Goal: Transaction & Acquisition: Purchase product/service

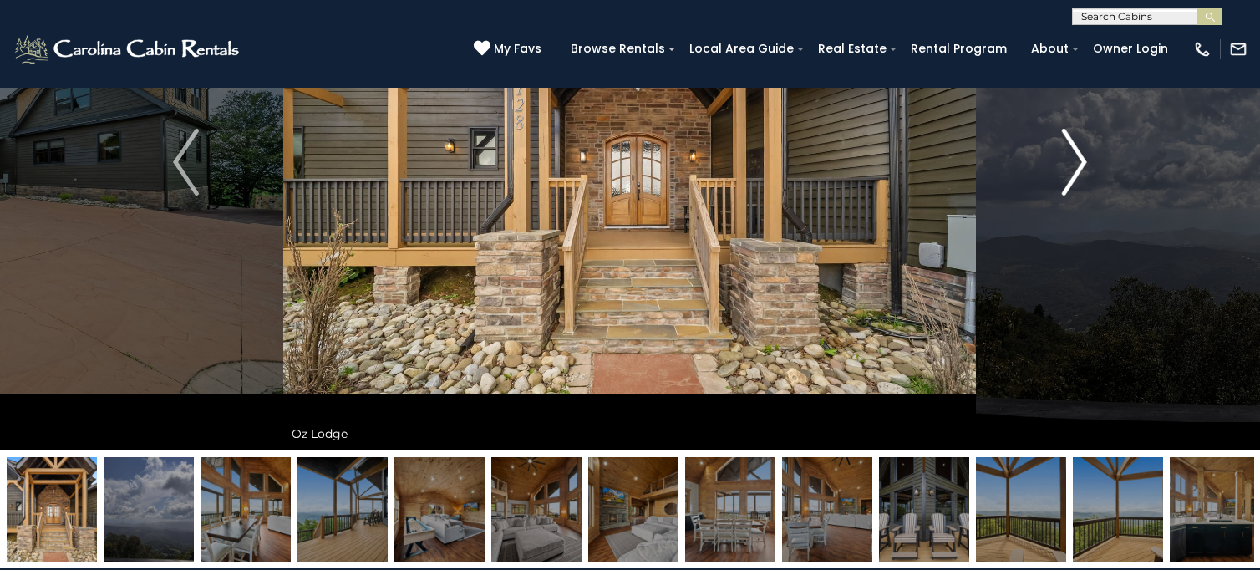
click at [1062, 170] on img "Next" at bounding box center [1074, 162] width 25 height 67
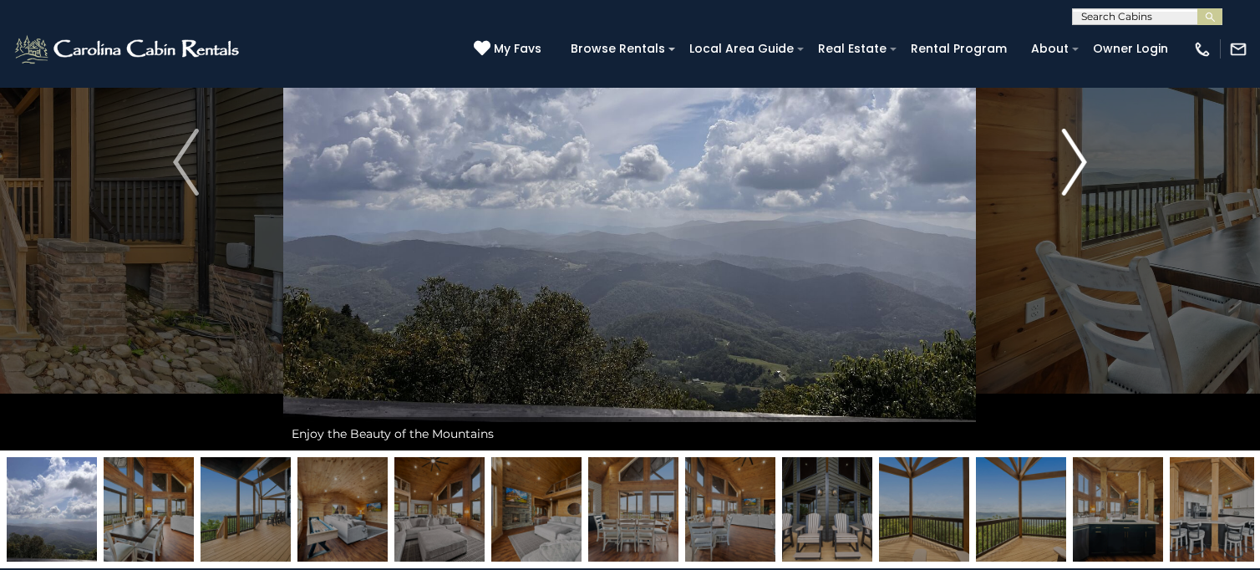
click at [1062, 170] on img "Next" at bounding box center [1074, 162] width 25 height 67
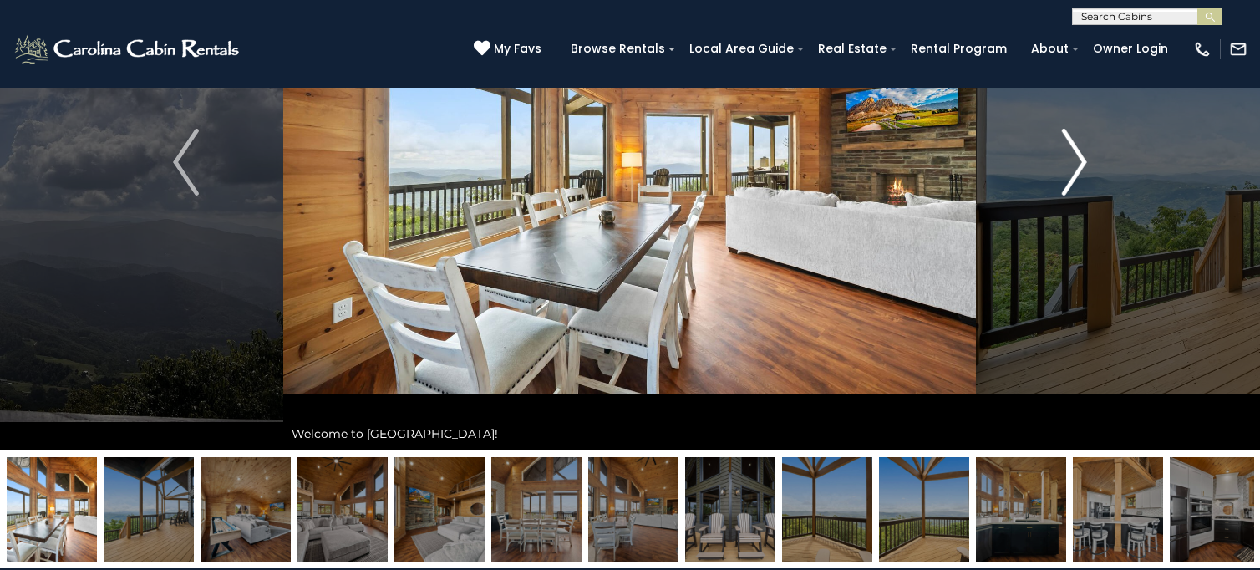
click at [1062, 170] on img "Next" at bounding box center [1074, 162] width 25 height 67
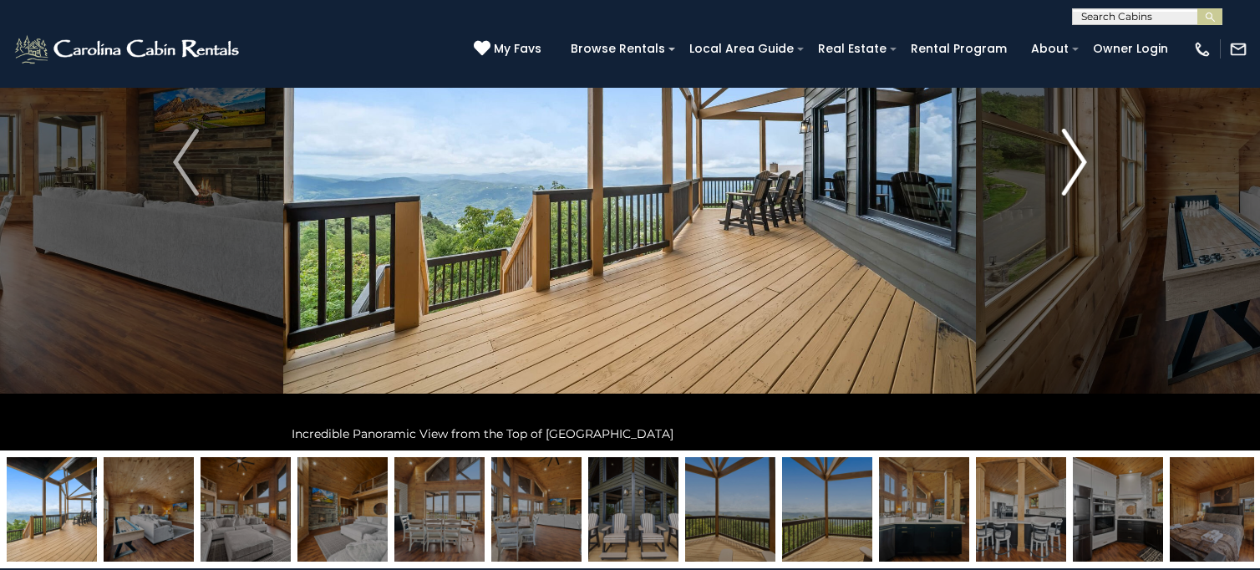
click at [1062, 170] on img "Next" at bounding box center [1074, 162] width 25 height 67
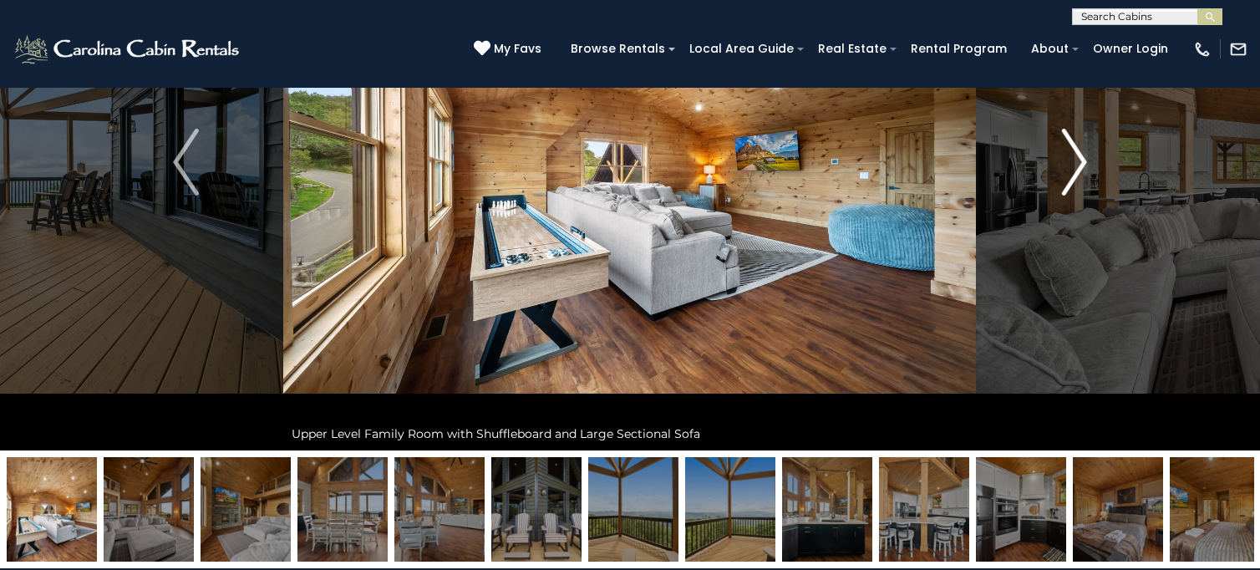
click at [1062, 170] on img "Next" at bounding box center [1074, 162] width 25 height 67
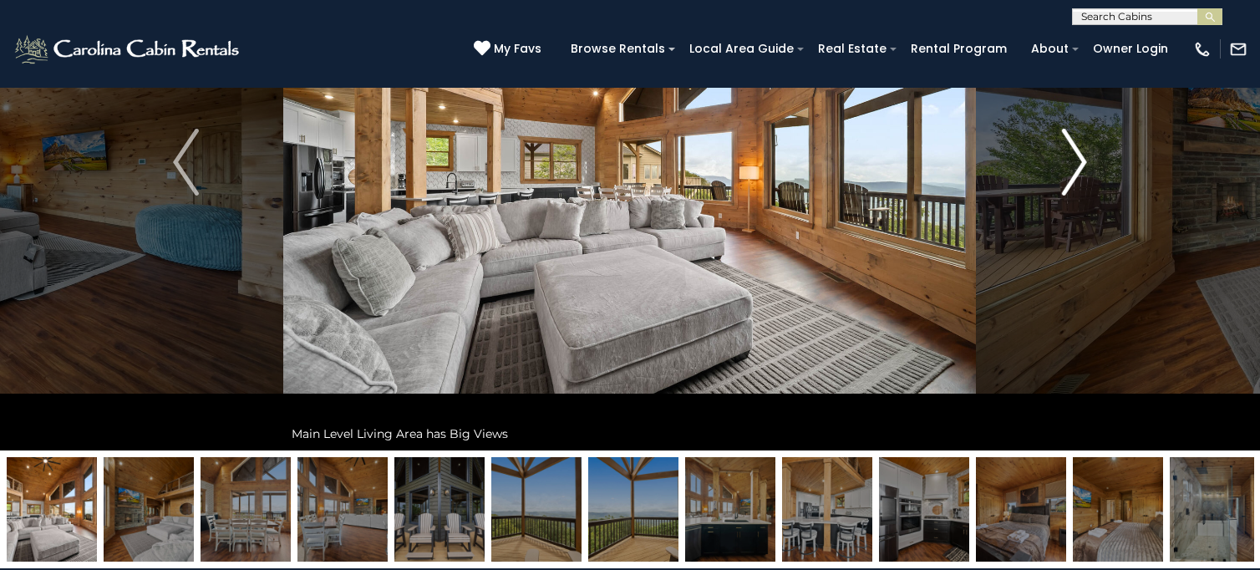
click at [1062, 170] on img "Next" at bounding box center [1074, 162] width 25 height 67
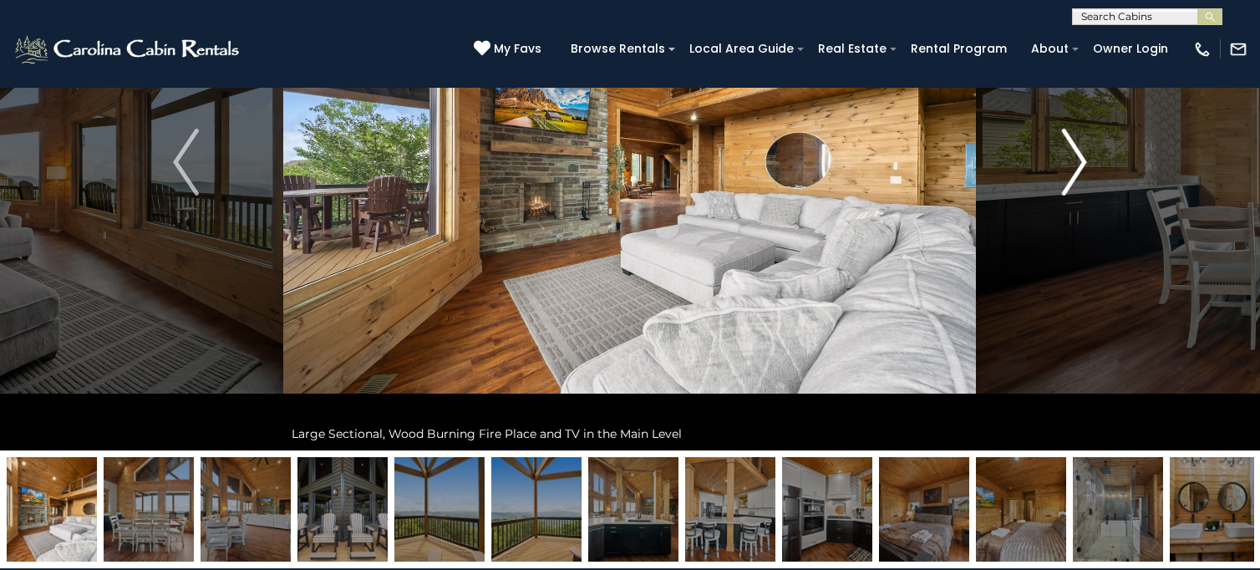
click at [1062, 170] on img "Next" at bounding box center [1074, 162] width 25 height 67
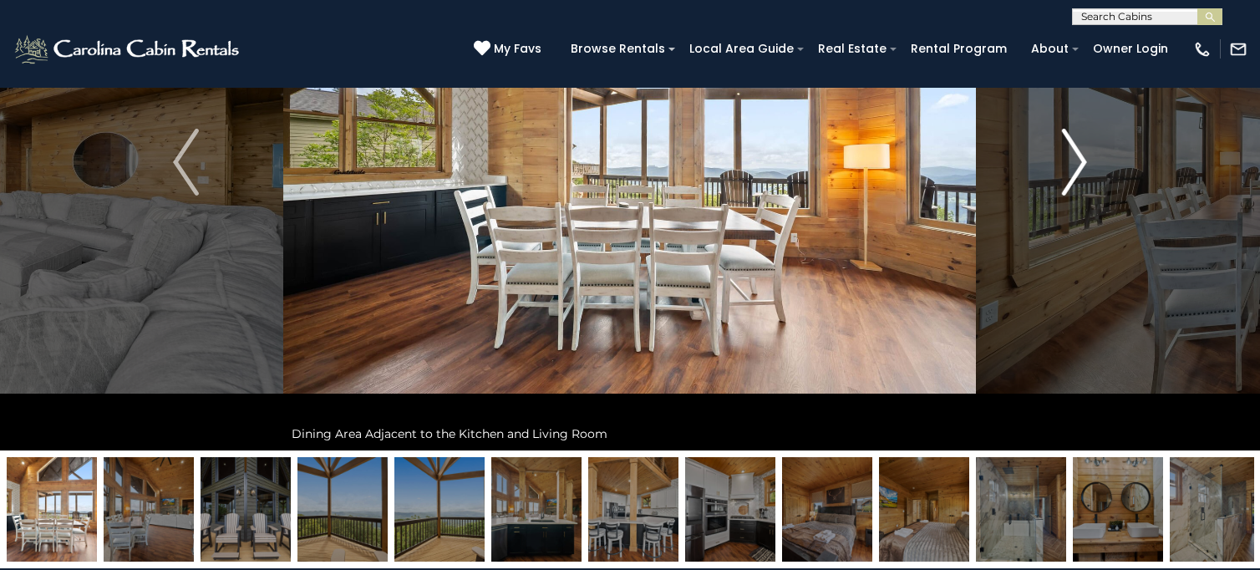
click at [1062, 170] on img "Next" at bounding box center [1074, 162] width 25 height 67
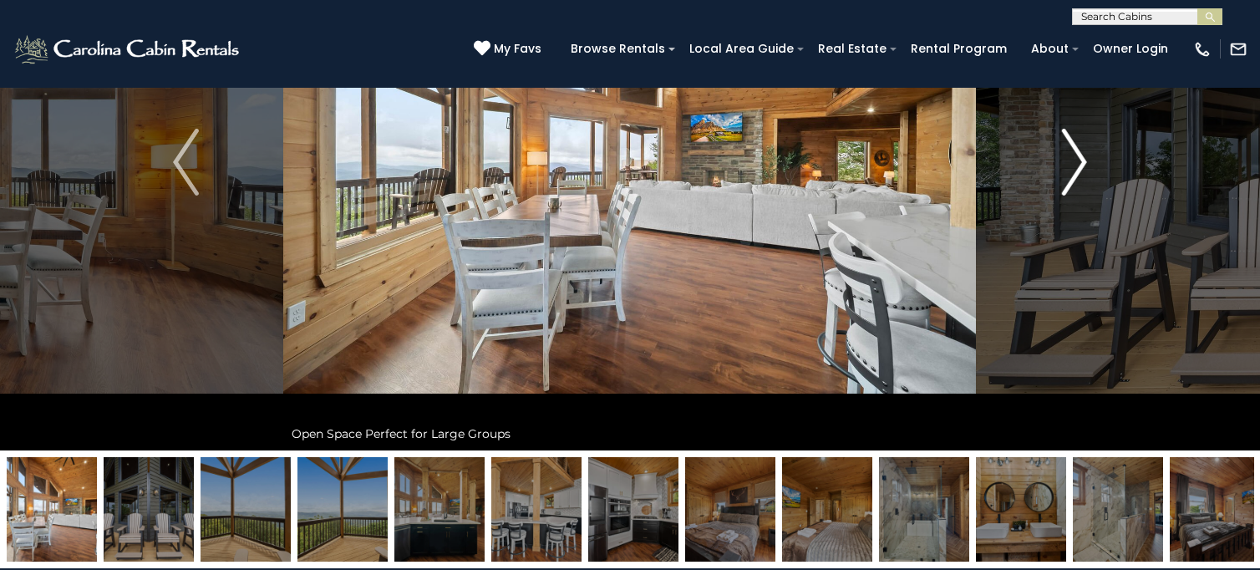
click at [1062, 170] on img "Next" at bounding box center [1074, 162] width 25 height 67
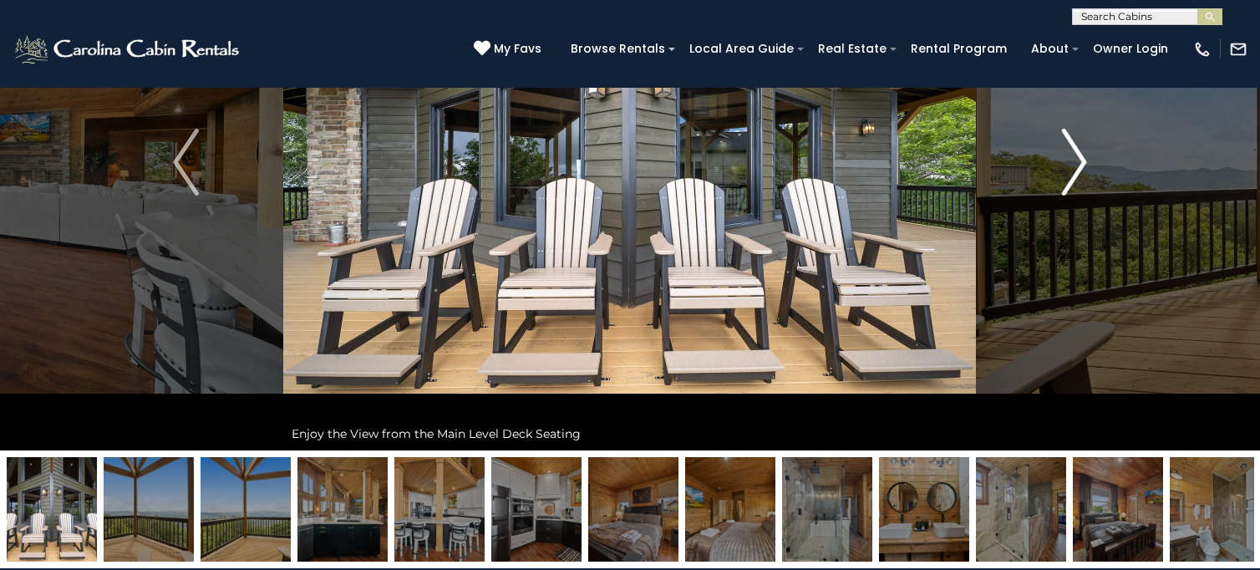
click at [1062, 170] on img "Next" at bounding box center [1074, 162] width 25 height 67
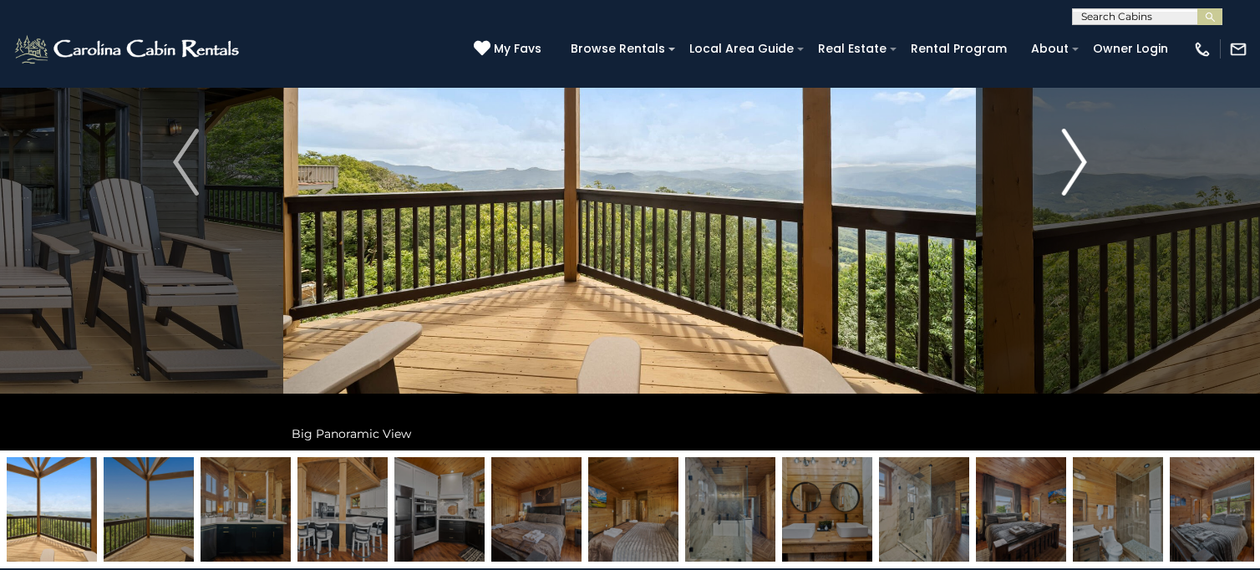
click at [1062, 170] on img "Next" at bounding box center [1074, 162] width 25 height 67
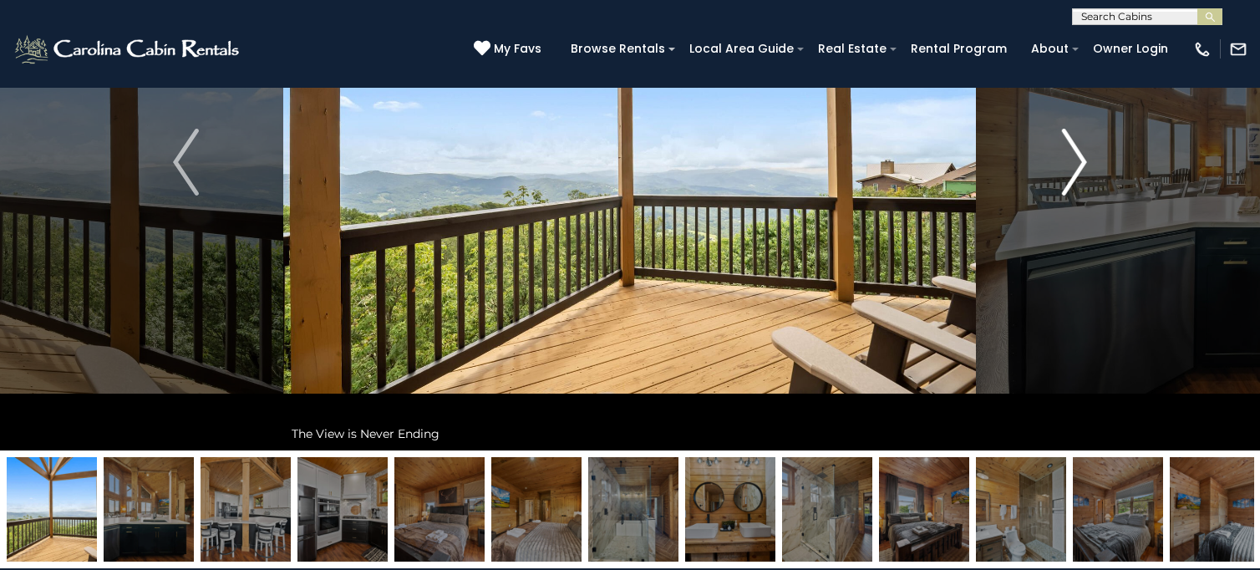
click at [1062, 170] on img "Next" at bounding box center [1074, 162] width 25 height 67
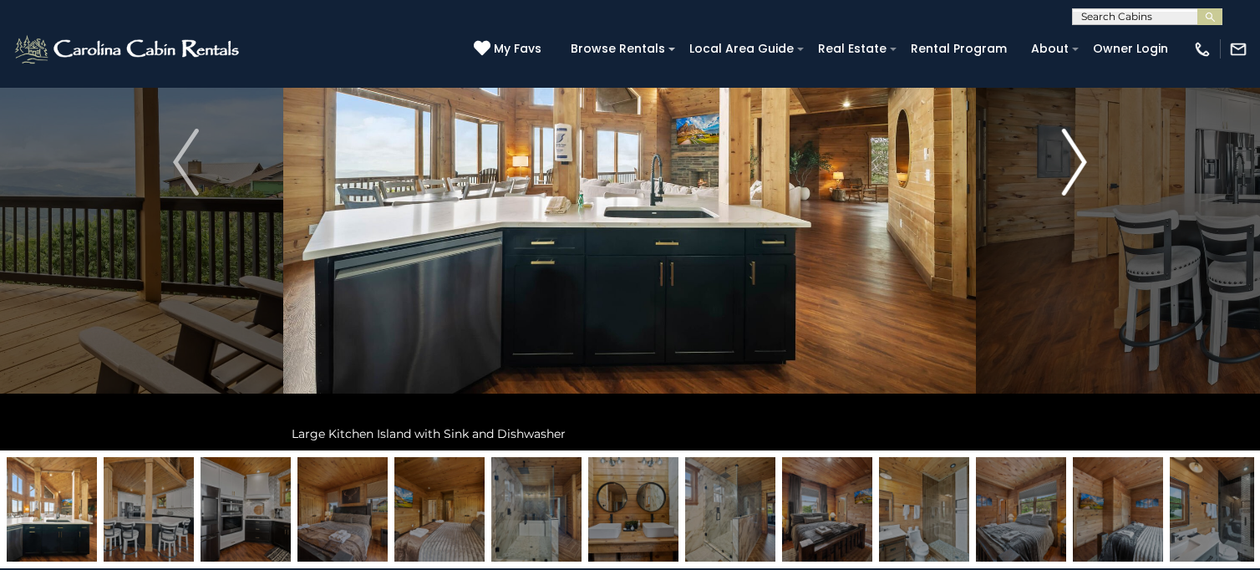
click at [1062, 170] on img "Next" at bounding box center [1074, 162] width 25 height 67
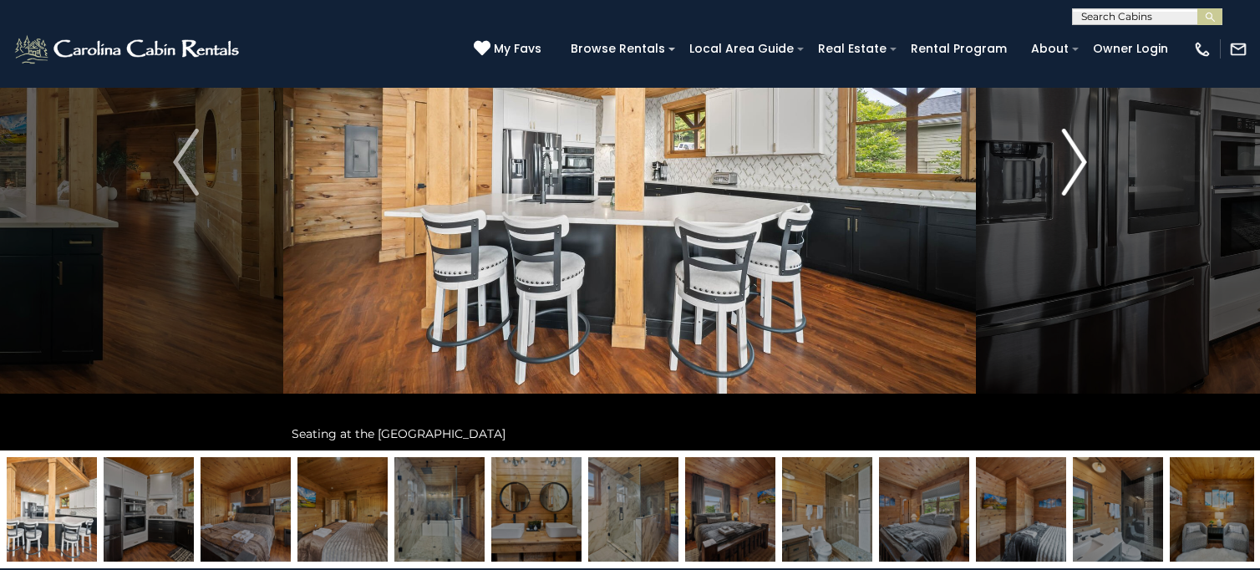
click at [1062, 170] on img "Next" at bounding box center [1074, 162] width 25 height 67
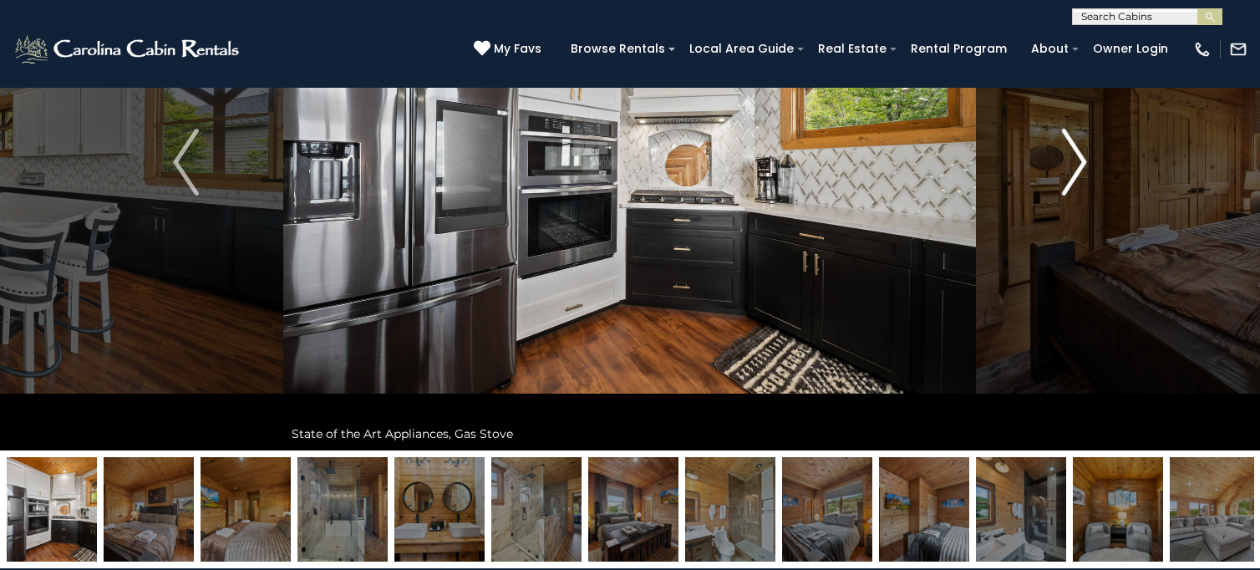
click at [1062, 170] on img "Next" at bounding box center [1074, 162] width 25 height 67
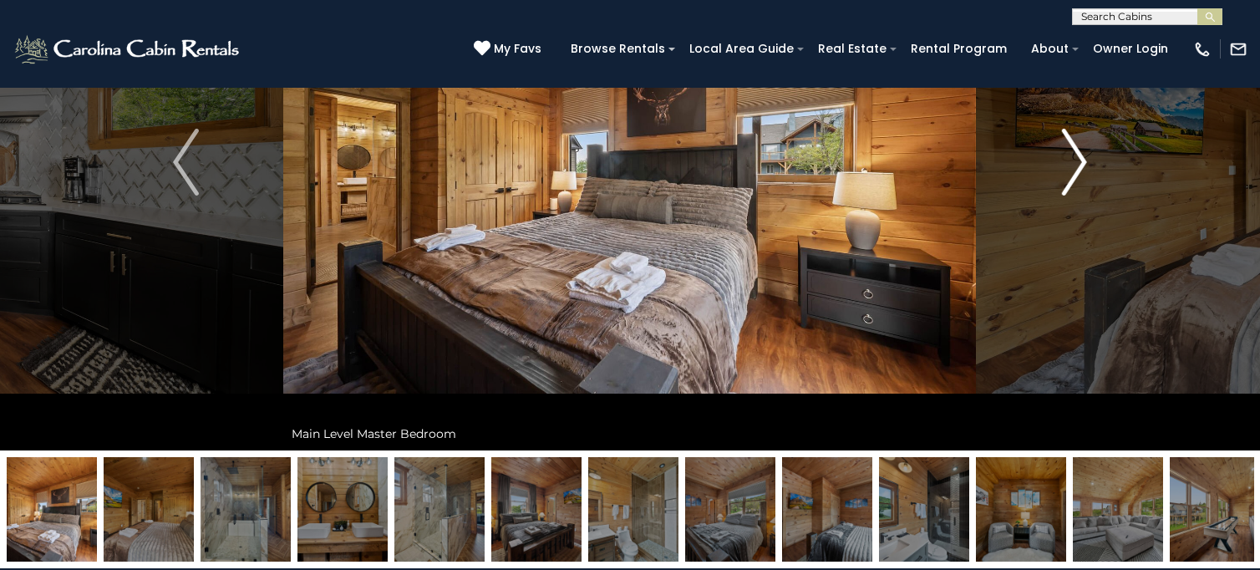
click at [1062, 170] on img "Next" at bounding box center [1074, 162] width 25 height 67
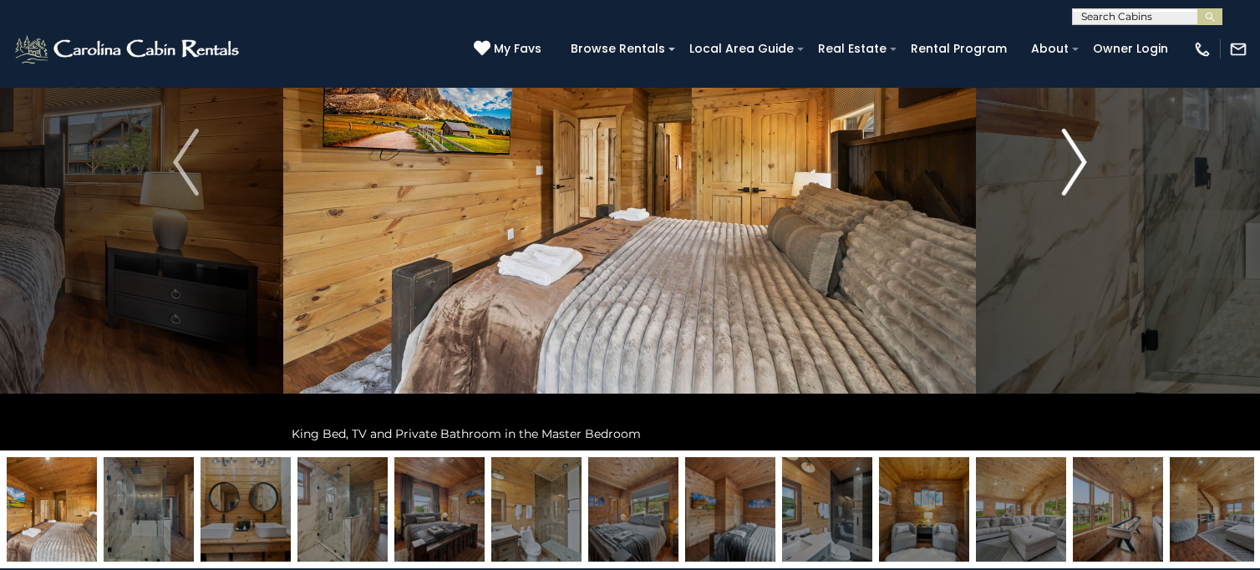
click at [1062, 170] on img "Next" at bounding box center [1074, 162] width 25 height 67
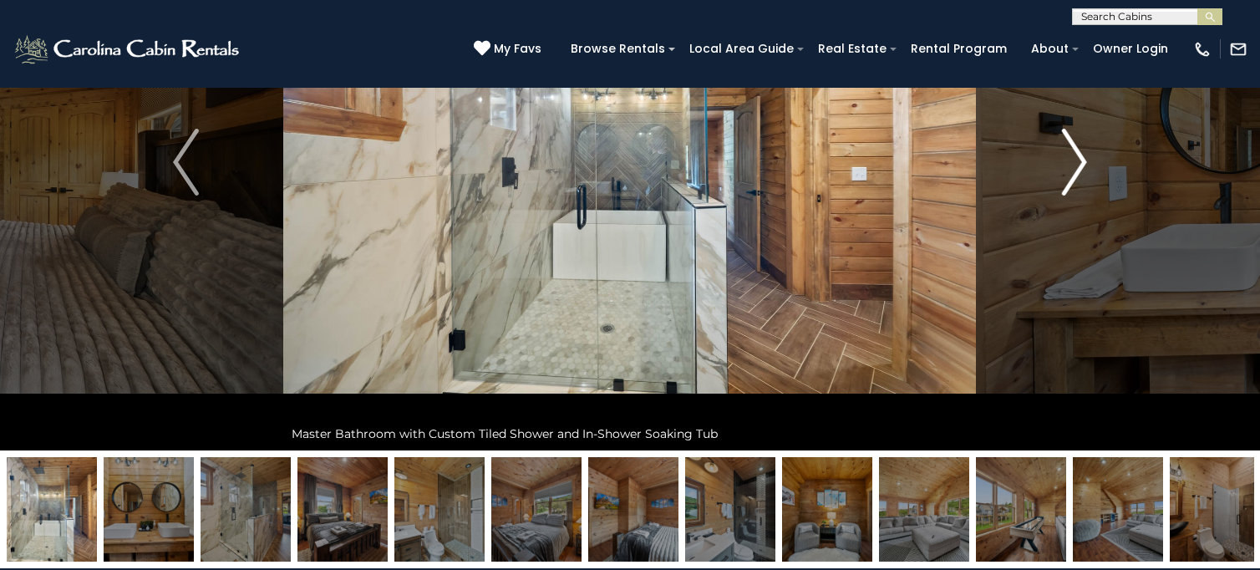
drag, startPoint x: 1062, startPoint y: 170, endPoint x: 1066, endPoint y: 135, distance: 35.4
click at [1066, 135] on img "Next" at bounding box center [1074, 162] width 25 height 67
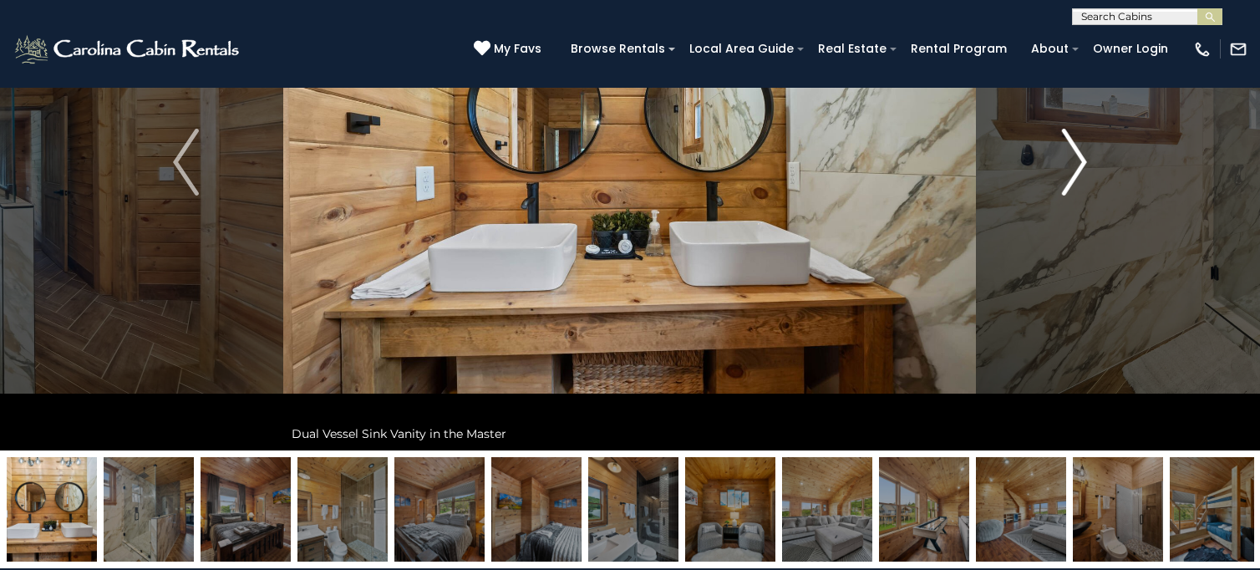
click at [1066, 135] on img "Next" at bounding box center [1074, 162] width 25 height 67
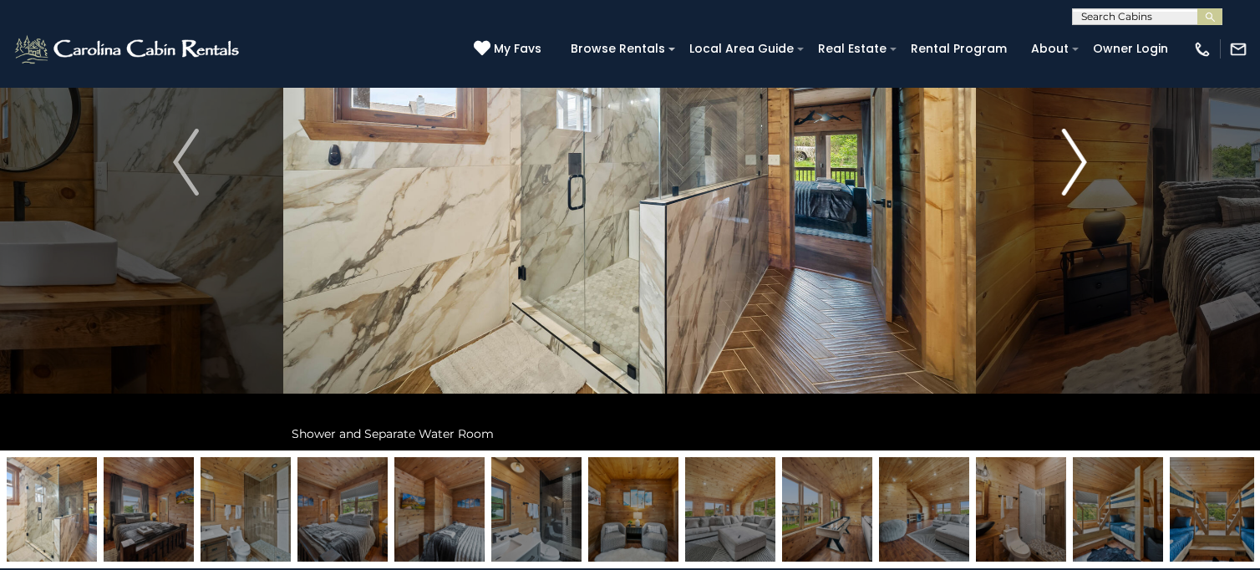
click at [1066, 135] on img "Next" at bounding box center [1074, 162] width 25 height 67
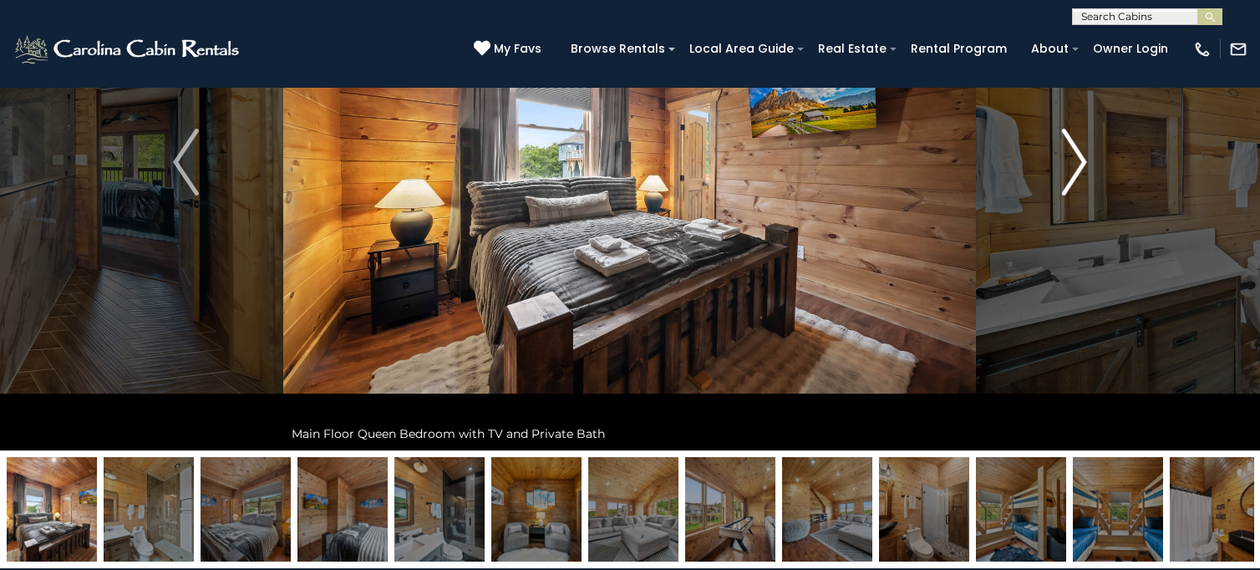
click at [1066, 135] on img "Next" at bounding box center [1074, 162] width 25 height 67
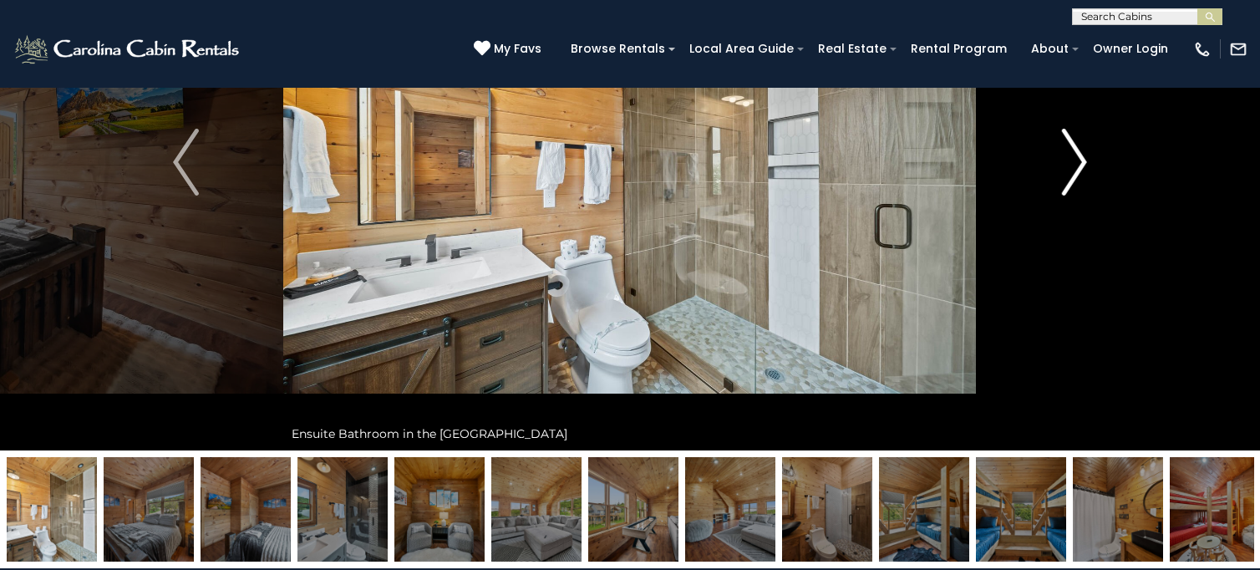
click at [1066, 135] on img "Next" at bounding box center [1074, 162] width 25 height 67
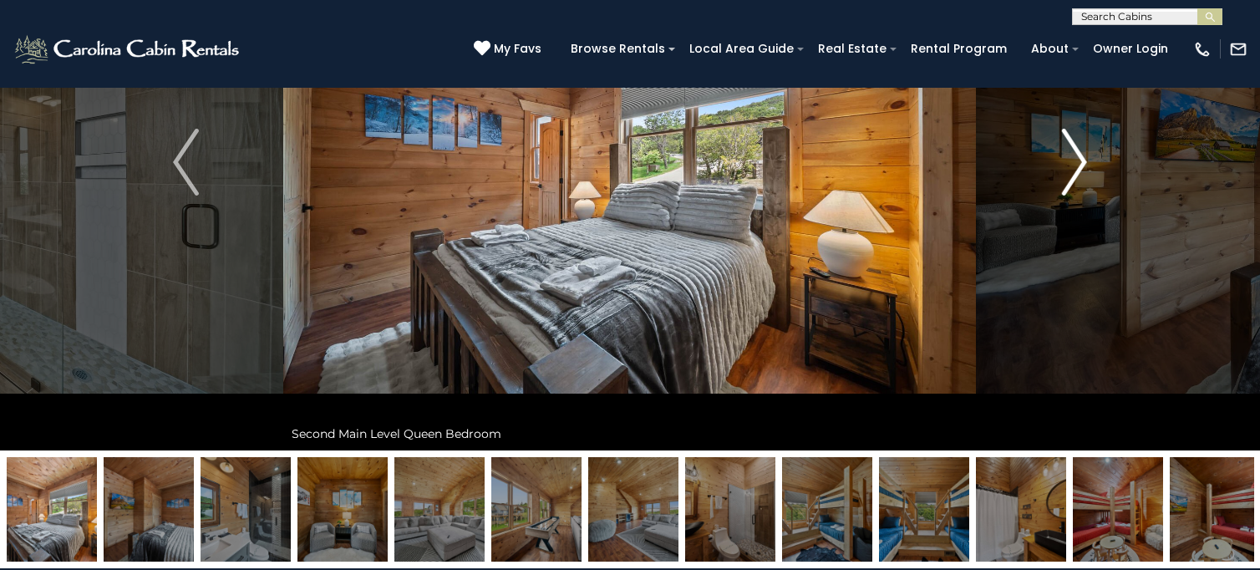
click at [1066, 135] on img "Next" at bounding box center [1074, 162] width 25 height 67
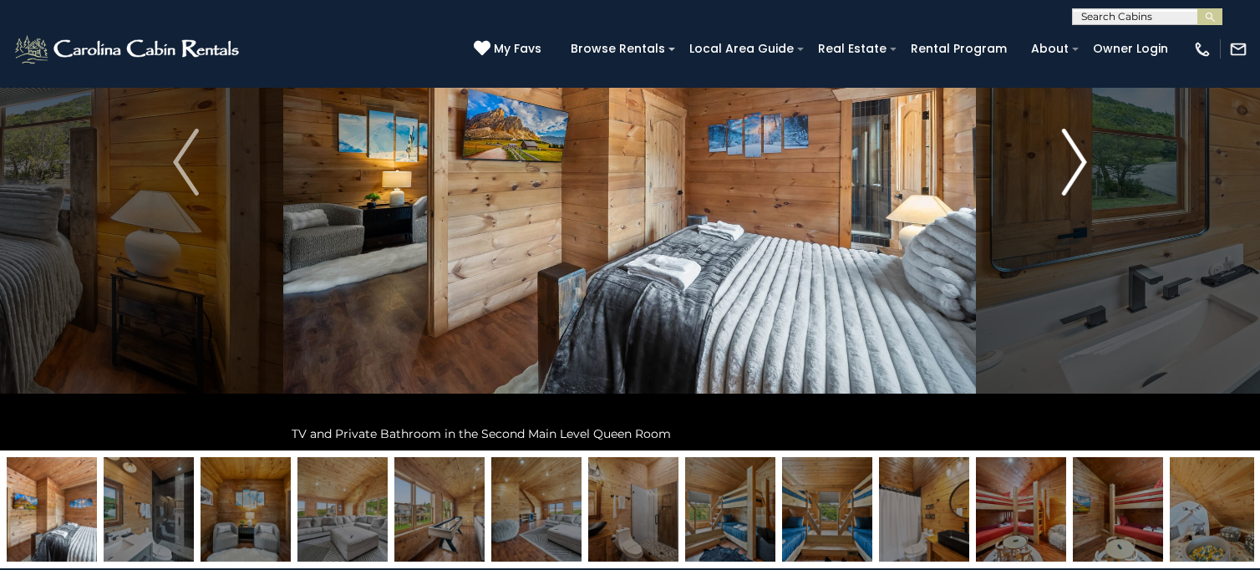
click at [1066, 135] on img "Next" at bounding box center [1074, 162] width 25 height 67
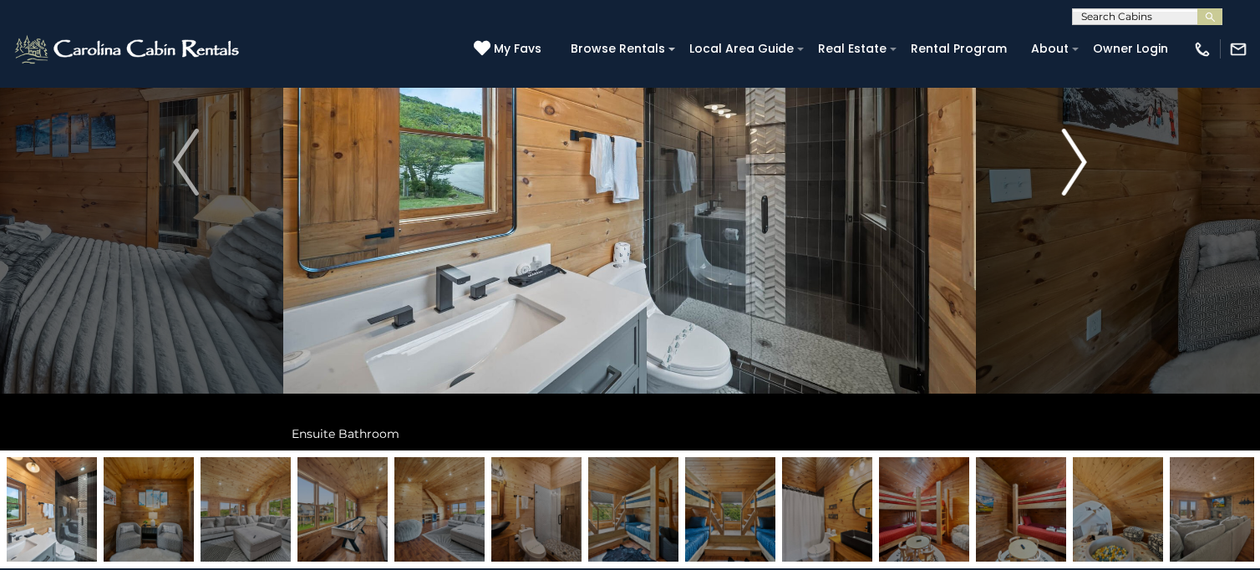
click at [1066, 135] on img "Next" at bounding box center [1074, 162] width 25 height 67
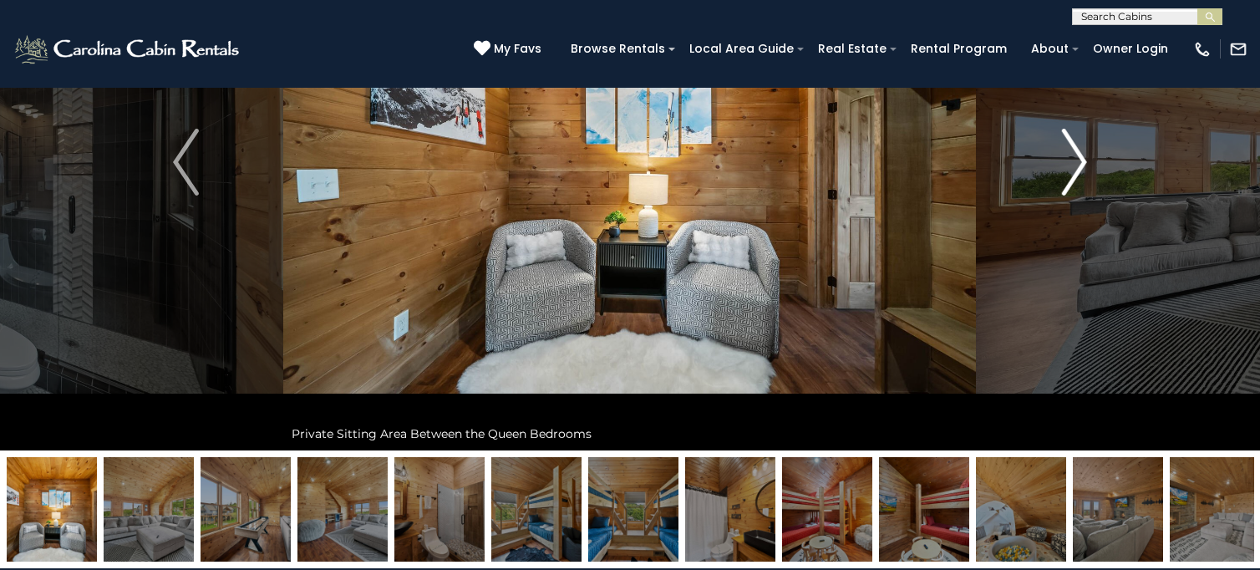
click at [1066, 135] on img "Next" at bounding box center [1074, 162] width 25 height 67
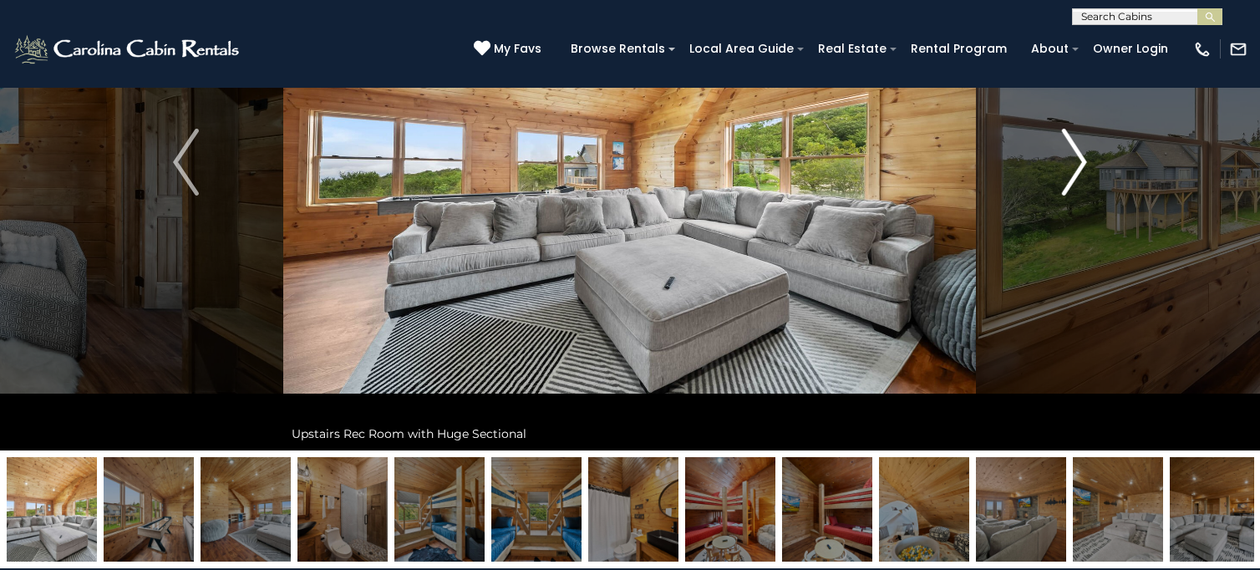
click at [1066, 135] on img "Next" at bounding box center [1074, 162] width 25 height 67
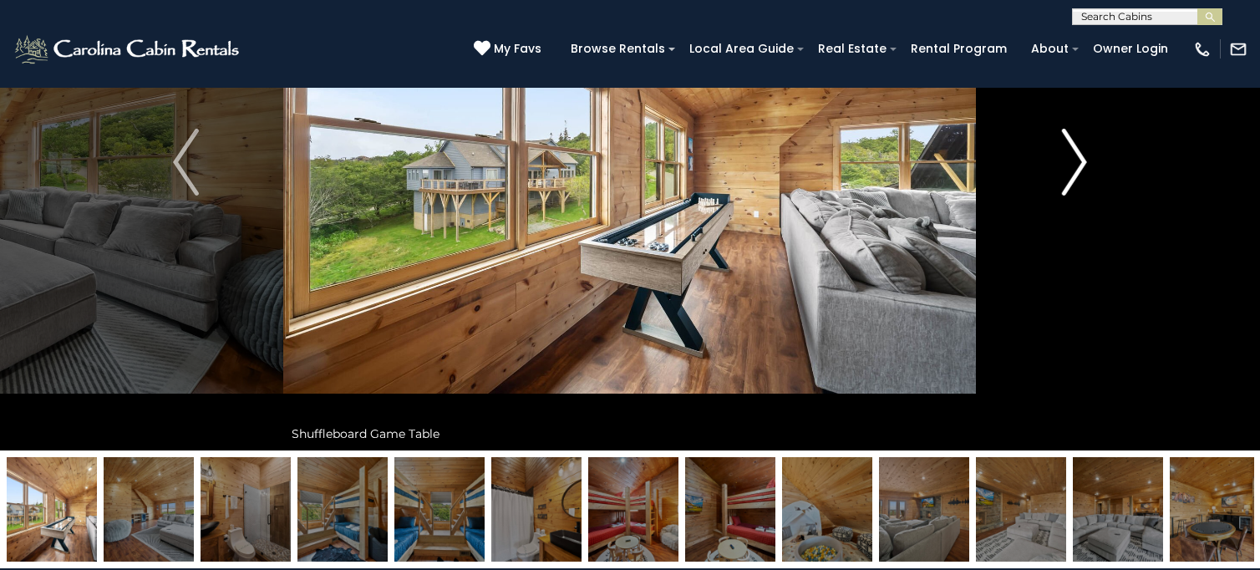
click at [1066, 135] on img "Next" at bounding box center [1074, 162] width 25 height 67
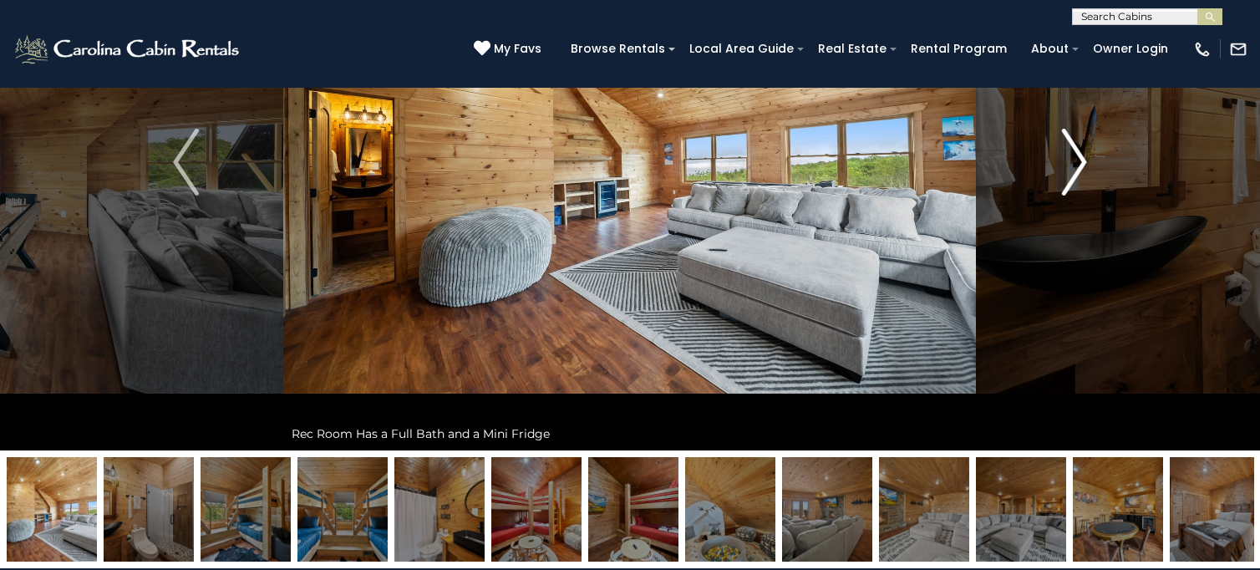
click at [1066, 135] on img "Next" at bounding box center [1074, 162] width 25 height 67
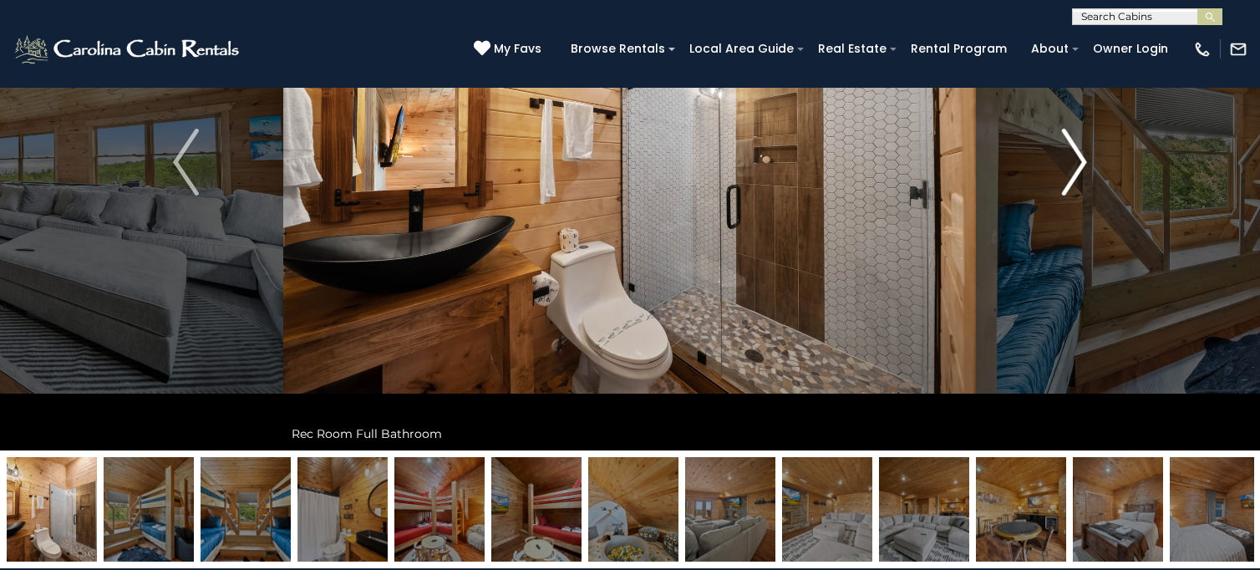
click at [1066, 135] on img "Next" at bounding box center [1074, 162] width 25 height 67
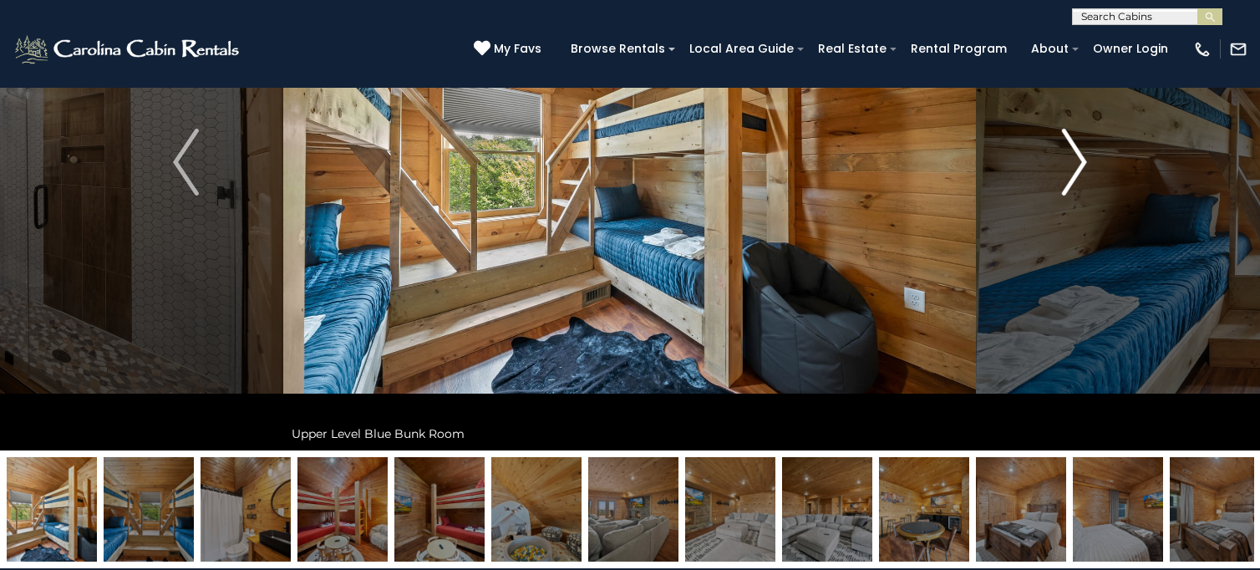
click at [1066, 135] on img "Next" at bounding box center [1074, 162] width 25 height 67
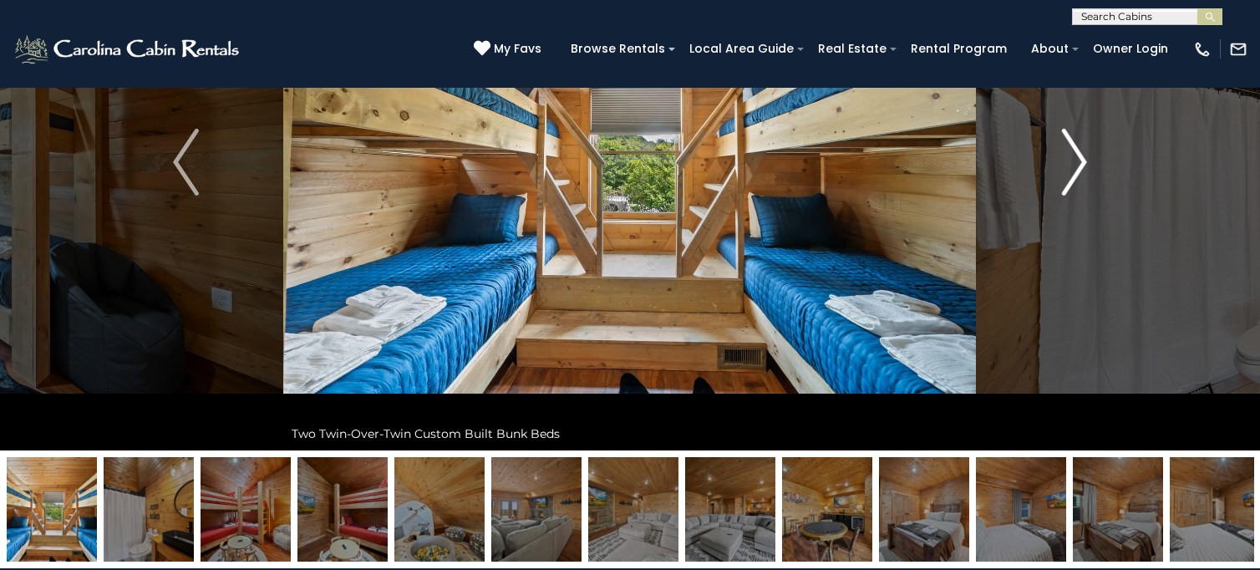
click at [1066, 135] on img "Next" at bounding box center [1074, 162] width 25 height 67
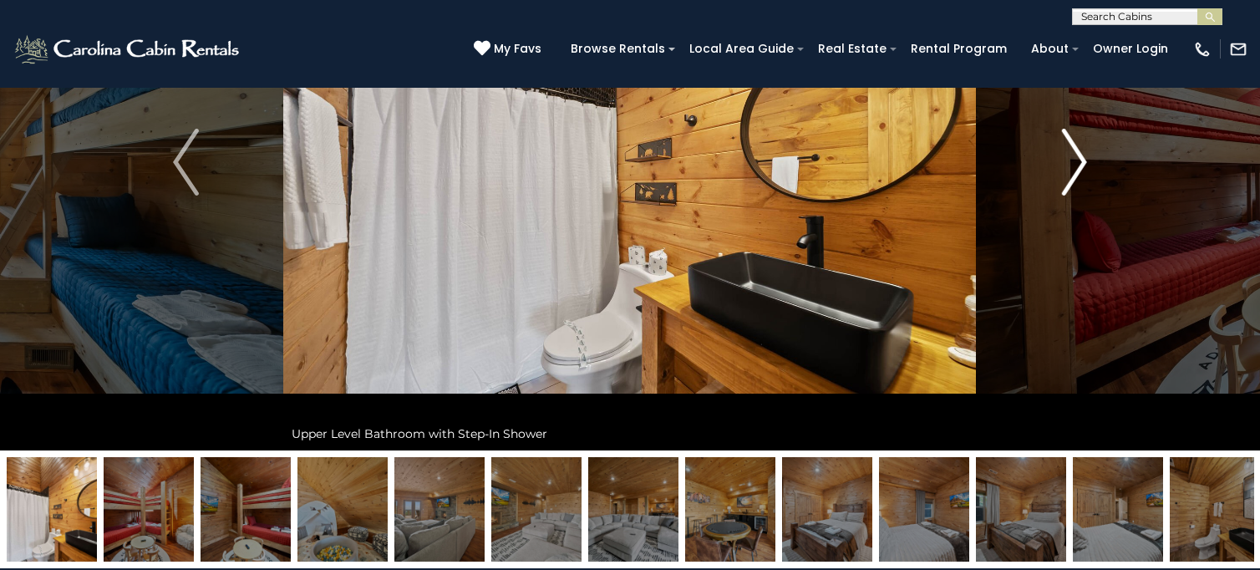
click at [1066, 135] on img "Next" at bounding box center [1074, 162] width 25 height 67
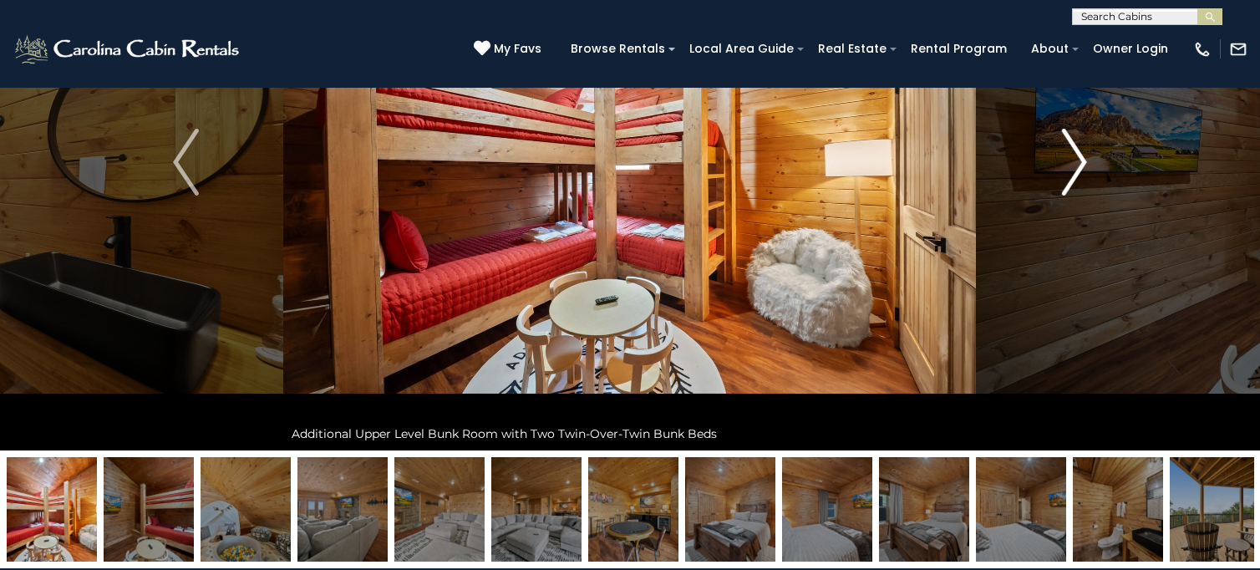
click at [1066, 135] on img "Next" at bounding box center [1074, 162] width 25 height 67
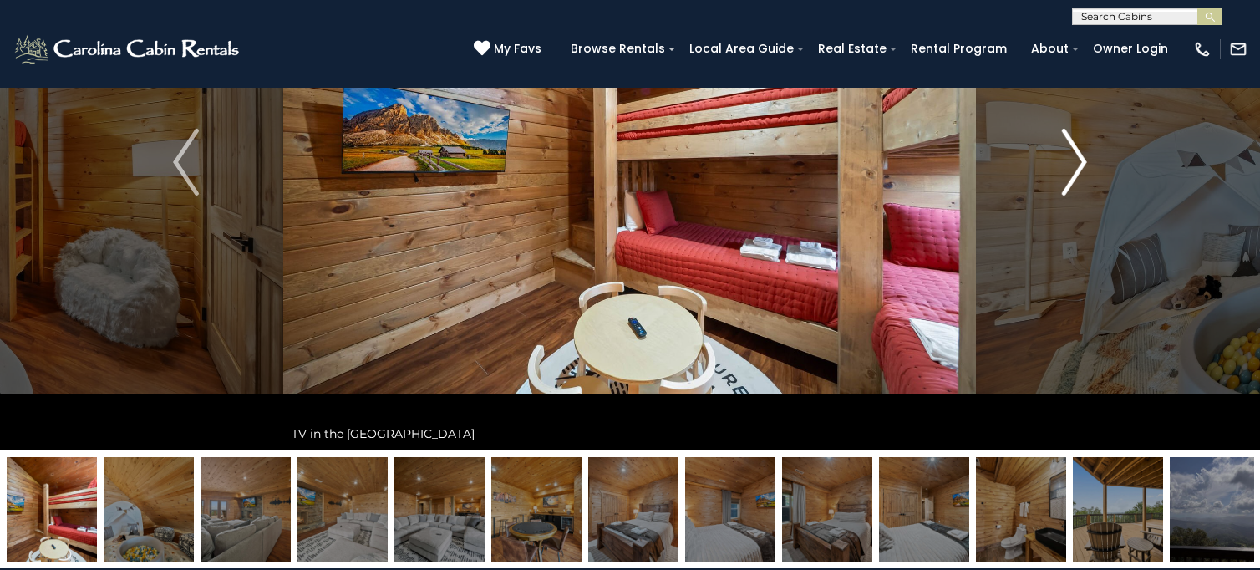
click at [1066, 135] on img "Next" at bounding box center [1074, 162] width 25 height 67
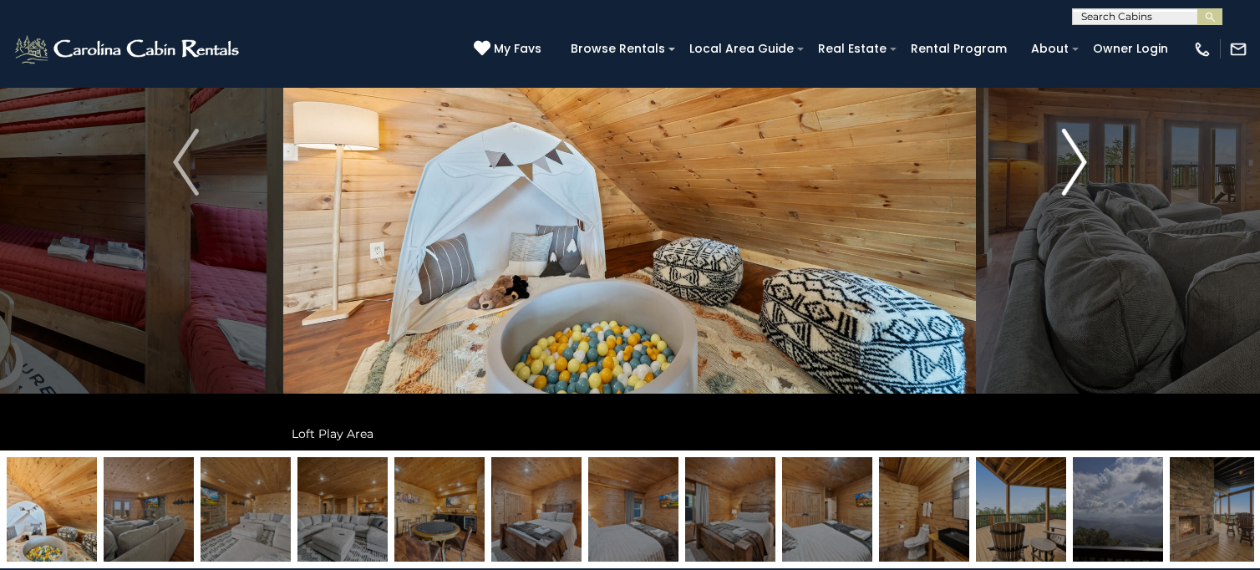
click at [1066, 135] on img "Next" at bounding box center [1074, 162] width 25 height 67
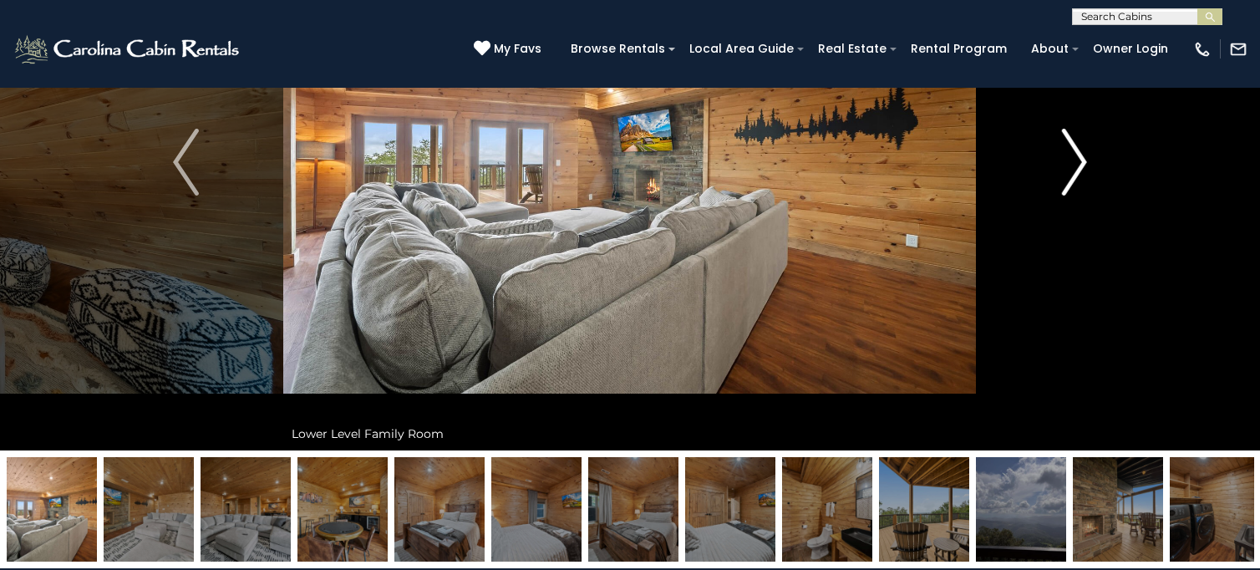
click at [1066, 135] on img "Next" at bounding box center [1074, 162] width 25 height 67
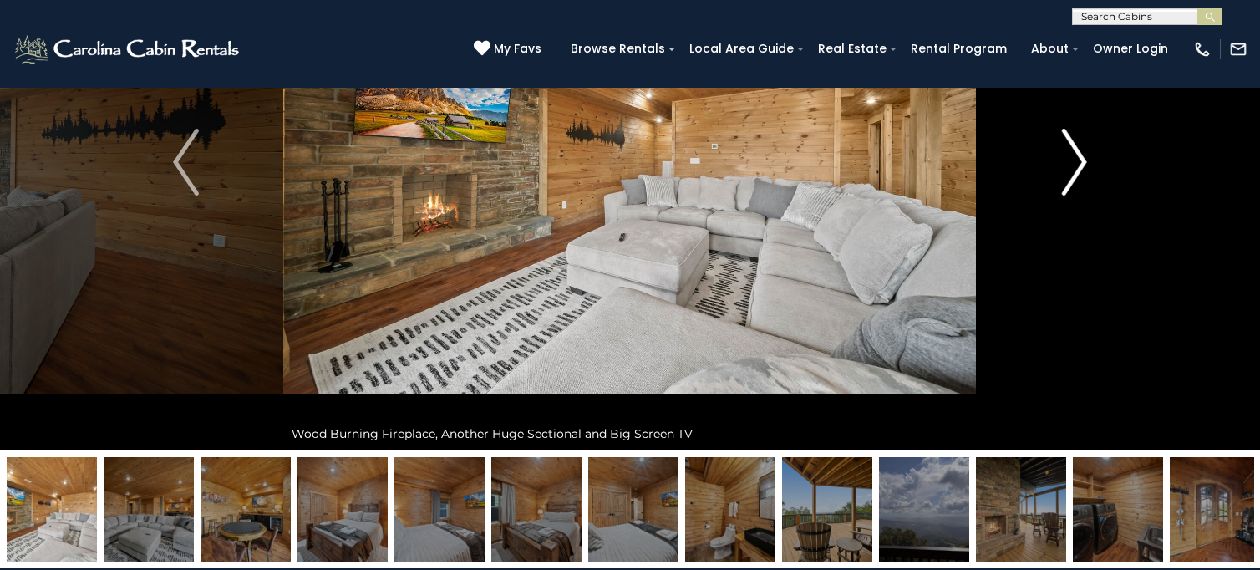
click at [1066, 135] on img "Next" at bounding box center [1074, 162] width 25 height 67
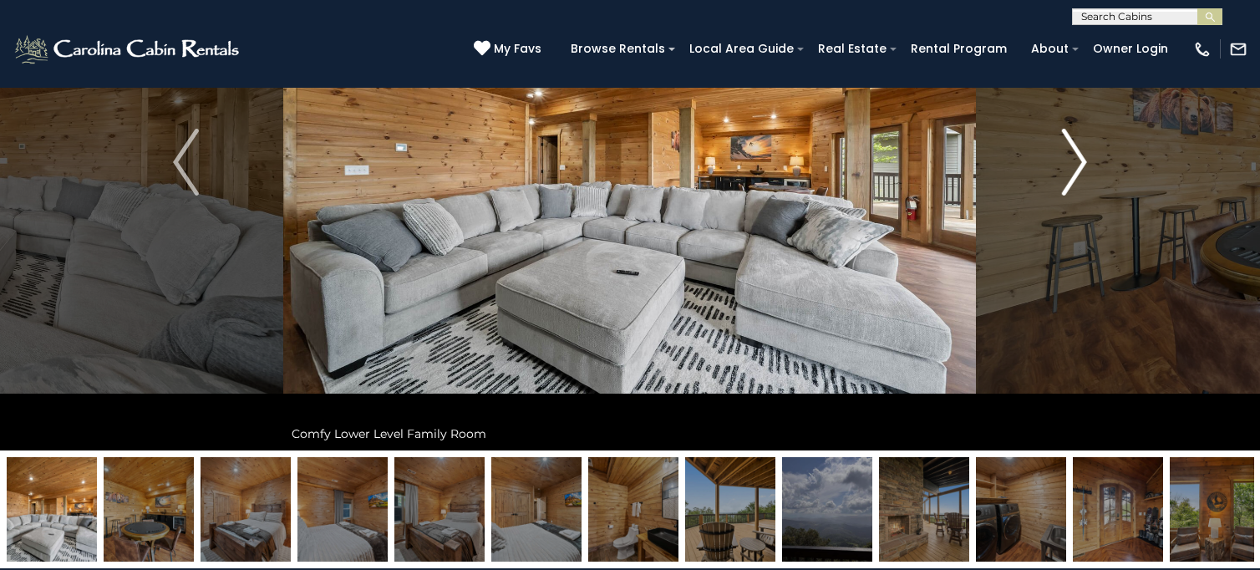
click at [1066, 135] on img "Next" at bounding box center [1074, 162] width 25 height 67
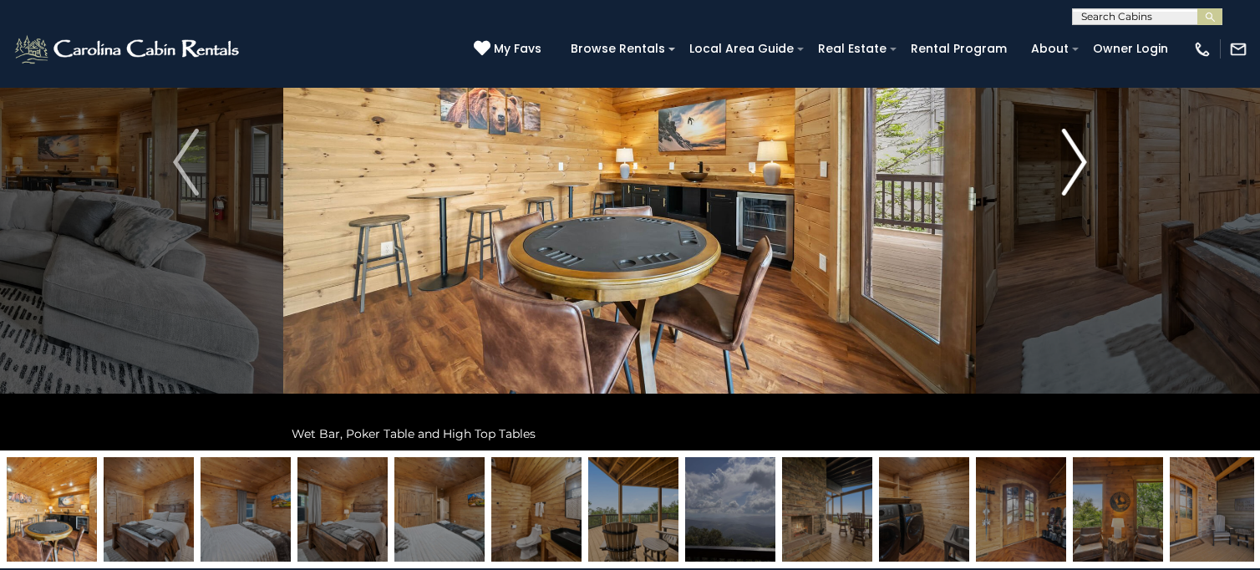
click at [1066, 135] on img "Next" at bounding box center [1074, 162] width 25 height 67
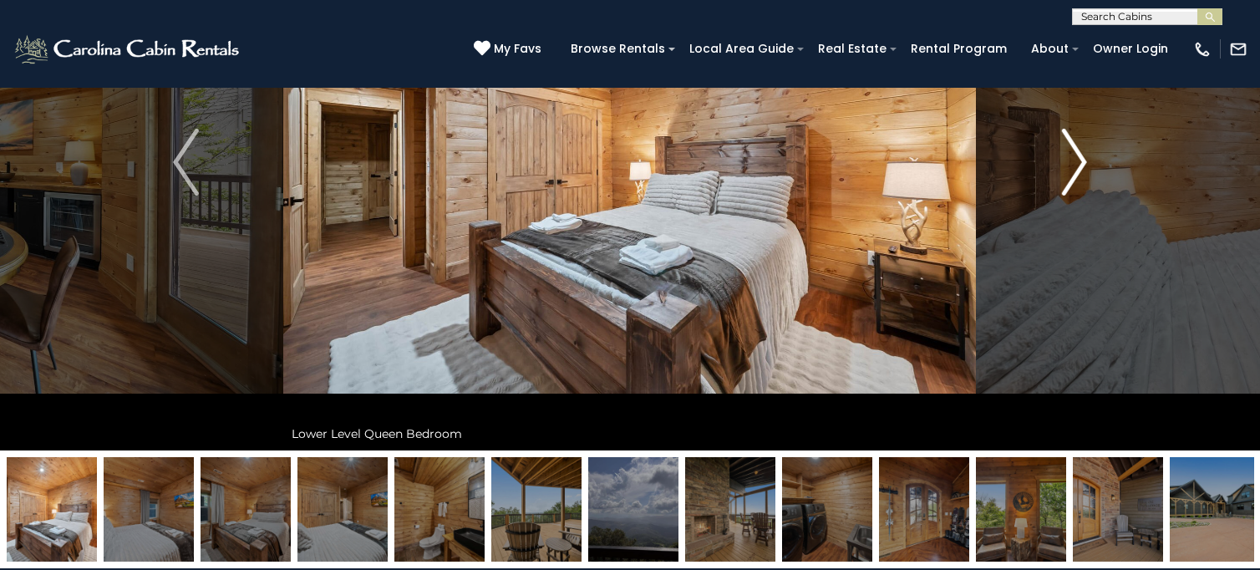
click at [1066, 135] on img "Next" at bounding box center [1074, 162] width 25 height 67
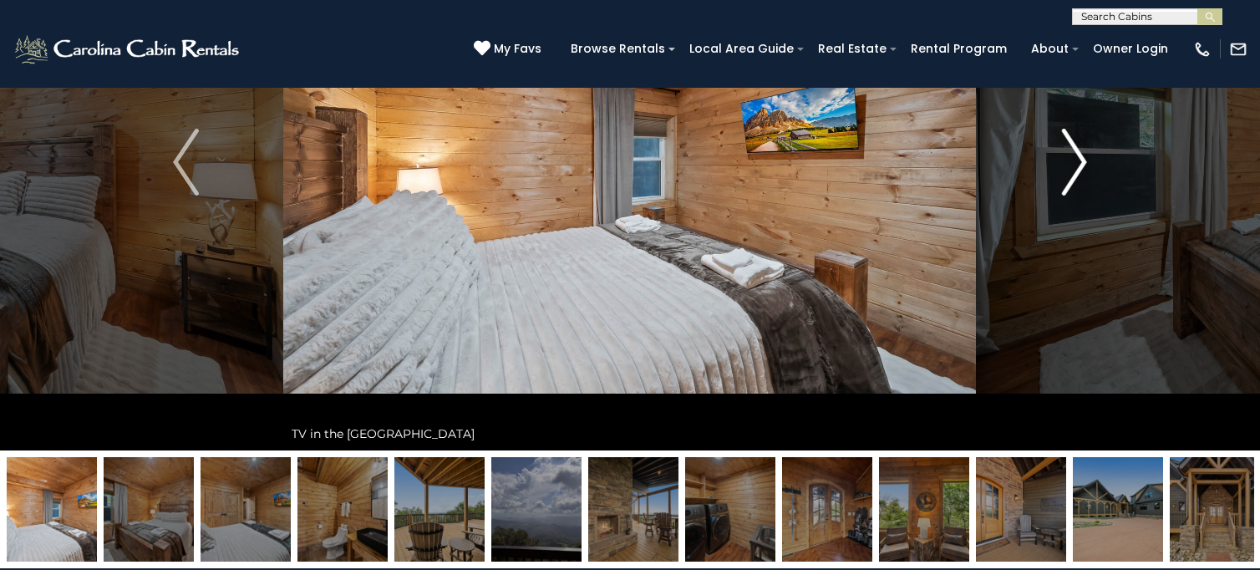
click at [1066, 135] on img "Next" at bounding box center [1074, 162] width 25 height 67
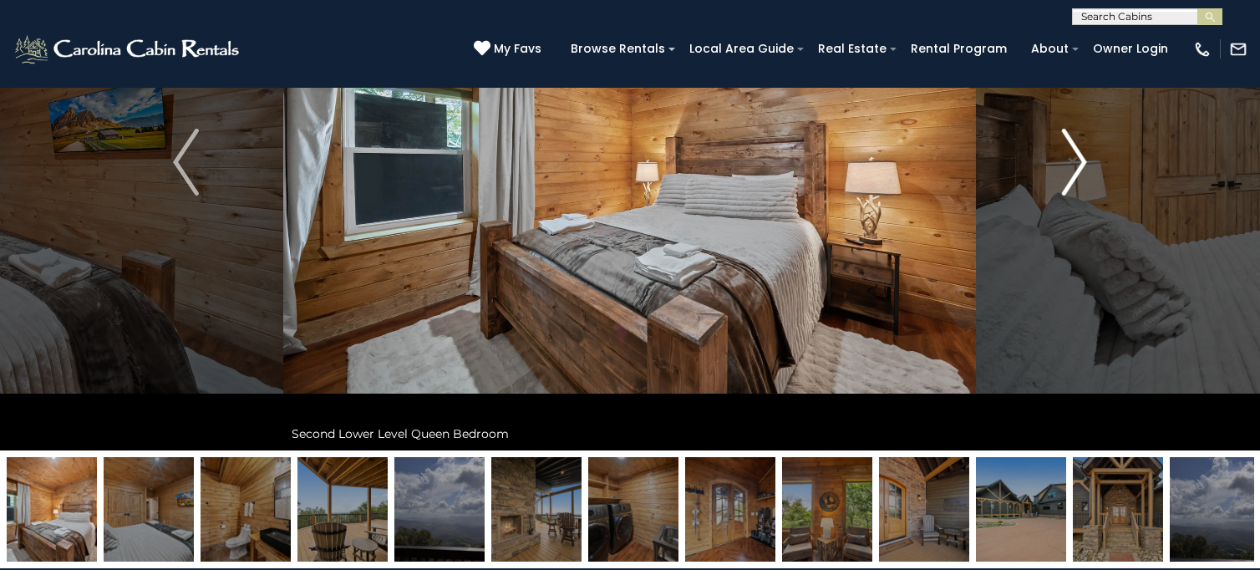
click at [1066, 135] on img "Next" at bounding box center [1074, 162] width 25 height 67
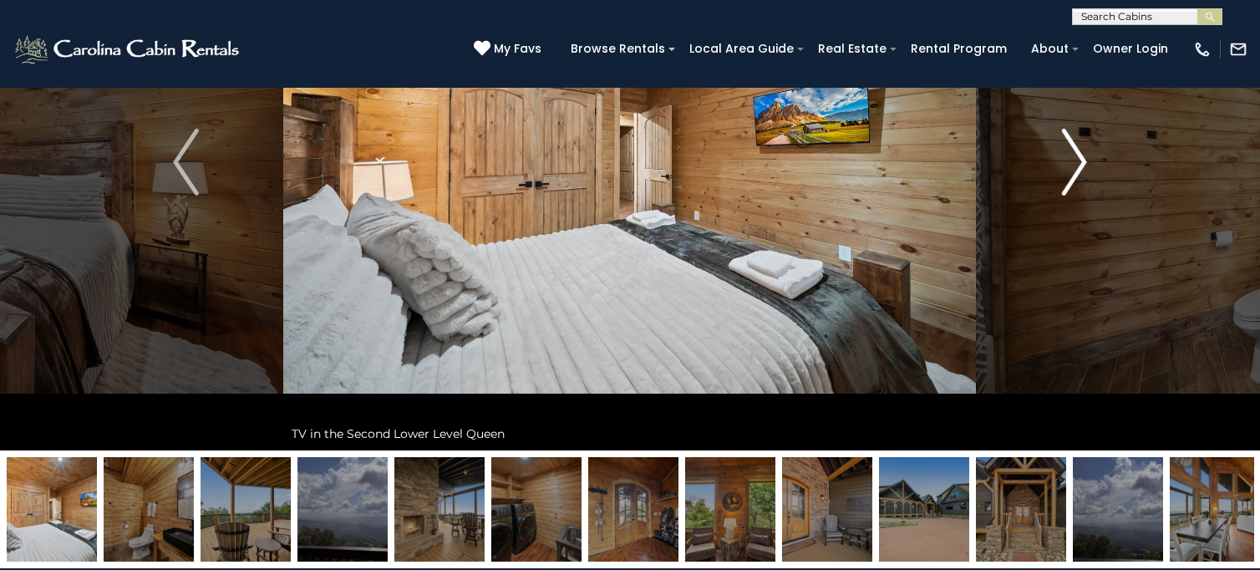
click at [1066, 135] on img "Next" at bounding box center [1074, 162] width 25 height 67
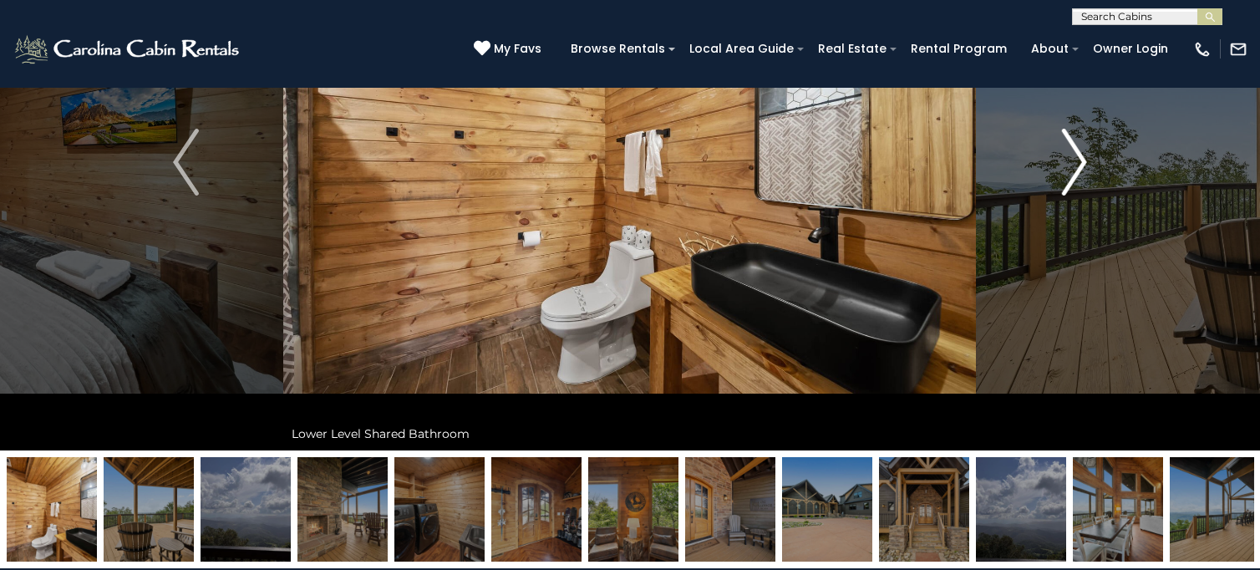
click at [1066, 135] on img "Next" at bounding box center [1074, 162] width 25 height 67
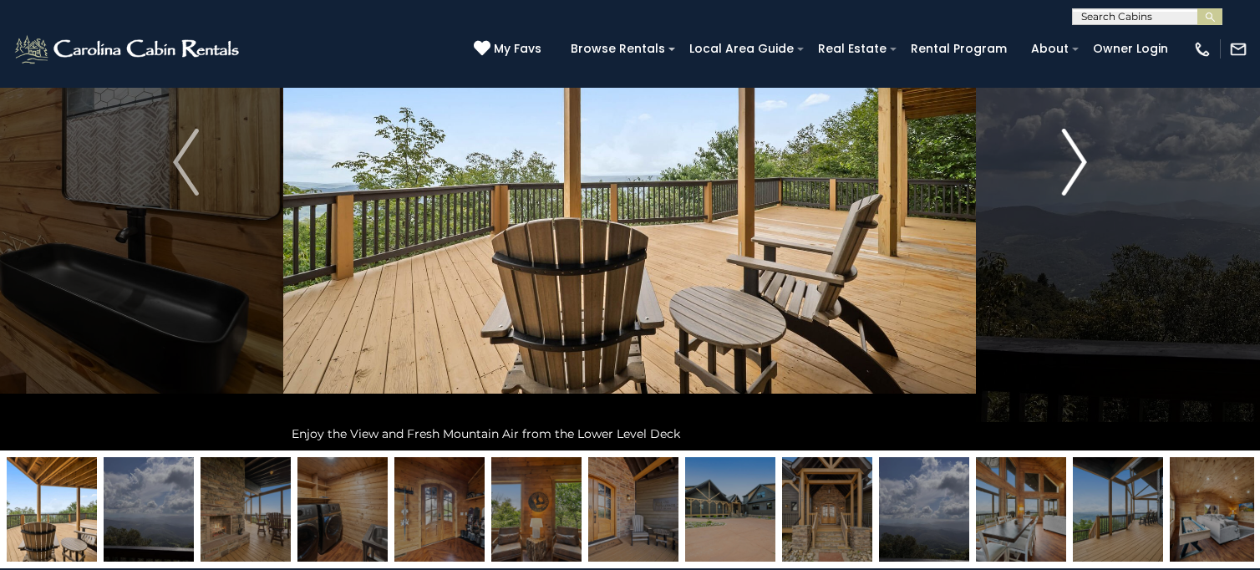
click at [1066, 135] on img "Next" at bounding box center [1074, 162] width 25 height 67
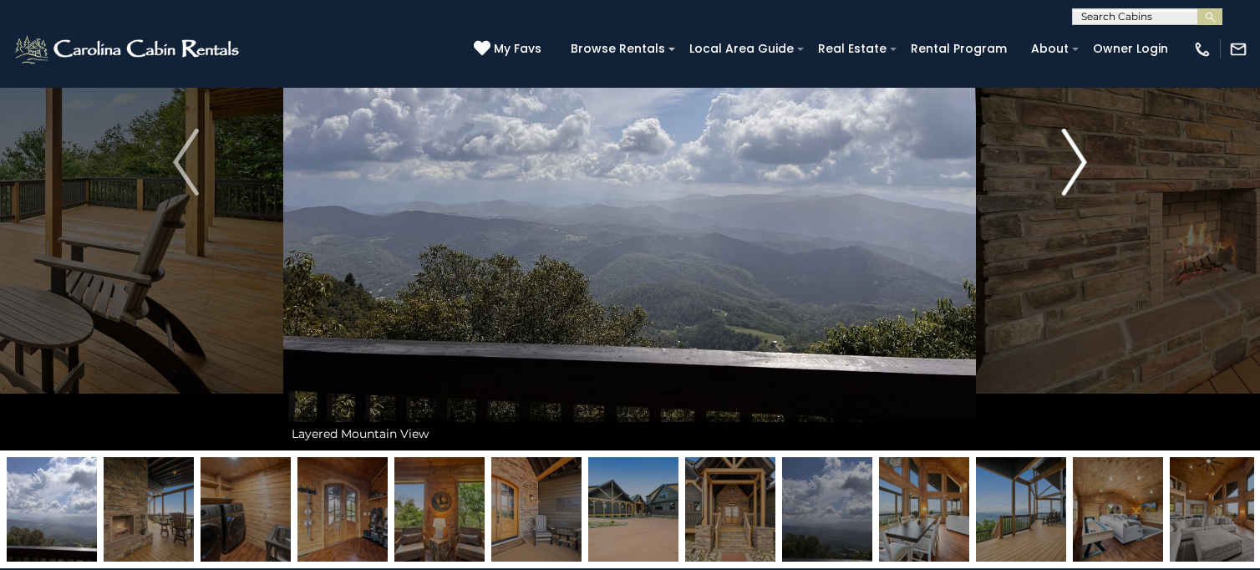
click at [1066, 135] on img "Next" at bounding box center [1074, 162] width 25 height 67
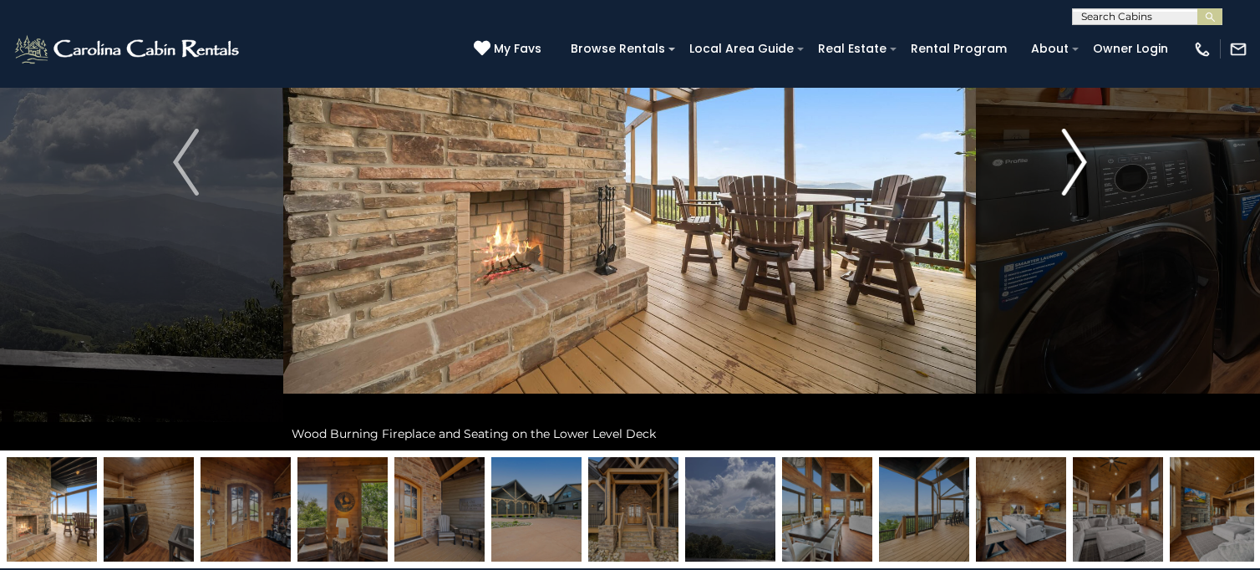
click at [1066, 135] on img "Next" at bounding box center [1074, 162] width 25 height 67
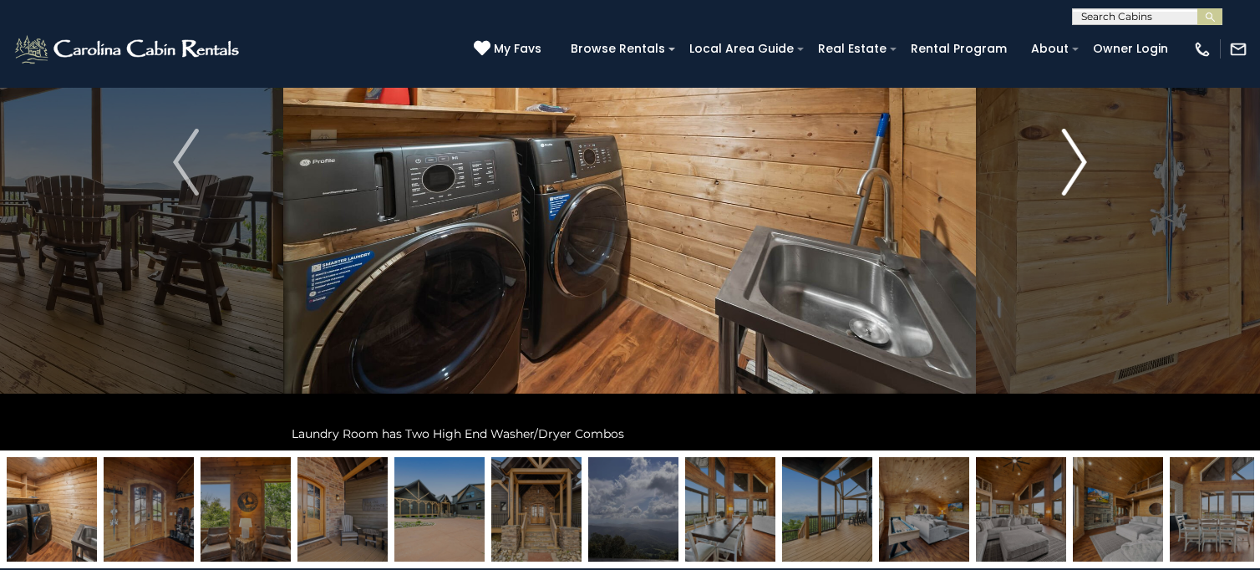
click at [1066, 135] on img "Next" at bounding box center [1074, 162] width 25 height 67
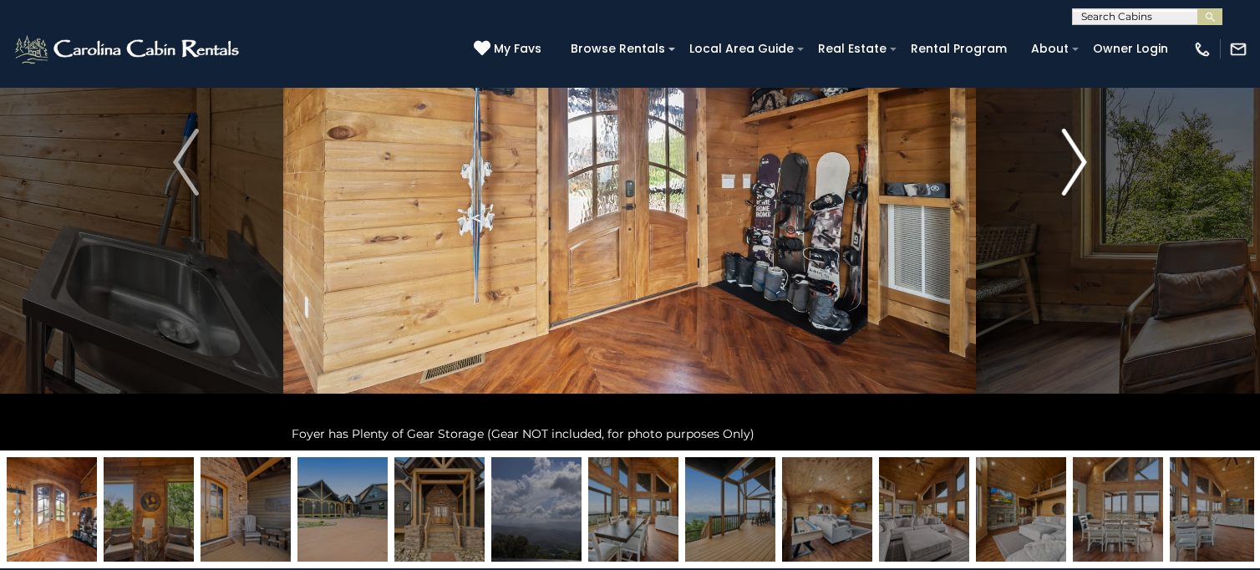
click at [1066, 135] on img "Next" at bounding box center [1074, 162] width 25 height 67
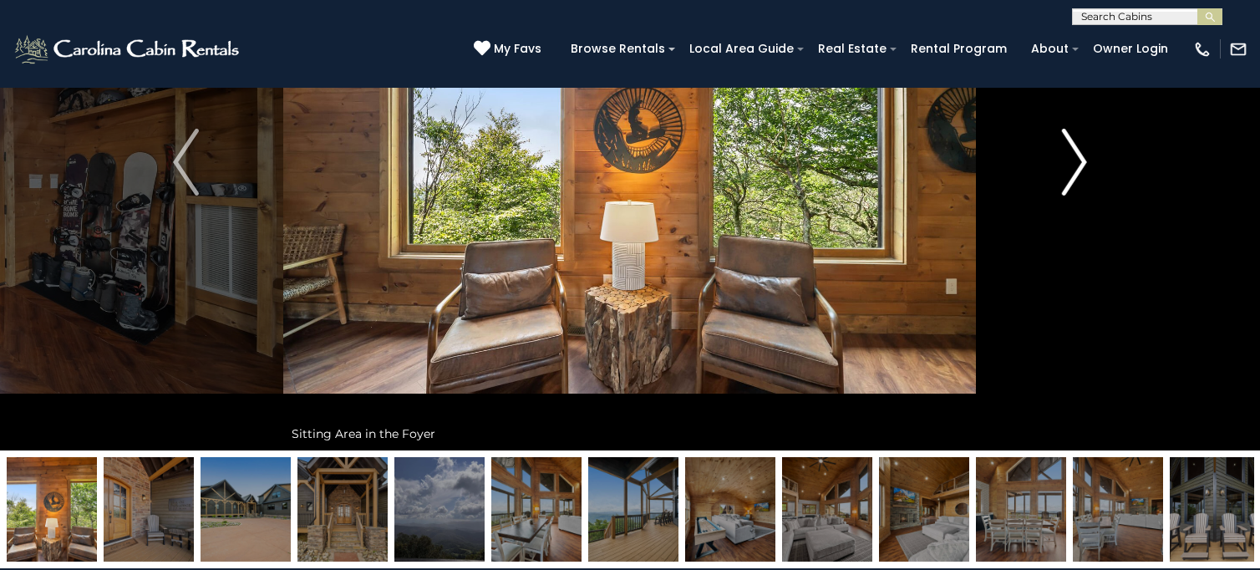
click at [1066, 135] on img "Next" at bounding box center [1074, 162] width 25 height 67
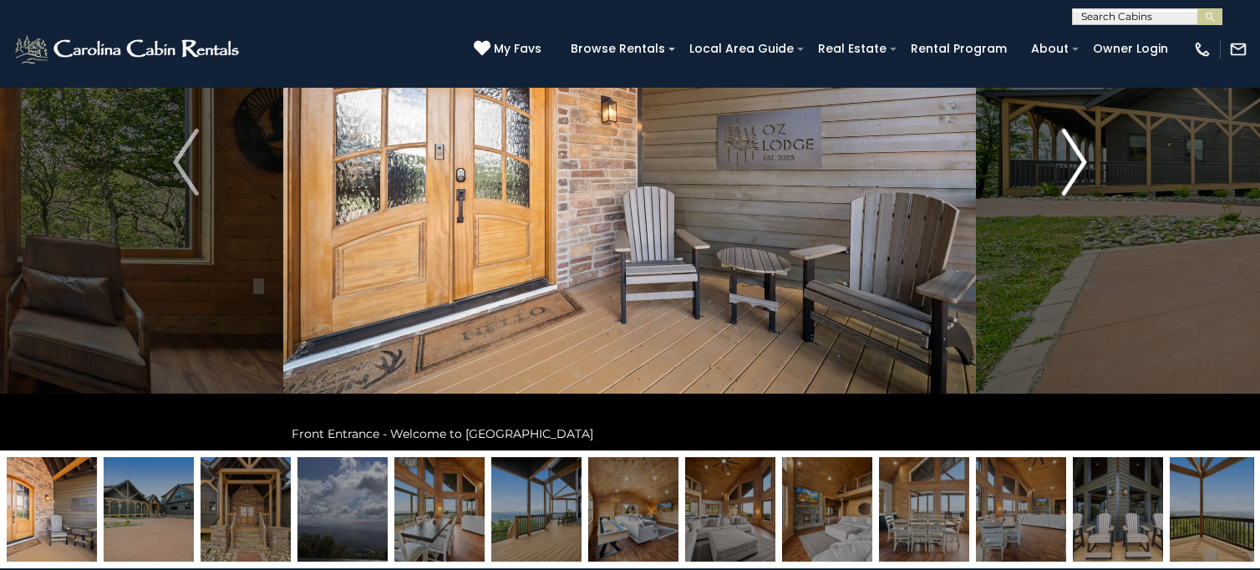
click at [1066, 135] on img "Next" at bounding box center [1074, 162] width 25 height 67
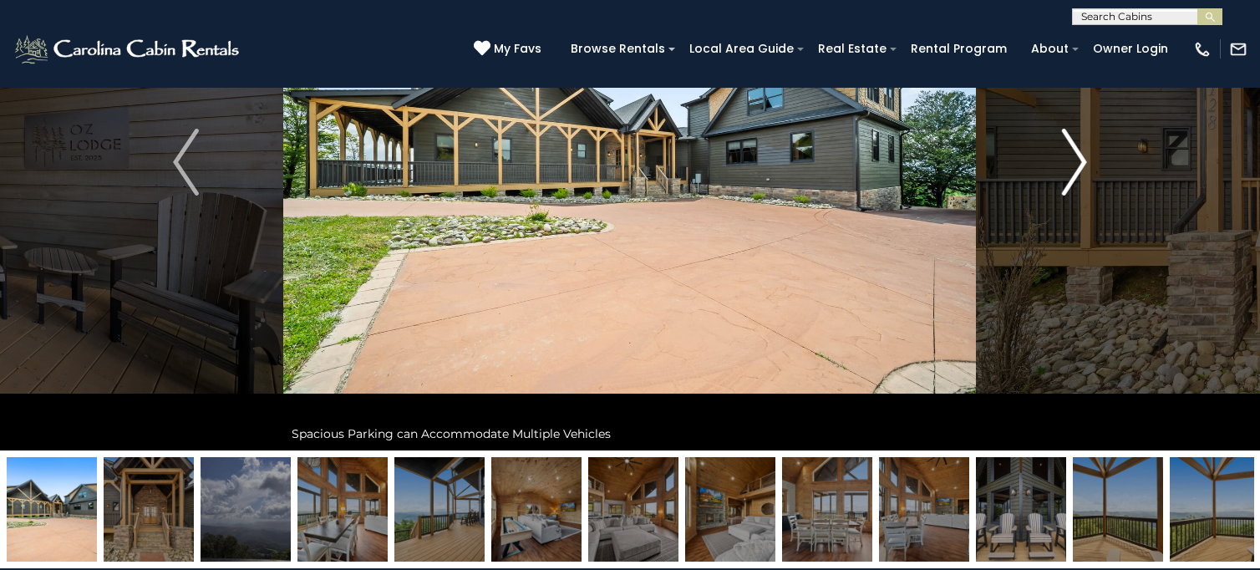
click at [1066, 135] on img "Next" at bounding box center [1074, 162] width 25 height 67
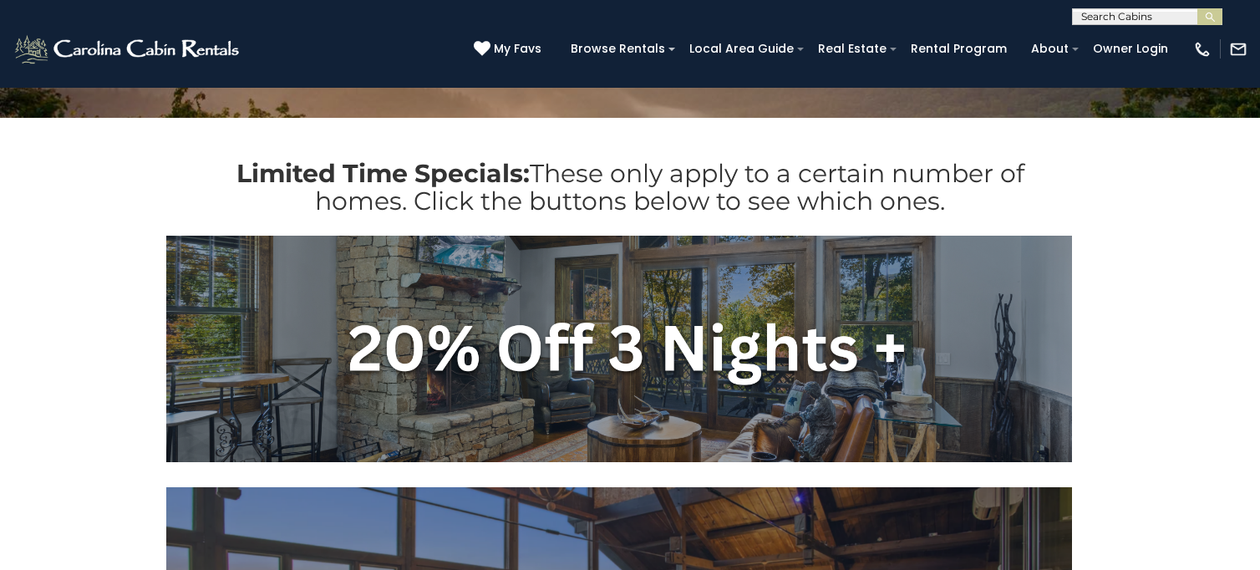
scroll to position [270, 0]
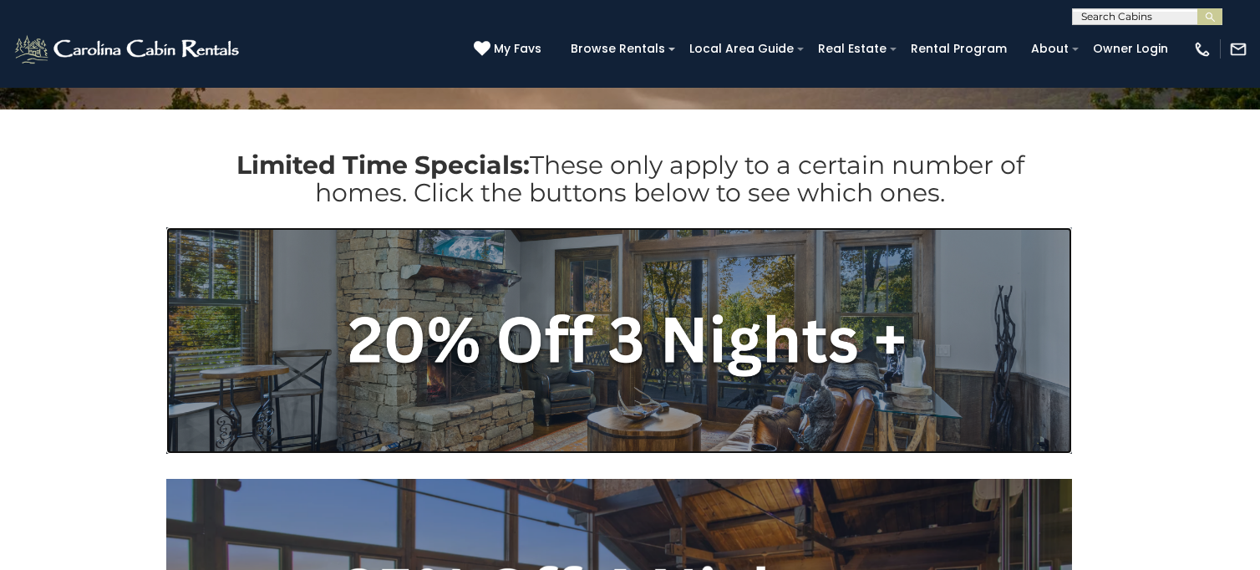
click at [662, 328] on img at bounding box center [619, 340] width 906 height 227
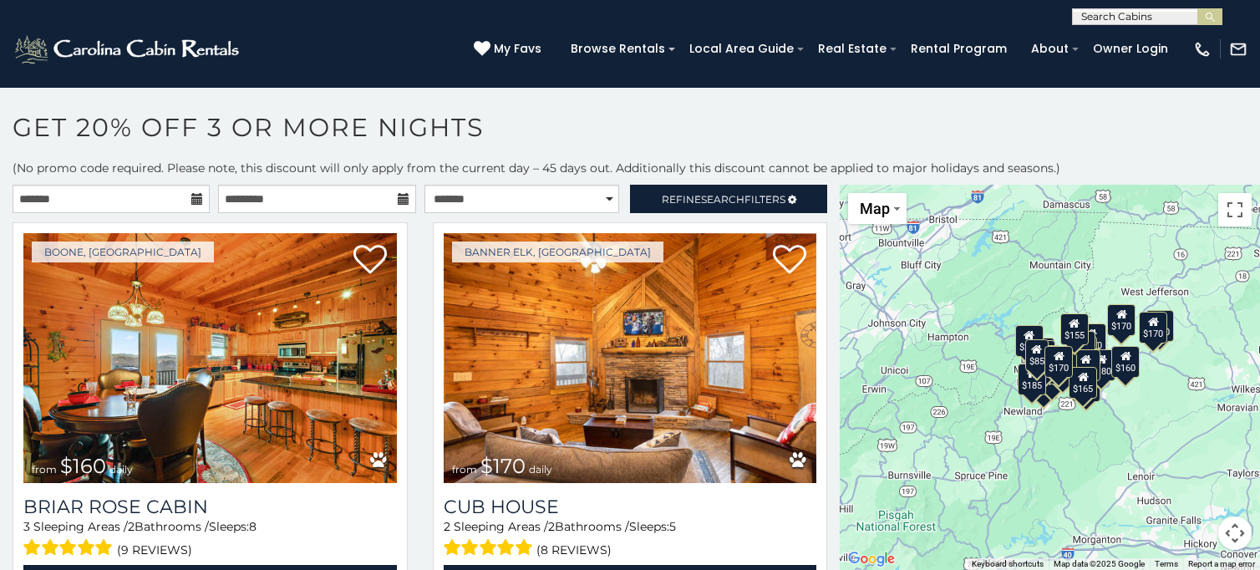
click at [193, 197] on icon at bounding box center [197, 199] width 12 height 12
click at [130, 201] on input "text" at bounding box center [111, 199] width 197 height 28
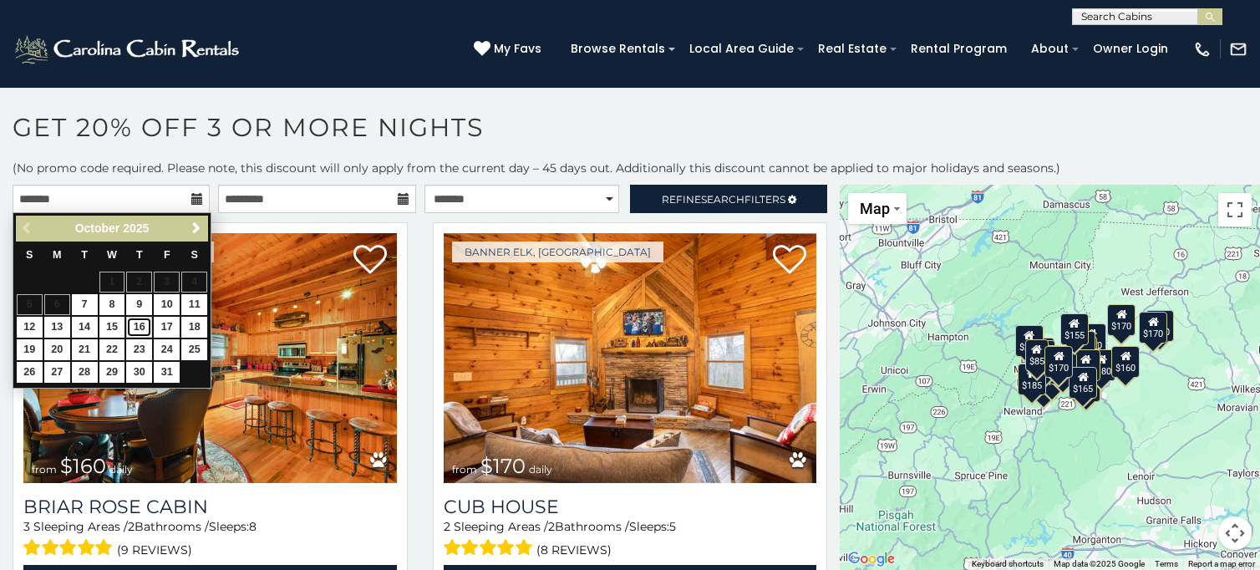
click at [143, 329] on link "16" at bounding box center [139, 327] width 26 height 21
type input "**********"
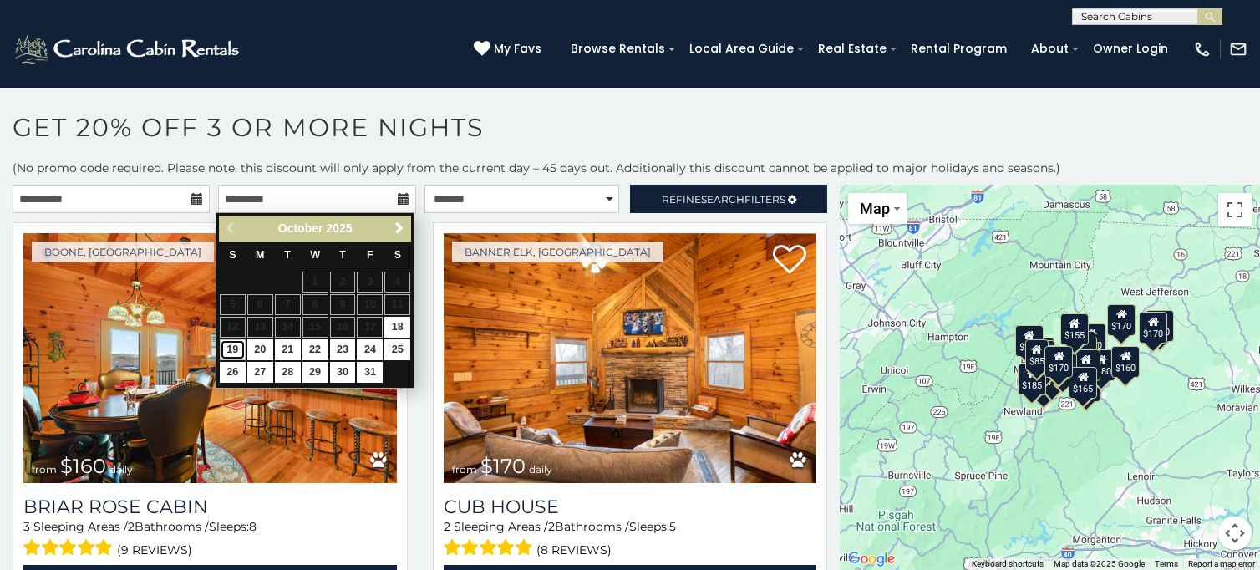
click at [237, 349] on link "19" at bounding box center [233, 349] width 26 height 21
type input "**********"
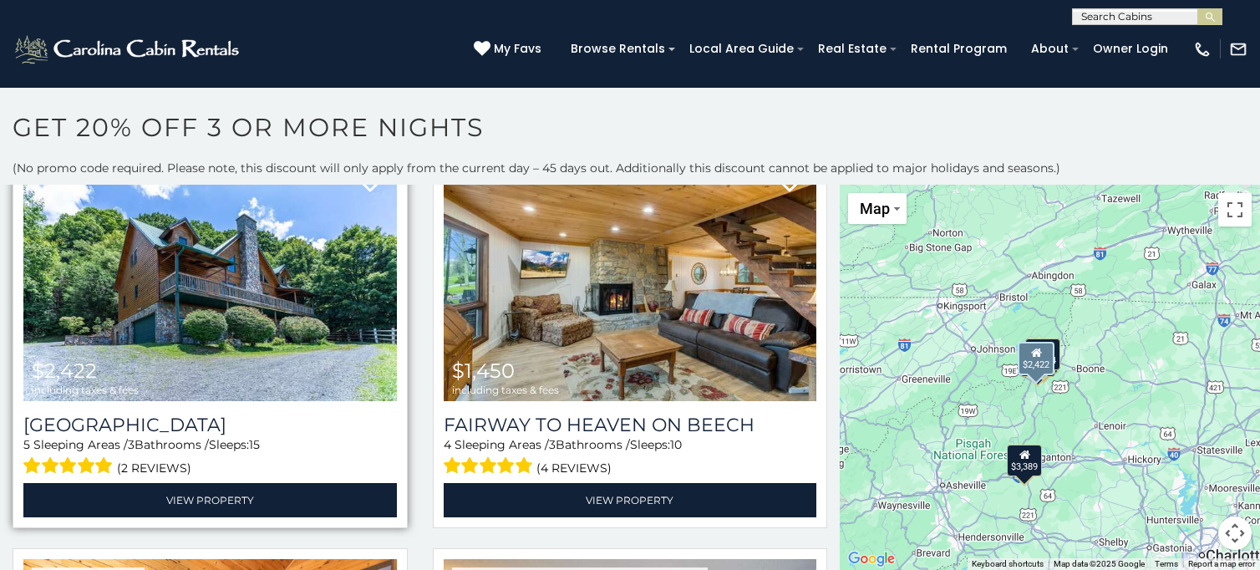
scroll to position [84, 0]
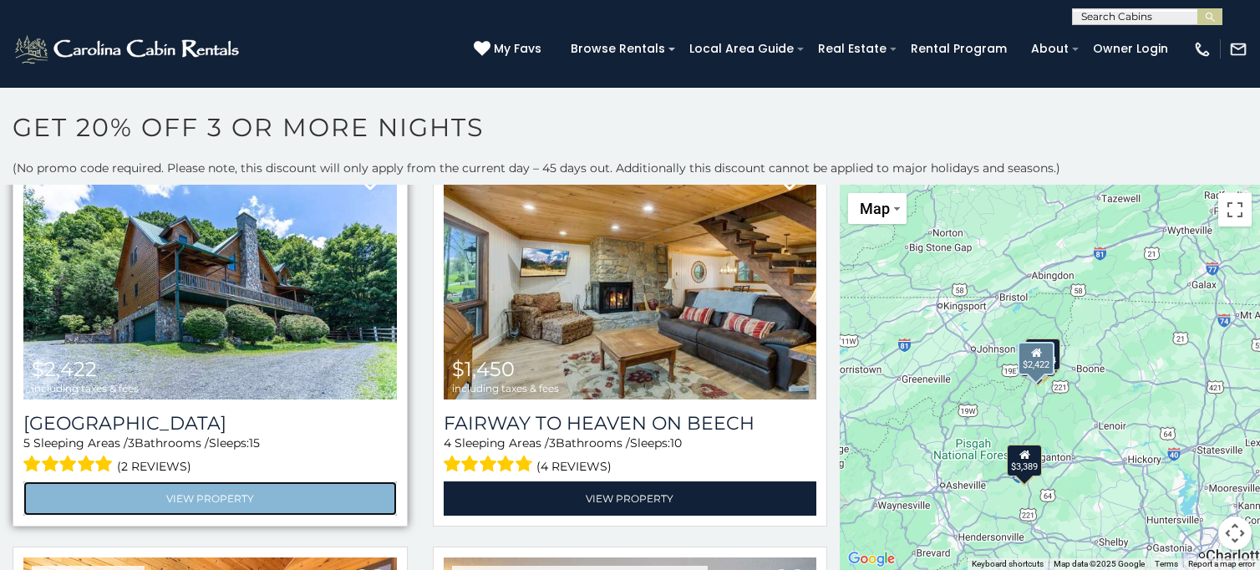
click at [286, 496] on link "View Property" at bounding box center [210, 498] width 374 height 34
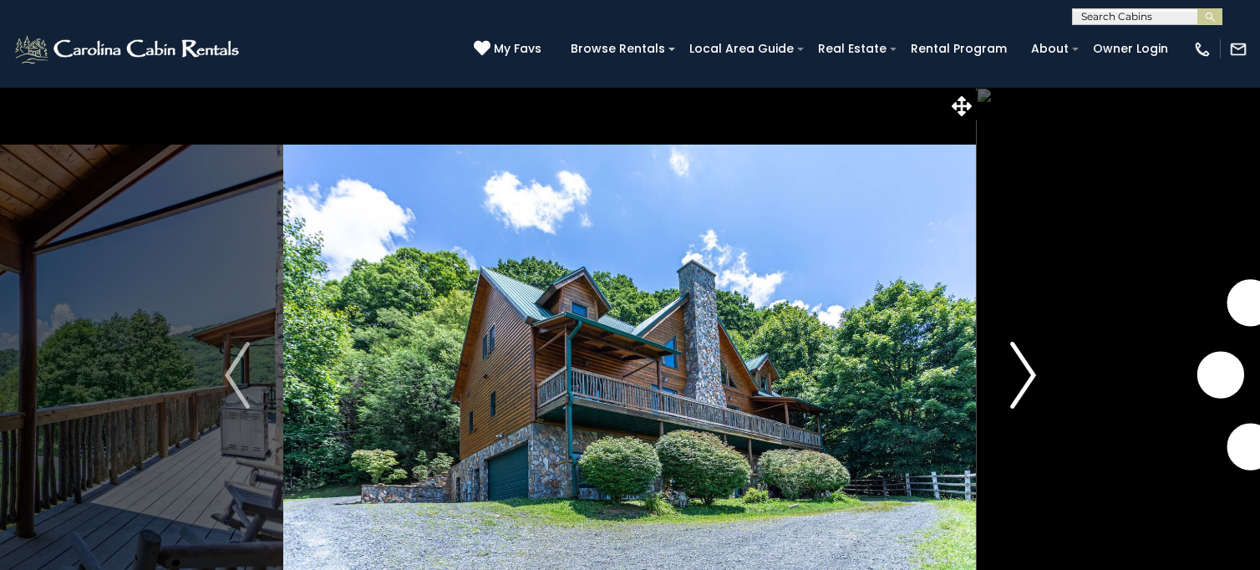
click at [1023, 379] on img "Next" at bounding box center [1023, 375] width 25 height 67
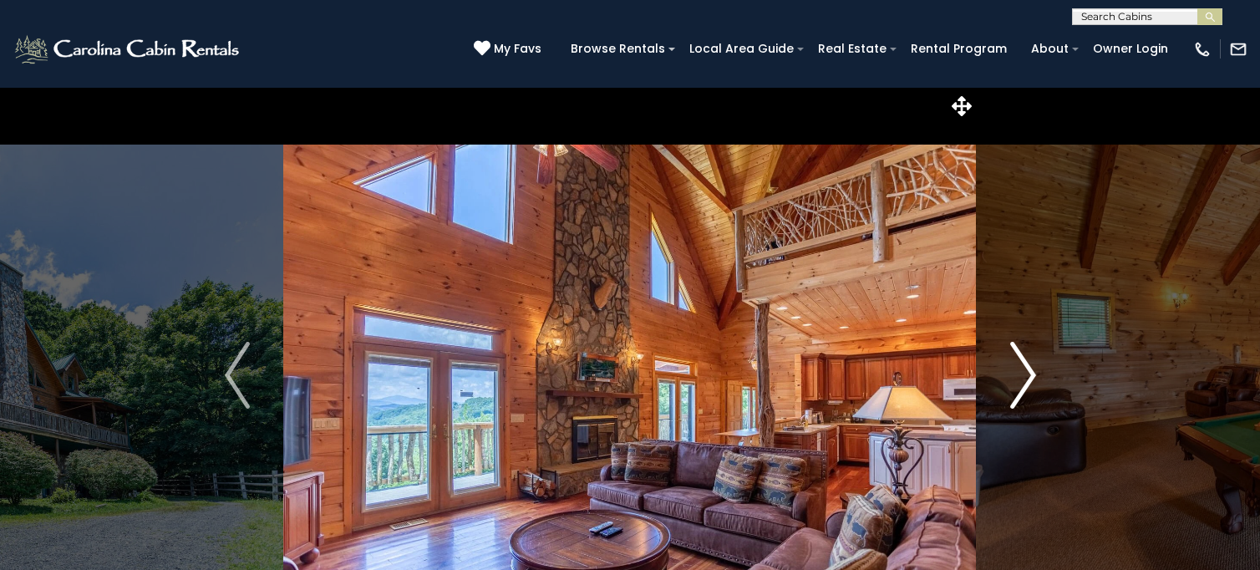
click at [1023, 379] on img "Next" at bounding box center [1023, 375] width 25 height 67
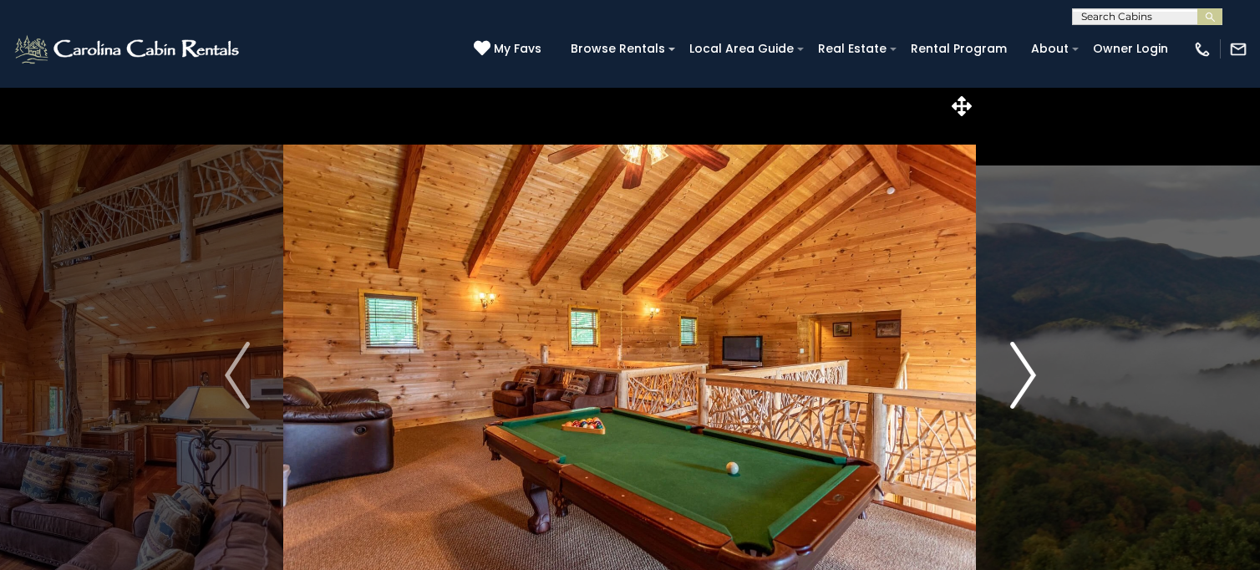
click at [1023, 379] on img "Next" at bounding box center [1023, 375] width 25 height 67
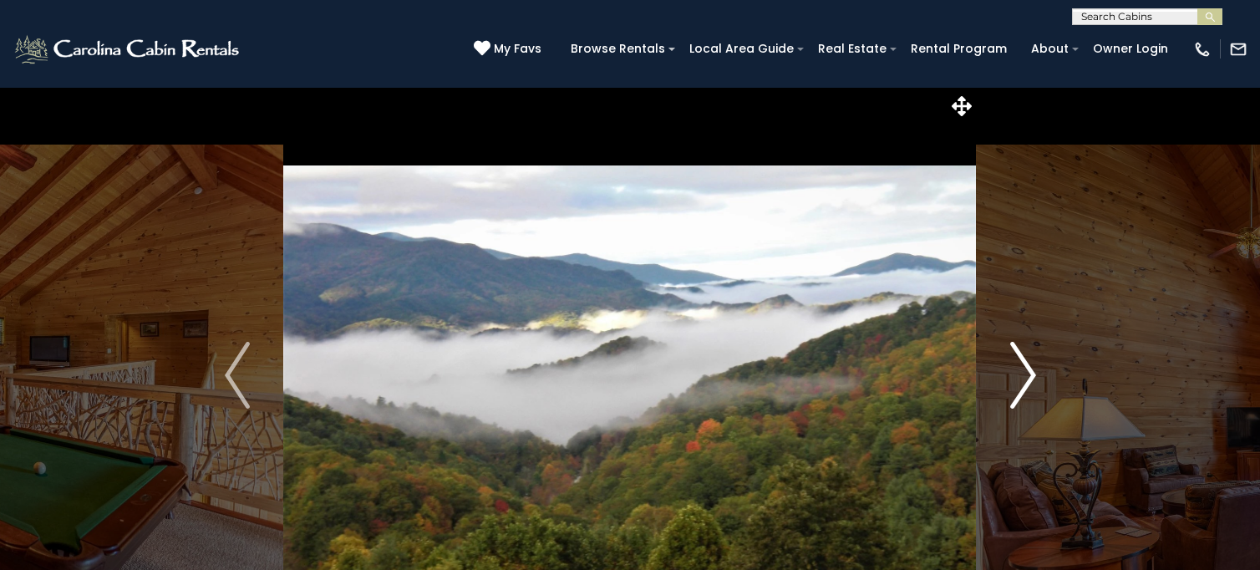
click at [1023, 379] on img "Next" at bounding box center [1023, 375] width 25 height 67
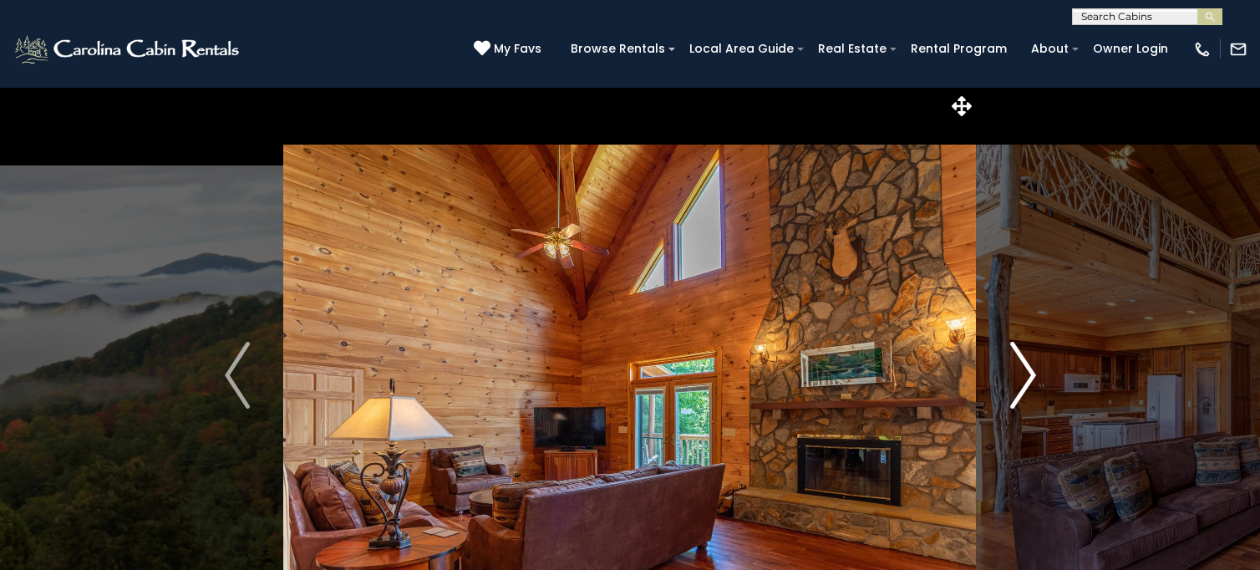
click at [1023, 379] on img "Next" at bounding box center [1023, 375] width 25 height 67
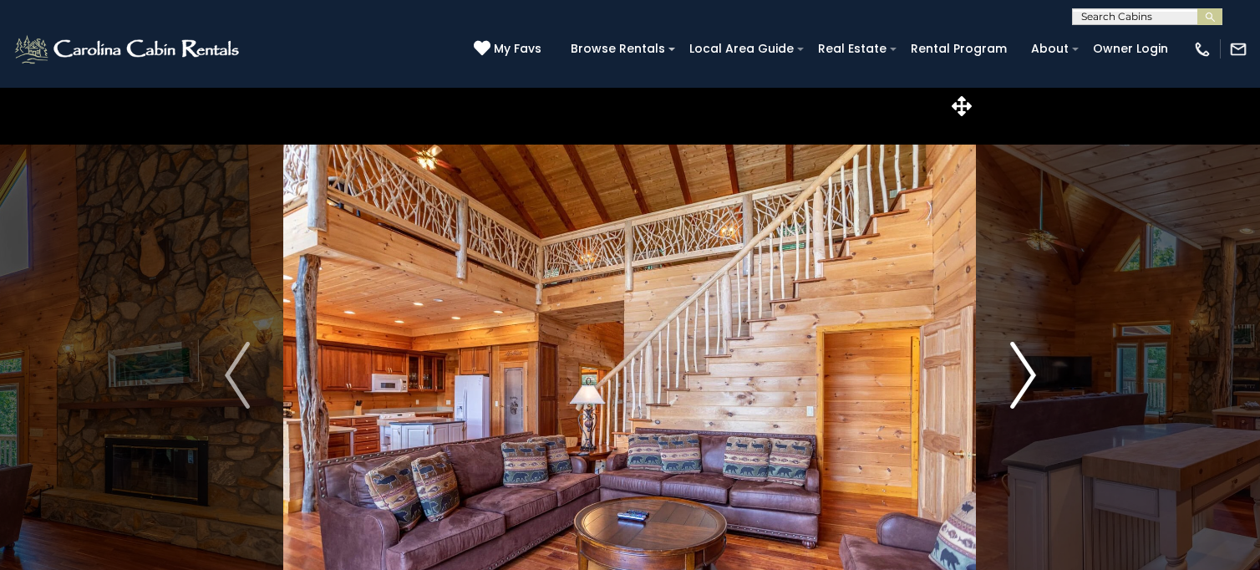
click at [1023, 379] on img "Next" at bounding box center [1023, 375] width 25 height 67
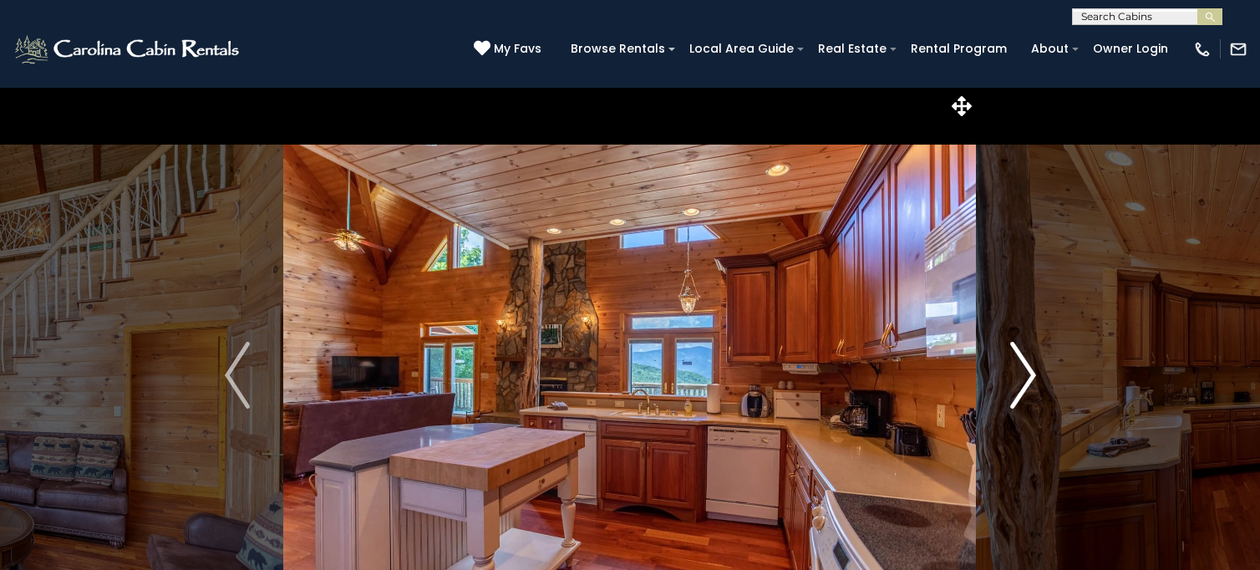
click at [1023, 379] on img "Next" at bounding box center [1023, 375] width 25 height 67
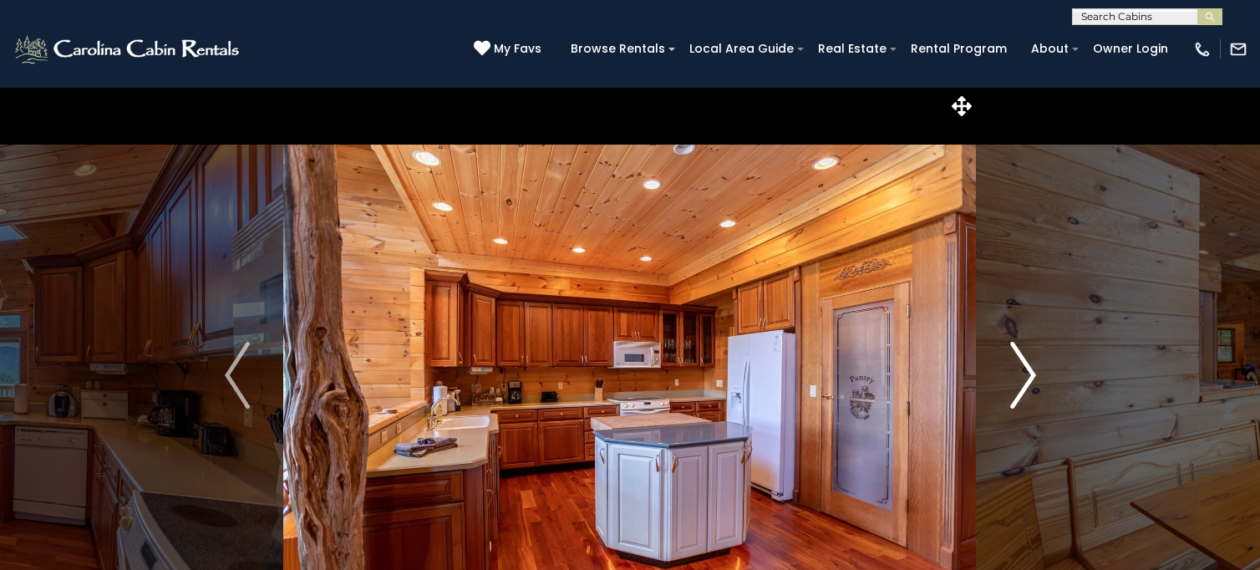
click at [1023, 379] on img "Next" at bounding box center [1023, 375] width 25 height 67
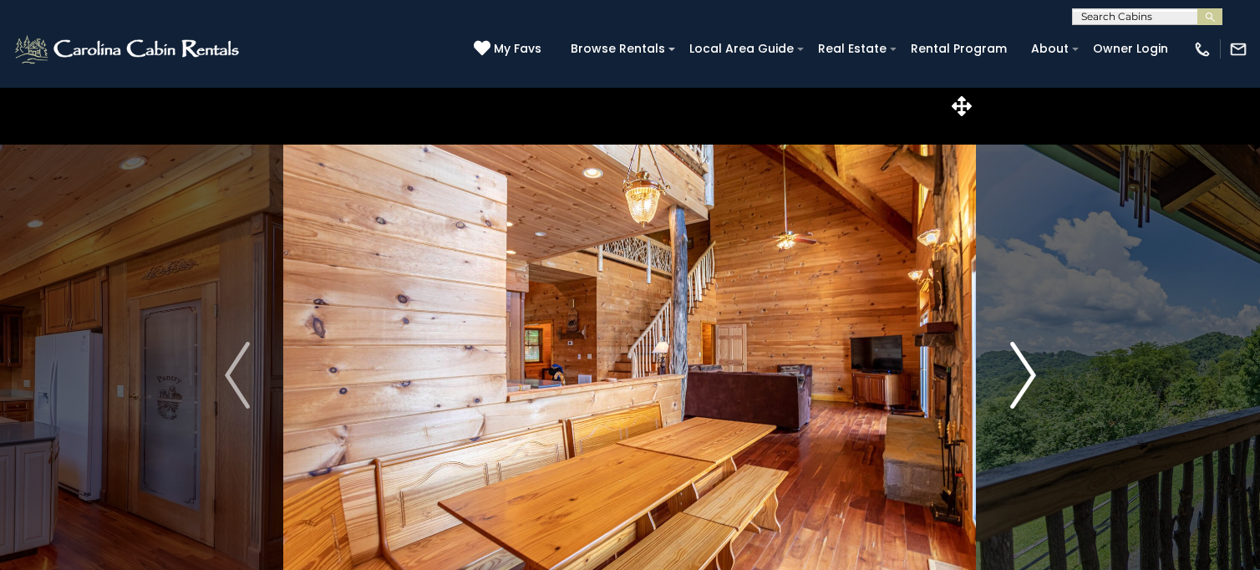
click at [1023, 379] on img "Next" at bounding box center [1023, 375] width 25 height 67
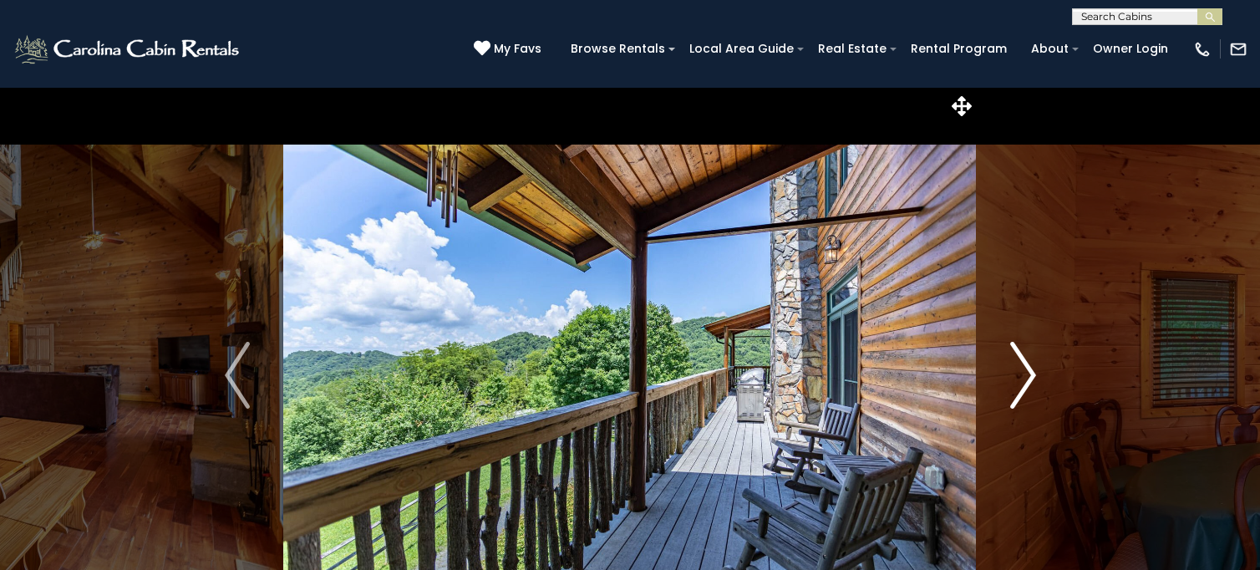
click at [1023, 379] on img "Next" at bounding box center [1023, 375] width 25 height 67
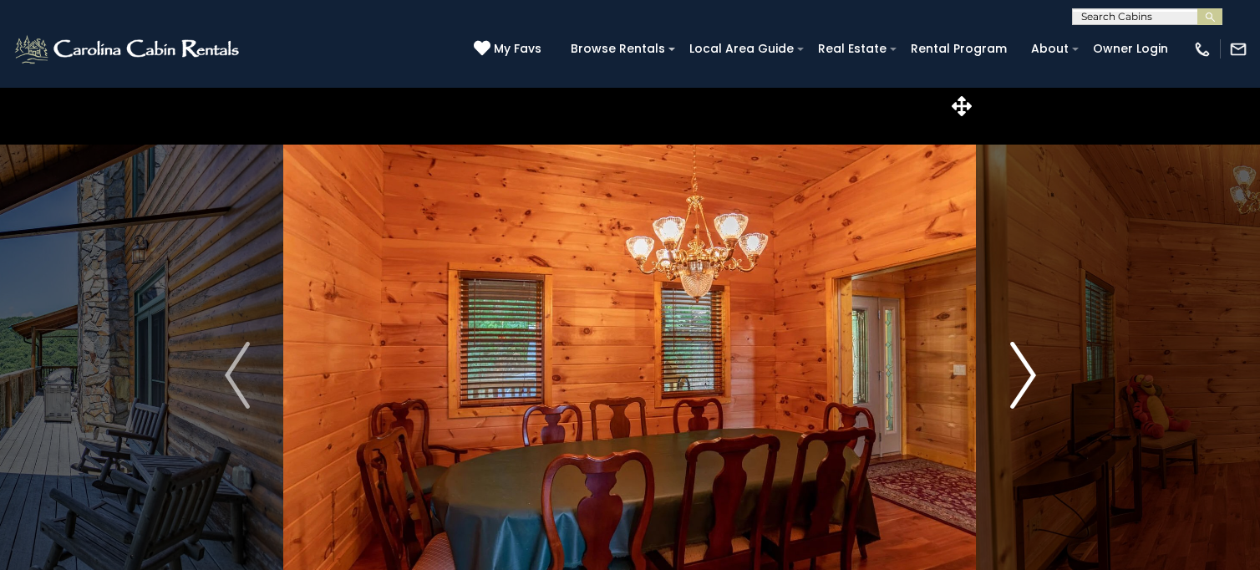
click at [1023, 379] on img "Next" at bounding box center [1023, 375] width 25 height 67
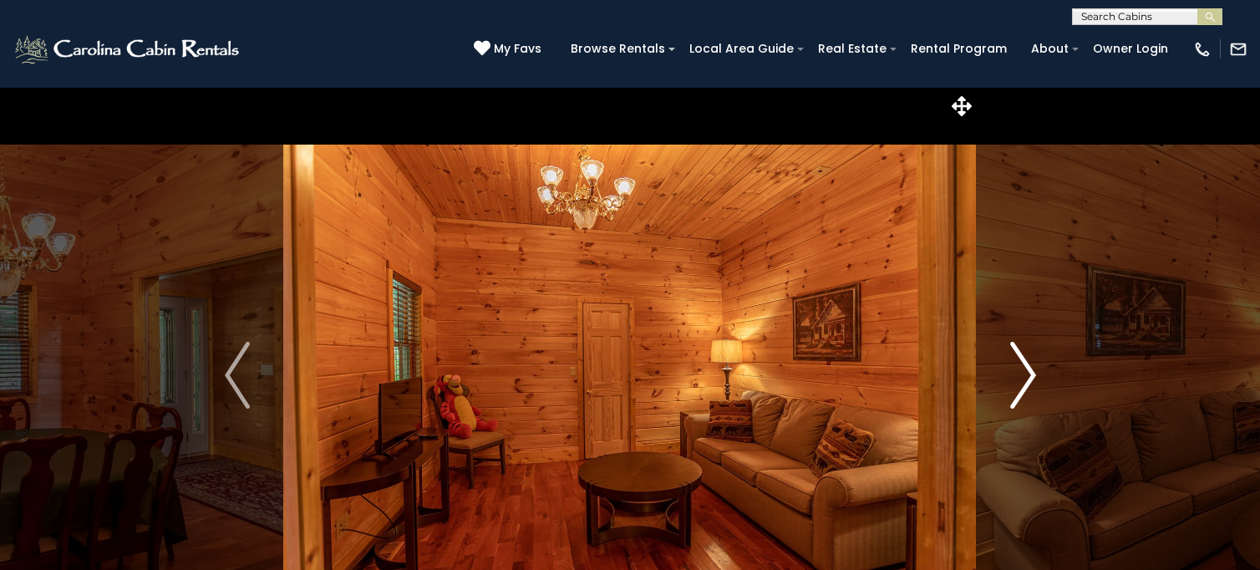
click at [1023, 379] on img "Next" at bounding box center [1023, 375] width 25 height 67
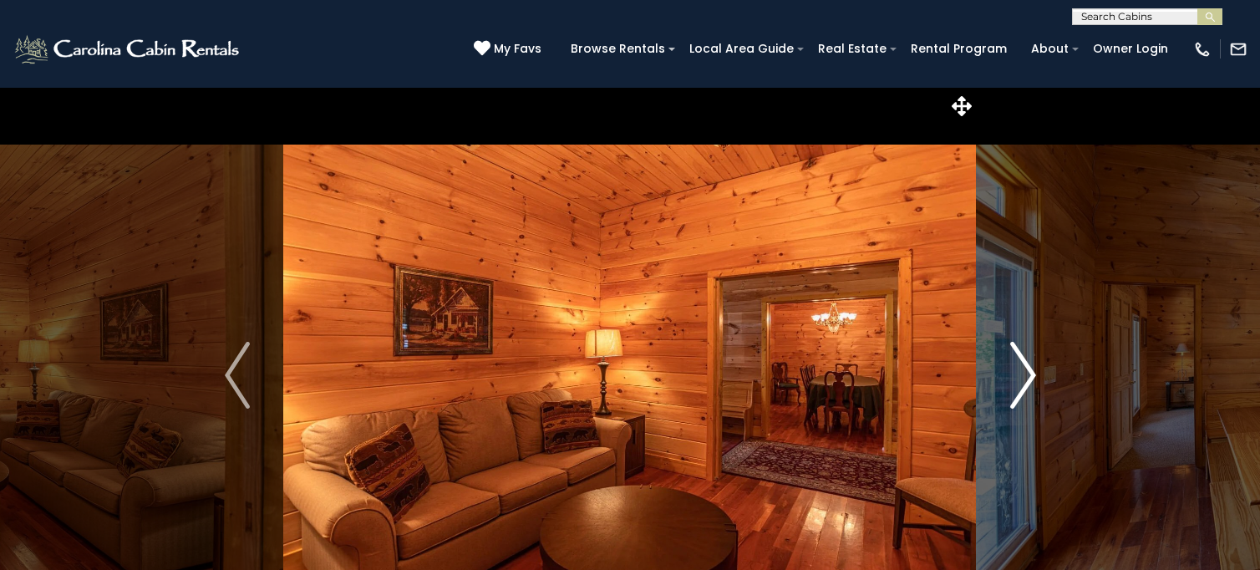
click at [1023, 379] on img "Next" at bounding box center [1023, 375] width 25 height 67
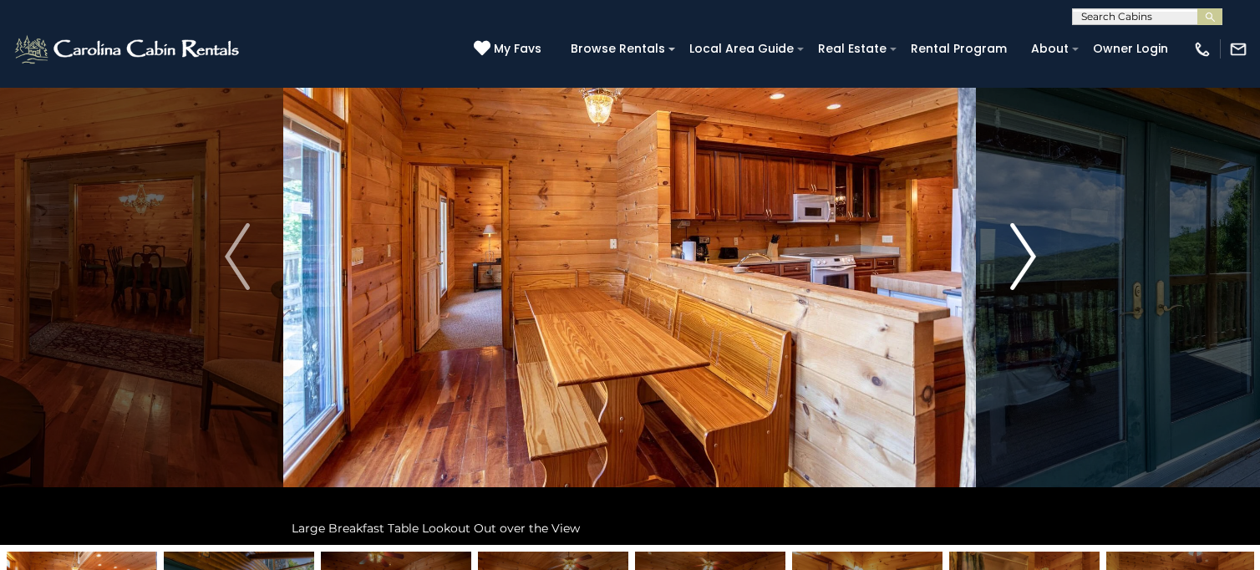
scroll to position [118, 0]
click at [1024, 246] on img "Next" at bounding box center [1023, 257] width 25 height 67
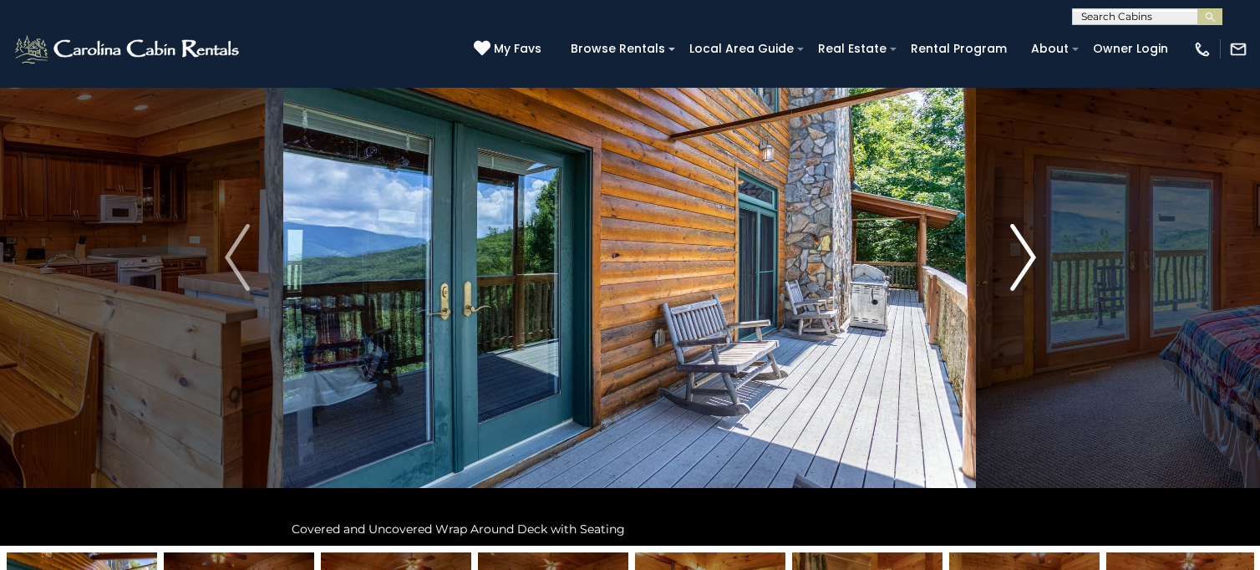
click at [1025, 254] on img "Next" at bounding box center [1023, 257] width 25 height 67
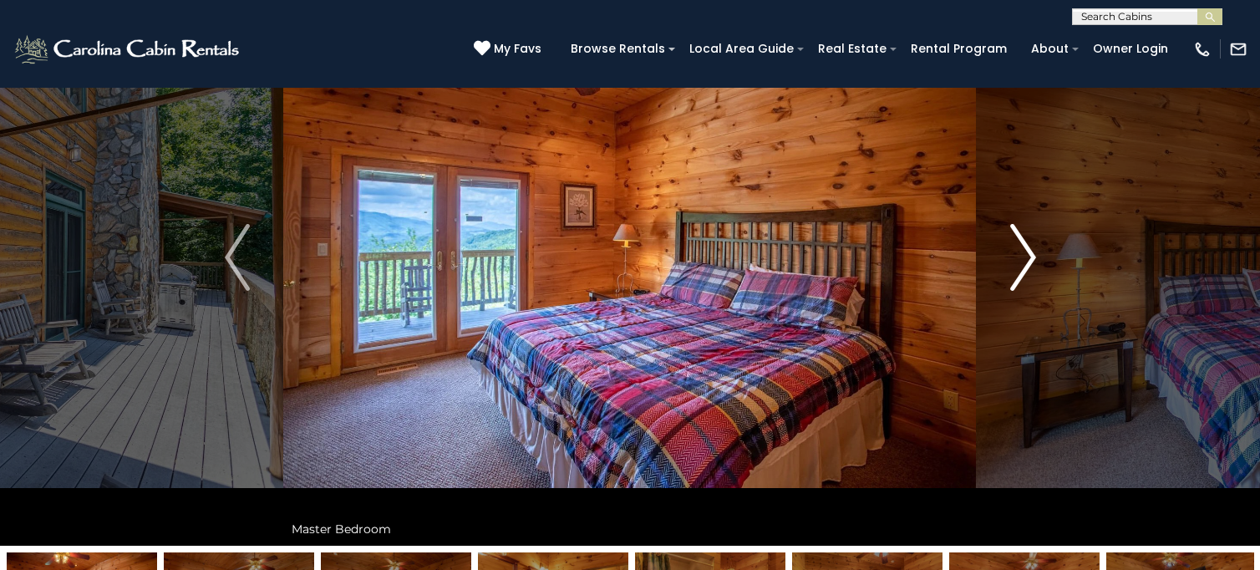
click at [1025, 254] on img "Next" at bounding box center [1023, 257] width 25 height 67
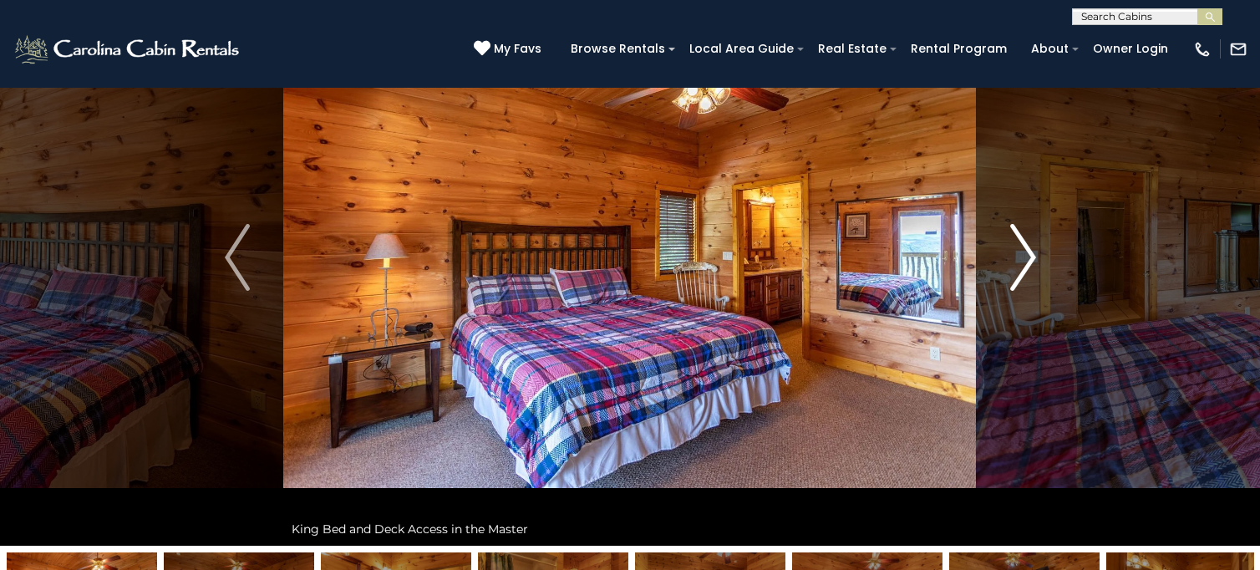
click at [1025, 254] on img "Next" at bounding box center [1023, 257] width 25 height 67
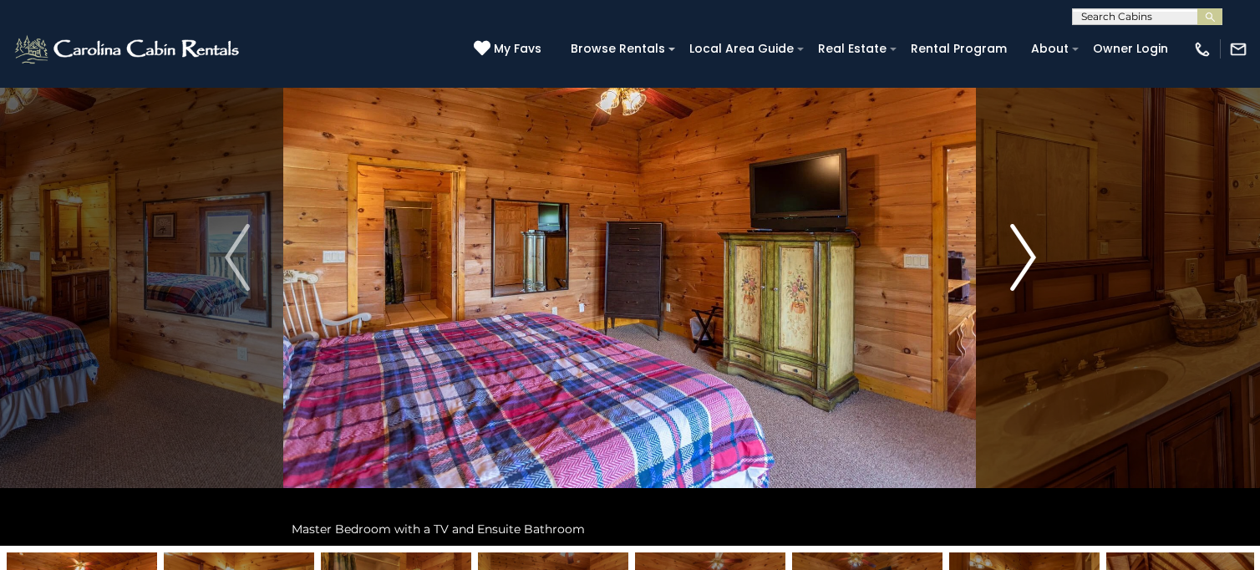
click at [1025, 254] on img "Next" at bounding box center [1023, 257] width 25 height 67
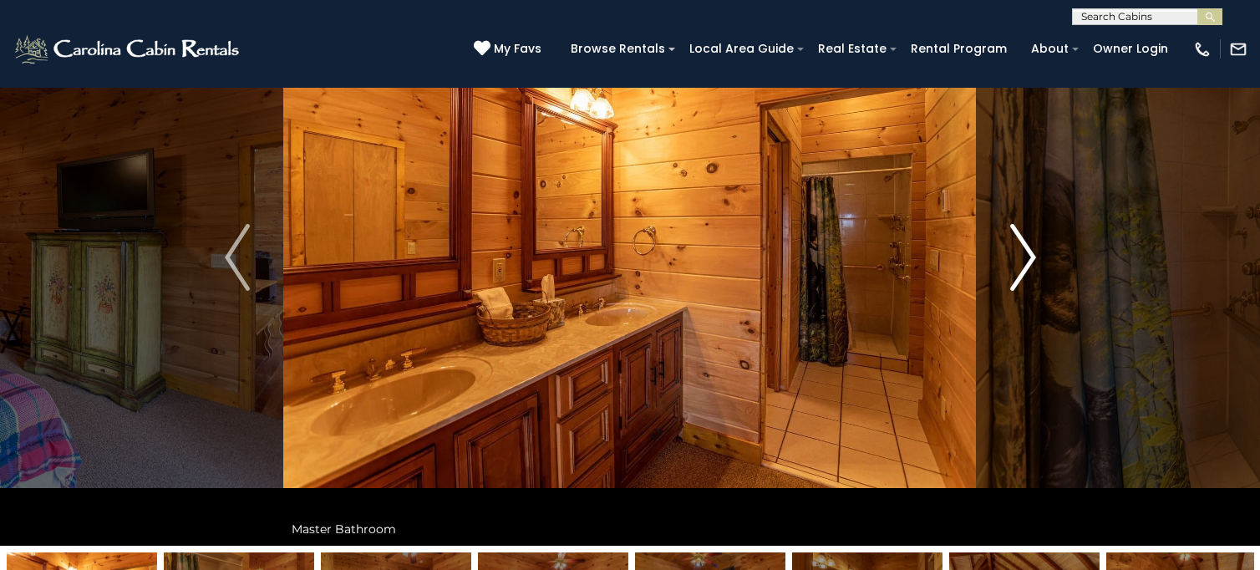
click at [1025, 254] on img "Next" at bounding box center [1023, 257] width 25 height 67
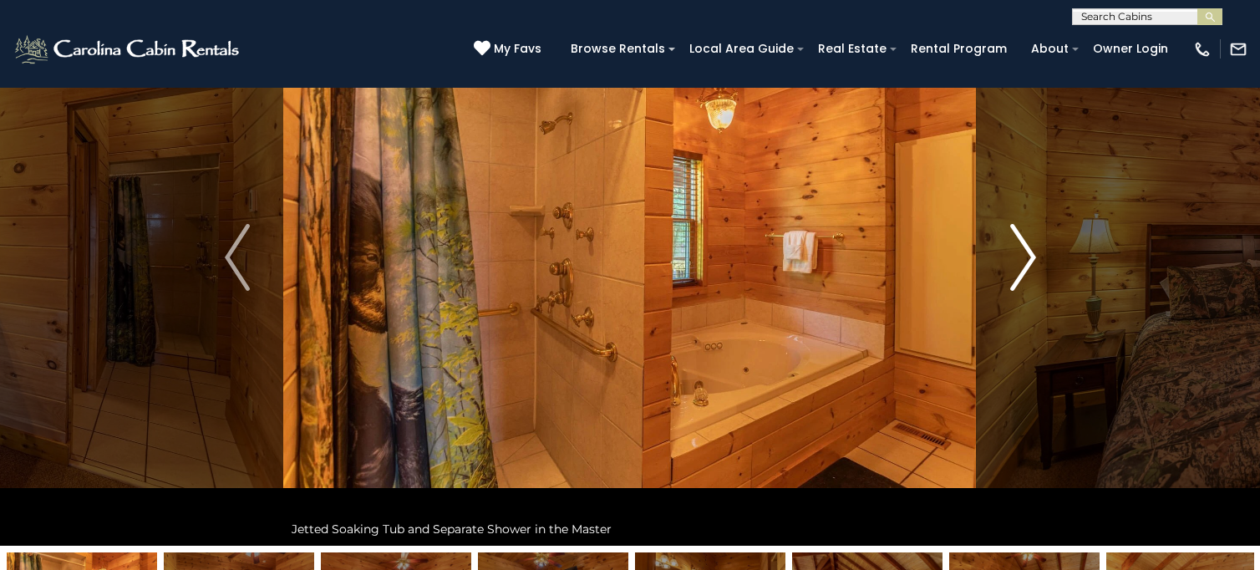
click at [1025, 254] on img "Next" at bounding box center [1023, 257] width 25 height 67
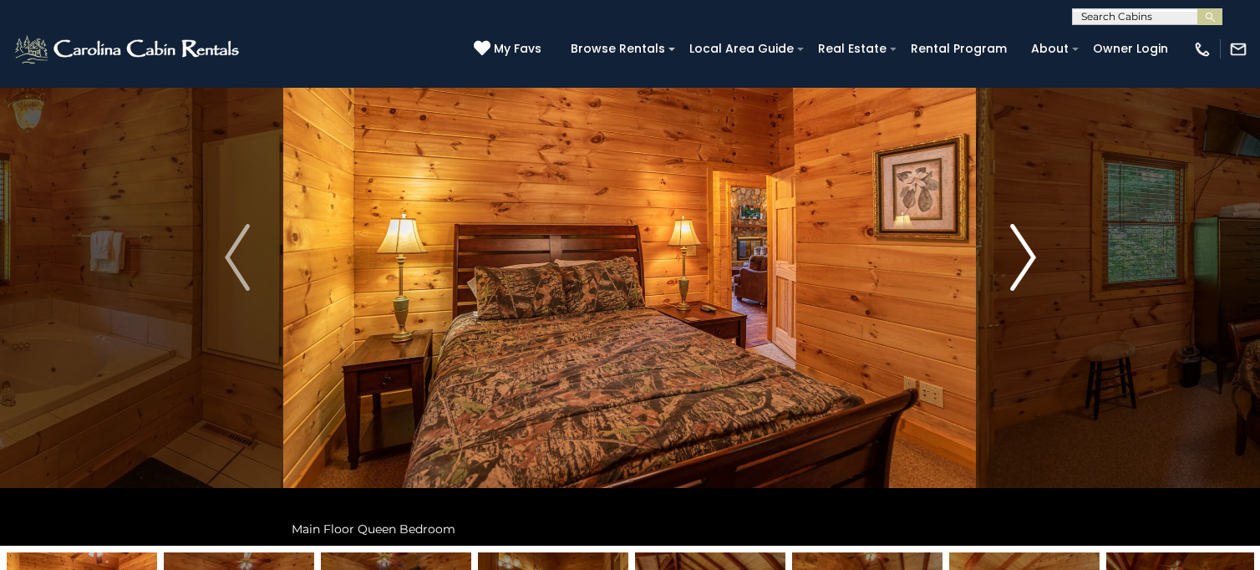
click at [1025, 254] on img "Next" at bounding box center [1023, 257] width 25 height 67
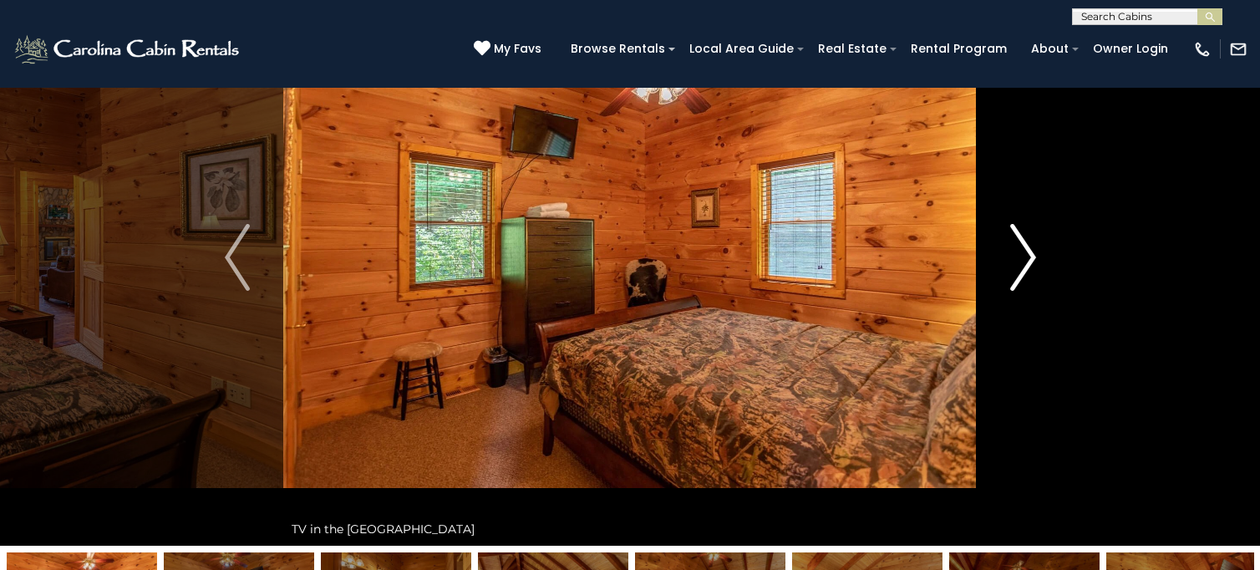
click at [1025, 254] on img "Next" at bounding box center [1023, 257] width 25 height 67
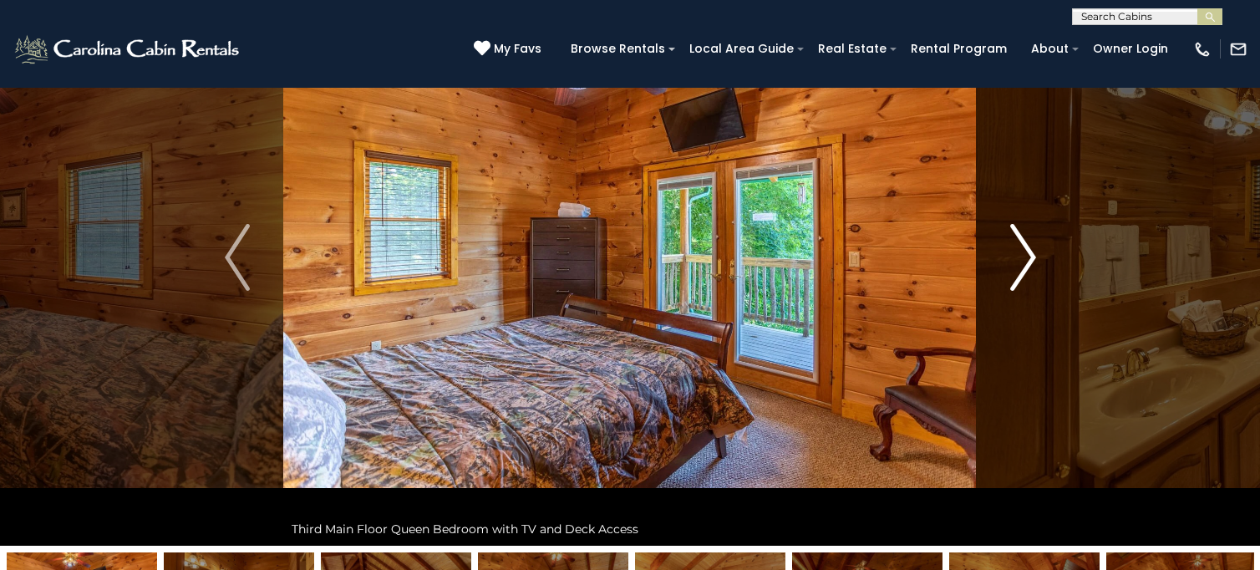
click at [1025, 254] on img "Next" at bounding box center [1023, 257] width 25 height 67
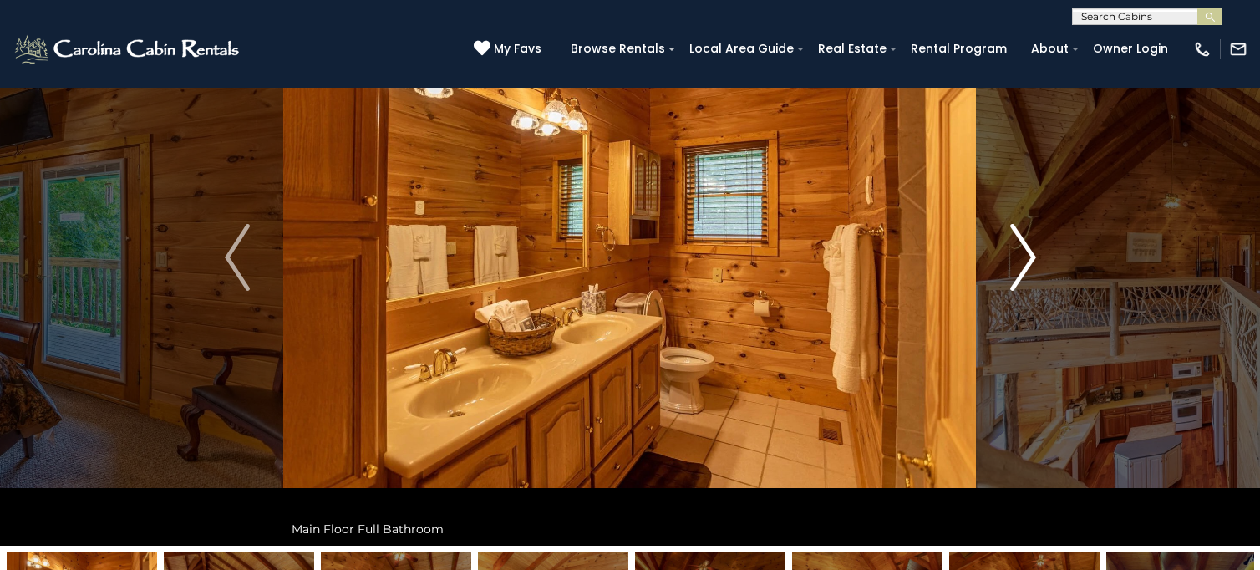
click at [1025, 254] on img "Next" at bounding box center [1023, 257] width 25 height 67
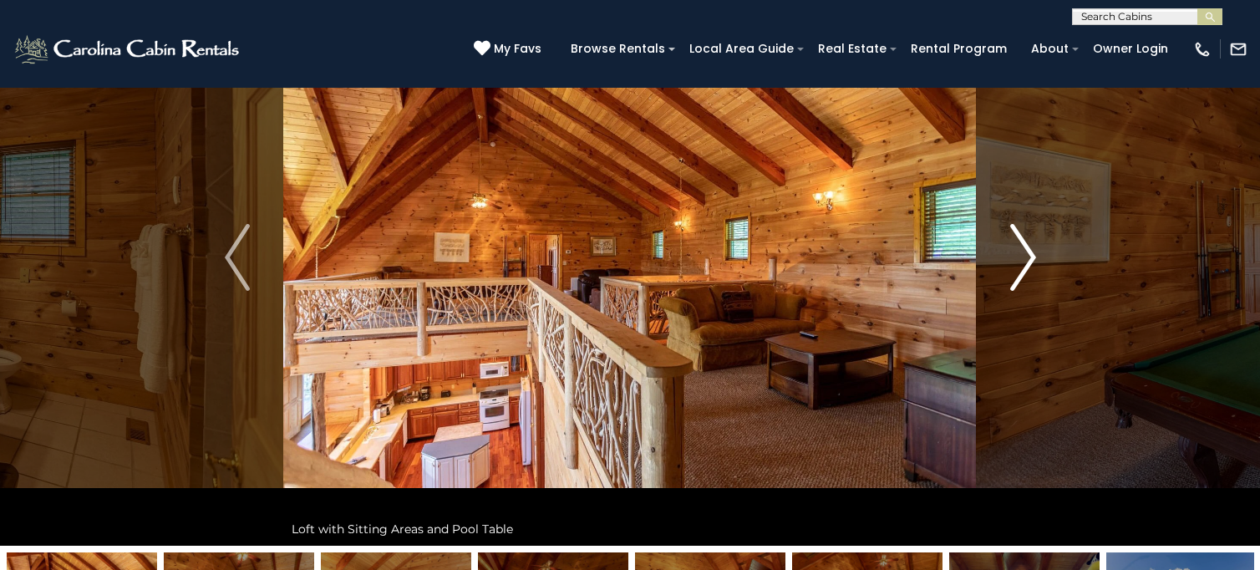
click at [1025, 254] on img "Next" at bounding box center [1023, 257] width 25 height 67
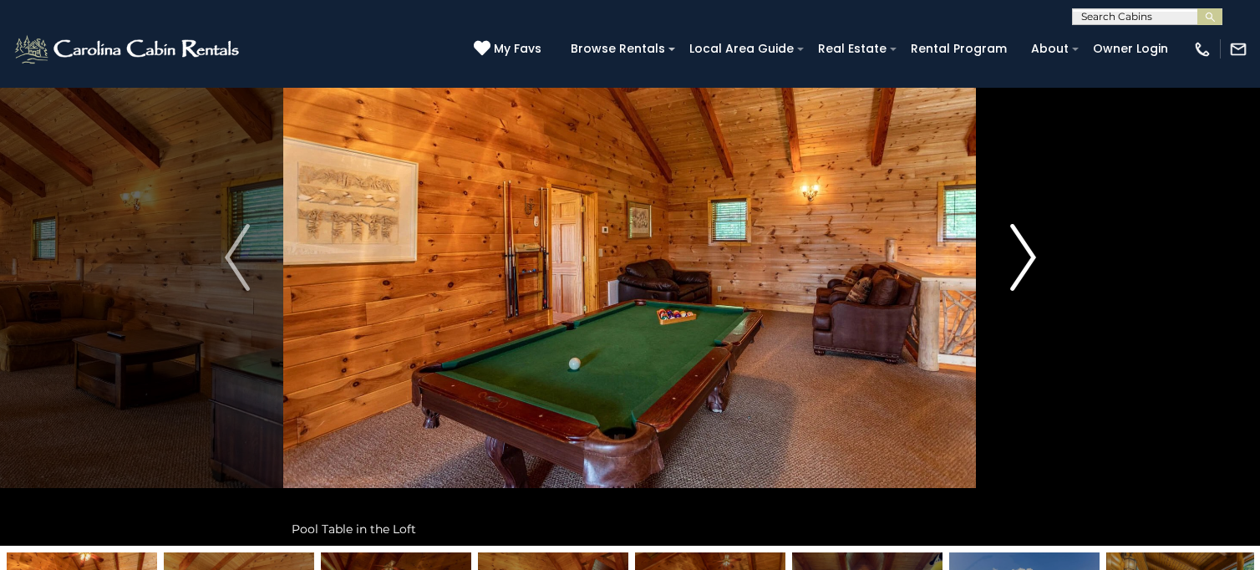
click at [1025, 254] on img "Next" at bounding box center [1023, 257] width 25 height 67
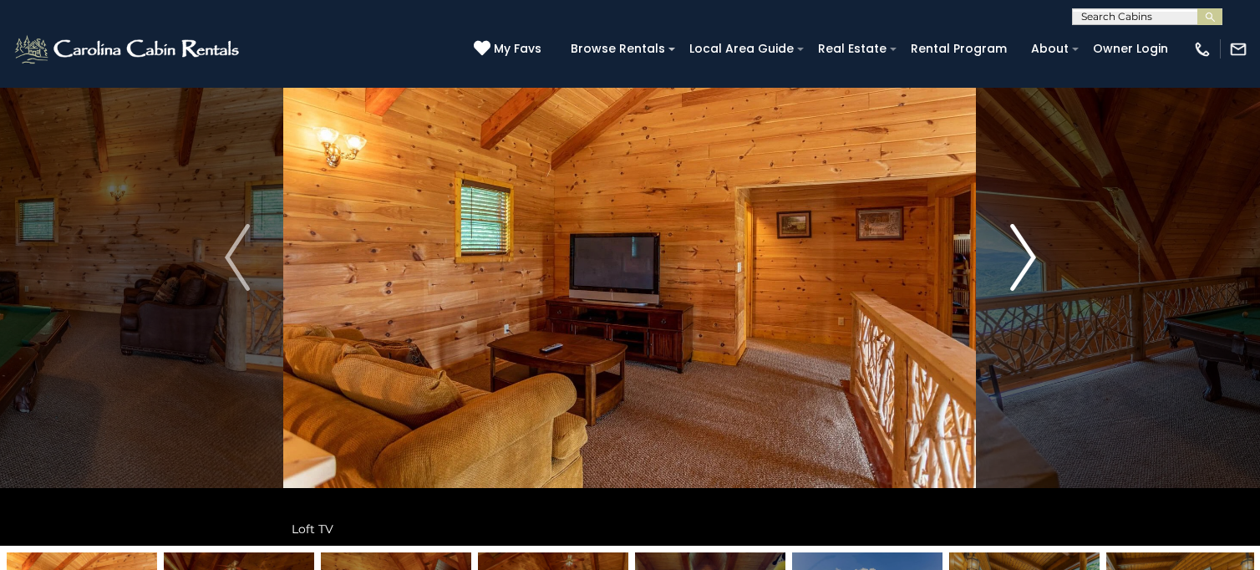
click at [1025, 254] on img "Next" at bounding box center [1023, 257] width 25 height 67
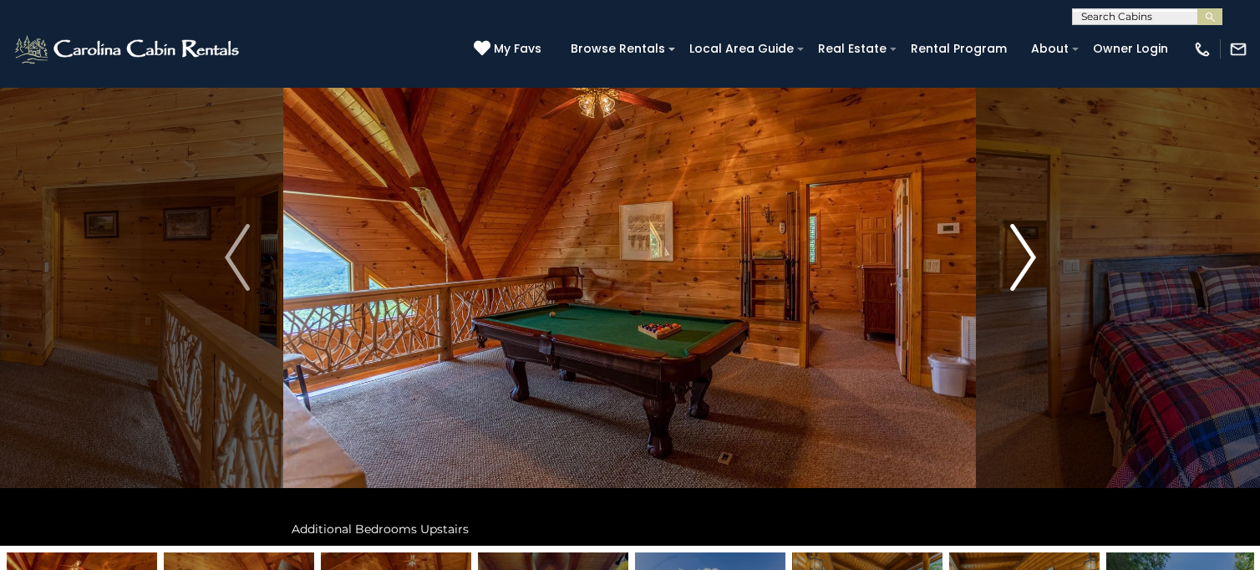
click at [1025, 254] on img "Next" at bounding box center [1023, 257] width 25 height 67
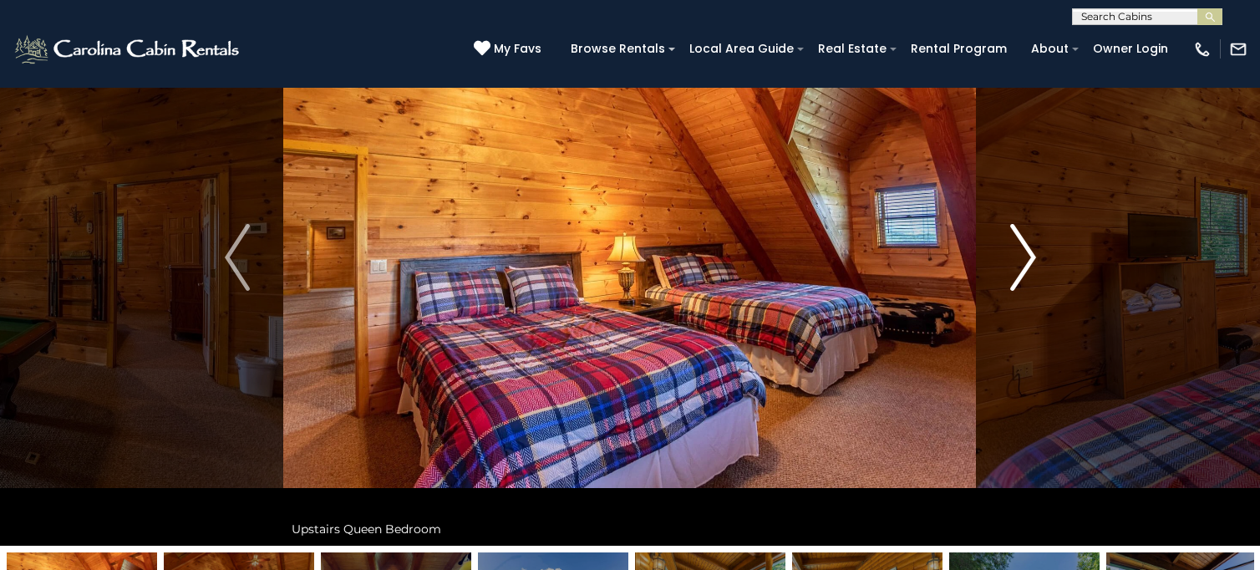
click at [1025, 254] on img "Next" at bounding box center [1023, 257] width 25 height 67
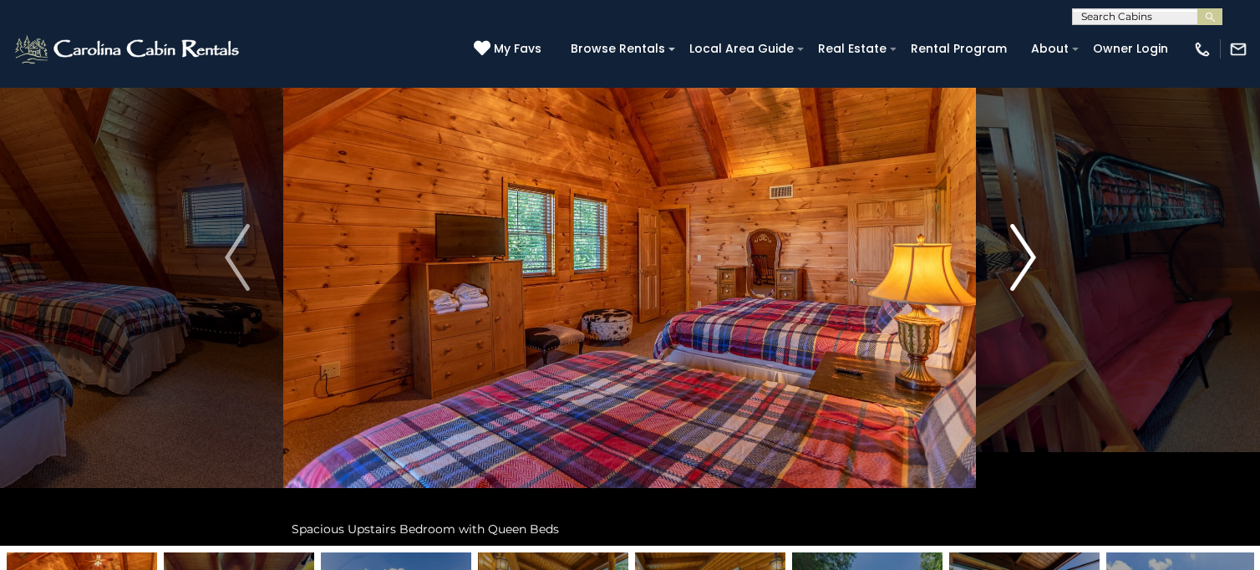
click at [1025, 254] on img "Next" at bounding box center [1023, 257] width 25 height 67
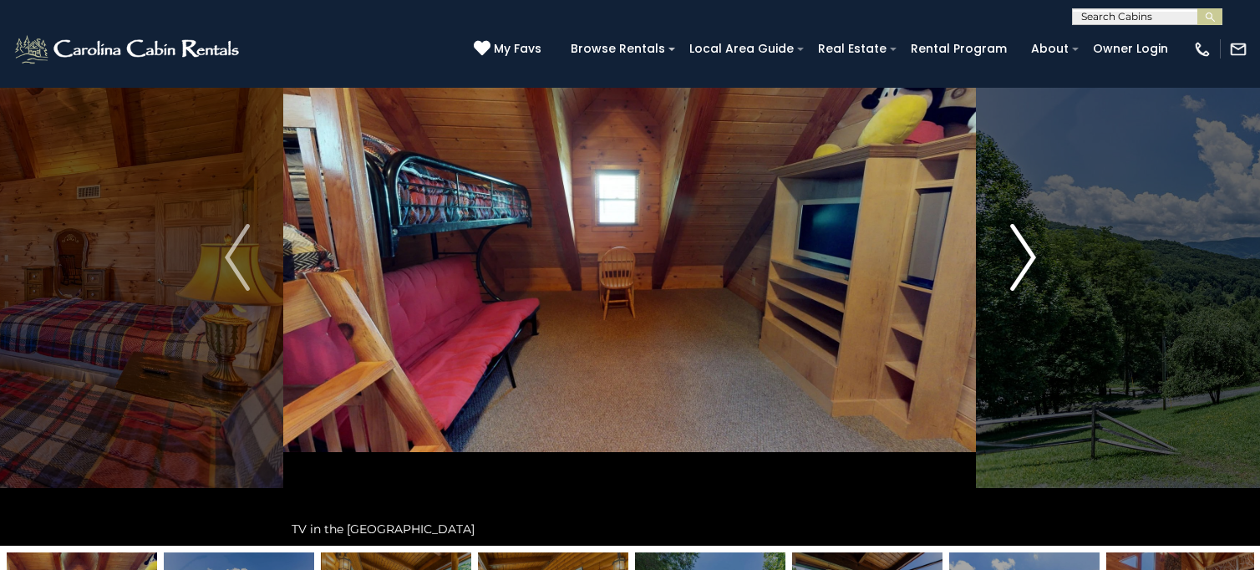
click at [1025, 254] on img "Next" at bounding box center [1023, 257] width 25 height 67
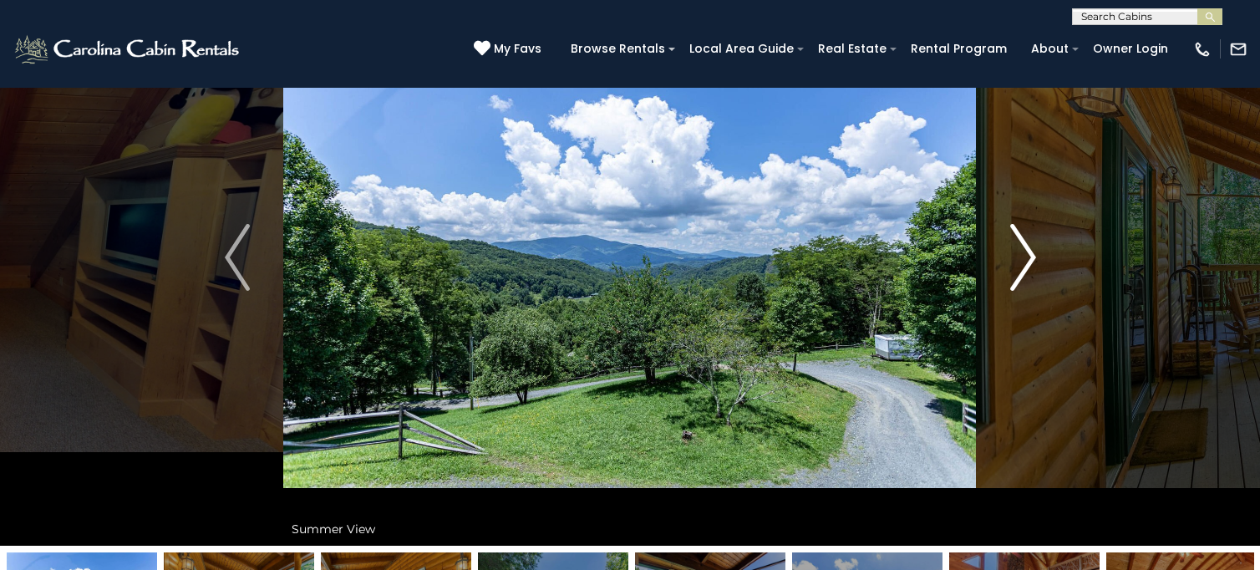
click at [1025, 254] on img "Next" at bounding box center [1023, 257] width 25 height 67
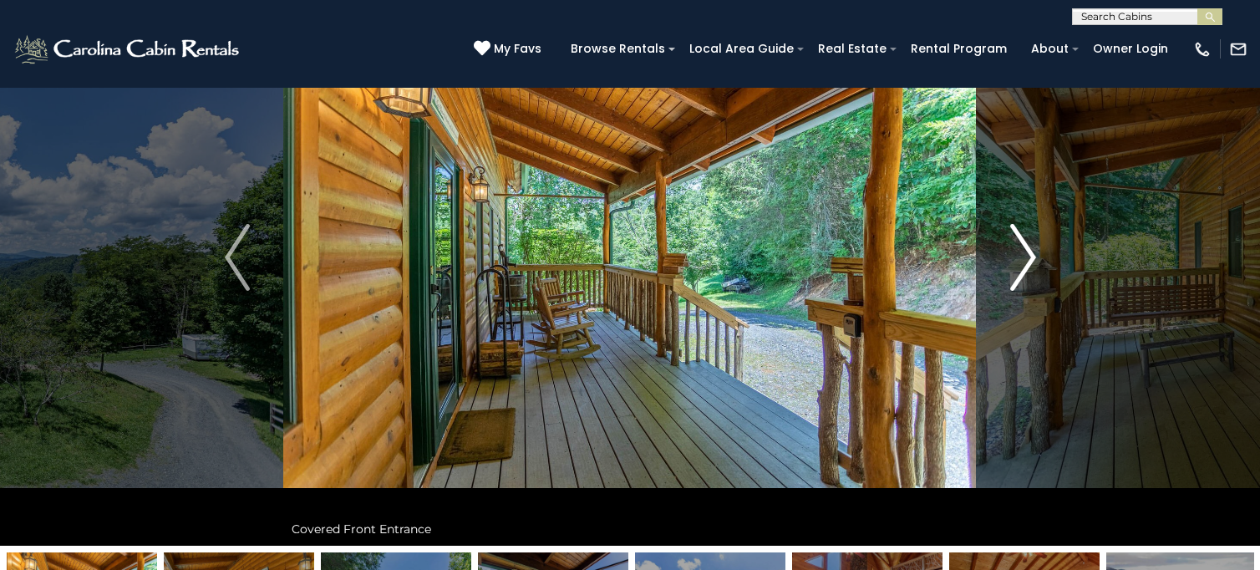
click at [1025, 254] on img "Next" at bounding box center [1023, 257] width 25 height 67
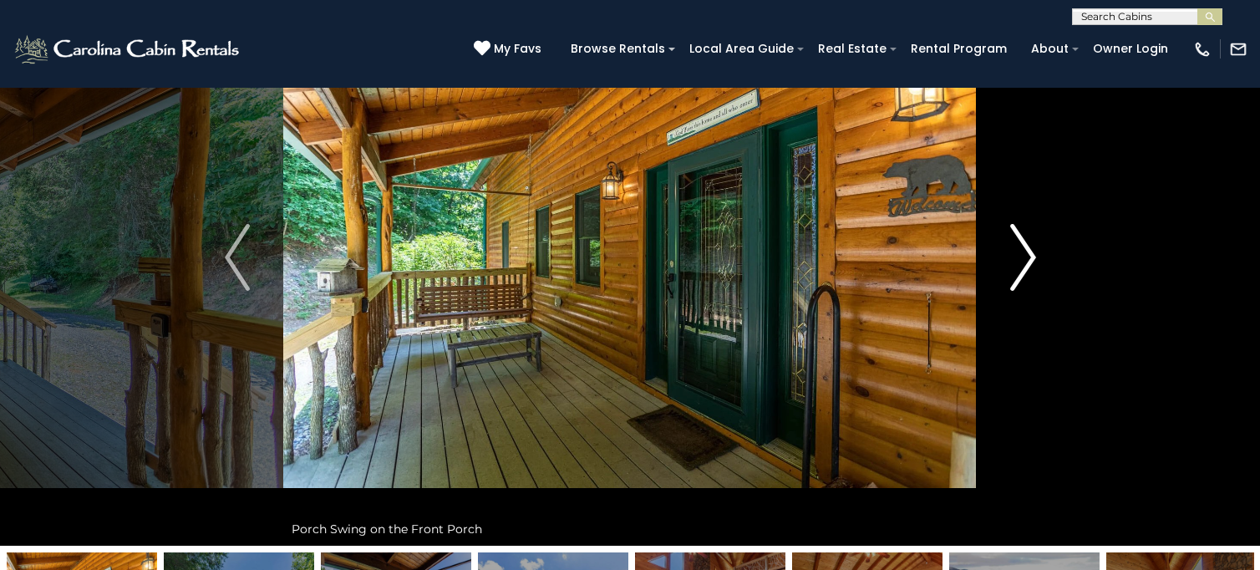
click at [1025, 254] on img "Next" at bounding box center [1023, 257] width 25 height 67
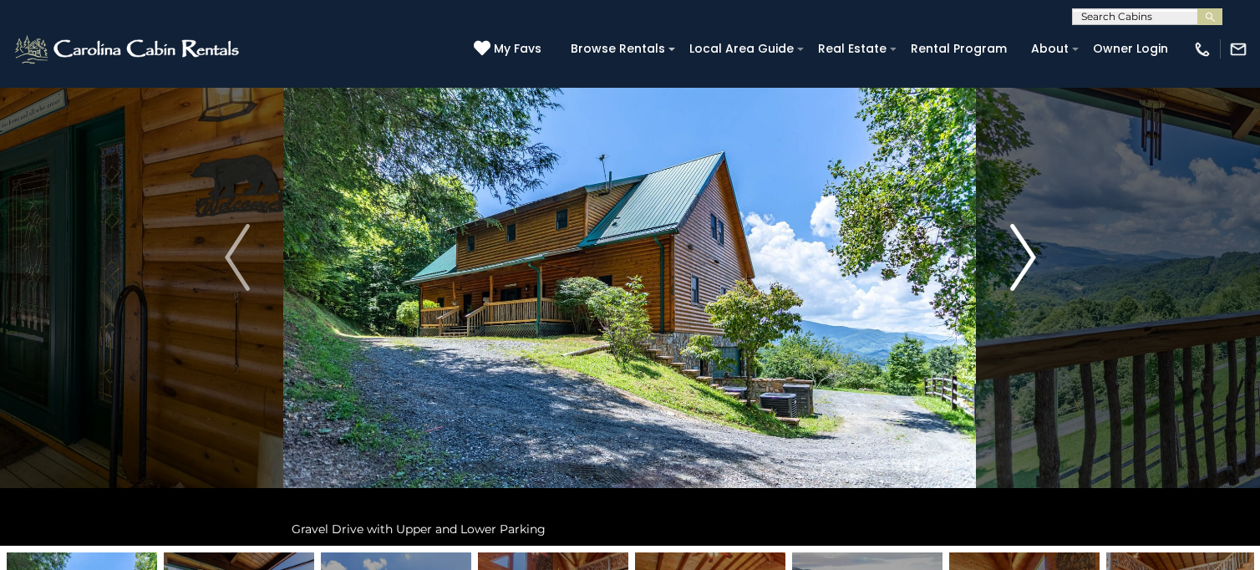
click at [1025, 254] on img "Next" at bounding box center [1023, 257] width 25 height 67
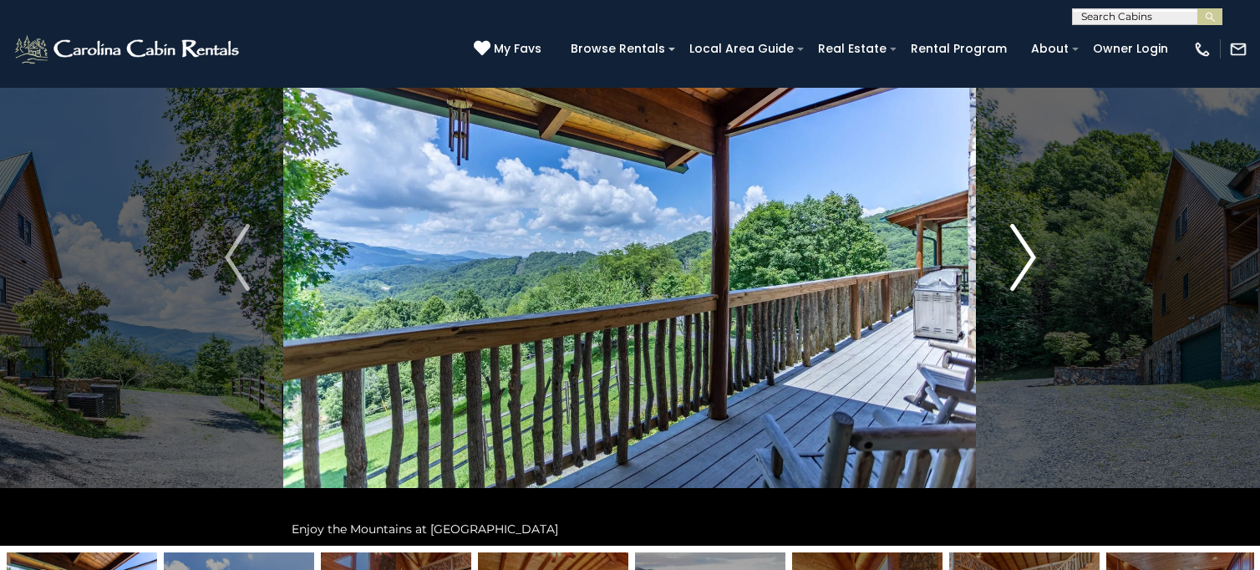
click at [1025, 254] on img "Next" at bounding box center [1023, 257] width 25 height 67
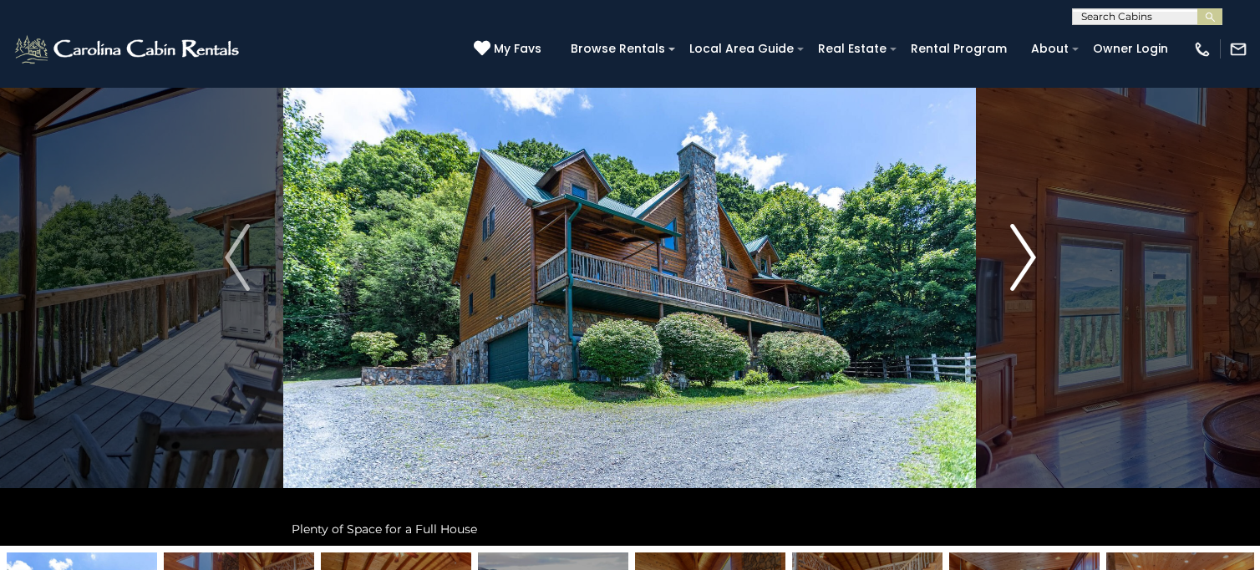
click at [1025, 254] on img "Next" at bounding box center [1023, 257] width 25 height 67
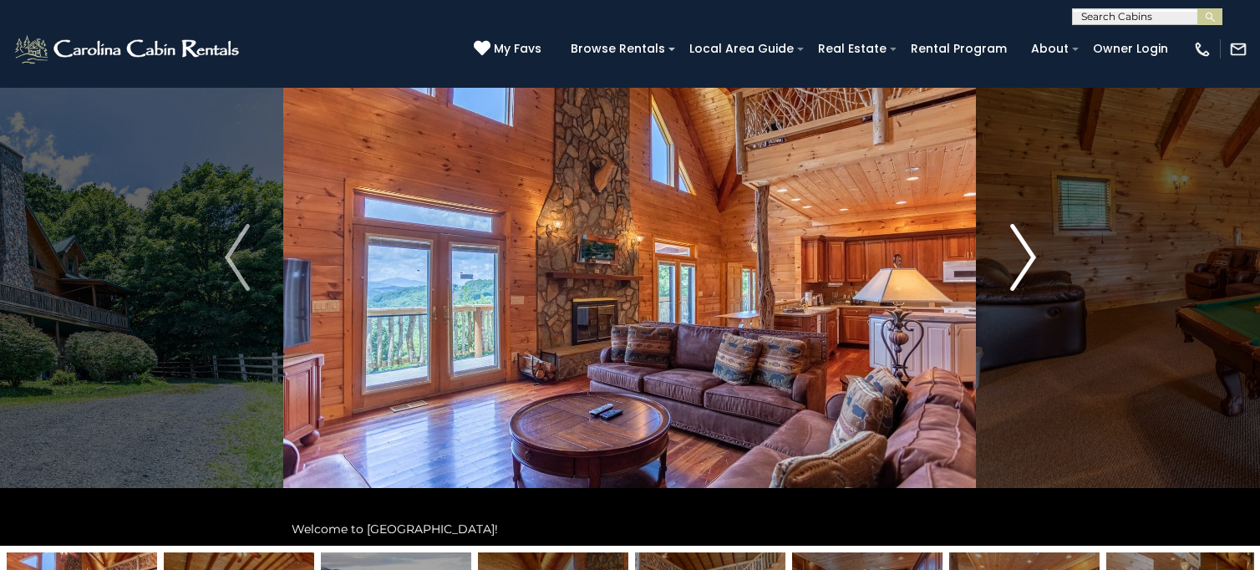
click at [1025, 254] on img "Next" at bounding box center [1023, 257] width 25 height 67
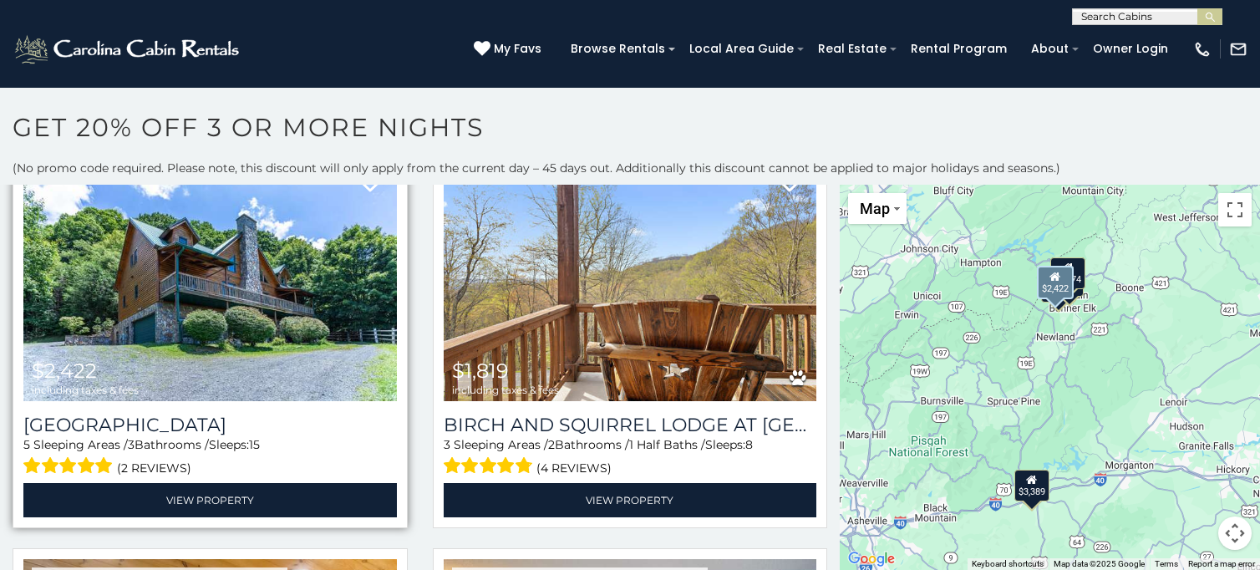
scroll to position [81, 0]
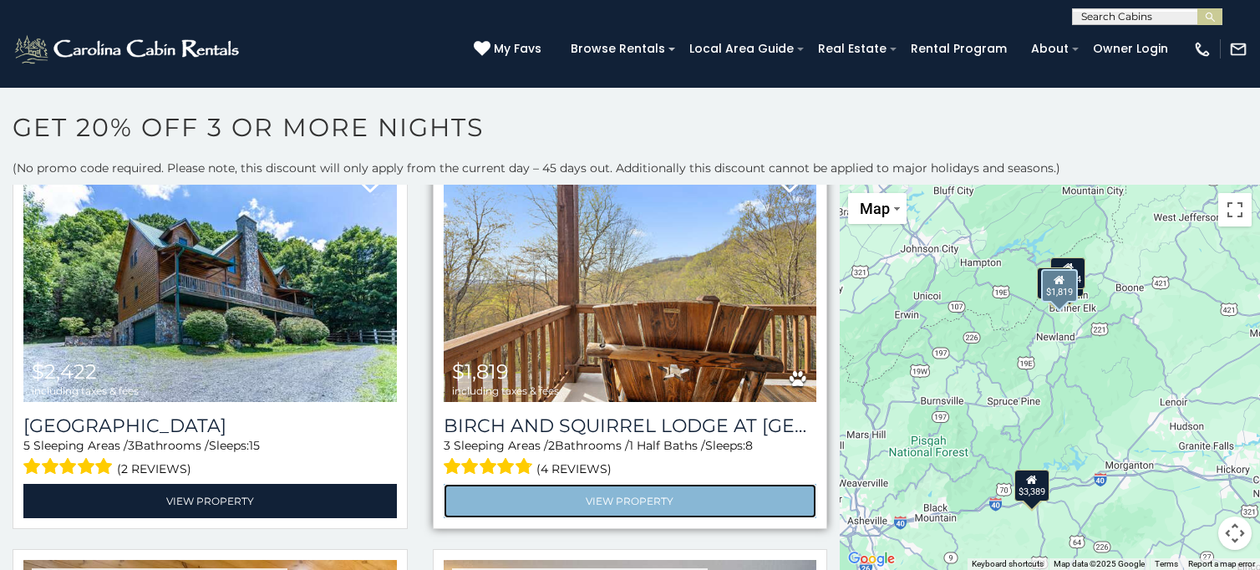
click at [626, 493] on link "View Property" at bounding box center [631, 501] width 374 height 34
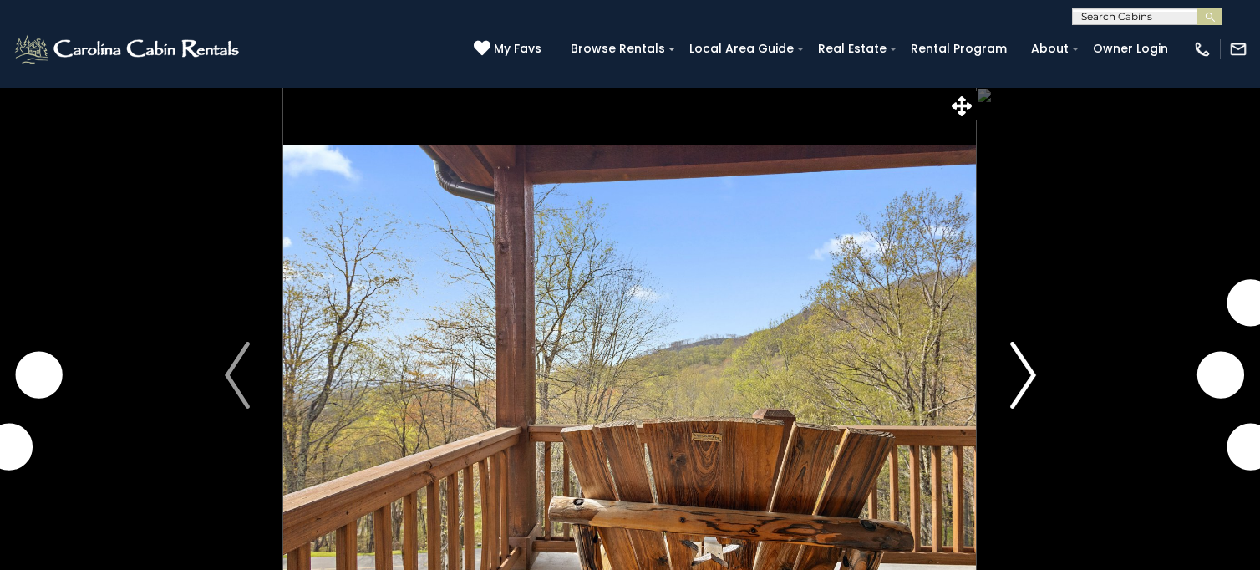
click at [1032, 373] on img "Next" at bounding box center [1023, 375] width 25 height 67
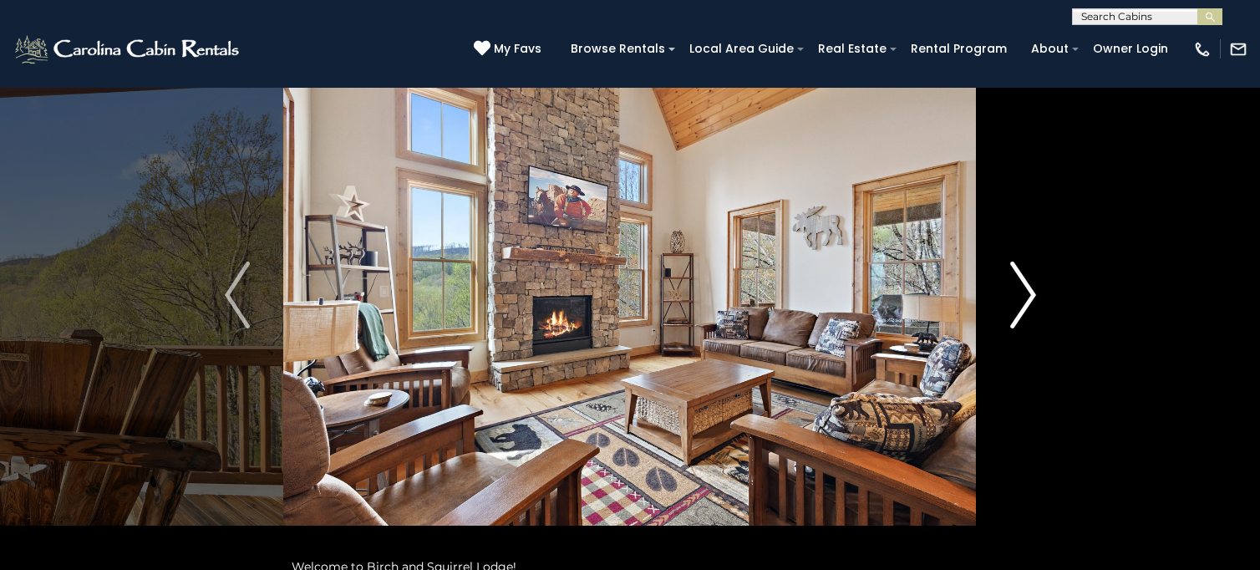
scroll to position [79, 0]
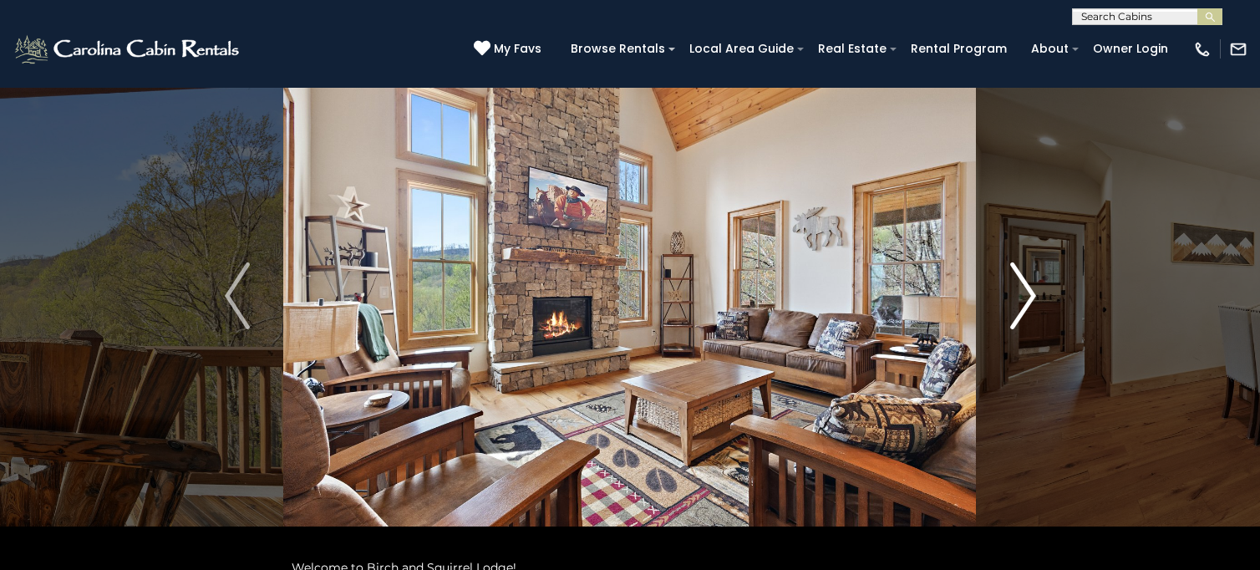
click at [1026, 299] on img "Next" at bounding box center [1023, 295] width 25 height 67
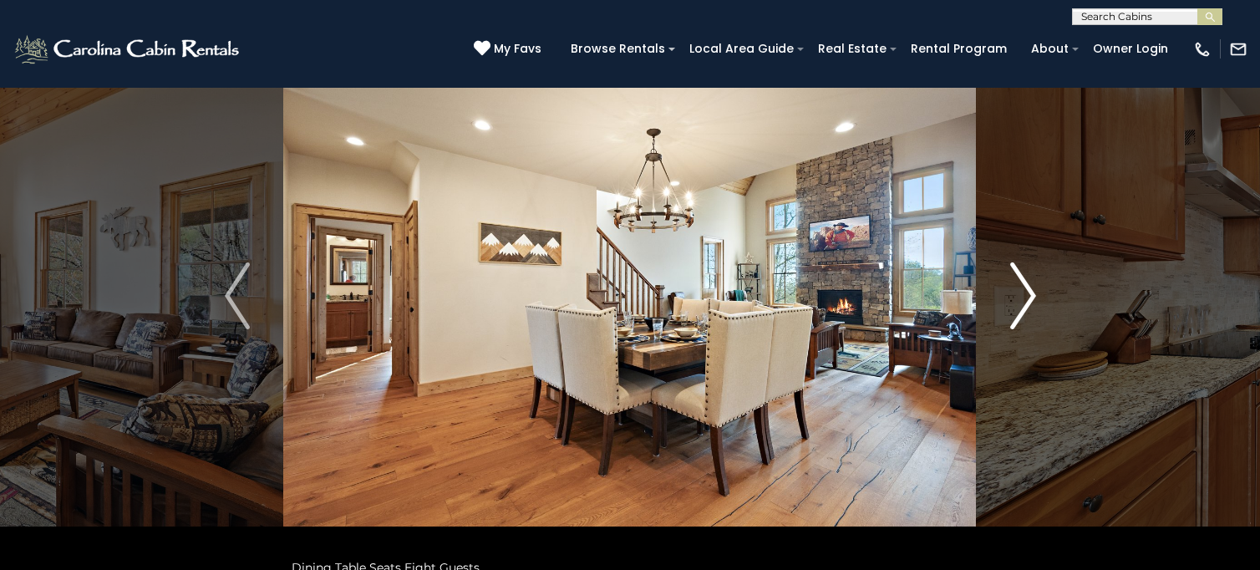
click at [1026, 299] on img "Next" at bounding box center [1023, 295] width 25 height 67
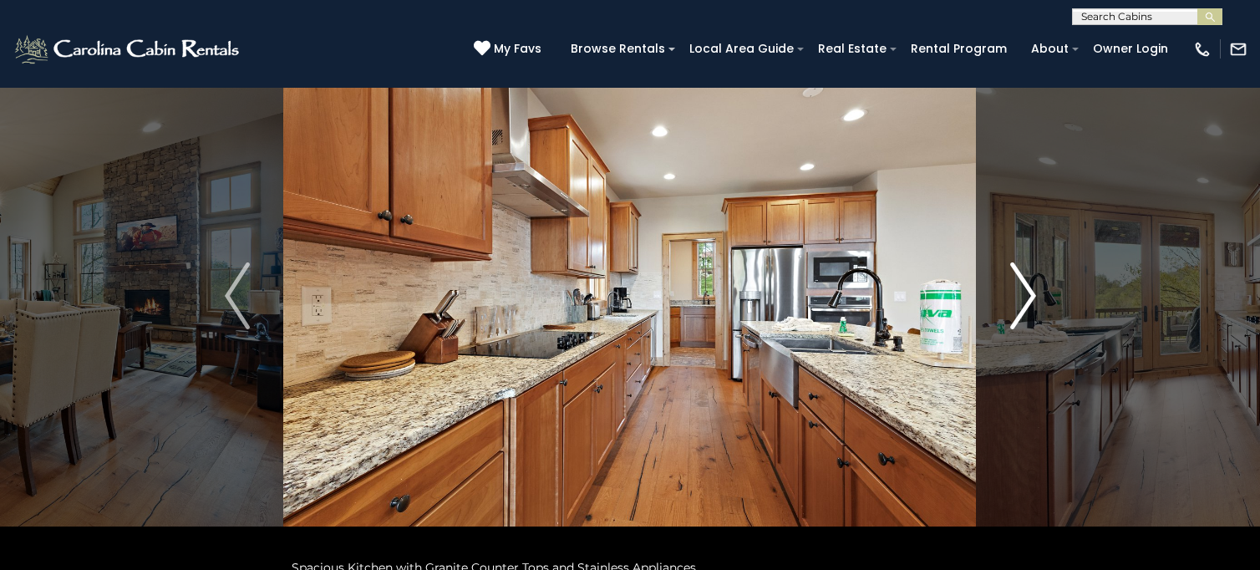
click at [1026, 299] on img "Next" at bounding box center [1023, 295] width 25 height 67
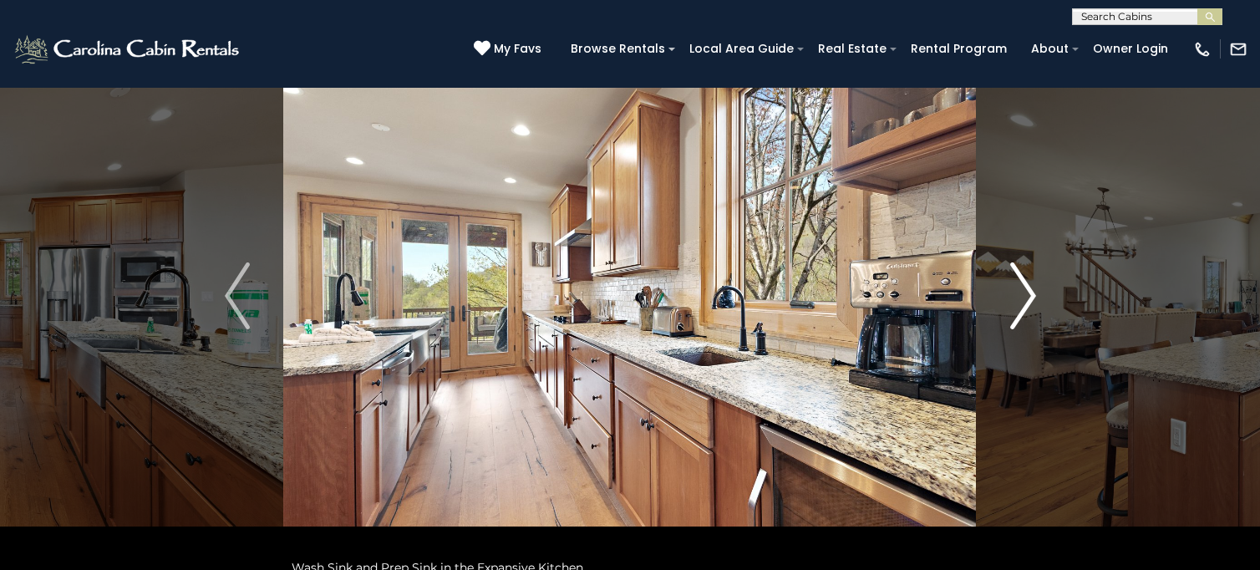
click at [1026, 299] on img "Next" at bounding box center [1023, 295] width 25 height 67
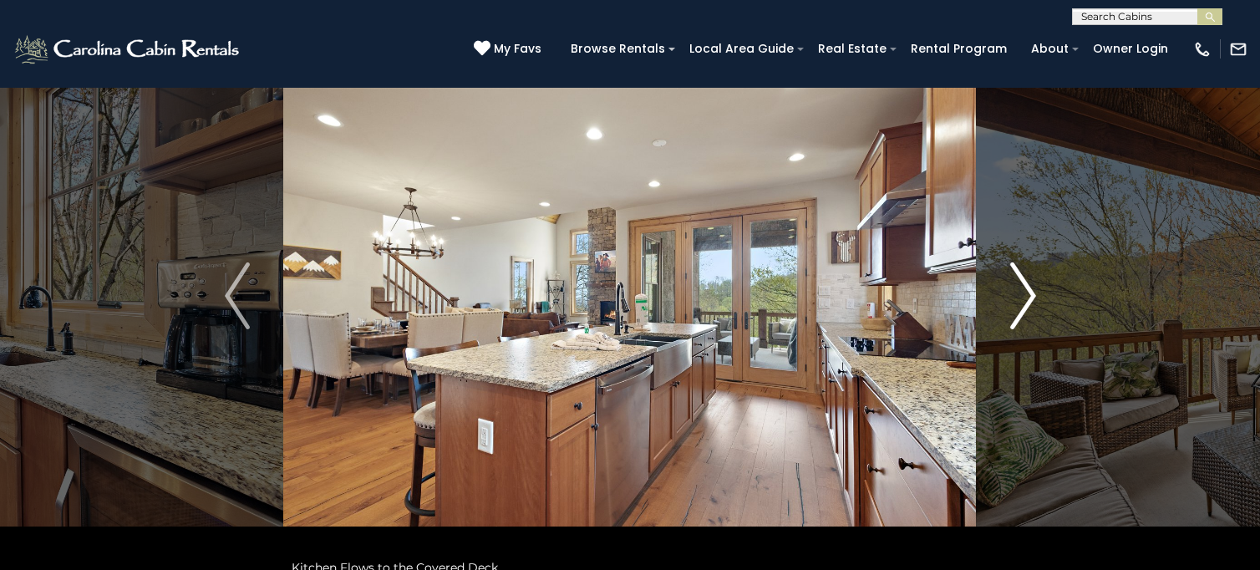
click at [1026, 299] on img "Next" at bounding box center [1023, 295] width 25 height 67
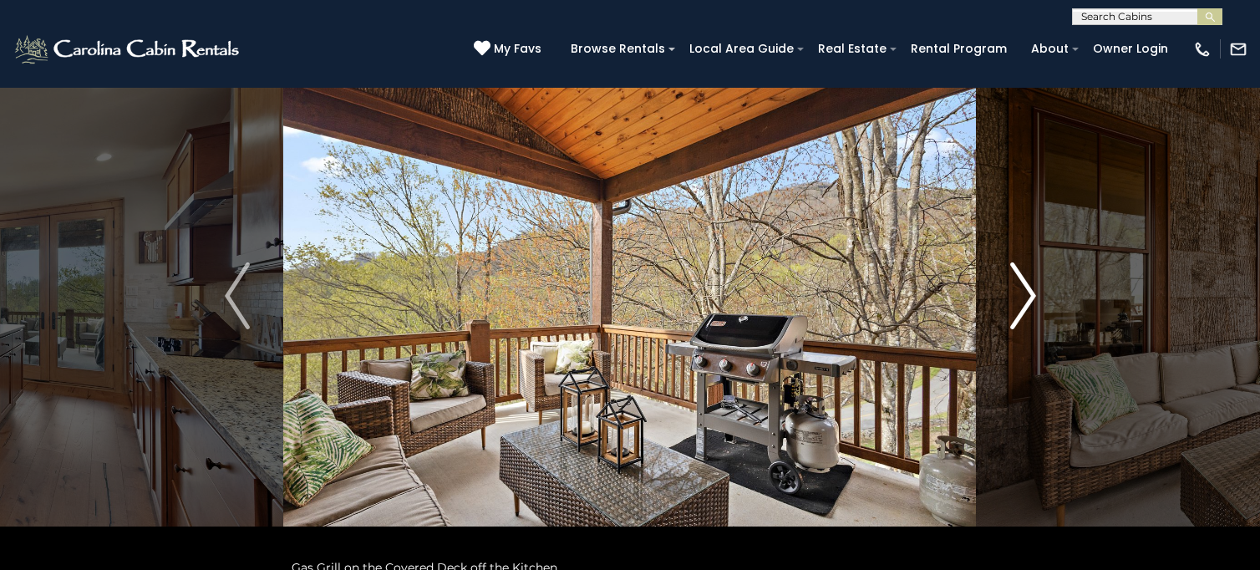
click at [1026, 299] on img "Next" at bounding box center [1023, 295] width 25 height 67
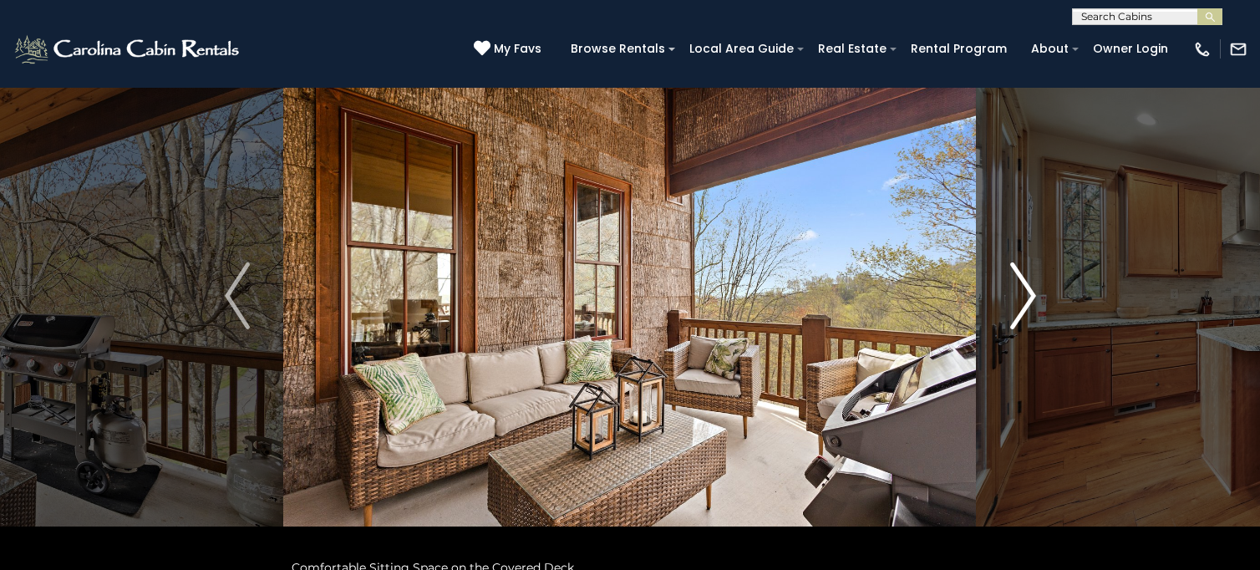
click at [1026, 299] on img "Next" at bounding box center [1023, 295] width 25 height 67
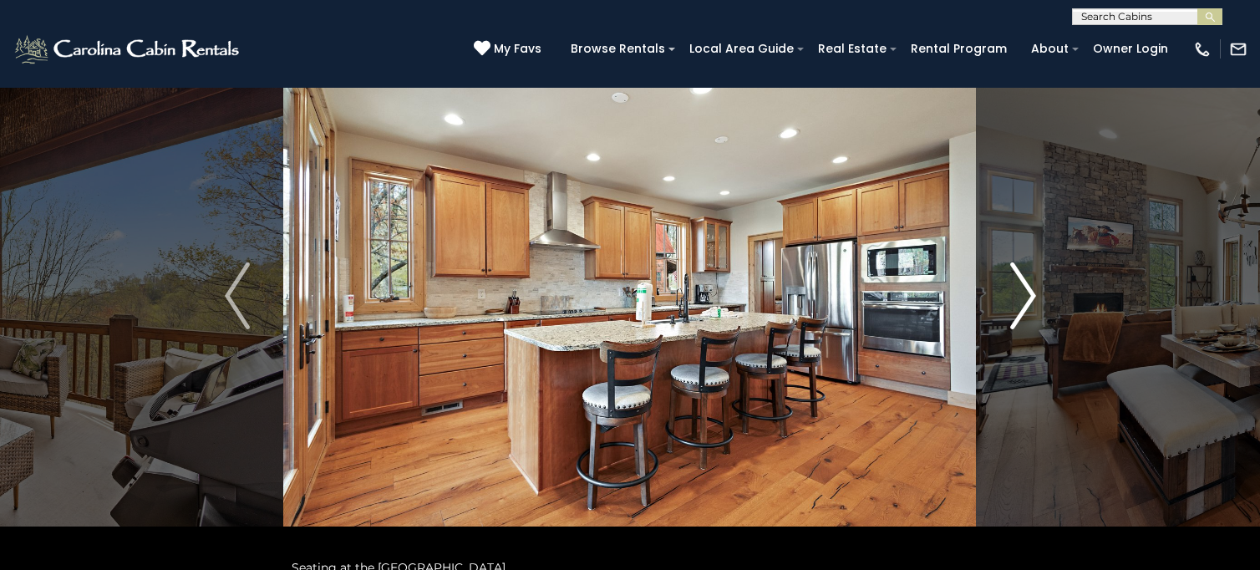
click at [1026, 299] on img "Next" at bounding box center [1023, 295] width 25 height 67
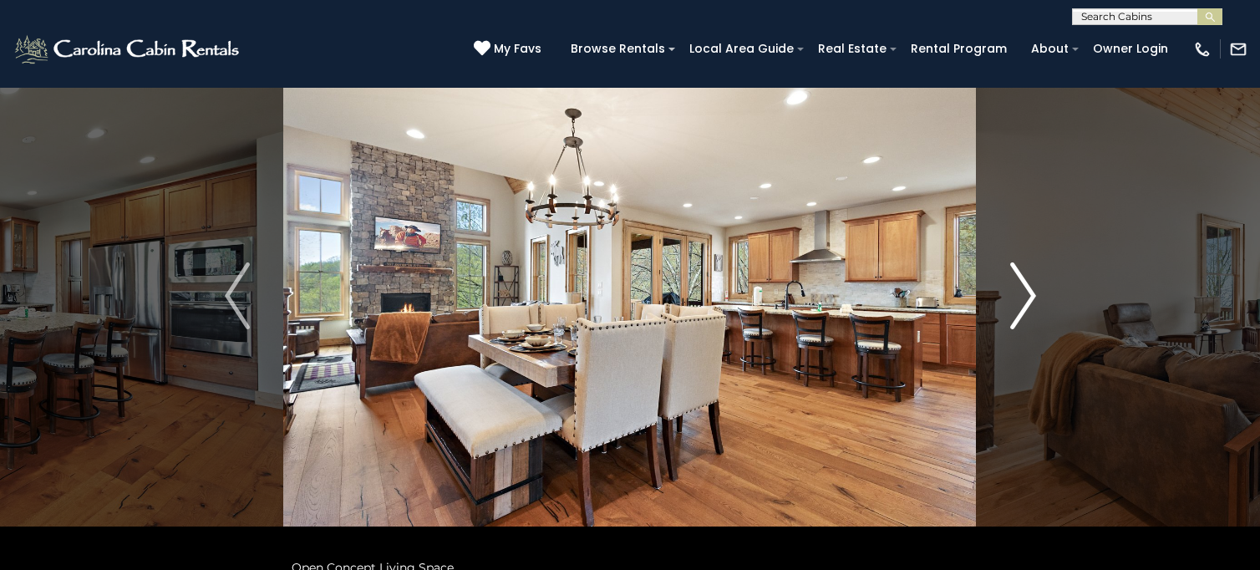
click at [1026, 299] on img "Next" at bounding box center [1023, 295] width 25 height 67
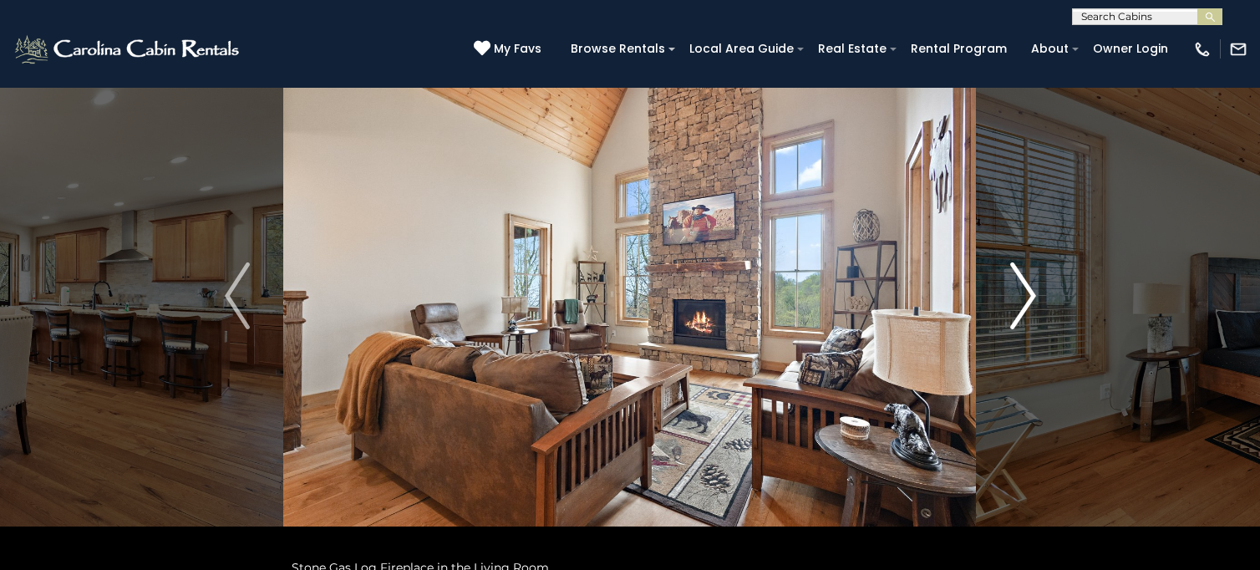
click at [1026, 299] on img "Next" at bounding box center [1023, 295] width 25 height 67
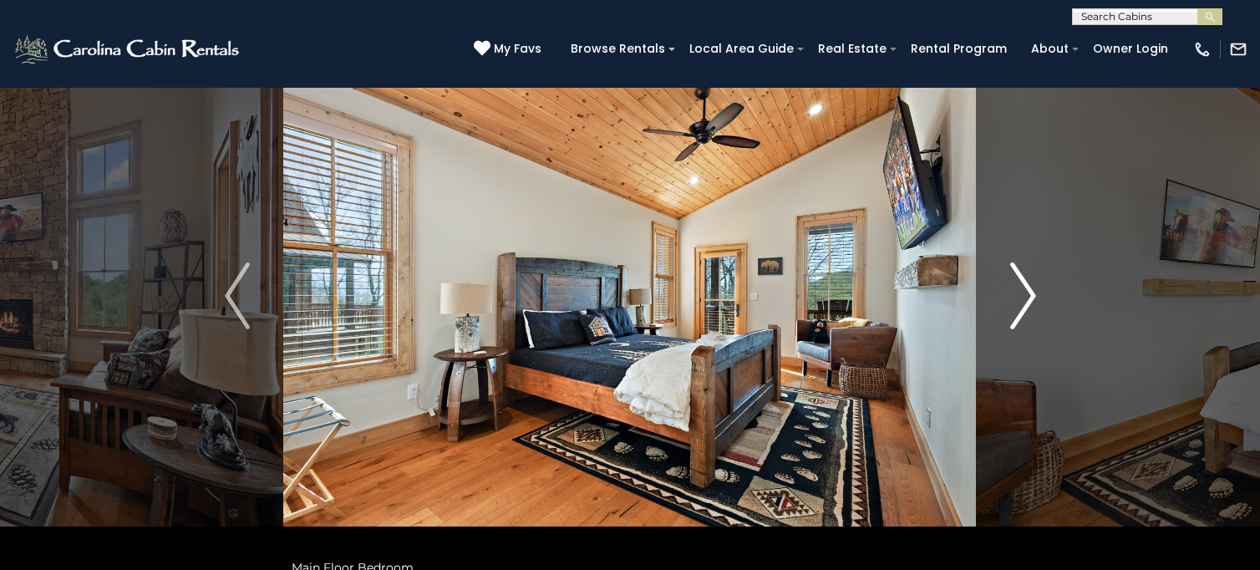
click at [1026, 299] on img "Next" at bounding box center [1023, 295] width 25 height 67
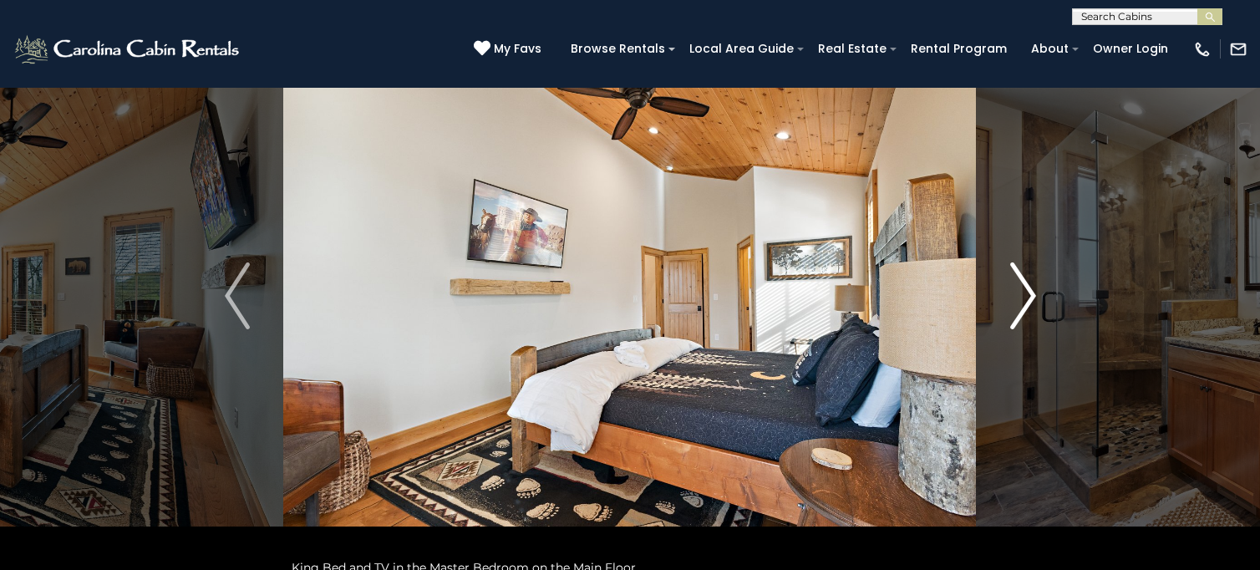
click at [1026, 299] on img "Next" at bounding box center [1023, 295] width 25 height 67
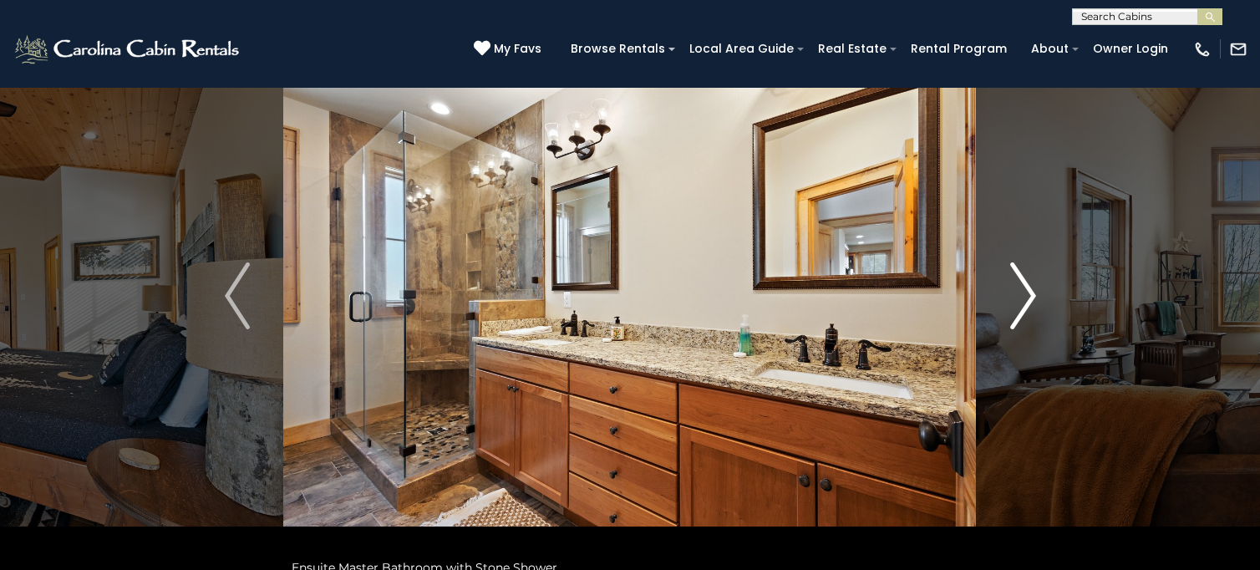
click at [1026, 299] on img "Next" at bounding box center [1023, 295] width 25 height 67
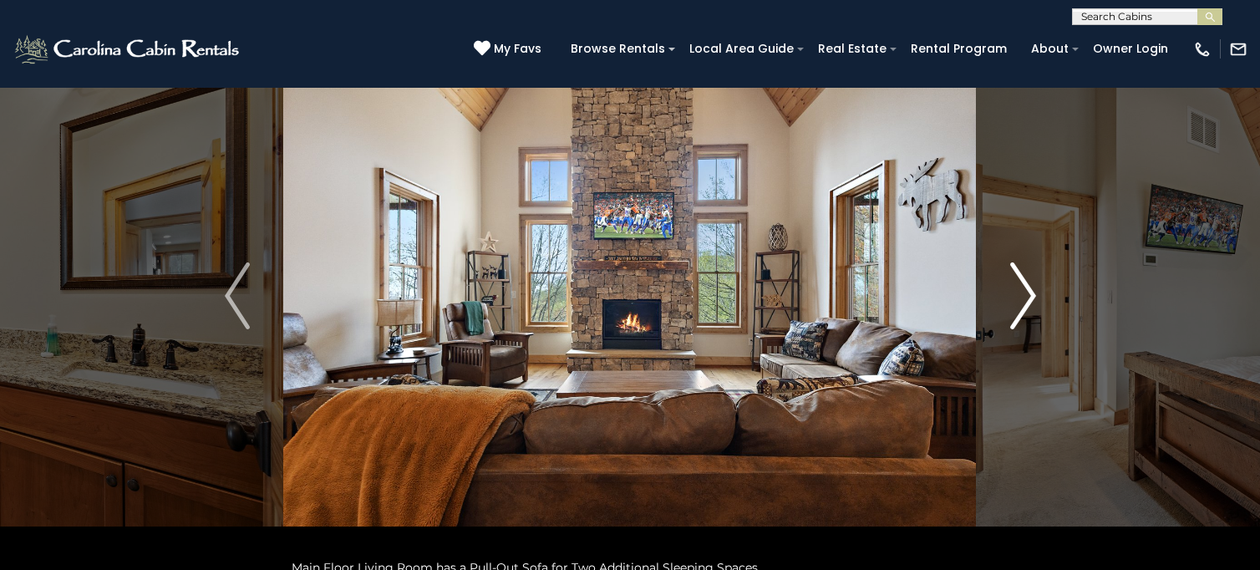
click at [1026, 299] on img "Next" at bounding box center [1023, 295] width 25 height 67
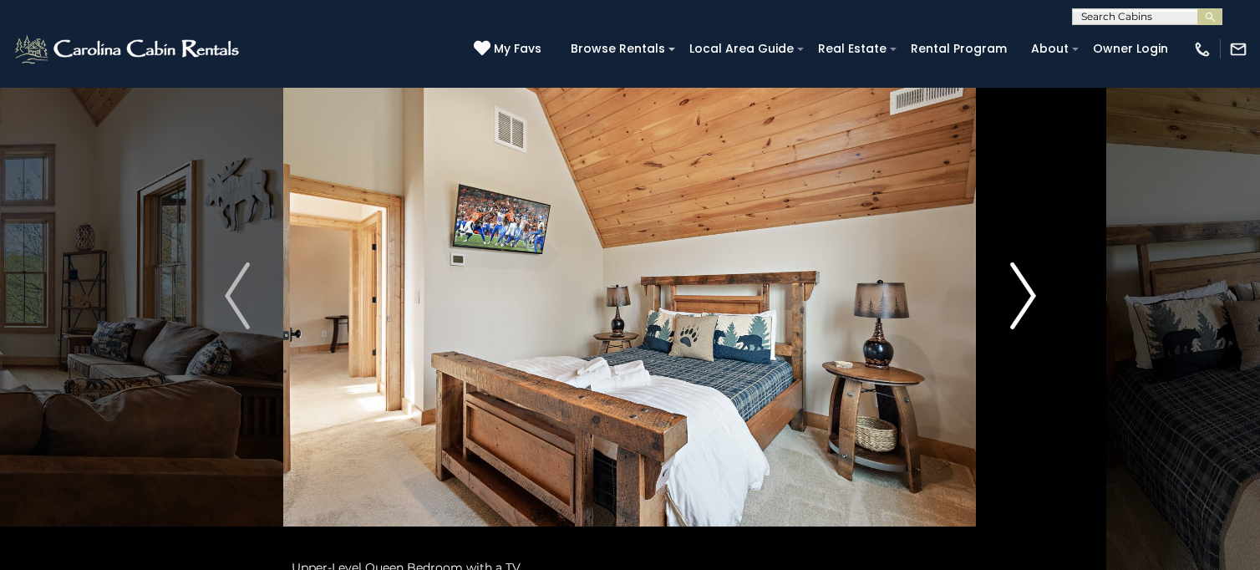
click at [1026, 299] on img "Next" at bounding box center [1023, 295] width 25 height 67
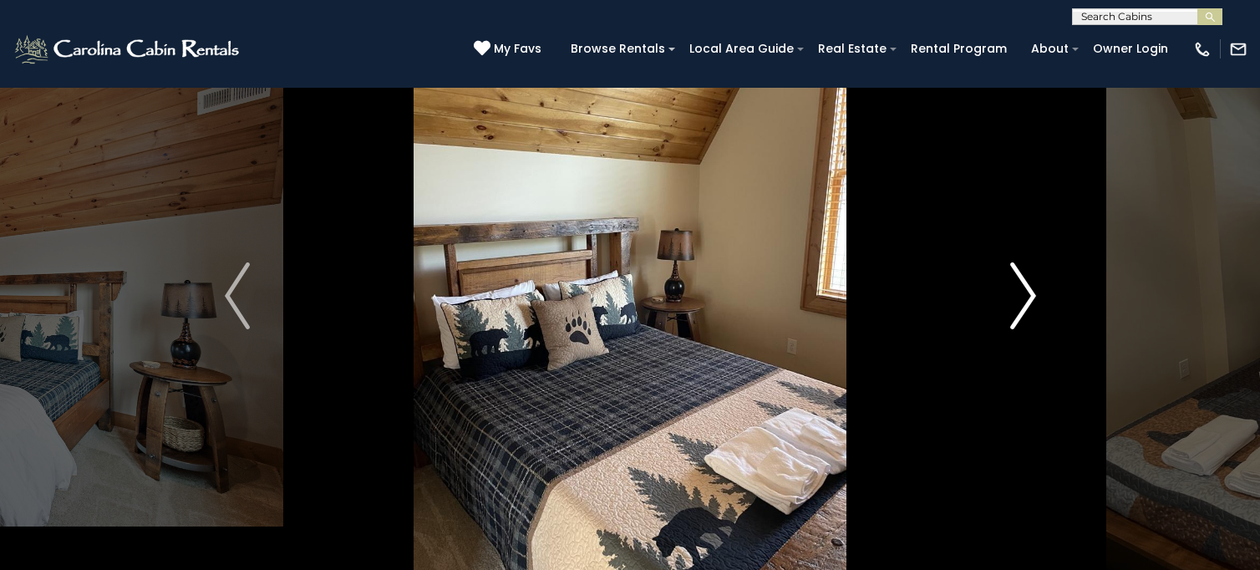
click at [1026, 299] on img "Next" at bounding box center [1023, 295] width 25 height 67
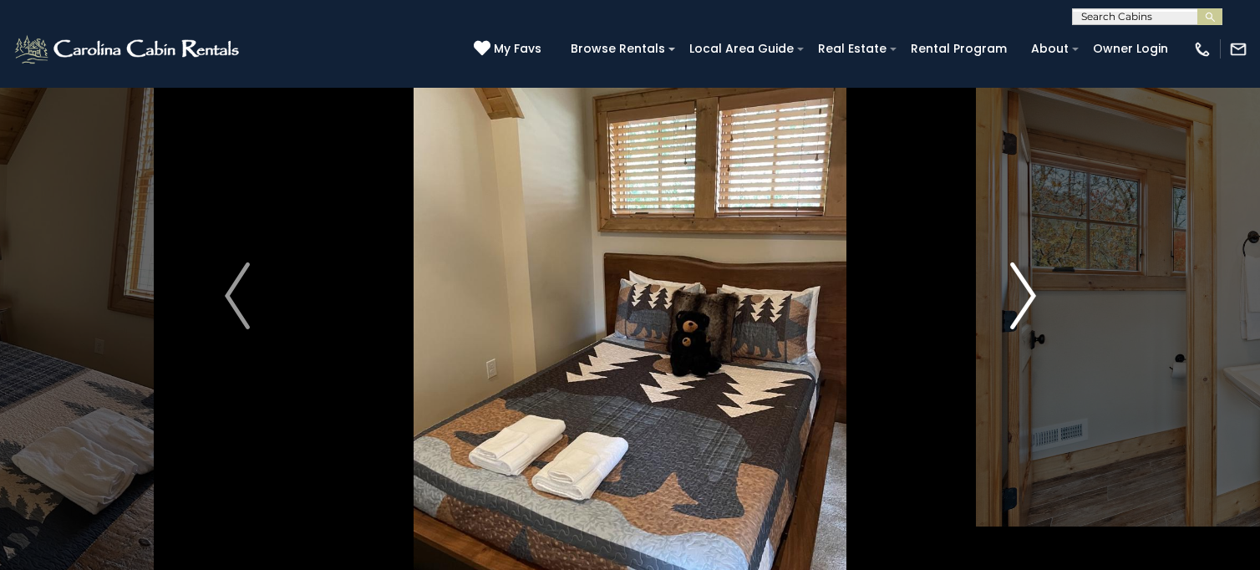
click at [1026, 299] on img "Next" at bounding box center [1023, 295] width 25 height 67
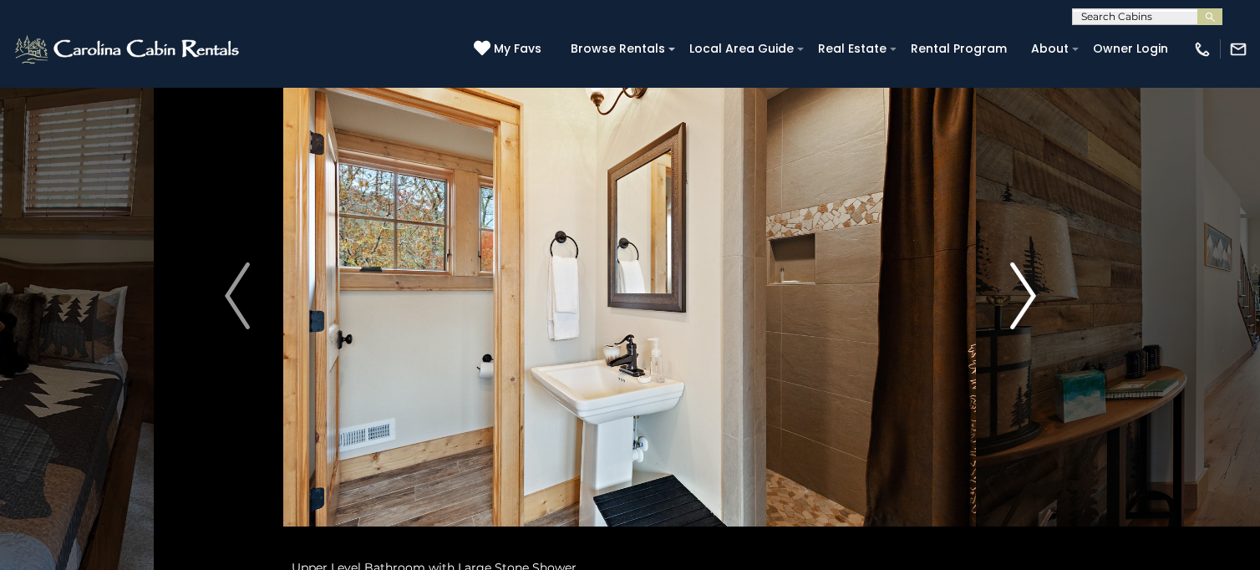
click at [1026, 299] on img "Next" at bounding box center [1023, 295] width 25 height 67
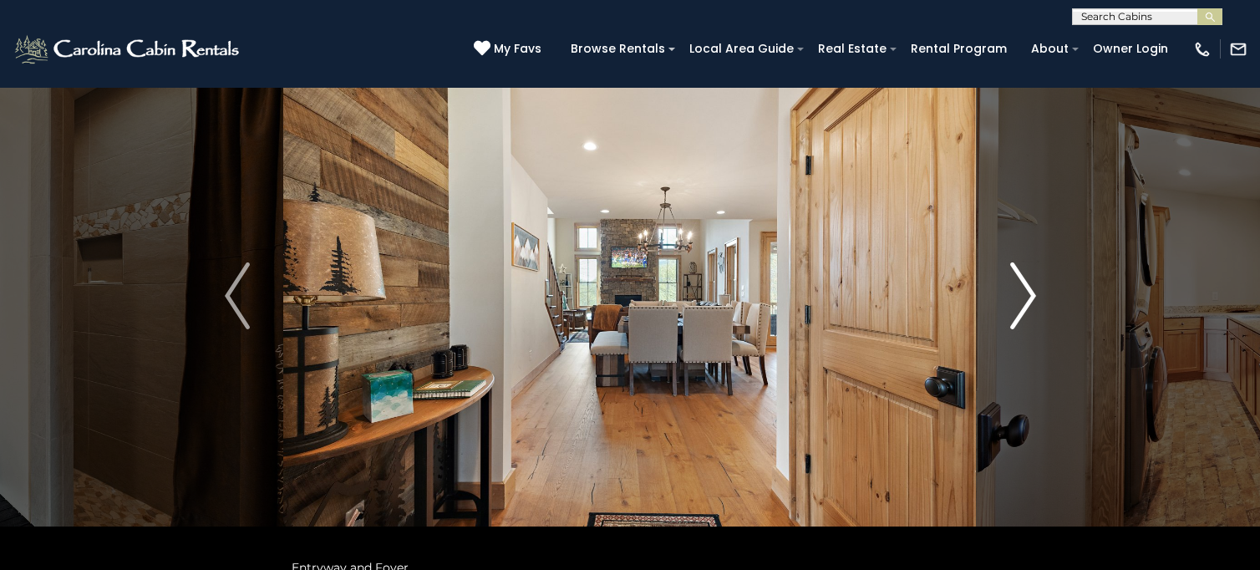
click at [1026, 299] on img "Next" at bounding box center [1023, 295] width 25 height 67
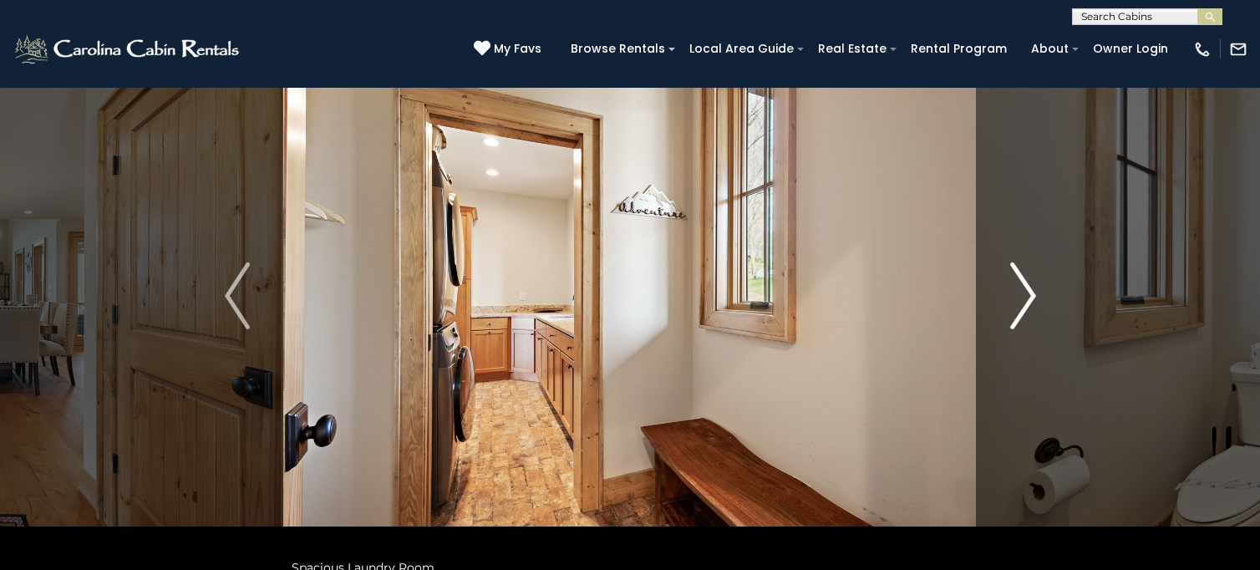
click at [1026, 299] on img "Next" at bounding box center [1023, 295] width 25 height 67
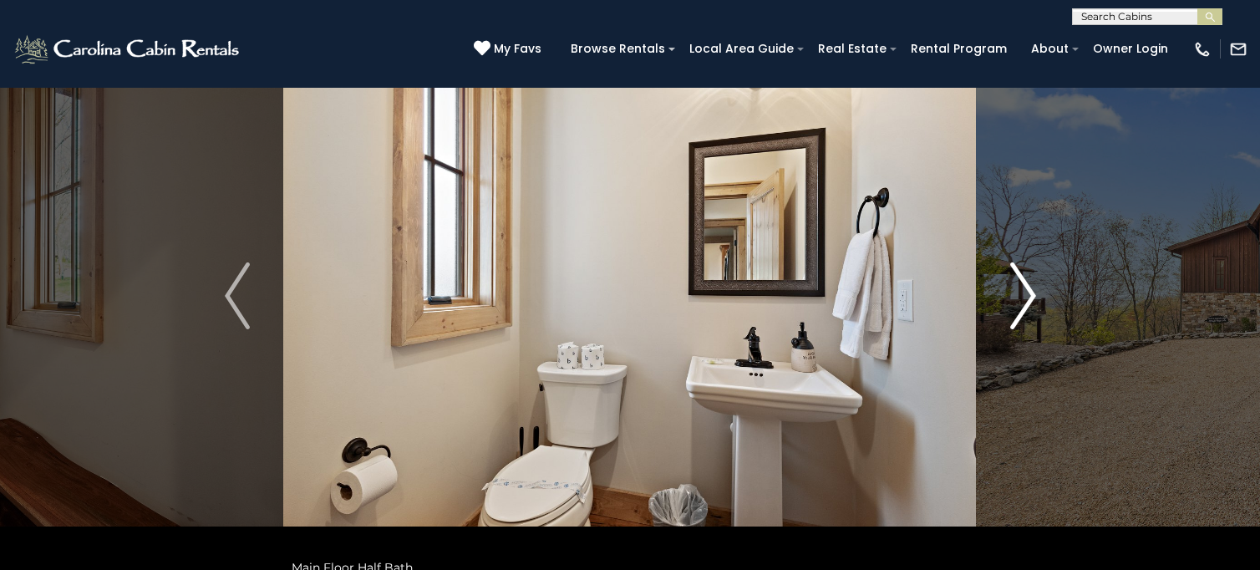
click at [1026, 299] on img "Next" at bounding box center [1023, 295] width 25 height 67
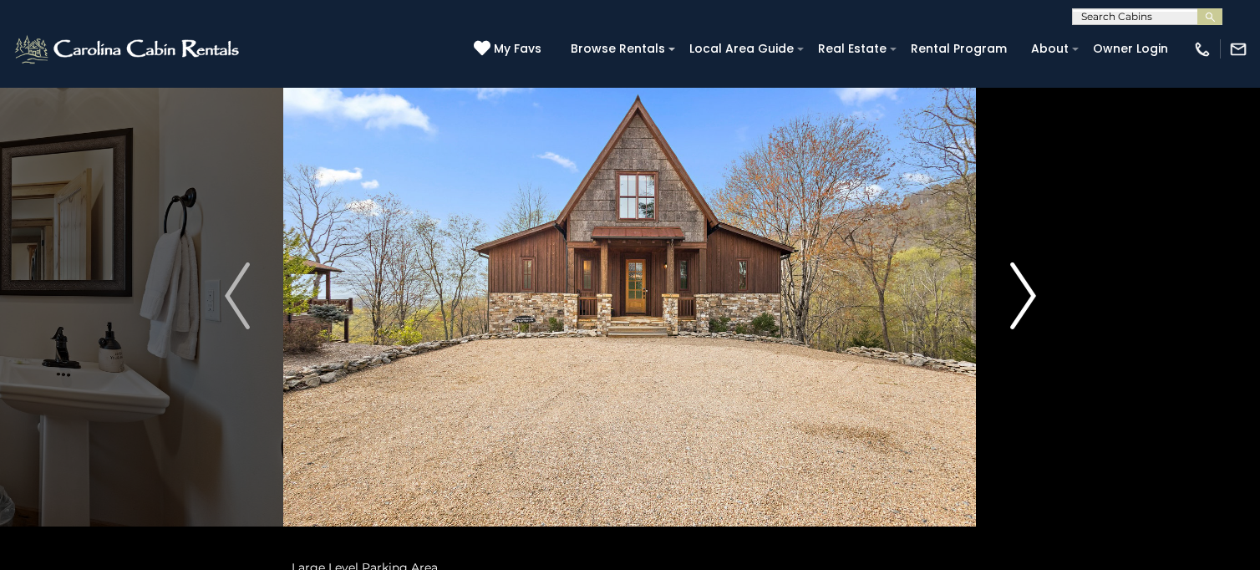
click at [1026, 299] on img "Next" at bounding box center [1023, 295] width 25 height 67
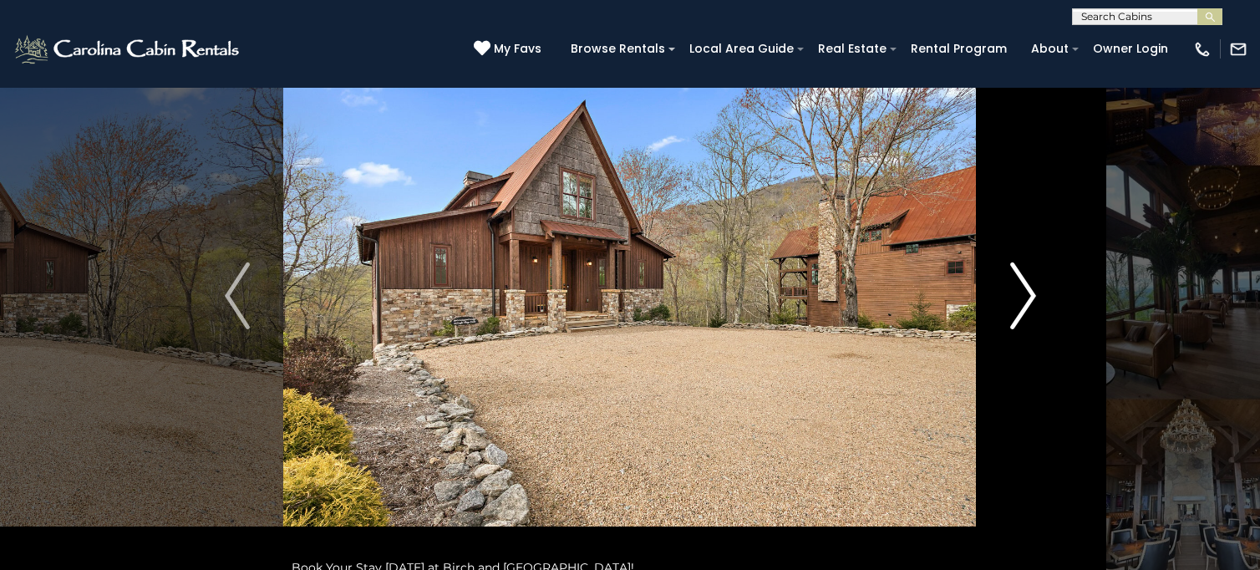
click at [1026, 299] on img "Next" at bounding box center [1023, 295] width 25 height 67
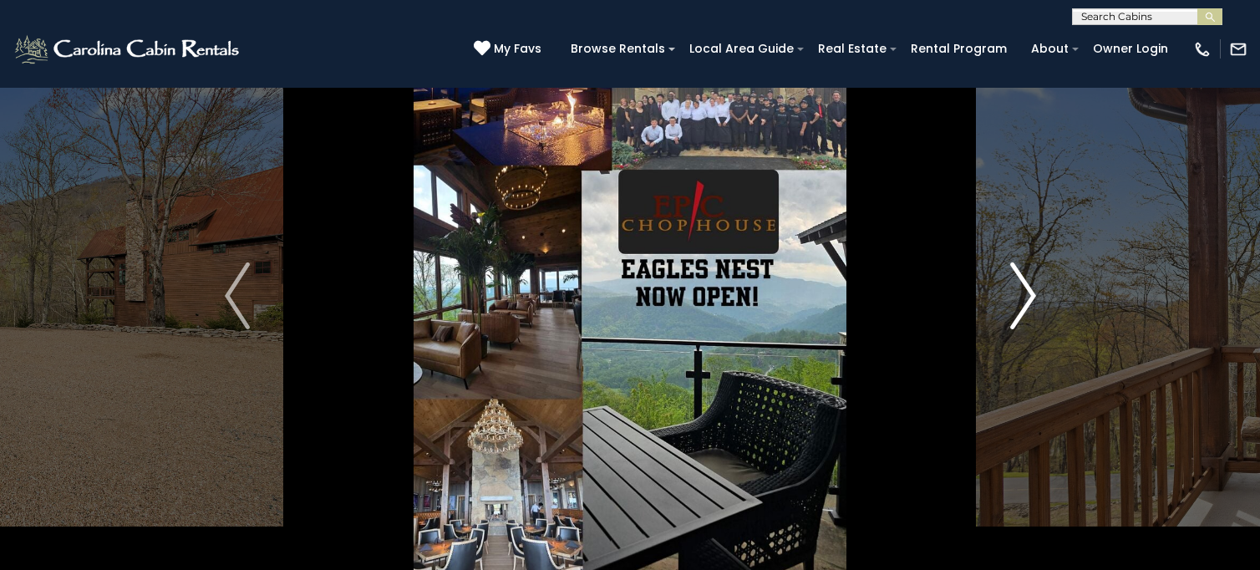
click at [1026, 299] on img "Next" at bounding box center [1023, 295] width 25 height 67
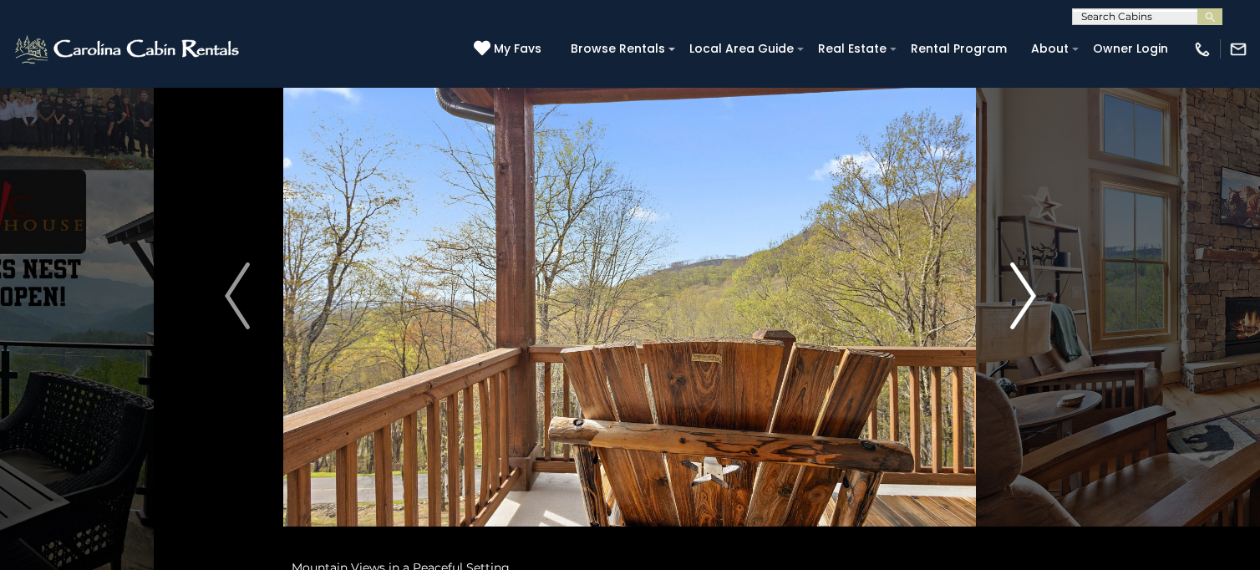
click at [1026, 299] on img "Next" at bounding box center [1023, 295] width 25 height 67
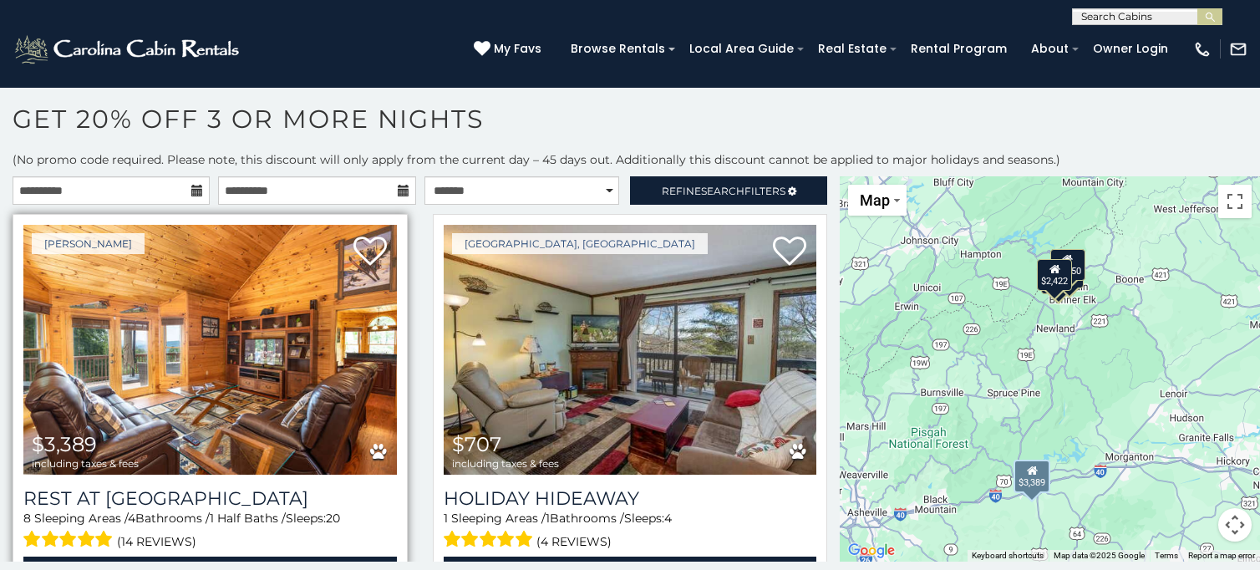
click at [240, 416] on img at bounding box center [210, 350] width 374 height 250
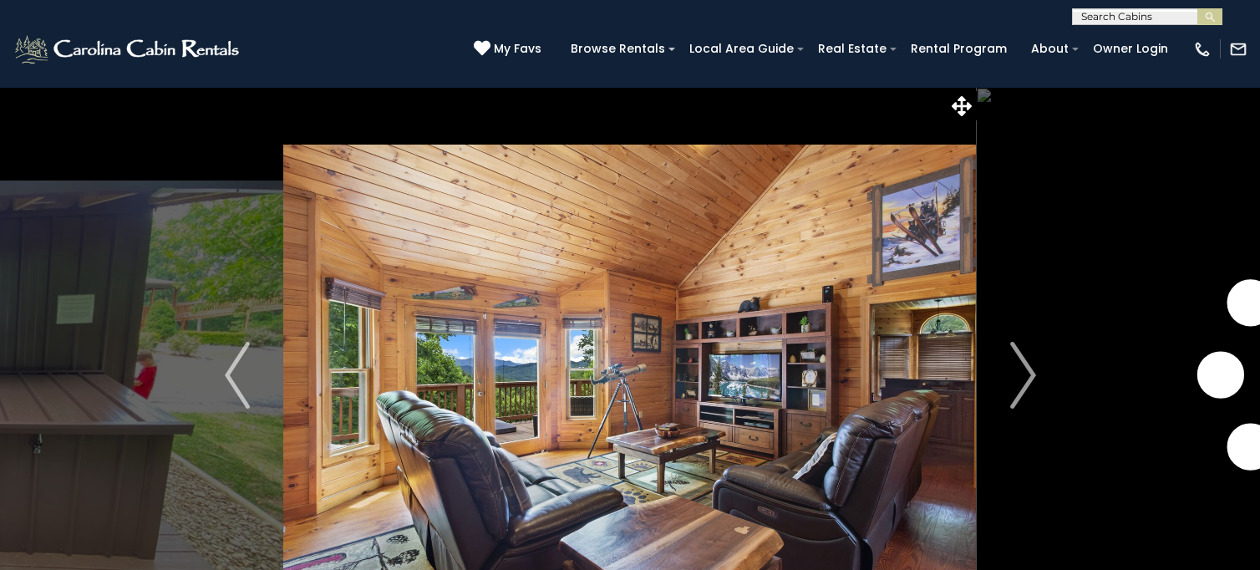
click at [1032, 364] on img "Next" at bounding box center [1023, 375] width 25 height 67
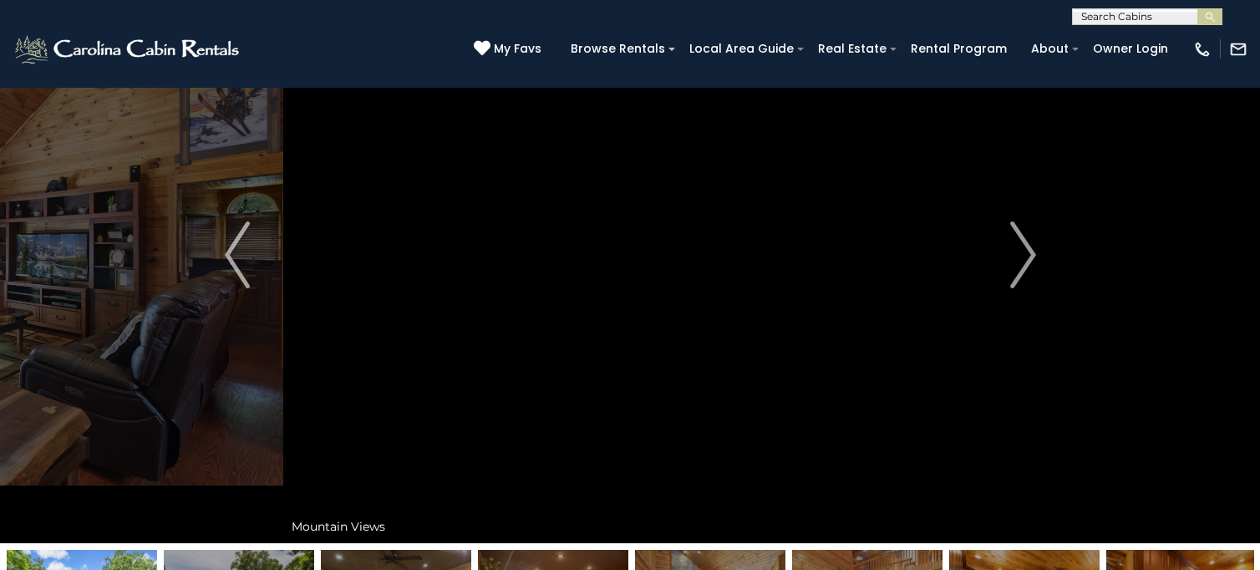
scroll to position [120, 0]
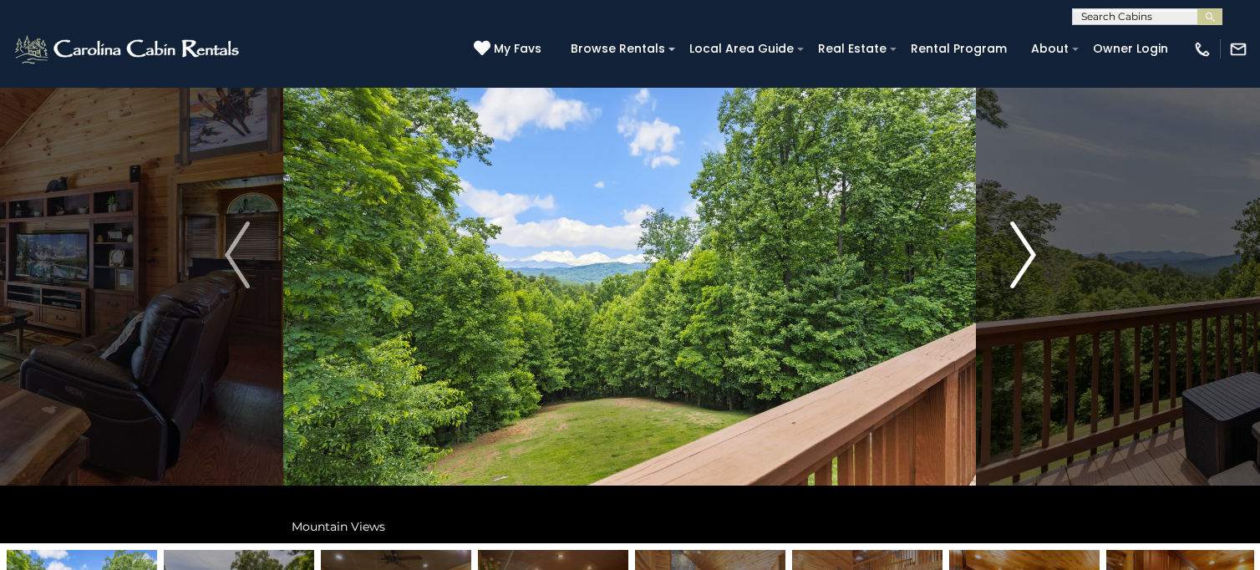
click at [1026, 258] on img "Next" at bounding box center [1023, 254] width 25 height 67
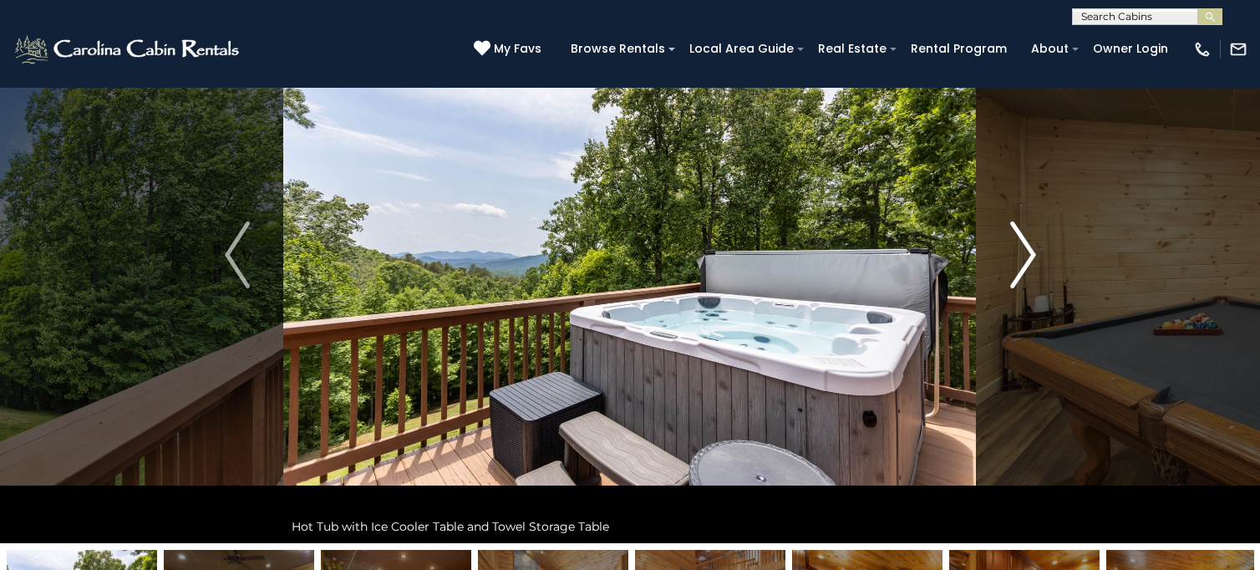
click at [1026, 259] on img "Next" at bounding box center [1023, 254] width 25 height 67
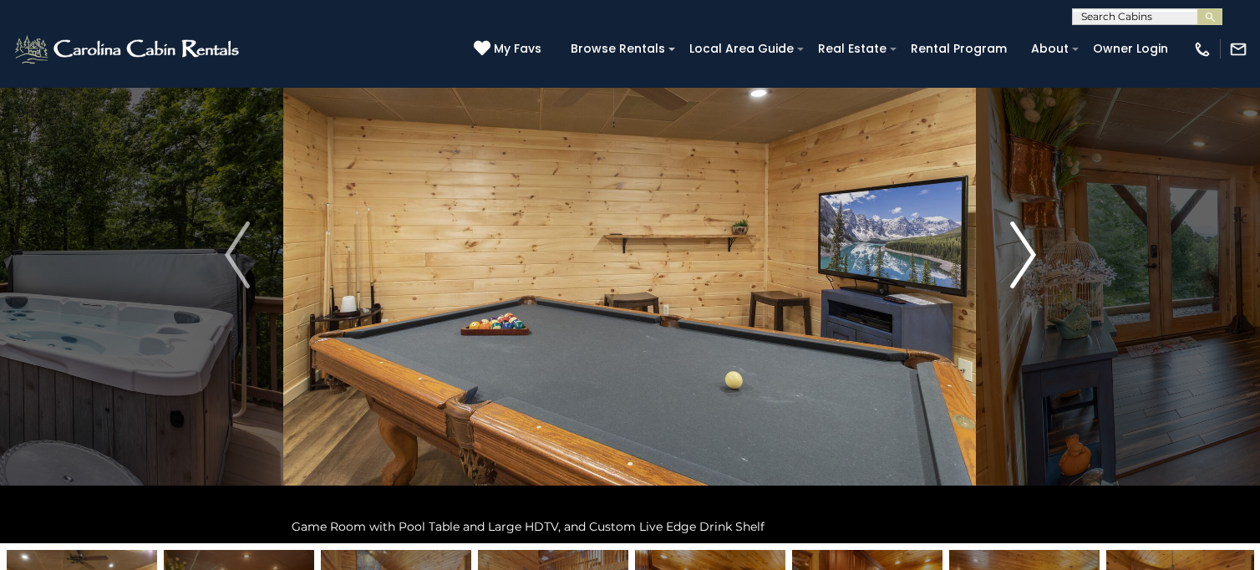
click at [1026, 259] on img "Next" at bounding box center [1023, 254] width 25 height 67
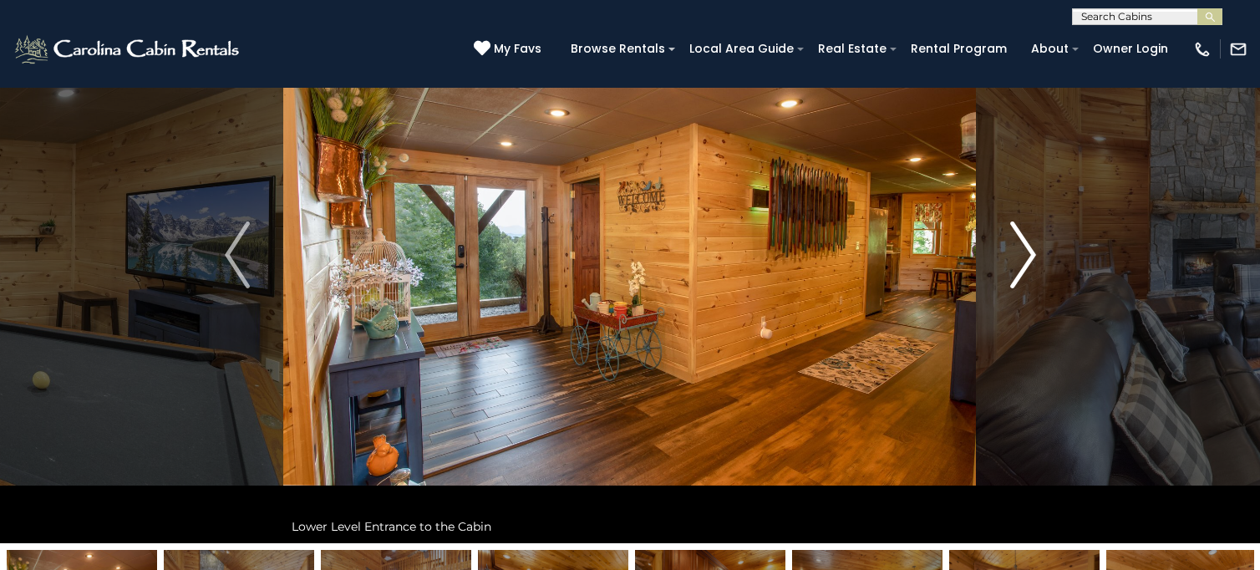
click at [1026, 259] on img "Next" at bounding box center [1023, 254] width 25 height 67
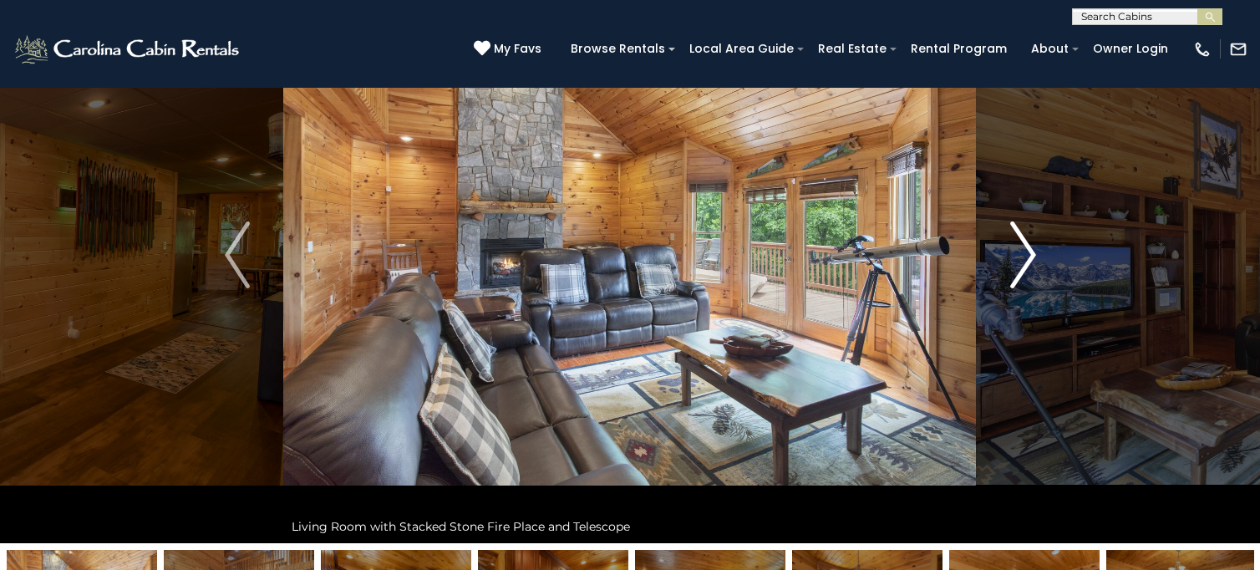
click at [1026, 259] on img "Next" at bounding box center [1023, 254] width 25 height 67
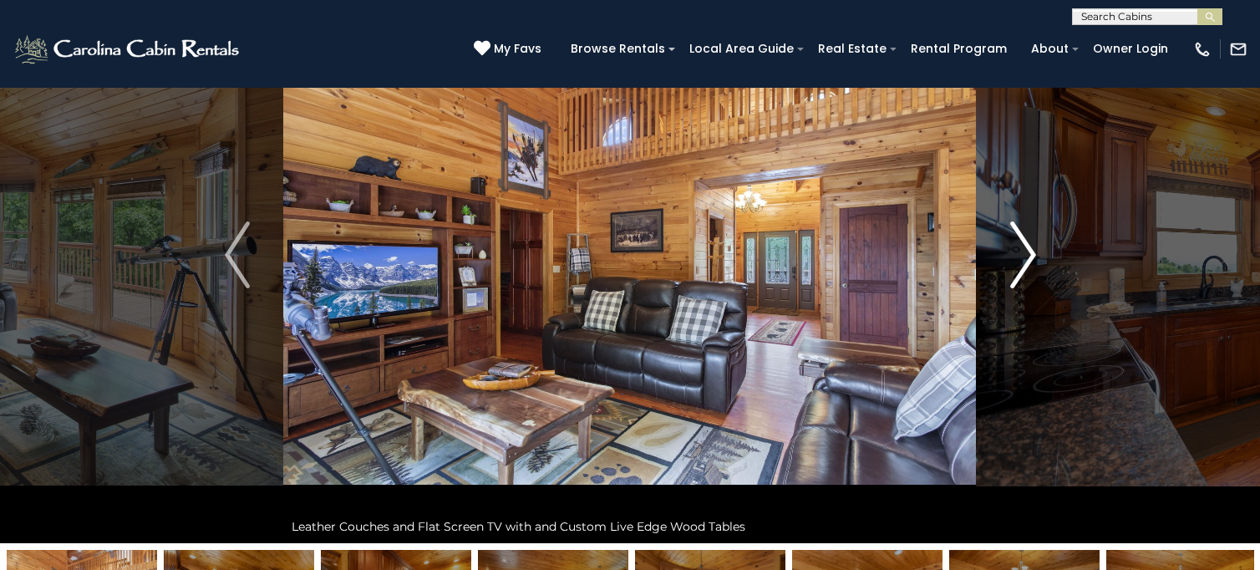
click at [1026, 259] on img "Next" at bounding box center [1023, 254] width 25 height 67
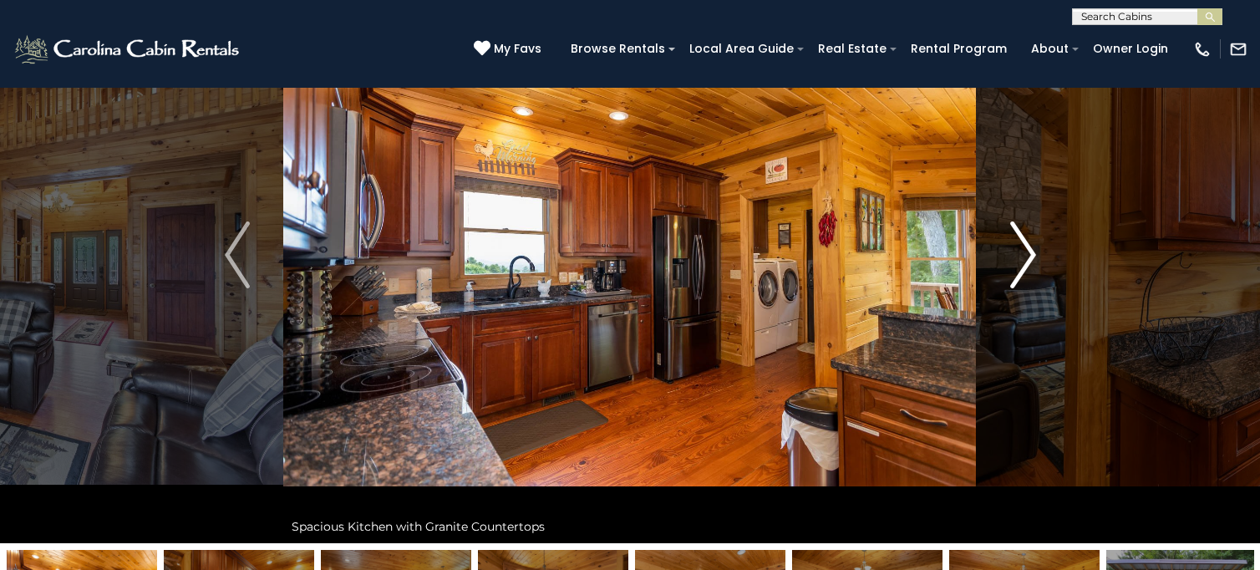
click at [1031, 268] on img "Next" at bounding box center [1023, 254] width 25 height 67
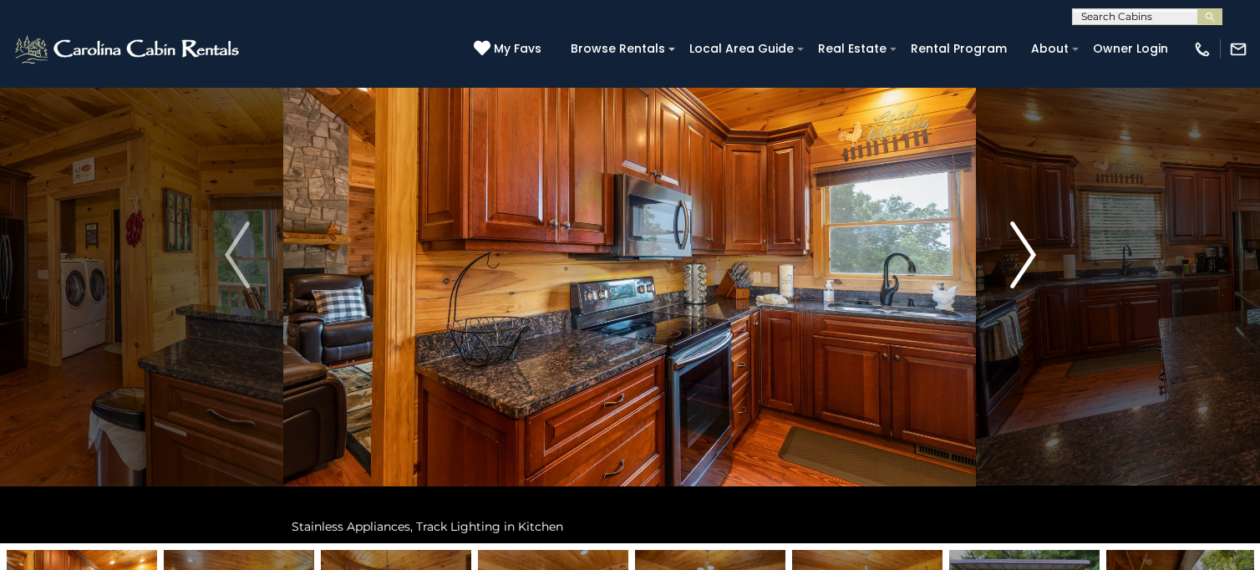
click at [1032, 268] on img "Next" at bounding box center [1023, 254] width 25 height 67
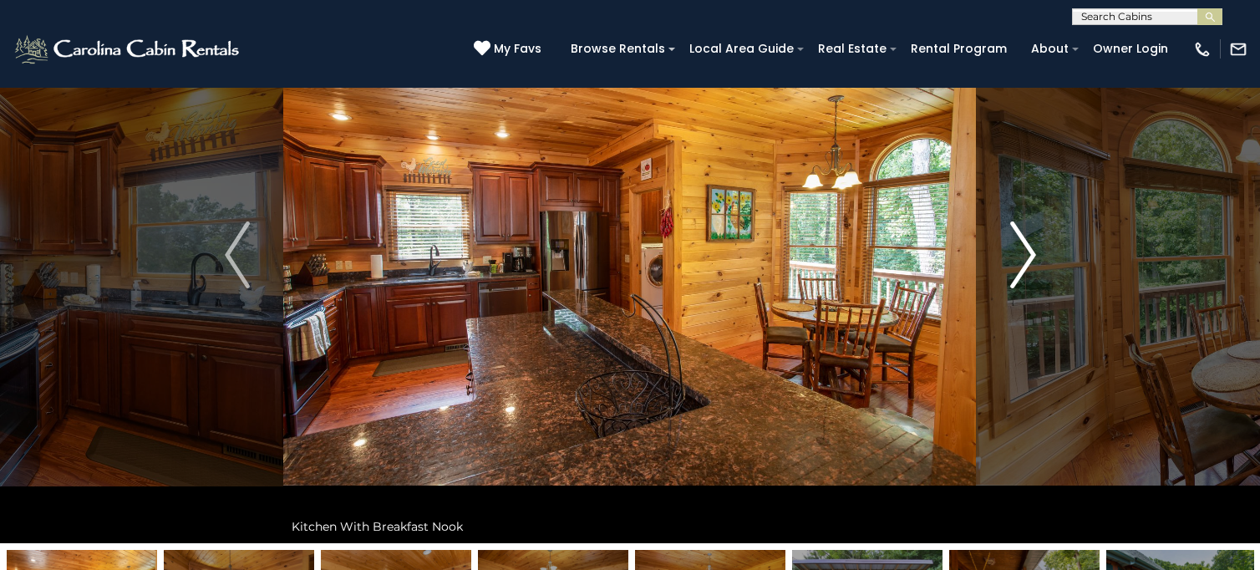
click at [1036, 268] on button "Next" at bounding box center [1023, 255] width 93 height 577
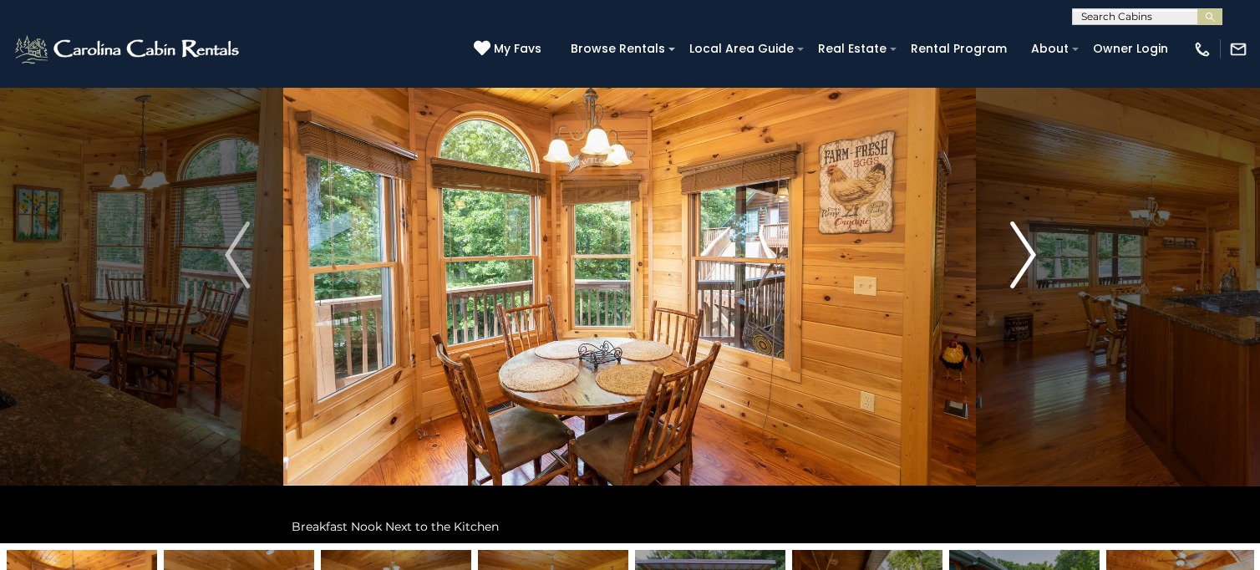
click at [1039, 269] on button "Next" at bounding box center [1023, 255] width 93 height 577
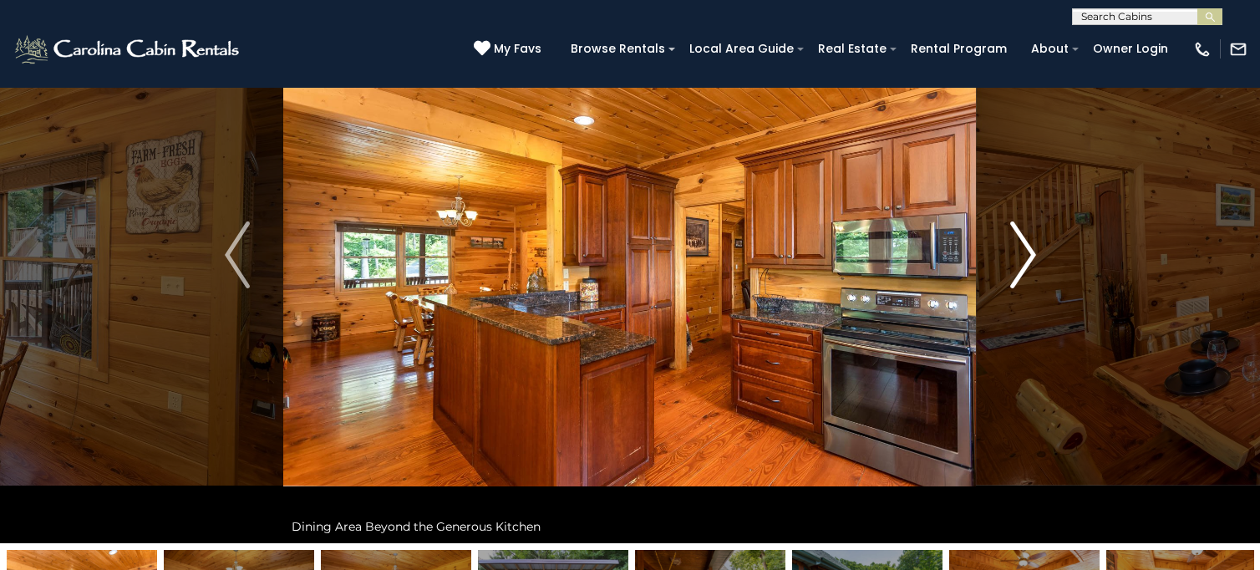
click at [1042, 269] on button "Next" at bounding box center [1023, 255] width 93 height 577
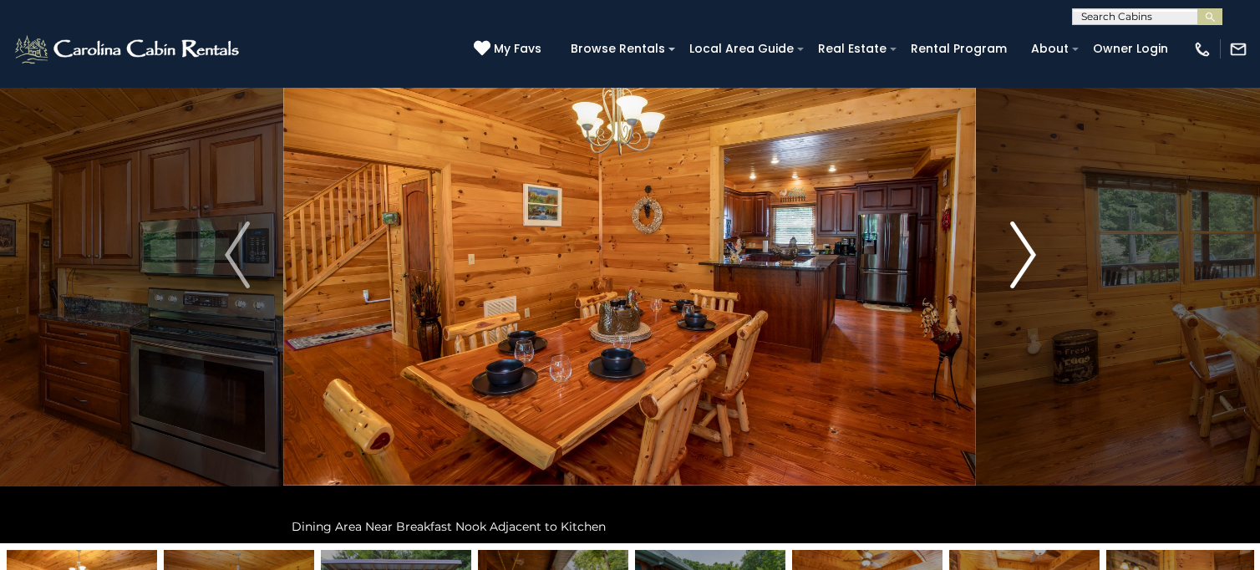
click at [1026, 249] on img "Next" at bounding box center [1023, 254] width 25 height 67
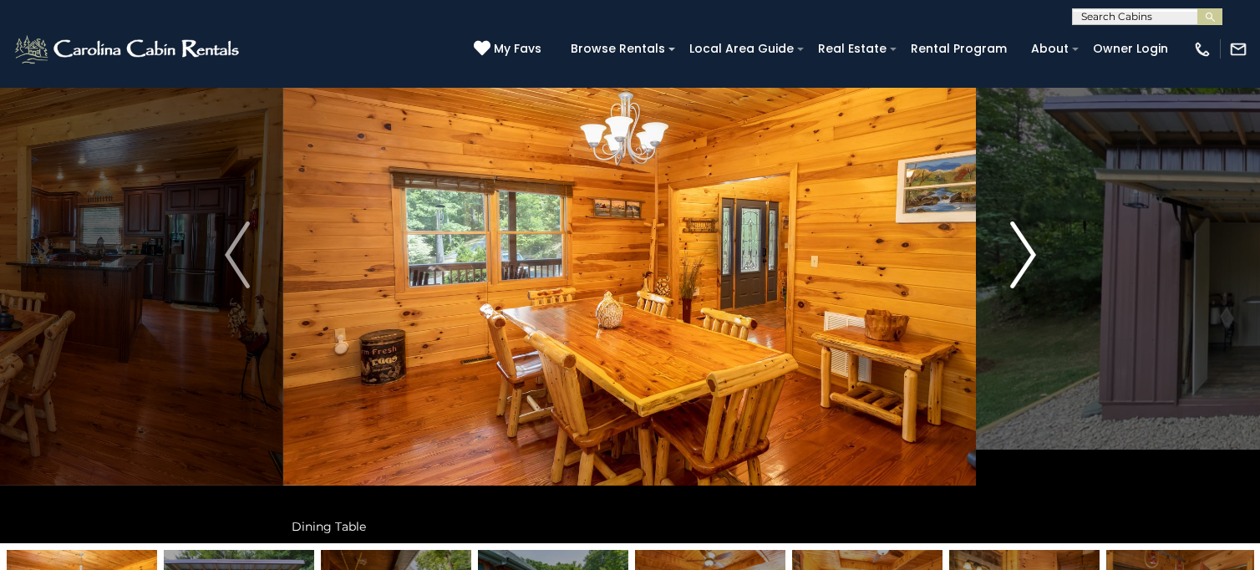
click at [1023, 249] on img "Next" at bounding box center [1023, 254] width 25 height 67
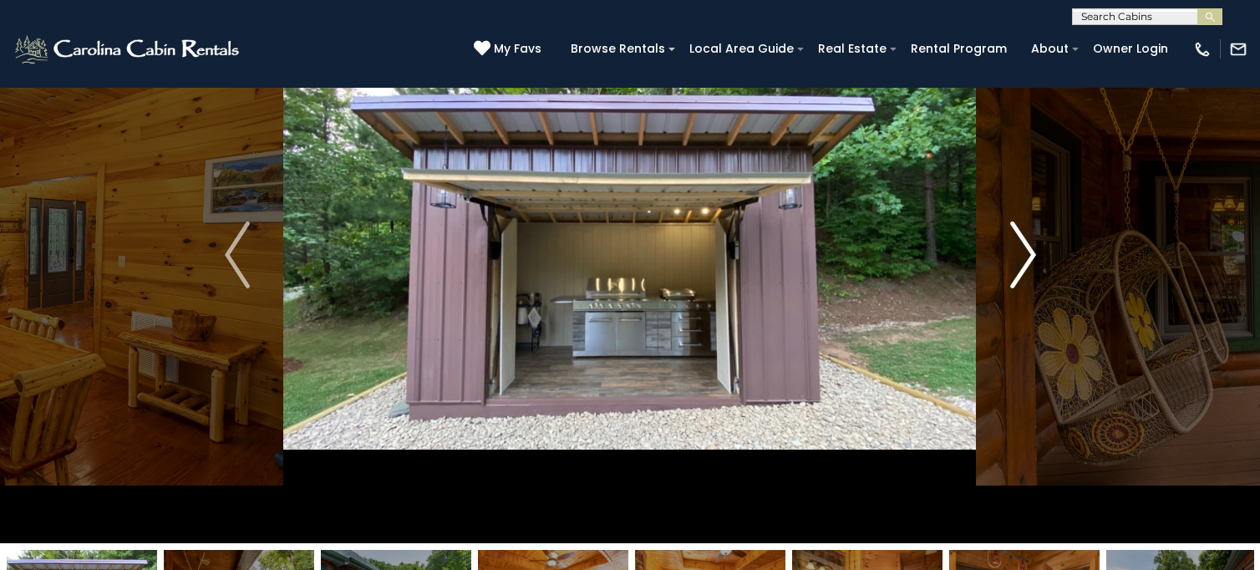
click at [1023, 249] on img "Next" at bounding box center [1023, 254] width 25 height 67
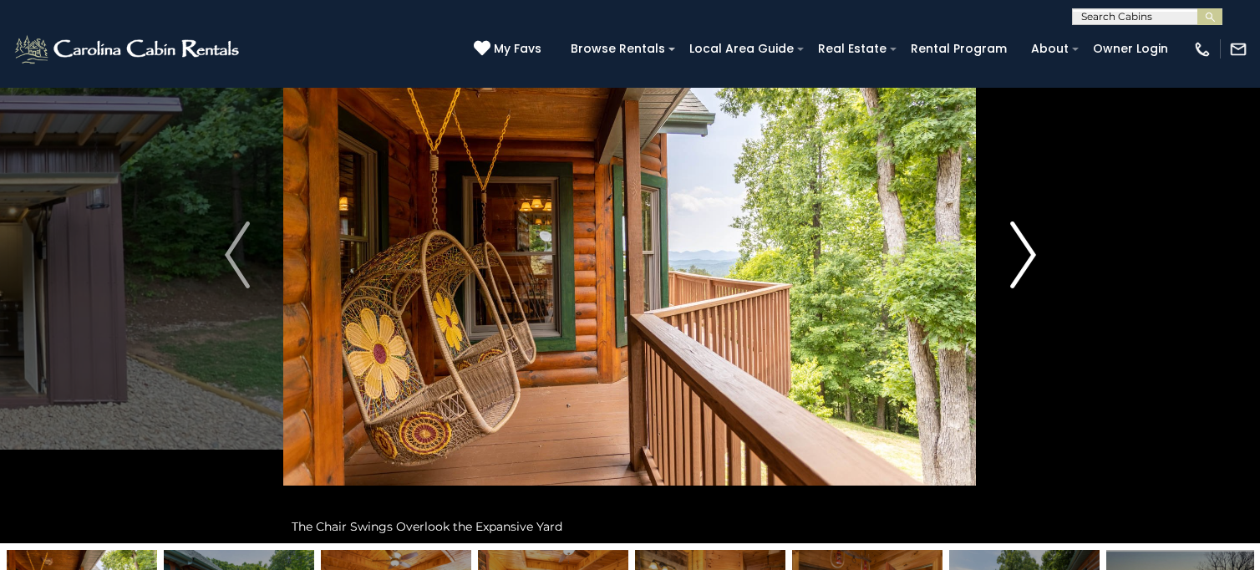
click at [1023, 249] on img "Next" at bounding box center [1023, 254] width 25 height 67
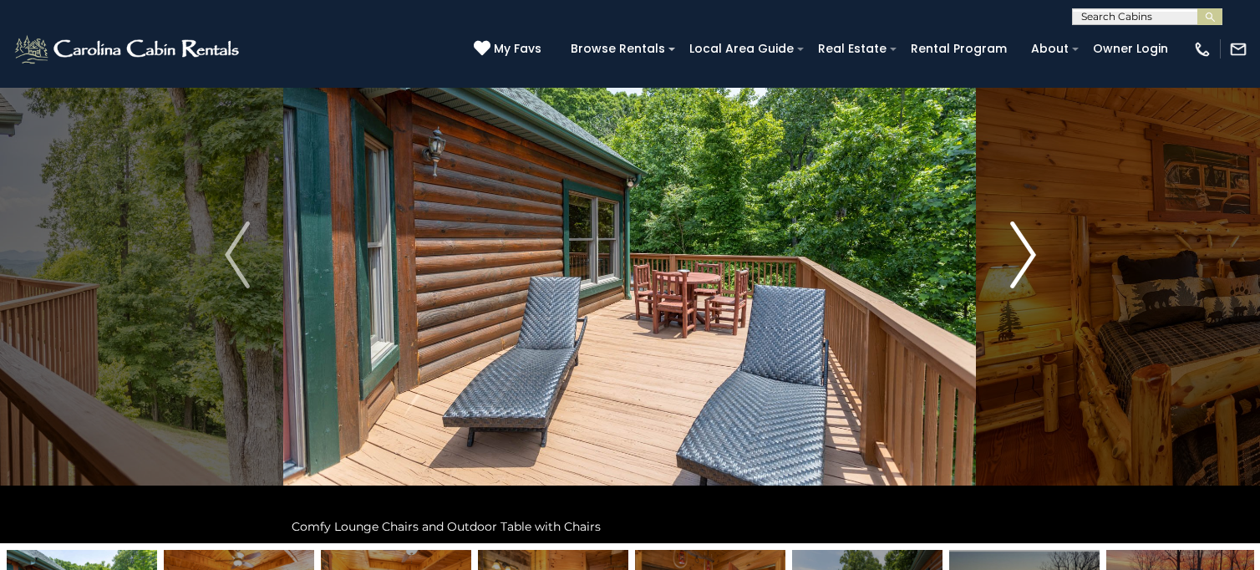
click at [1023, 249] on img "Next" at bounding box center [1023, 254] width 25 height 67
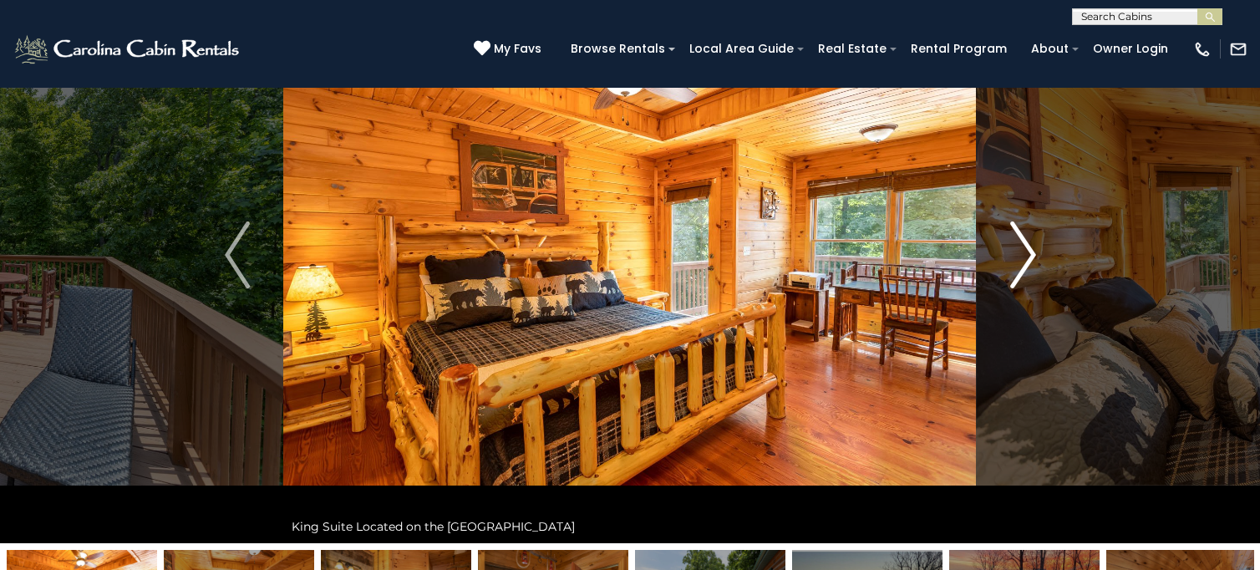
click at [1023, 249] on img "Next" at bounding box center [1023, 254] width 25 height 67
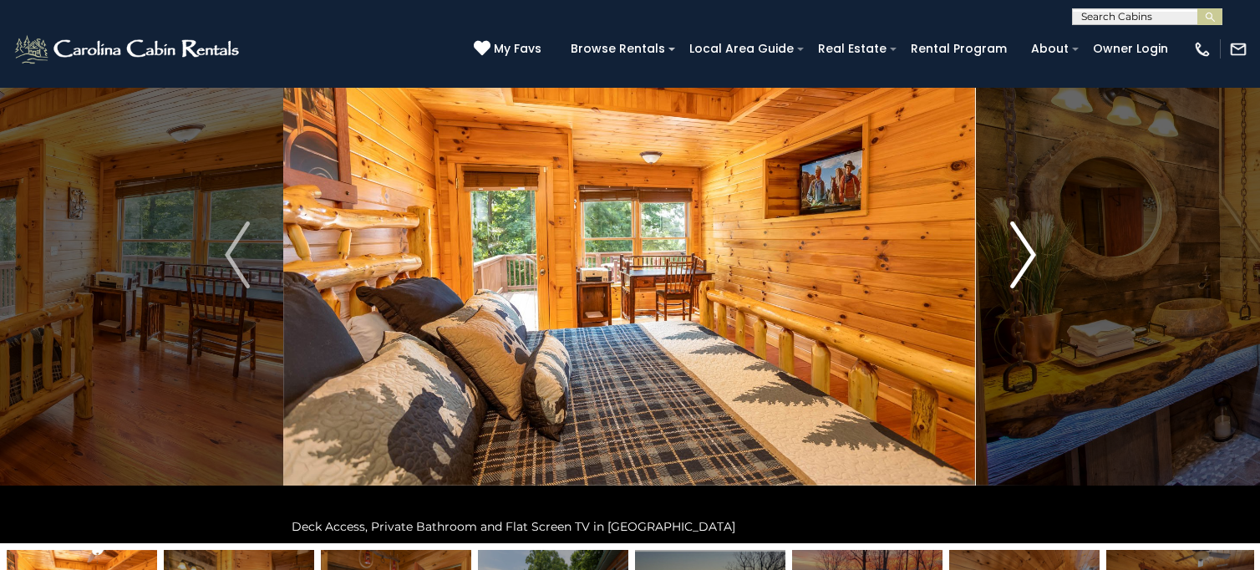
click at [1021, 249] on img "Next" at bounding box center [1023, 254] width 25 height 67
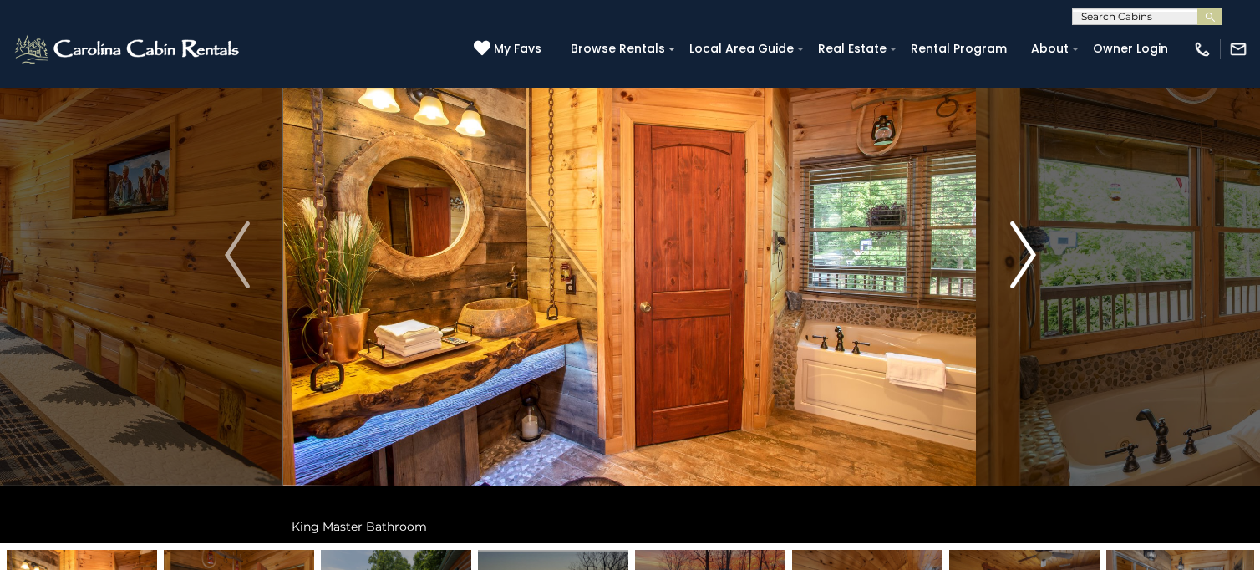
click at [1021, 249] on img "Next" at bounding box center [1023, 254] width 25 height 67
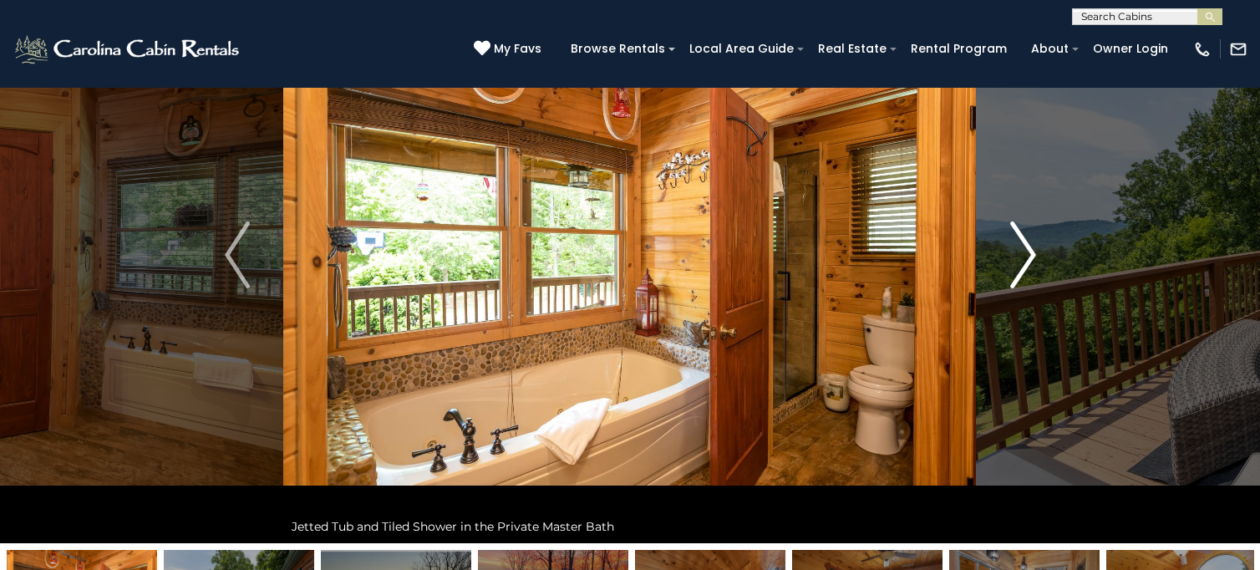
click at [1019, 250] on img "Next" at bounding box center [1023, 254] width 25 height 67
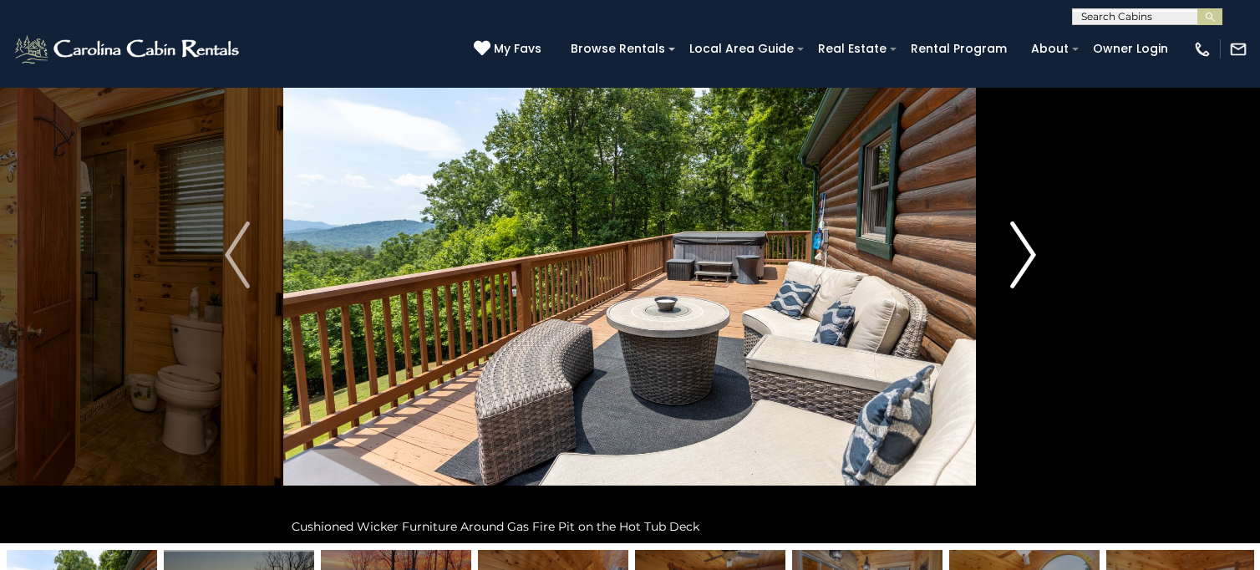
click at [1016, 250] on img "Next" at bounding box center [1023, 254] width 25 height 67
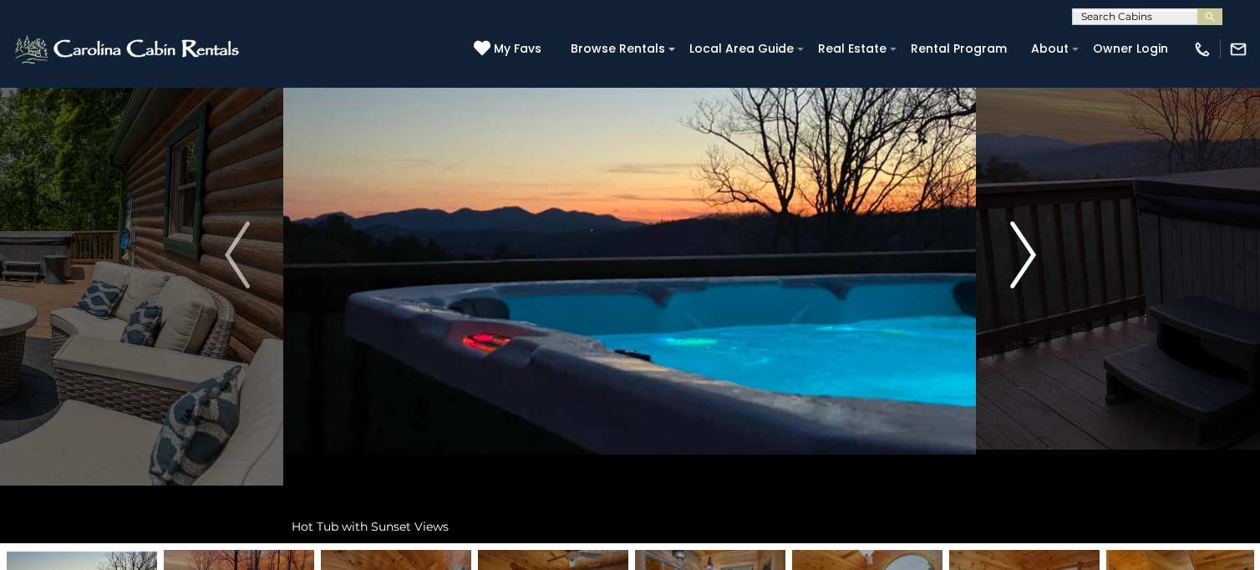
click at [1014, 250] on img "Next" at bounding box center [1023, 254] width 25 height 67
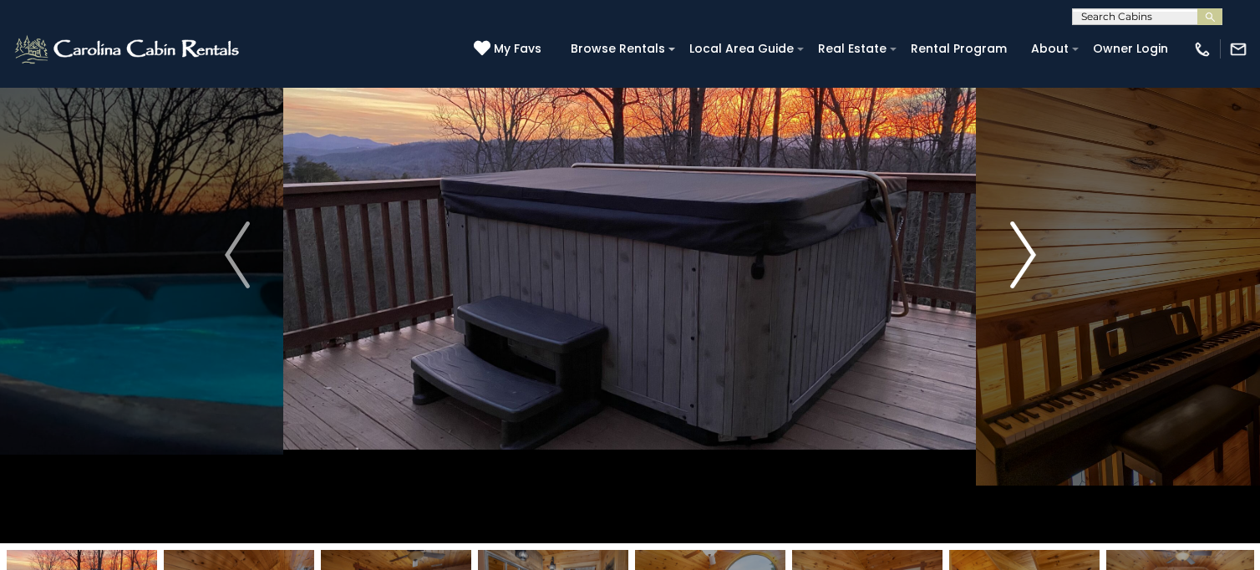
click at [1014, 250] on img "Next" at bounding box center [1023, 254] width 25 height 67
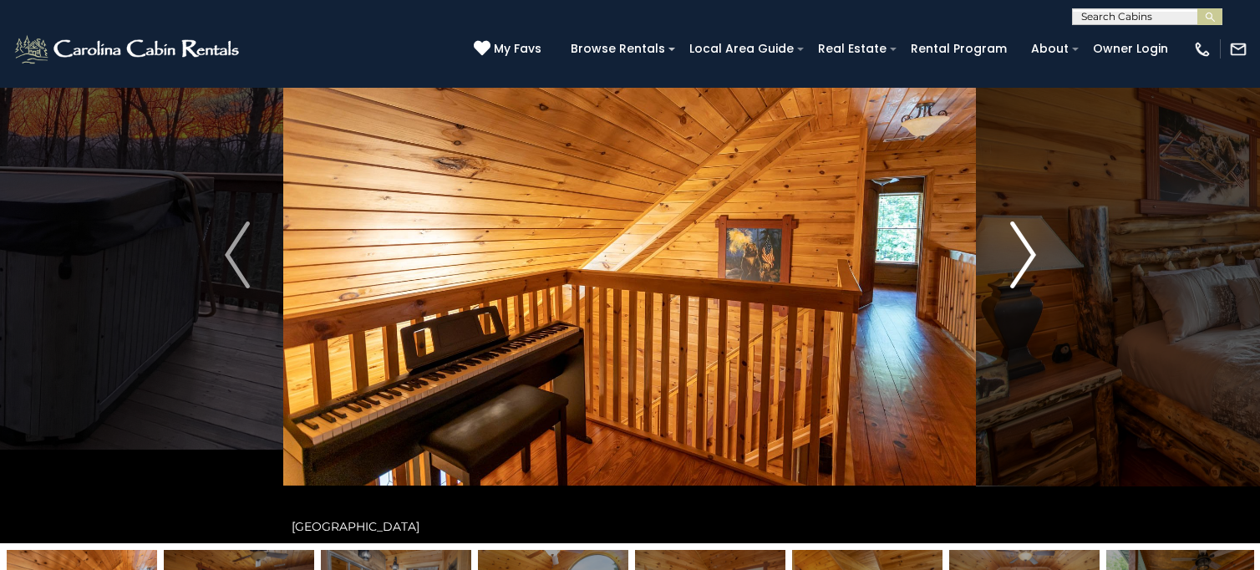
click at [1014, 250] on img "Next" at bounding box center [1023, 254] width 25 height 67
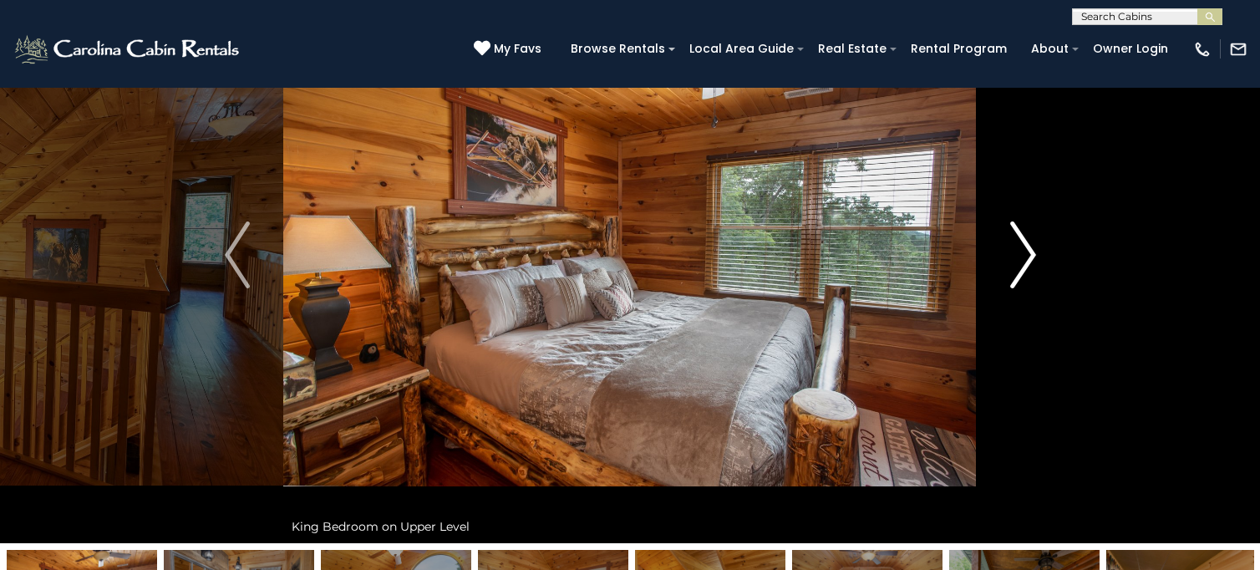
click at [1011, 250] on img "Next" at bounding box center [1023, 254] width 25 height 67
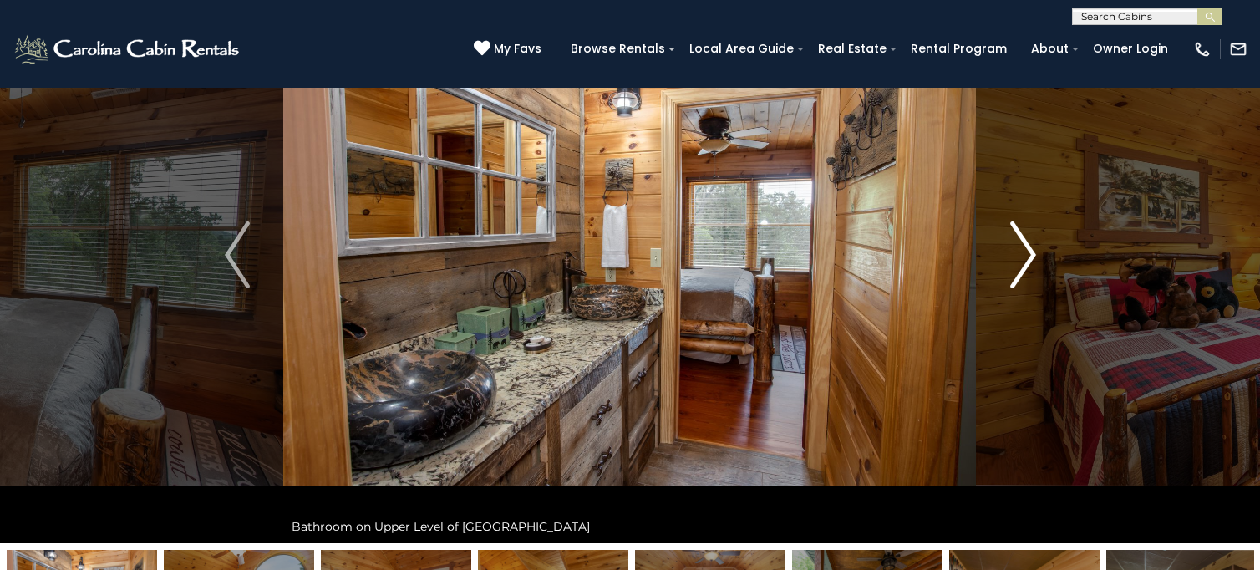
click at [1011, 250] on img "Next" at bounding box center [1023, 254] width 25 height 67
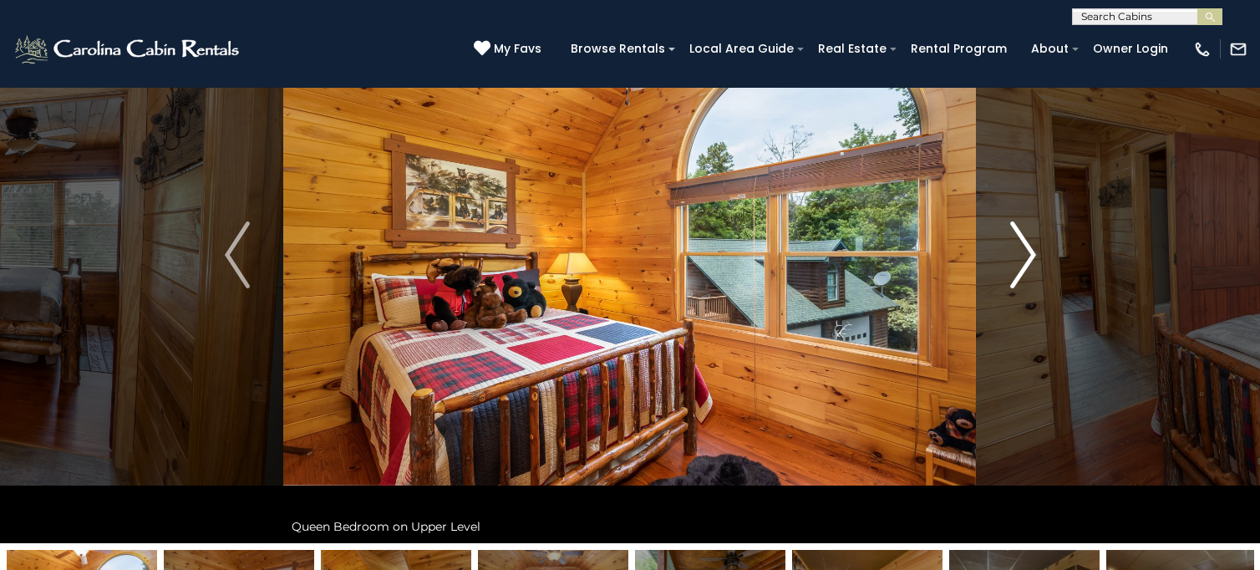
click at [1011, 250] on img "Next" at bounding box center [1023, 254] width 25 height 67
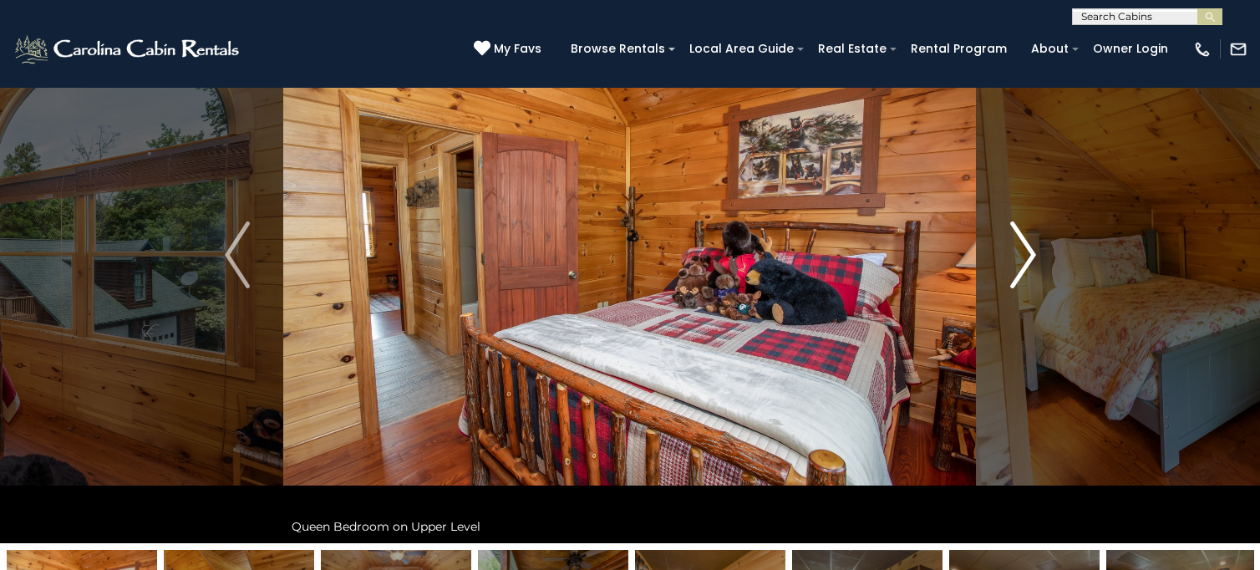
click at [1011, 250] on img "Next" at bounding box center [1023, 254] width 25 height 67
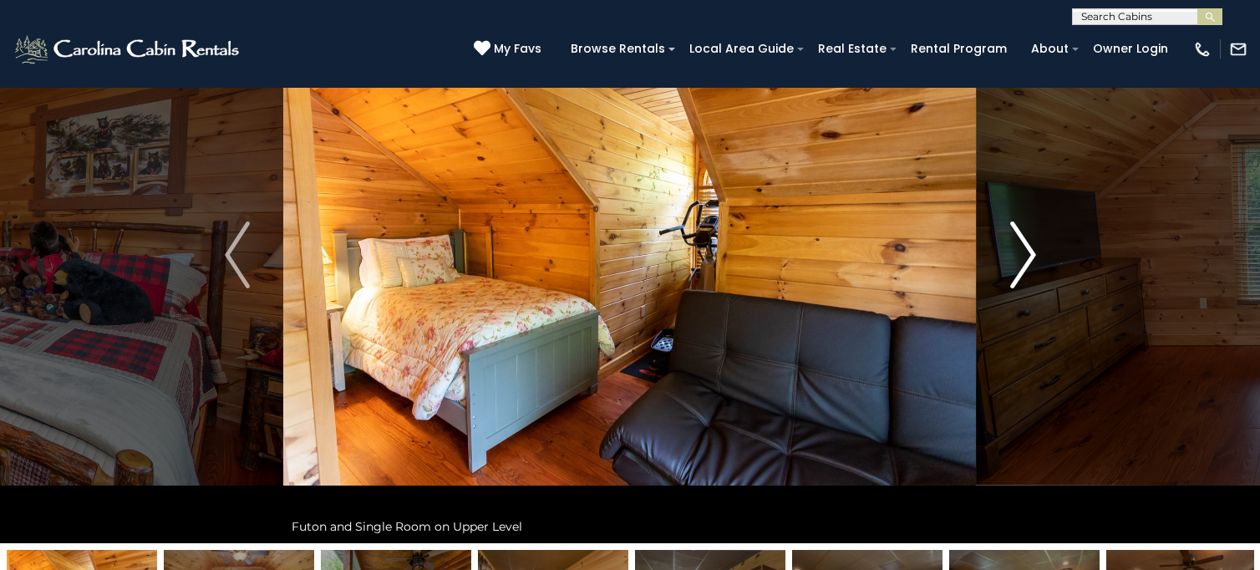
click at [1011, 250] on img "Next" at bounding box center [1023, 254] width 25 height 67
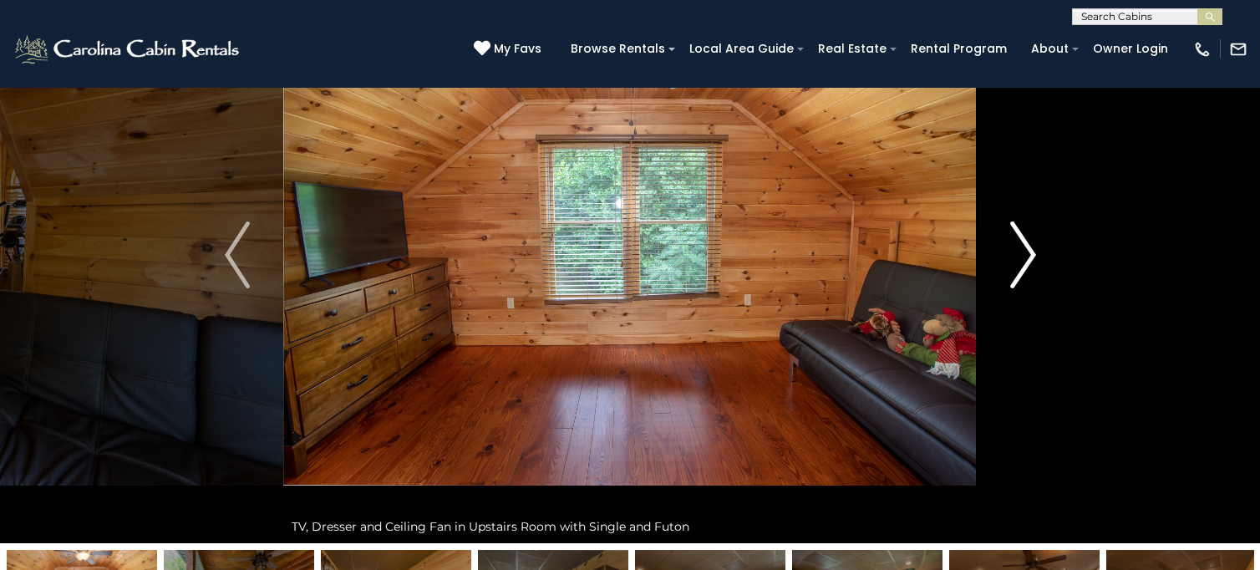
click at [1011, 250] on img "Next" at bounding box center [1023, 254] width 25 height 67
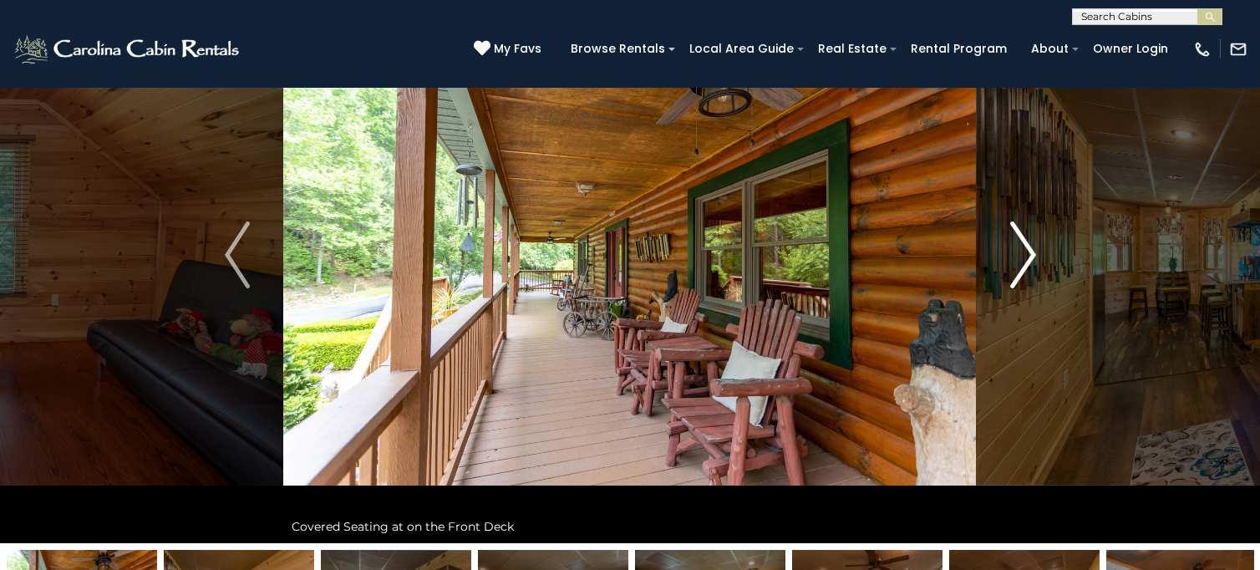
click at [1011, 250] on img "Next" at bounding box center [1023, 254] width 25 height 67
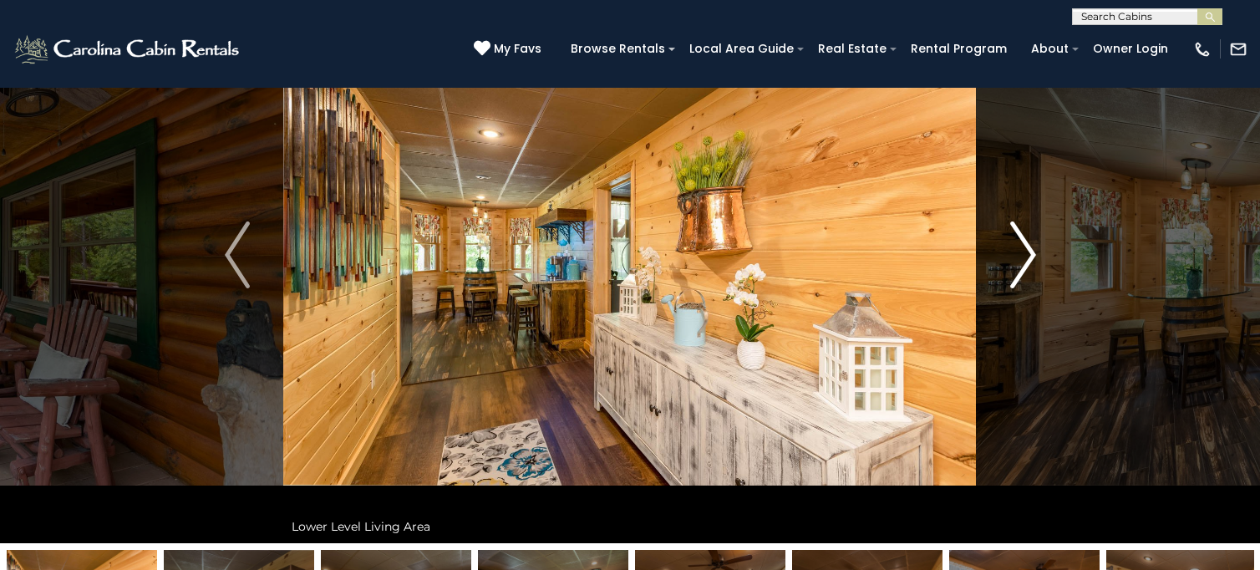
click at [1011, 250] on img "Next" at bounding box center [1023, 254] width 25 height 67
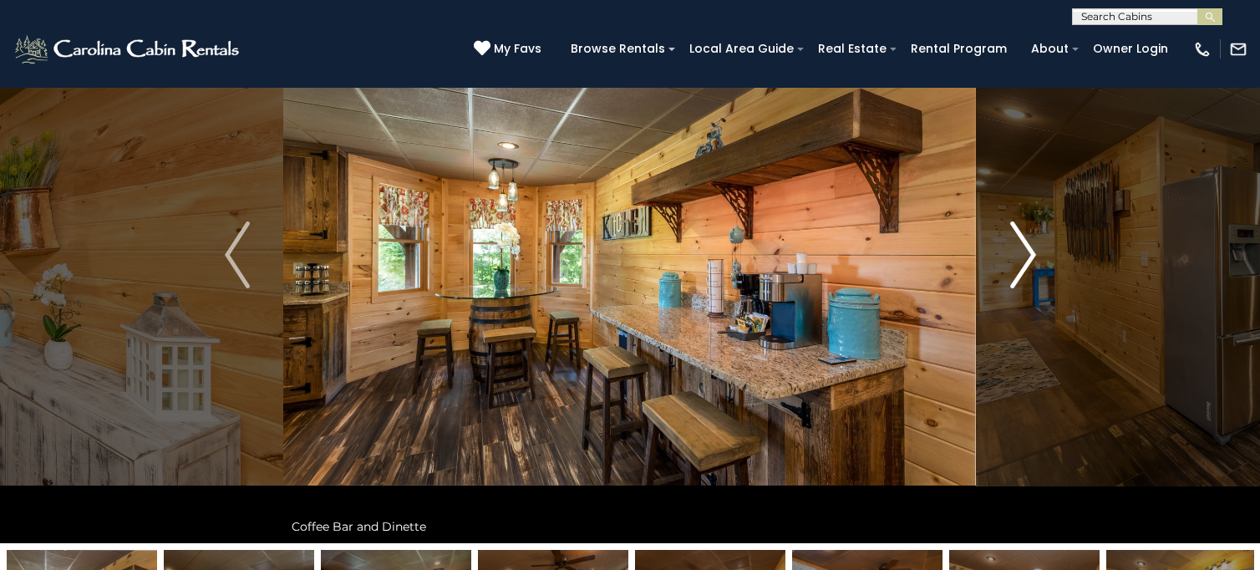
click at [1011, 250] on img "Next" at bounding box center [1023, 254] width 25 height 67
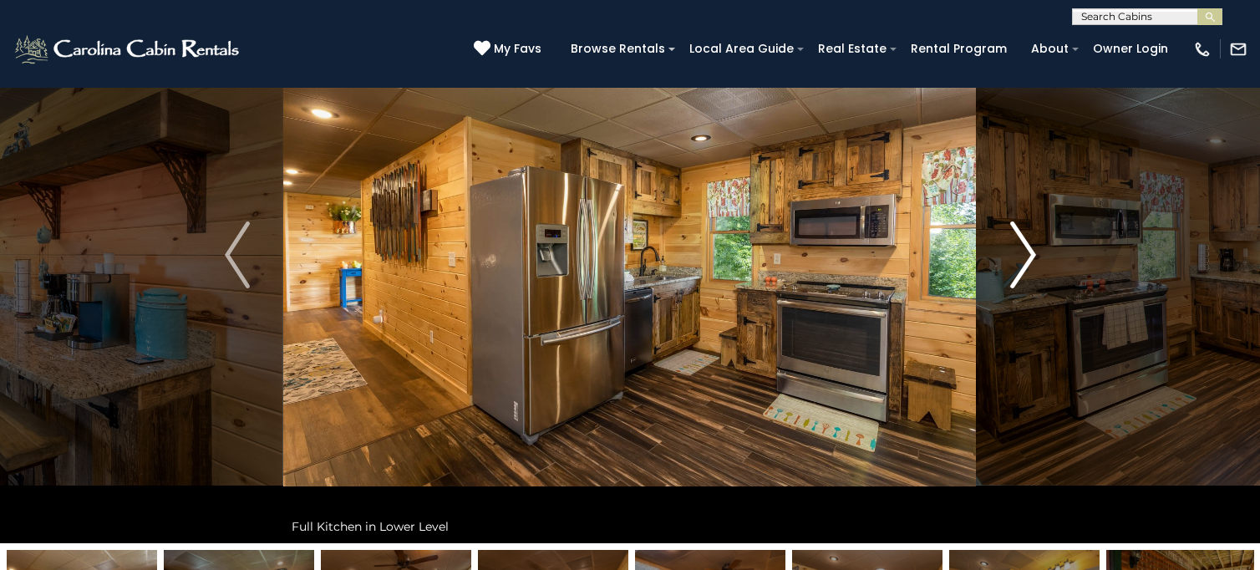
click at [1011, 250] on img "Next" at bounding box center [1023, 254] width 25 height 67
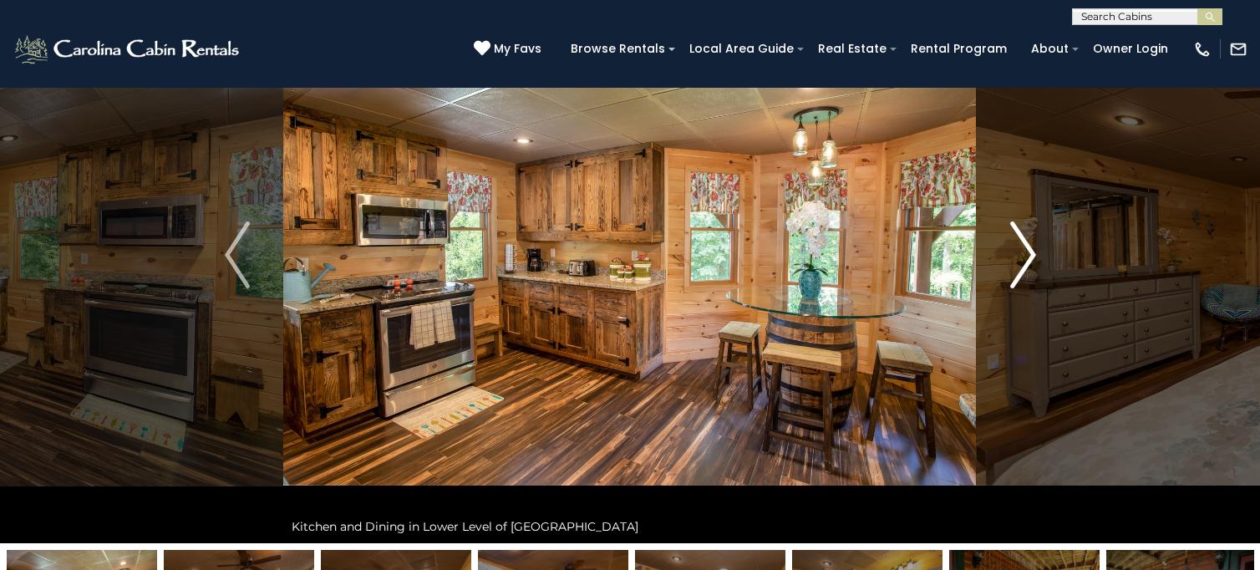
click at [1011, 250] on img "Next" at bounding box center [1023, 254] width 25 height 67
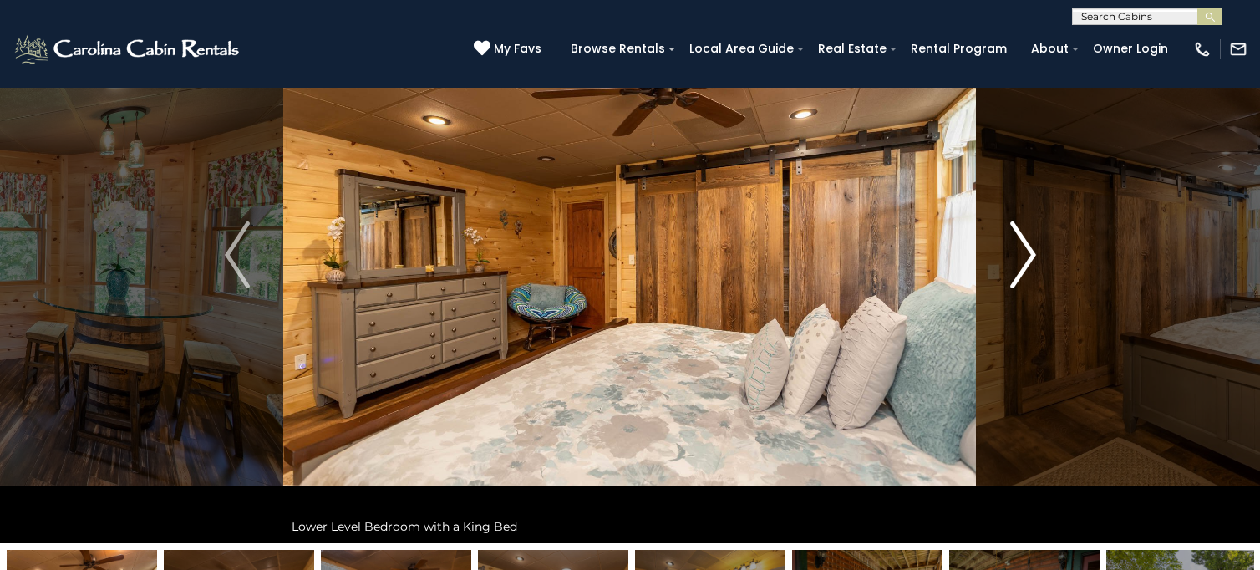
click at [1011, 250] on img "Next" at bounding box center [1023, 254] width 25 height 67
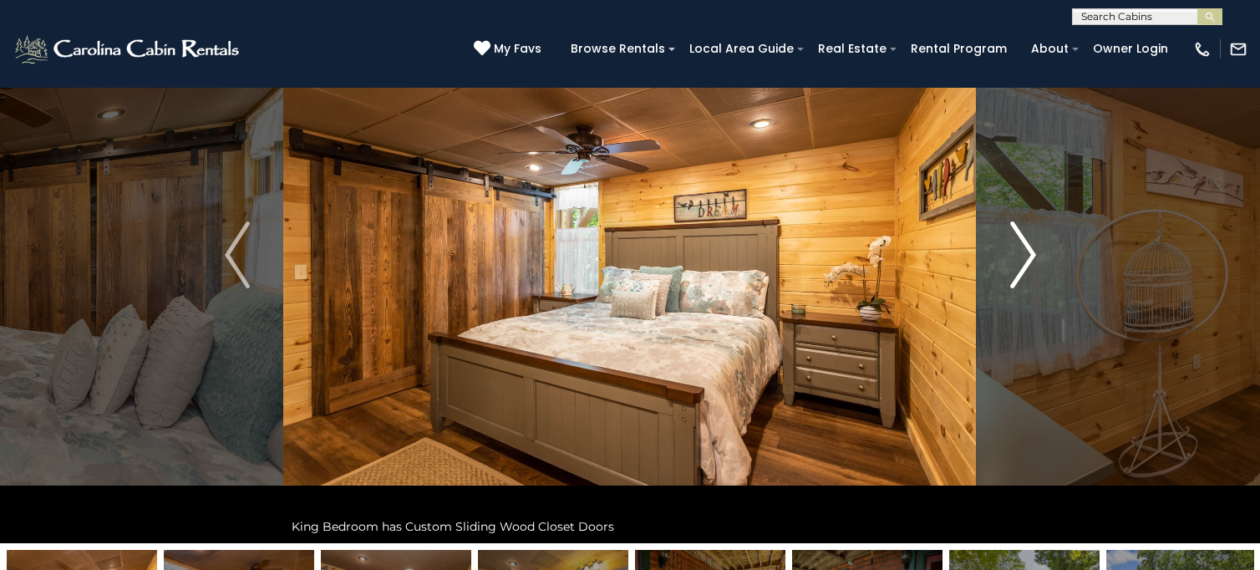
click at [1011, 250] on img "Next" at bounding box center [1023, 254] width 25 height 67
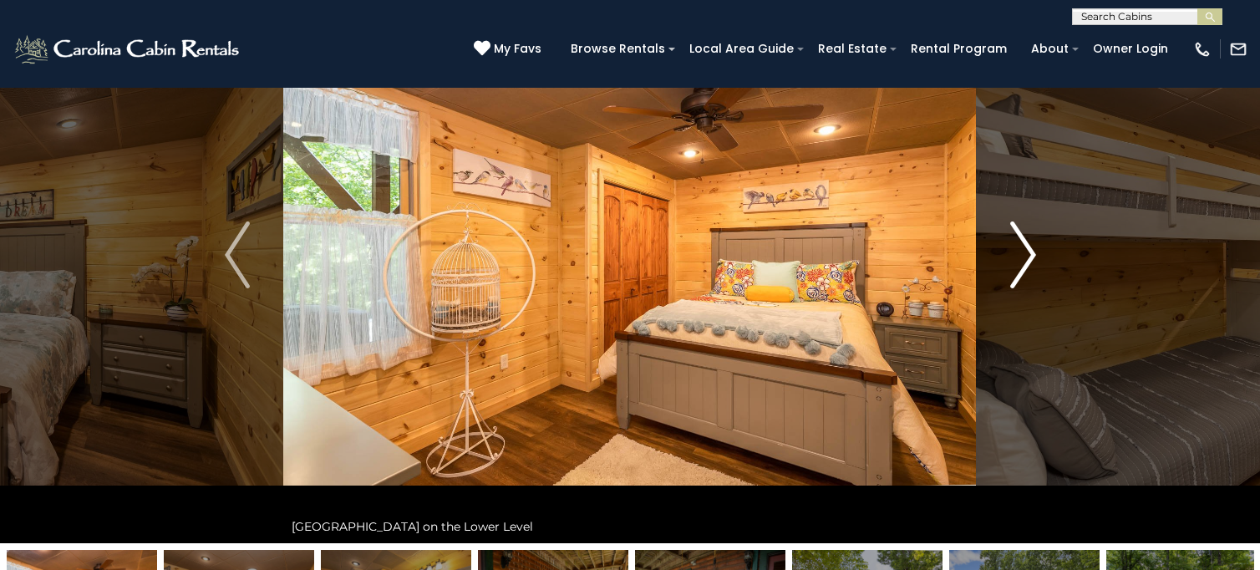
click at [1011, 250] on img "Next" at bounding box center [1023, 254] width 25 height 67
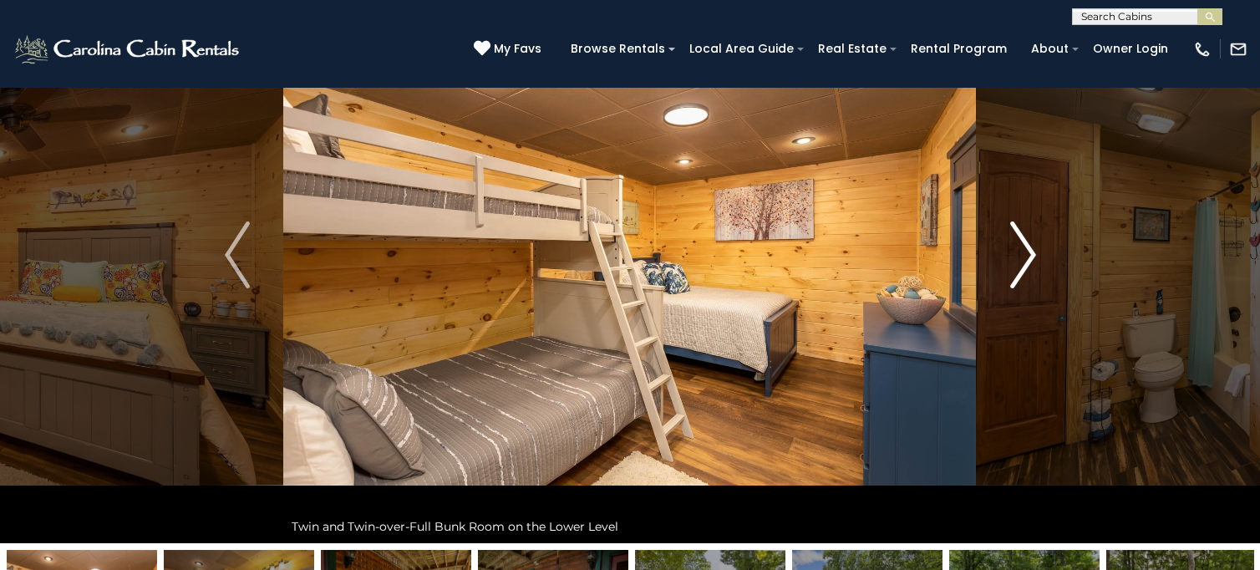
click at [1011, 250] on img "Next" at bounding box center [1023, 254] width 25 height 67
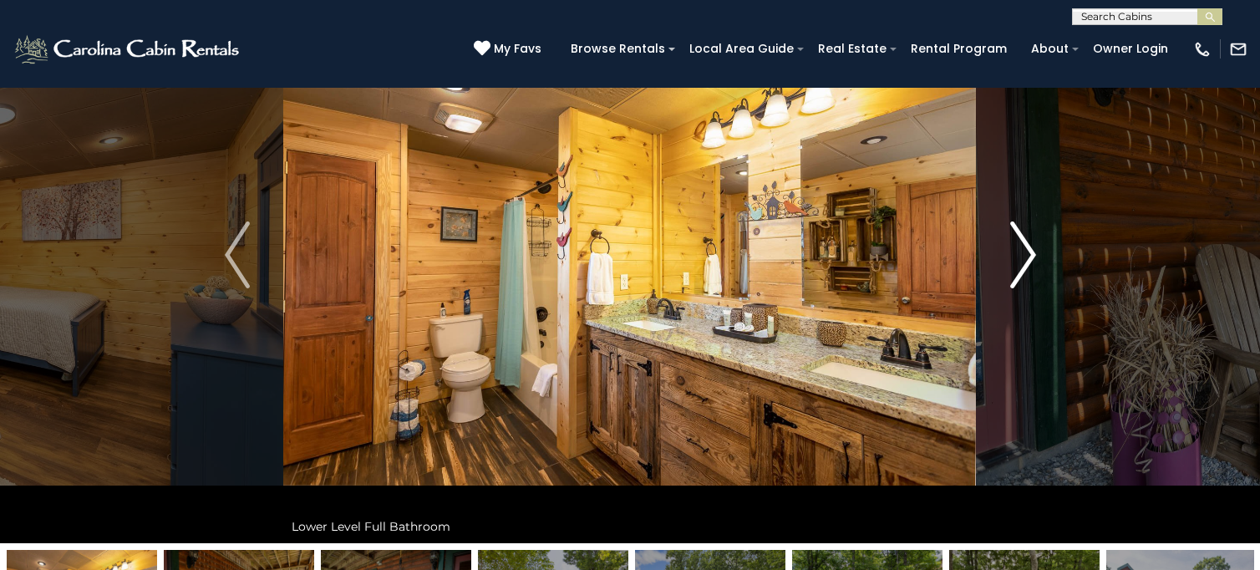
click at [1011, 250] on img "Next" at bounding box center [1023, 254] width 25 height 67
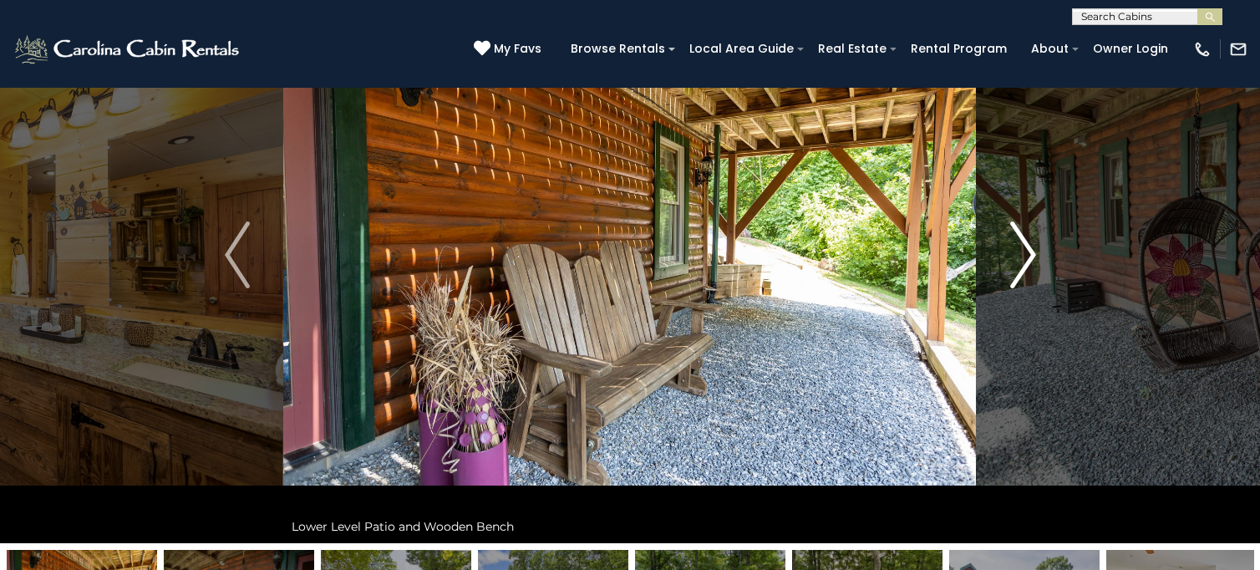
click at [1012, 250] on img "Next" at bounding box center [1023, 254] width 25 height 67
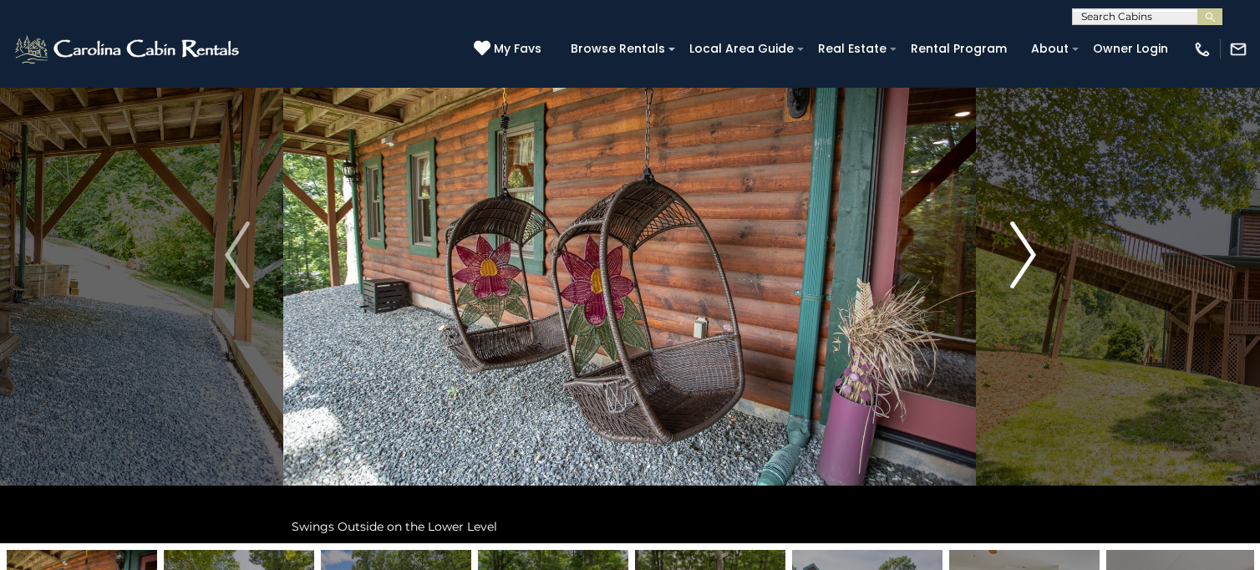
click at [1012, 250] on img "Next" at bounding box center [1023, 254] width 25 height 67
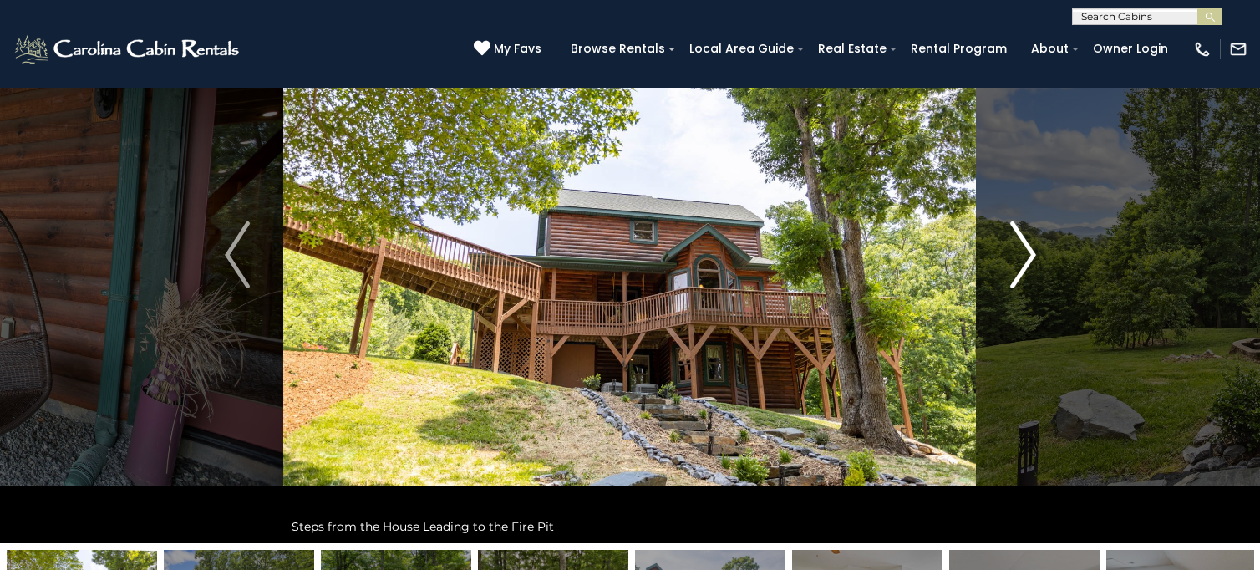
click at [1015, 252] on img "Next" at bounding box center [1023, 254] width 25 height 67
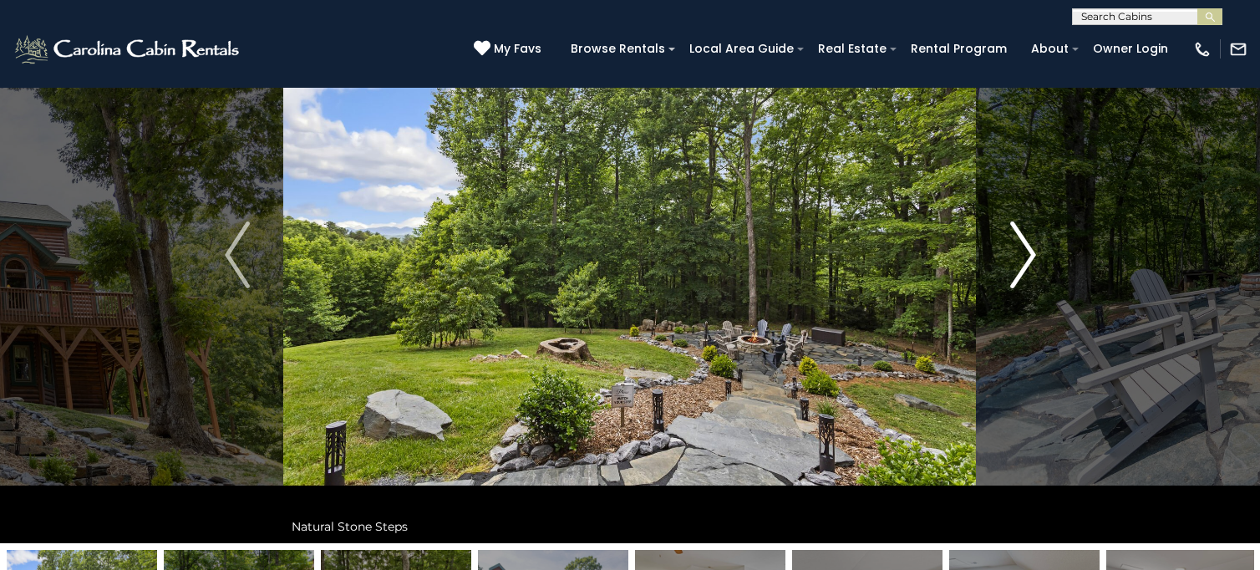
click at [1015, 252] on img "Next" at bounding box center [1023, 254] width 25 height 67
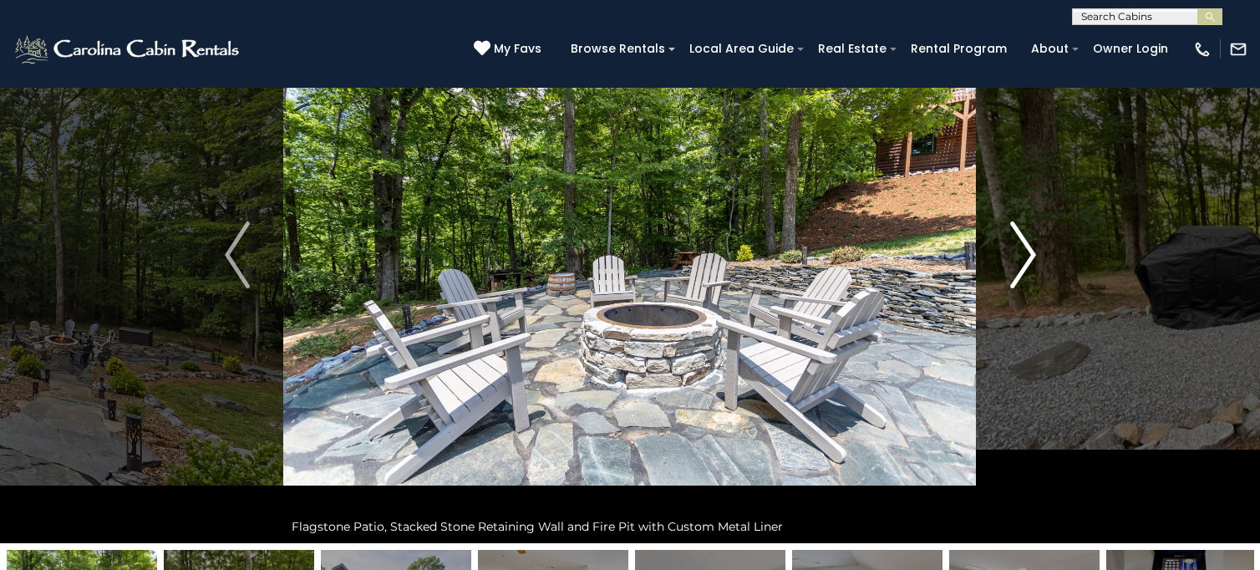
click at [1015, 252] on img "Next" at bounding box center [1023, 254] width 25 height 67
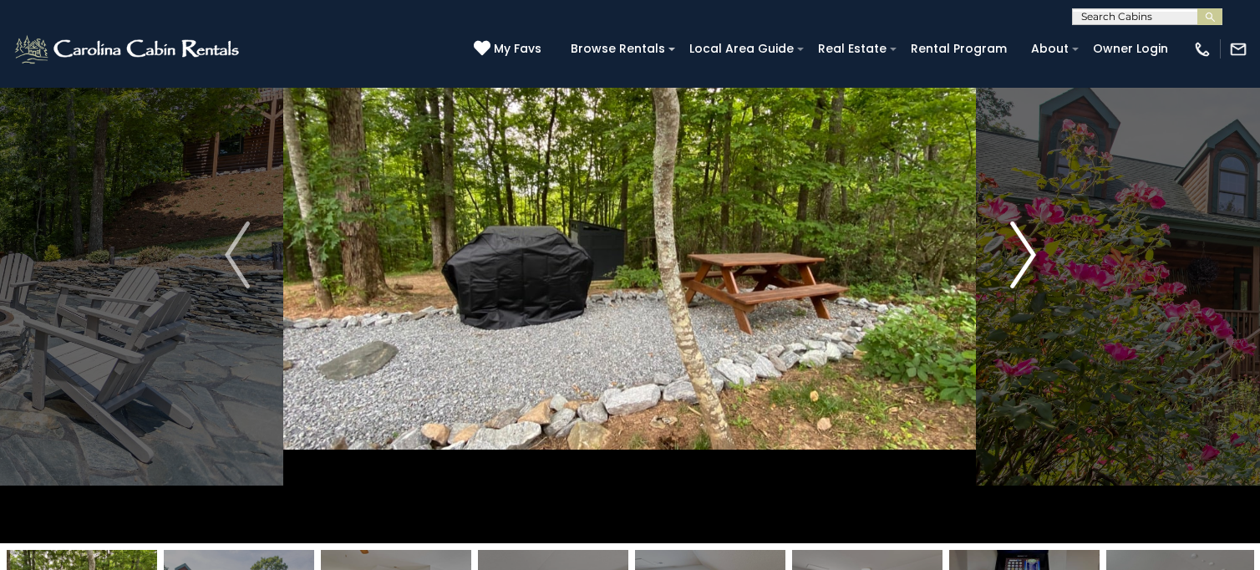
click at [1015, 252] on img "Next" at bounding box center [1023, 254] width 25 height 67
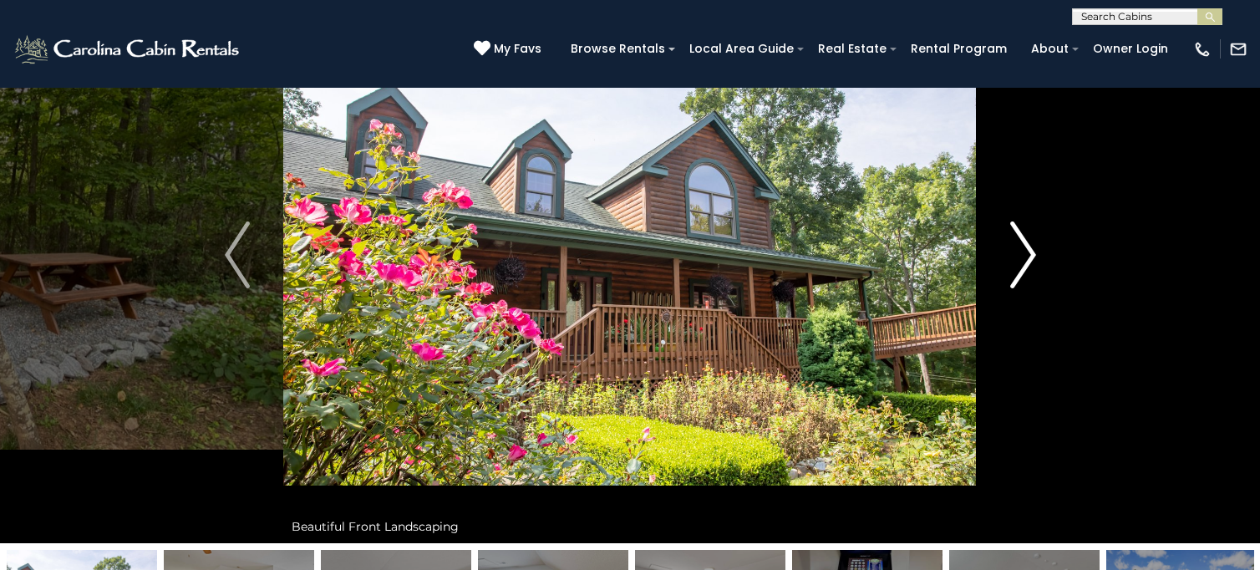
click at [1015, 252] on img "Next" at bounding box center [1023, 254] width 25 height 67
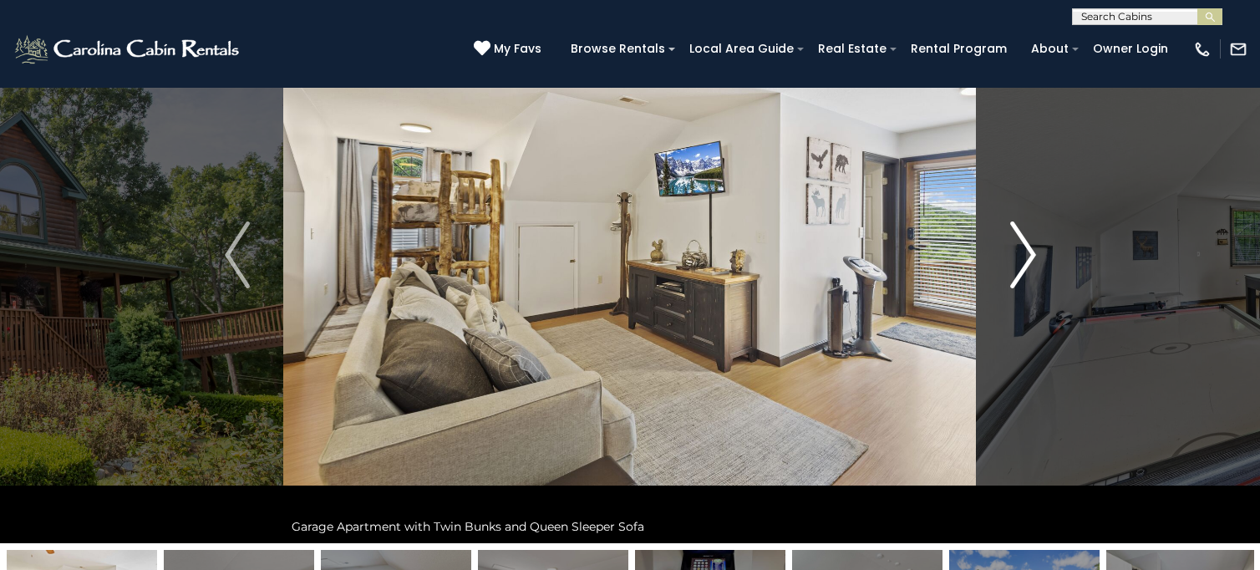
click at [1015, 252] on img "Next" at bounding box center [1023, 254] width 25 height 67
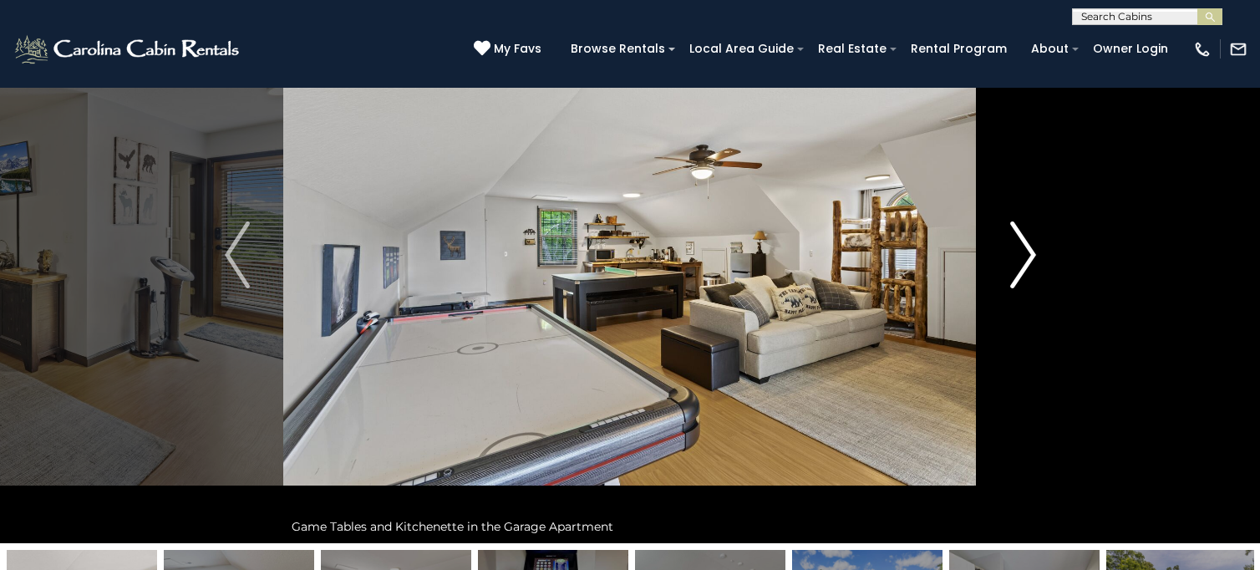
click at [1015, 252] on img "Next" at bounding box center [1023, 254] width 25 height 67
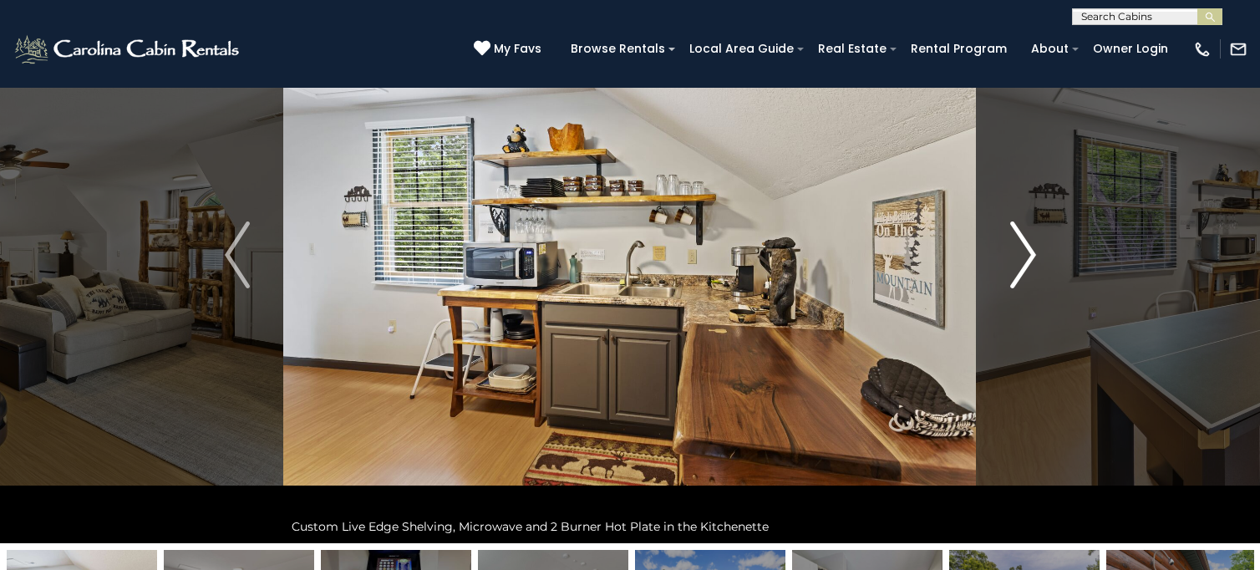
click at [1015, 252] on img "Next" at bounding box center [1023, 254] width 25 height 67
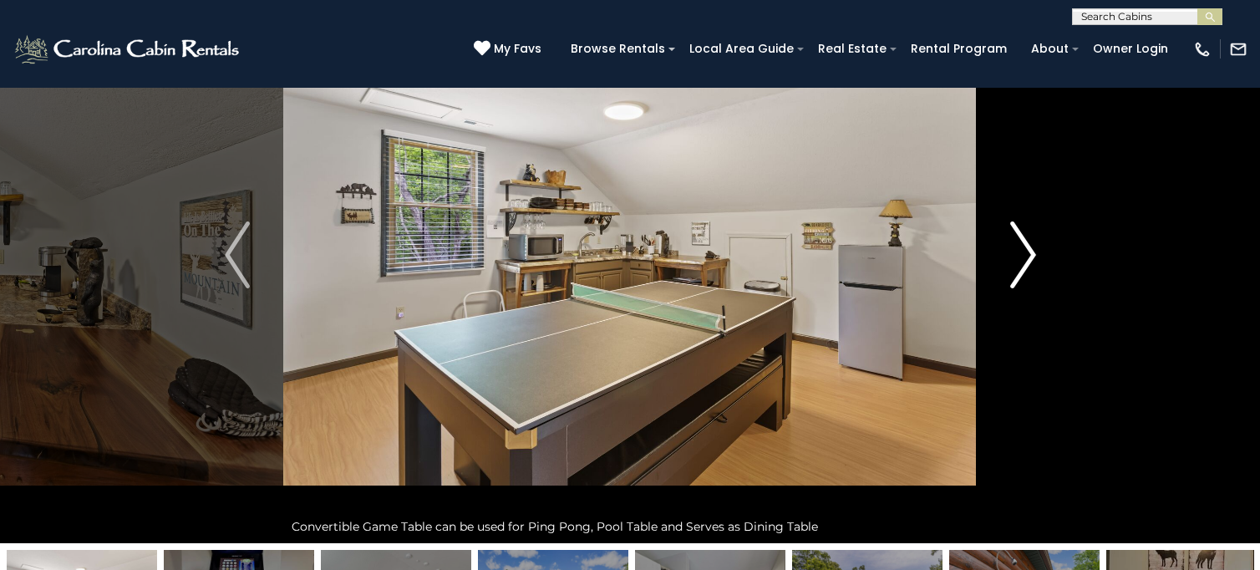
click at [1015, 252] on img "Next" at bounding box center [1023, 254] width 25 height 67
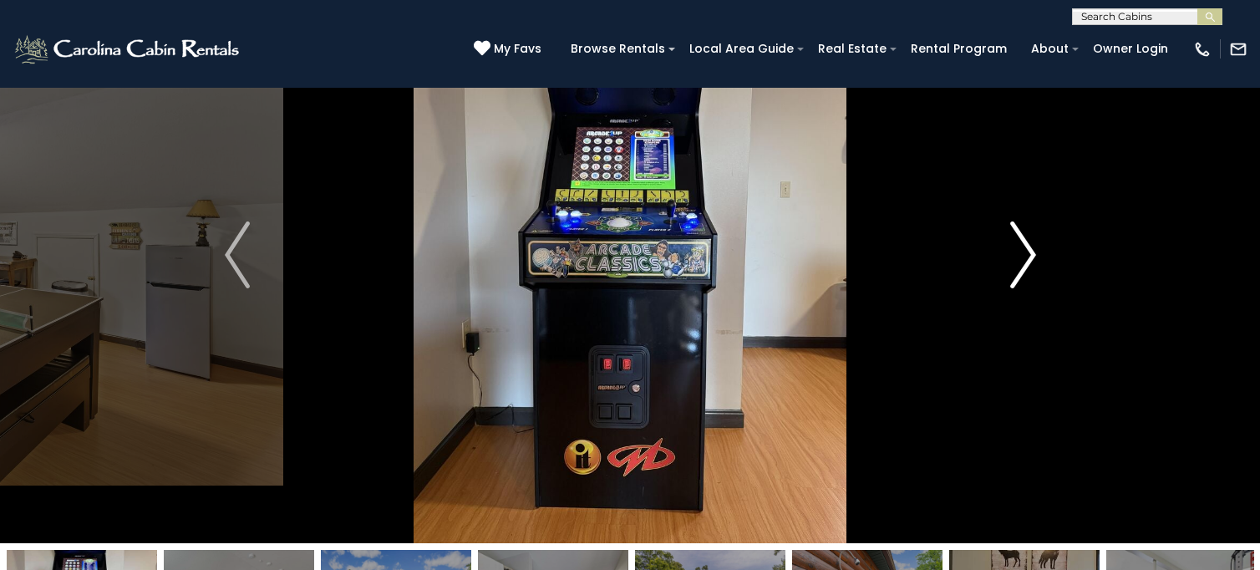
click at [1015, 252] on img "Next" at bounding box center [1023, 254] width 25 height 67
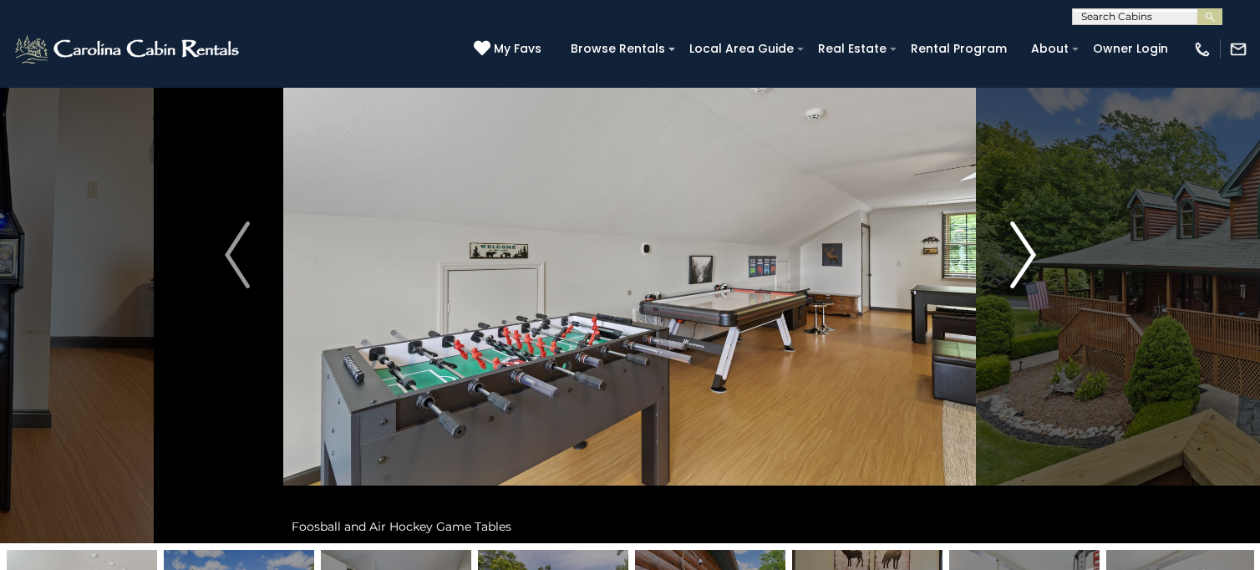
click at [1015, 252] on img "Next" at bounding box center [1023, 254] width 25 height 67
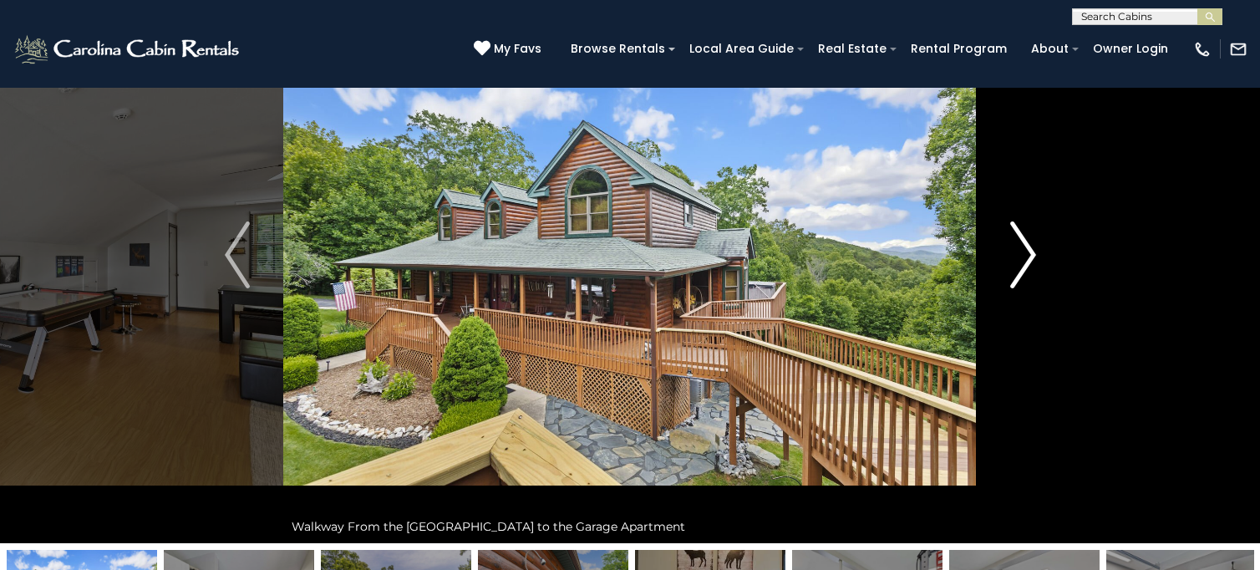
click at [1015, 252] on img "Next" at bounding box center [1023, 254] width 25 height 67
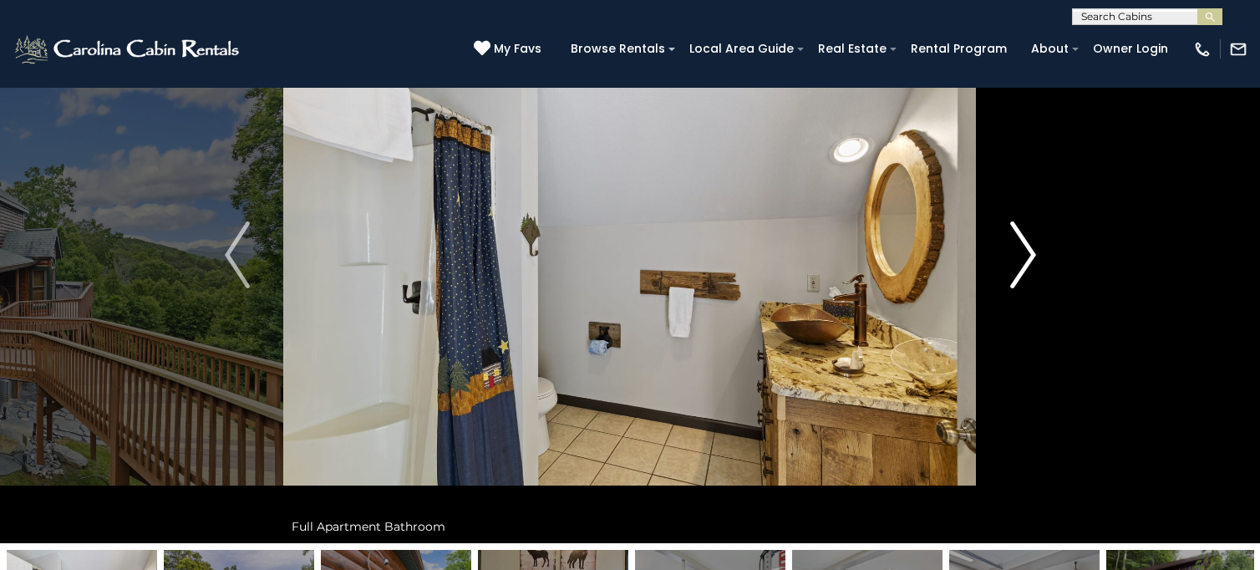
click at [1015, 252] on img "Next" at bounding box center [1023, 254] width 25 height 67
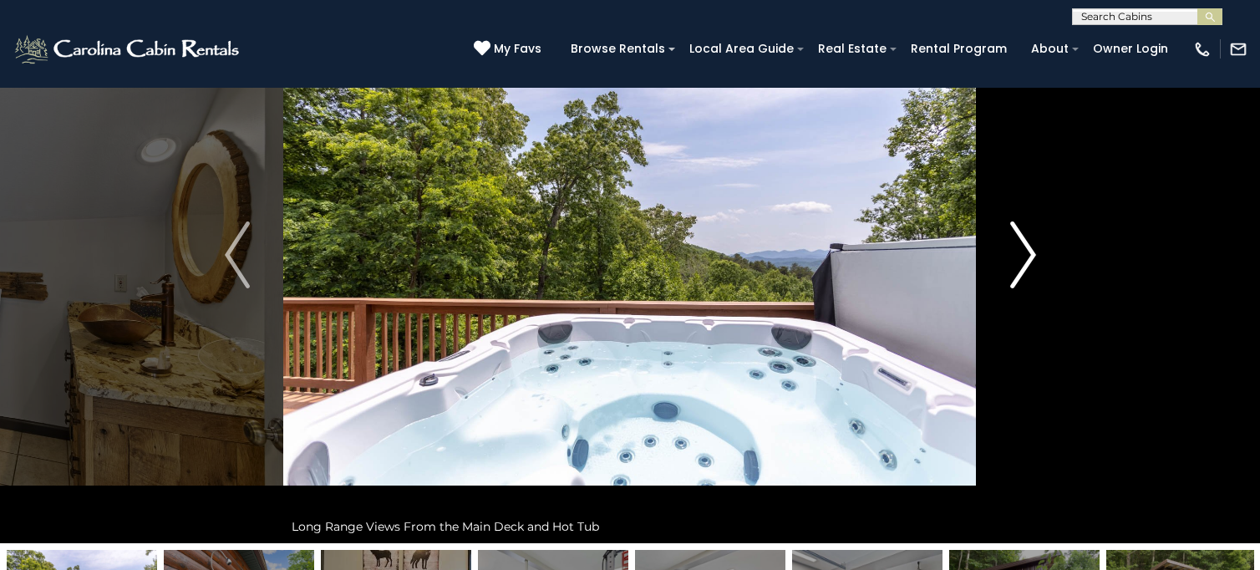
click at [1013, 252] on img "Next" at bounding box center [1023, 254] width 25 height 67
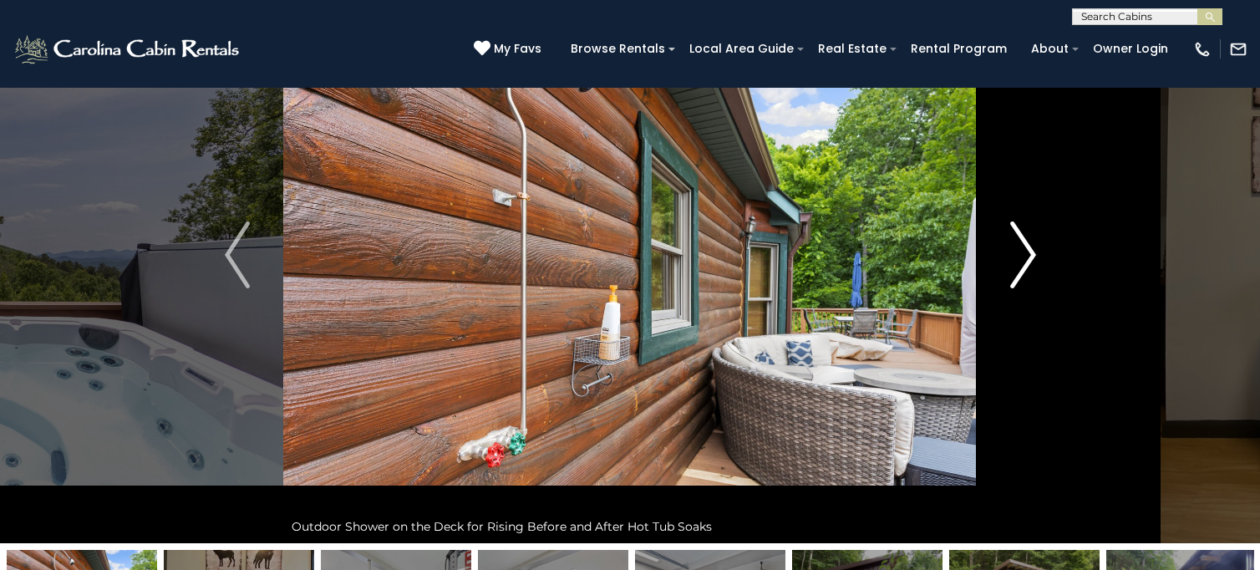
click at [1013, 250] on img "Next" at bounding box center [1023, 254] width 25 height 67
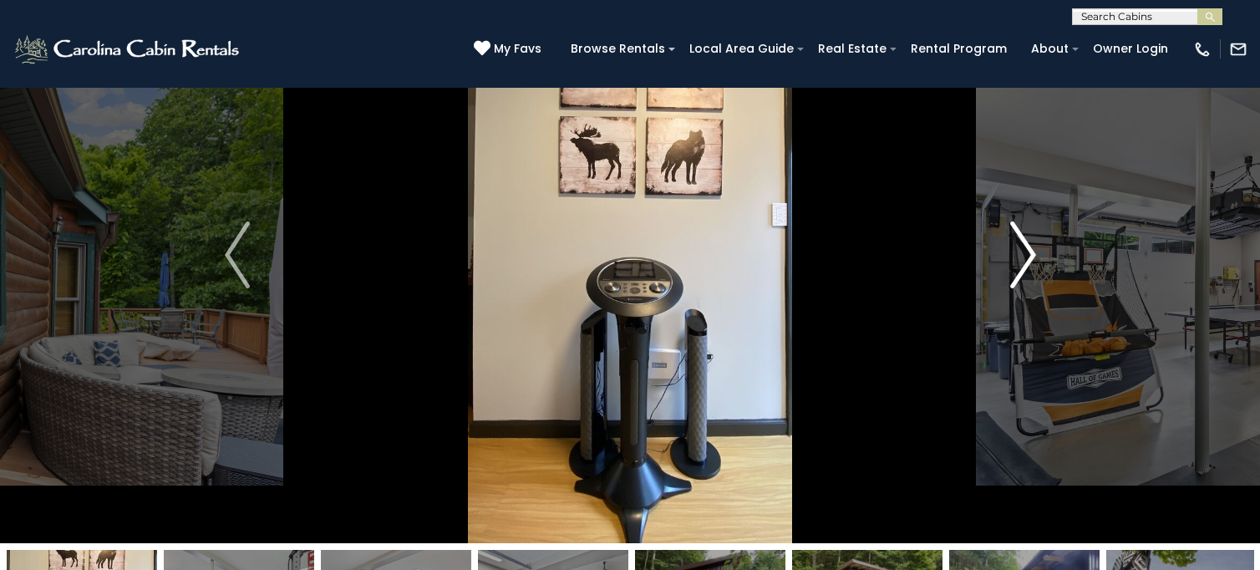
click at [1013, 250] on img "Next" at bounding box center [1023, 254] width 25 height 67
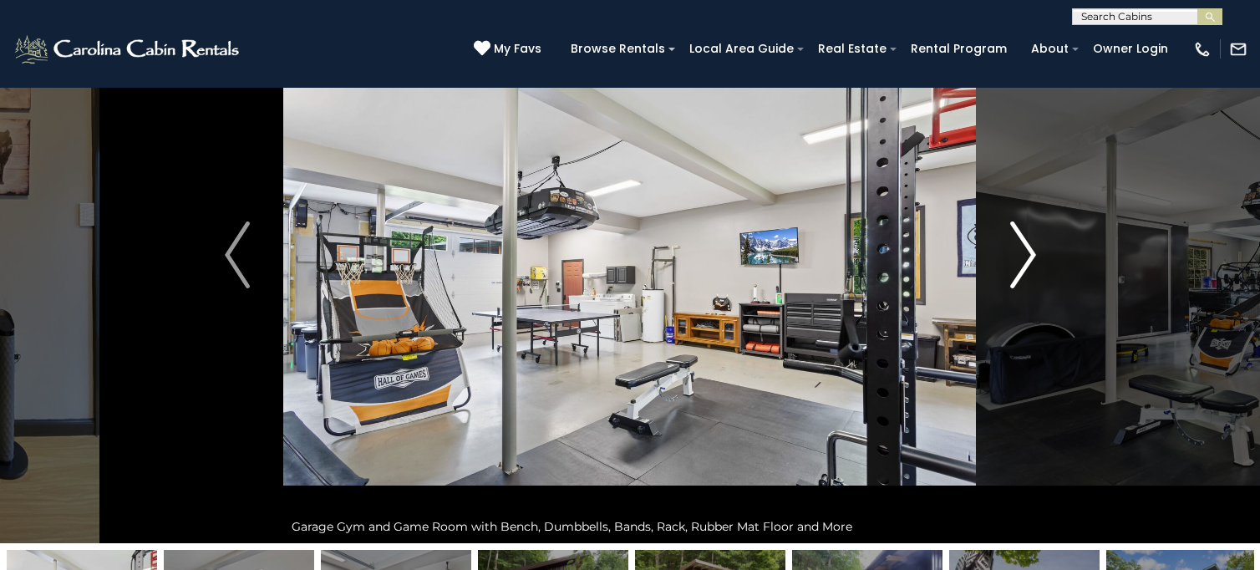
click at [1019, 252] on img "Next" at bounding box center [1023, 254] width 25 height 67
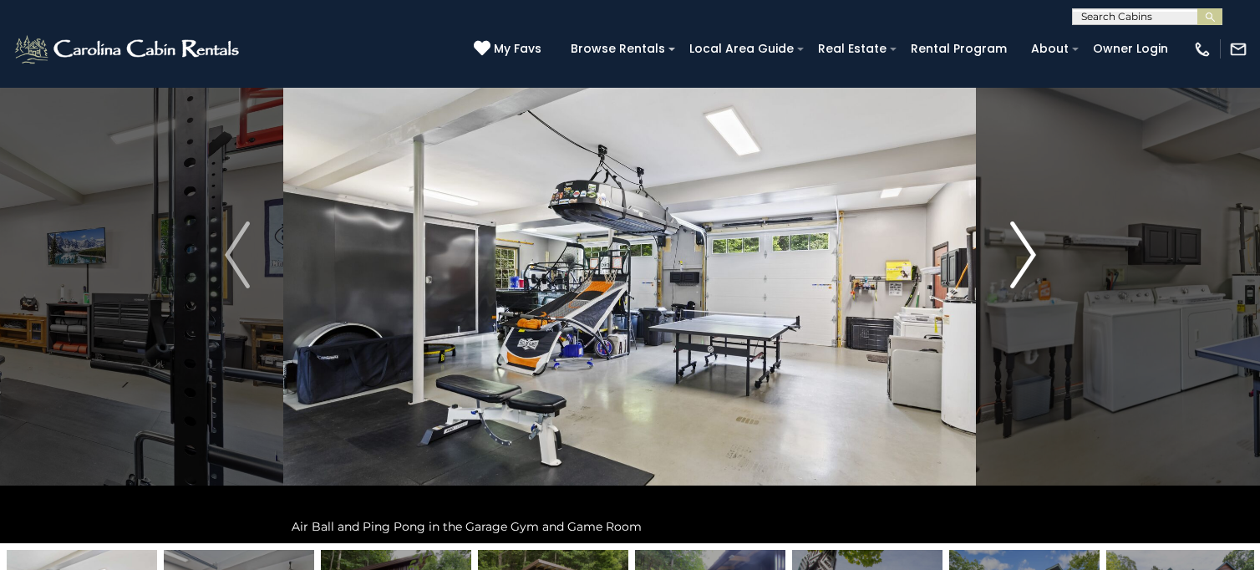
click at [1019, 252] on img "Next" at bounding box center [1023, 254] width 25 height 67
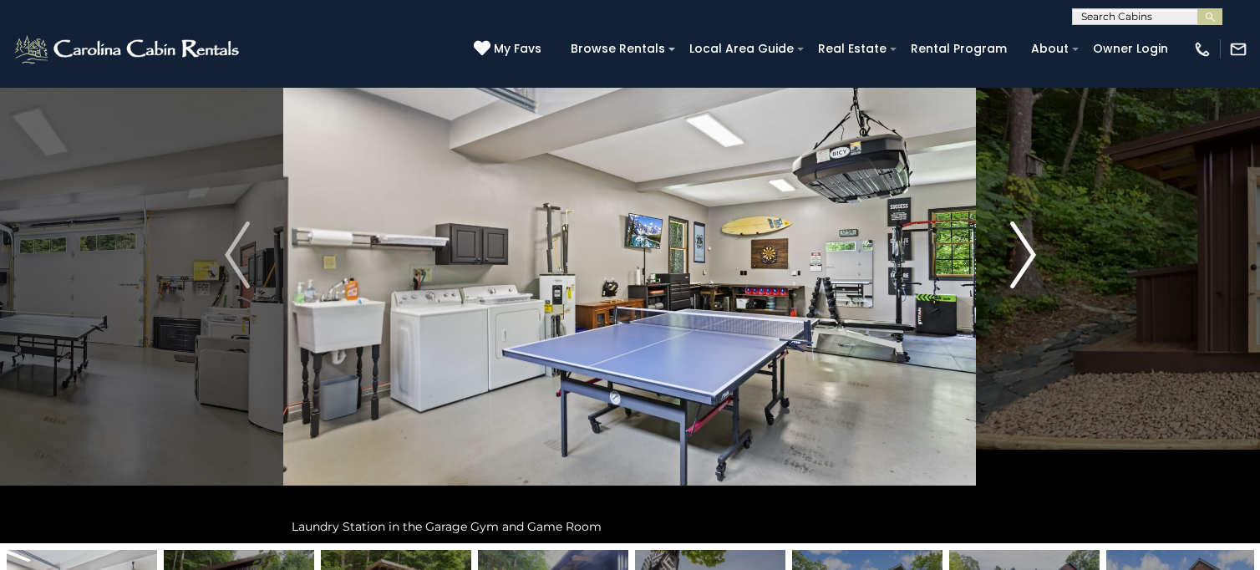
click at [1019, 252] on img "Next" at bounding box center [1023, 254] width 25 height 67
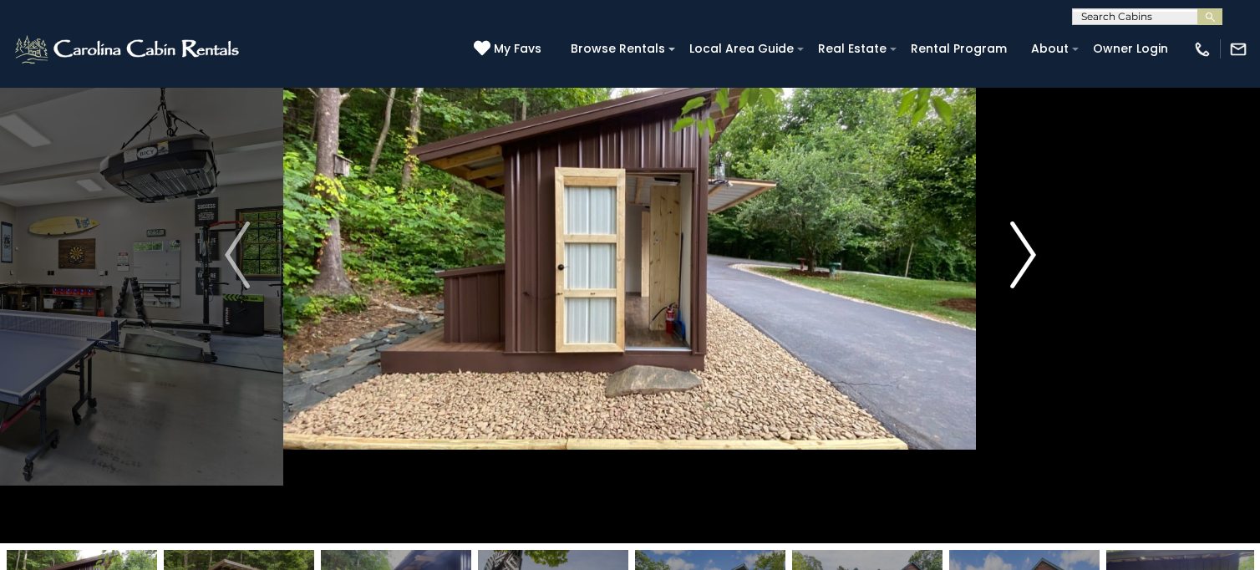
click at [1019, 252] on img "Next" at bounding box center [1023, 254] width 25 height 67
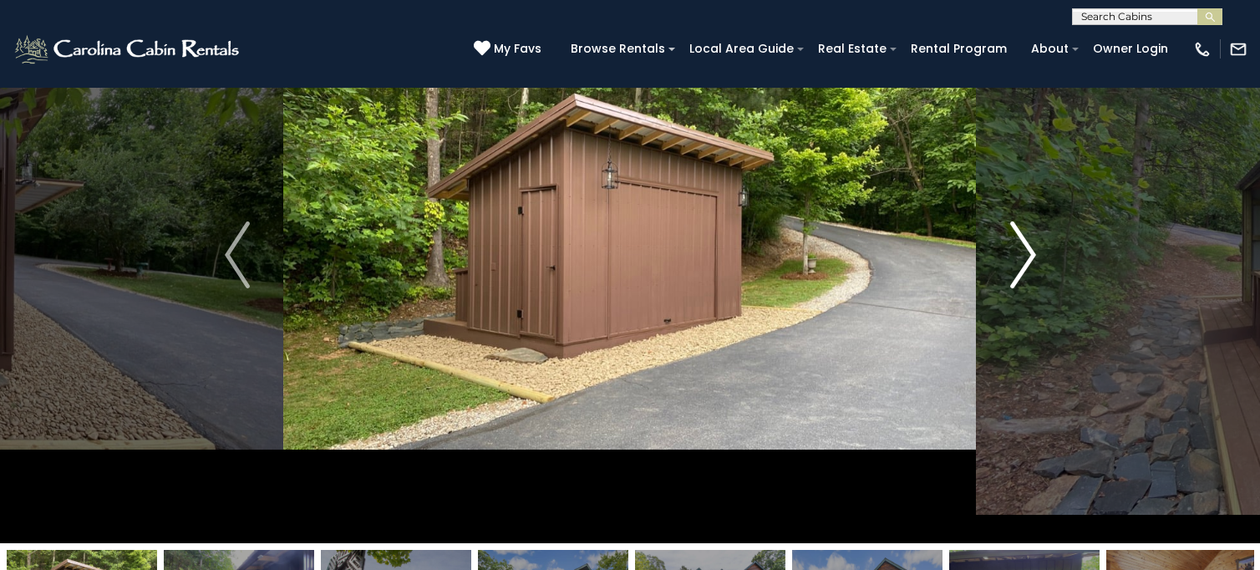
click at [1019, 252] on img "Next" at bounding box center [1023, 254] width 25 height 67
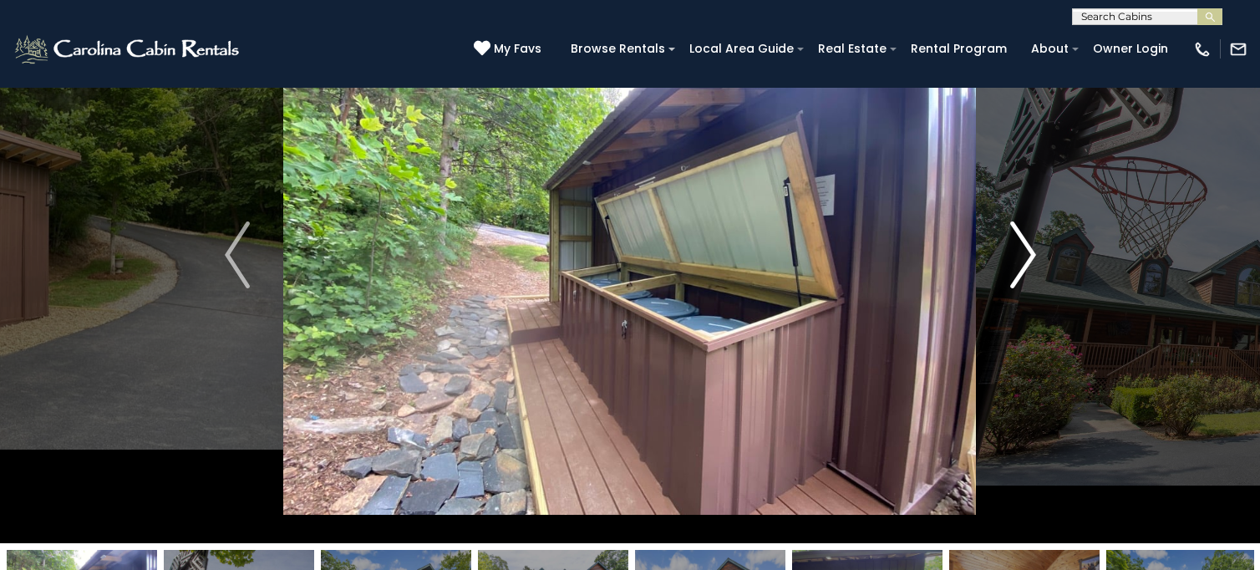
click at [1019, 252] on img "Next" at bounding box center [1023, 254] width 25 height 67
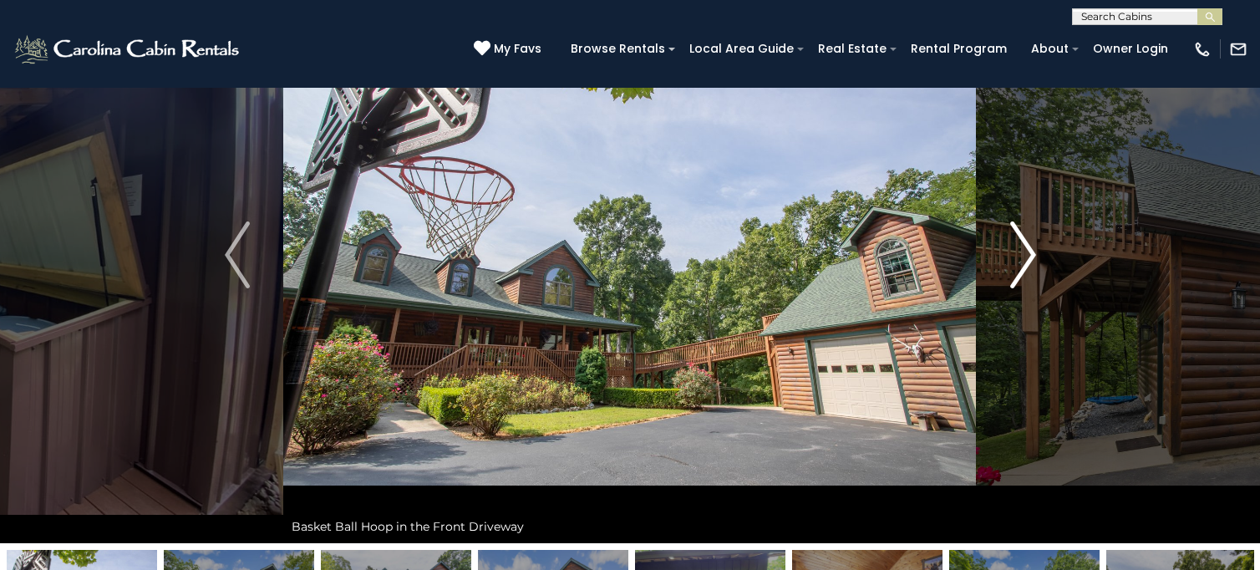
click at [1019, 252] on img "Next" at bounding box center [1023, 254] width 25 height 67
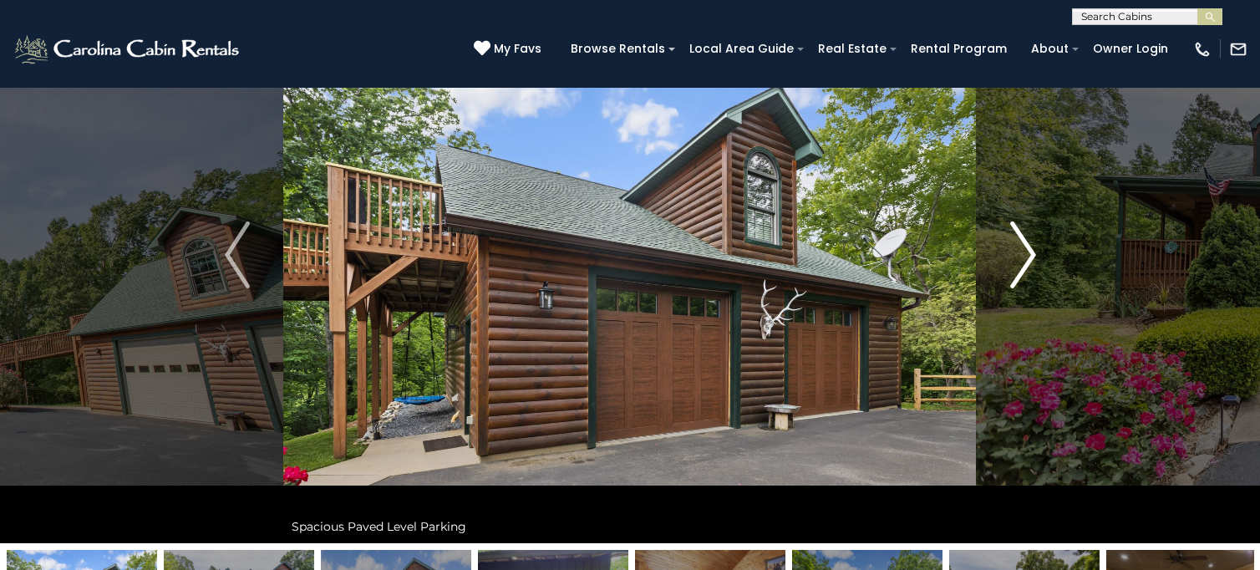
click at [1019, 252] on img "Next" at bounding box center [1023, 254] width 25 height 67
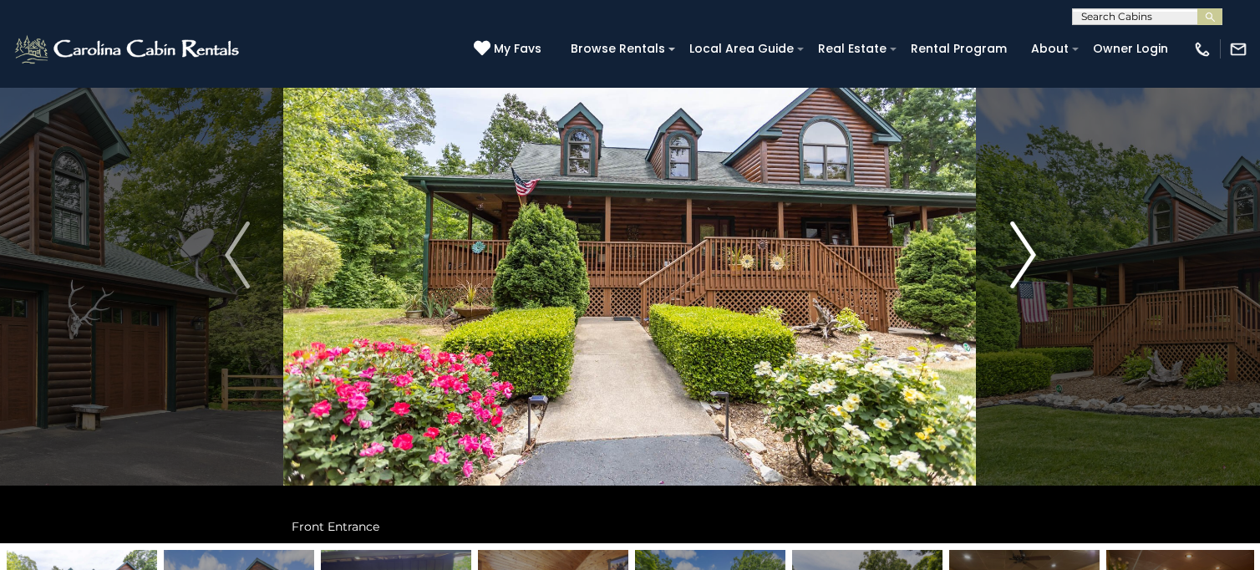
click at [1021, 252] on img "Next" at bounding box center [1023, 254] width 25 height 67
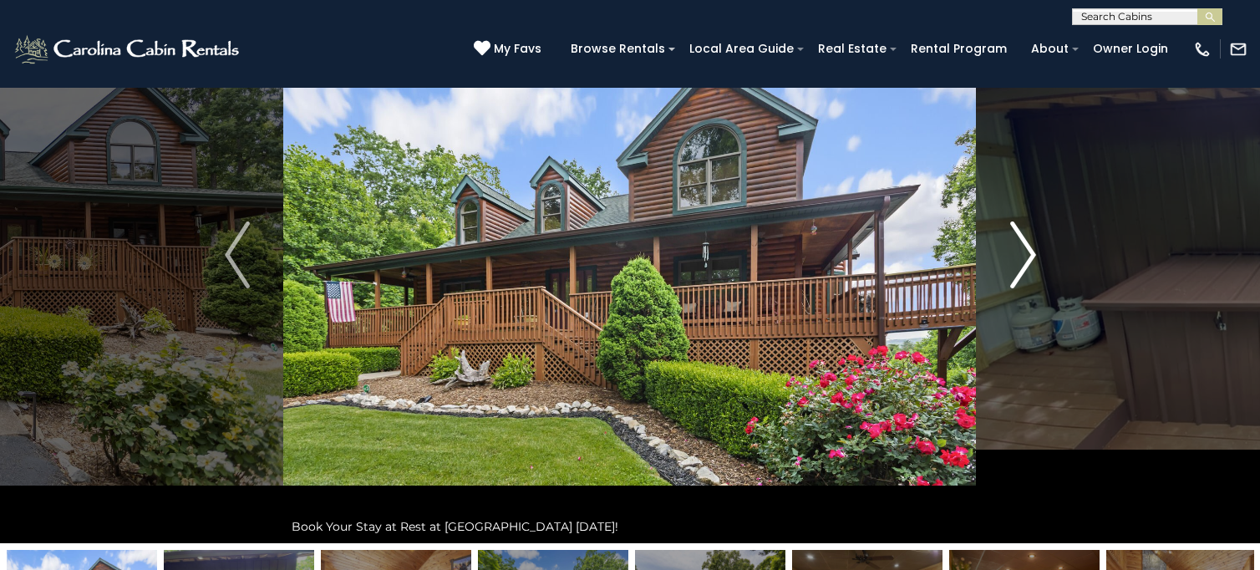
click at [1022, 252] on img "Next" at bounding box center [1023, 254] width 25 height 67
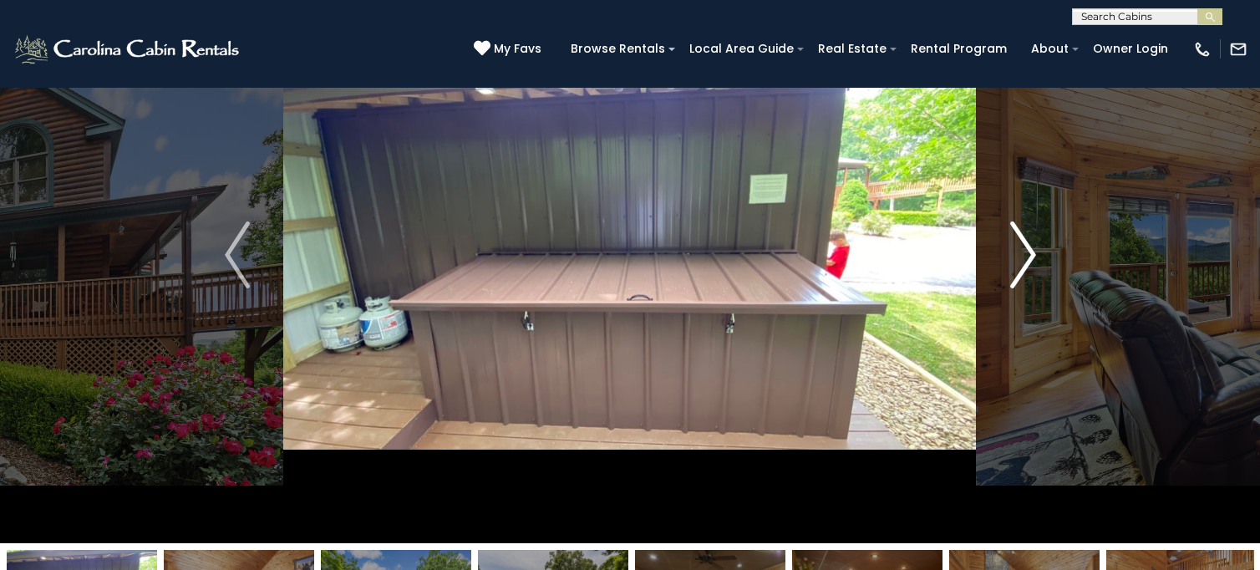
click at [1023, 252] on img "Next" at bounding box center [1023, 254] width 25 height 67
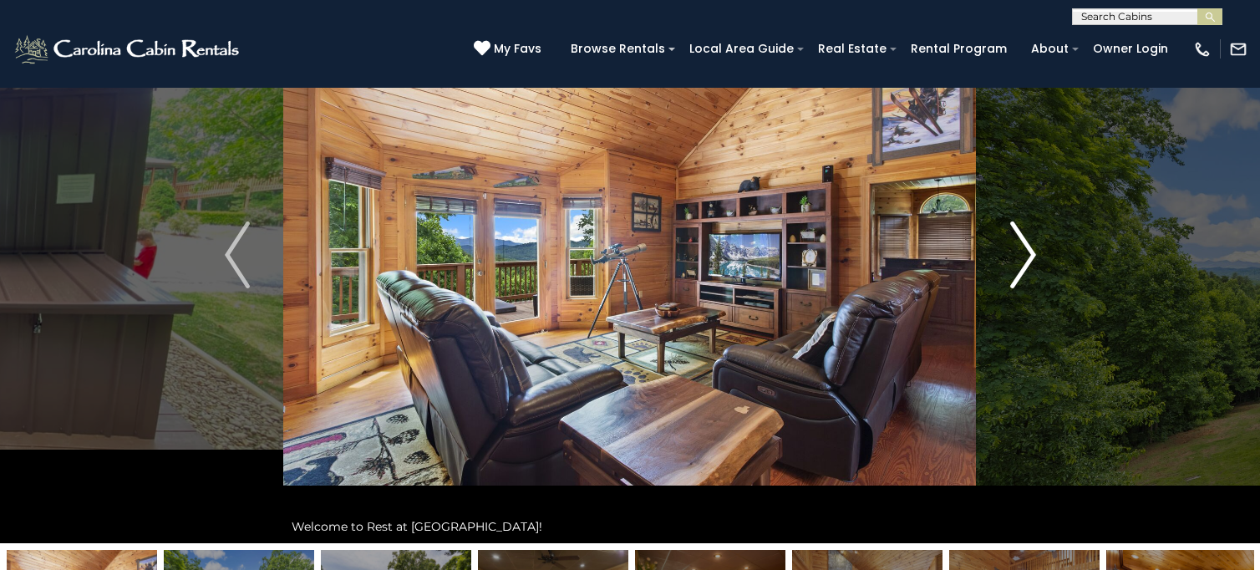
click at [1023, 252] on img "Next" at bounding box center [1023, 254] width 25 height 67
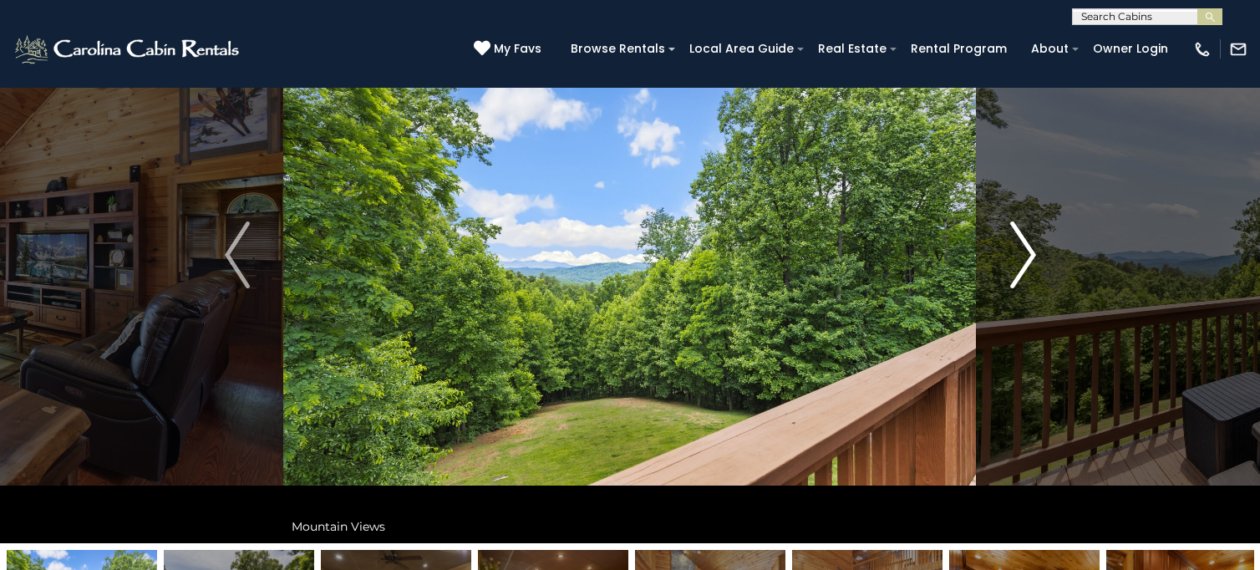
click at [1023, 252] on img "Next" at bounding box center [1023, 254] width 25 height 67
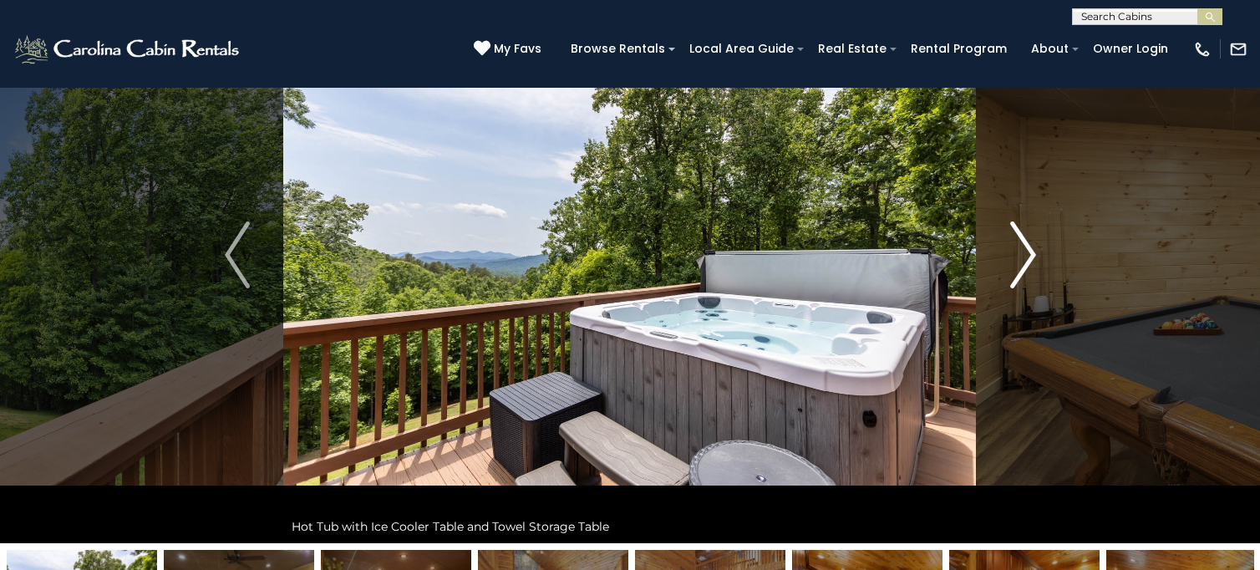
click at [1023, 252] on img "Next" at bounding box center [1023, 254] width 25 height 67
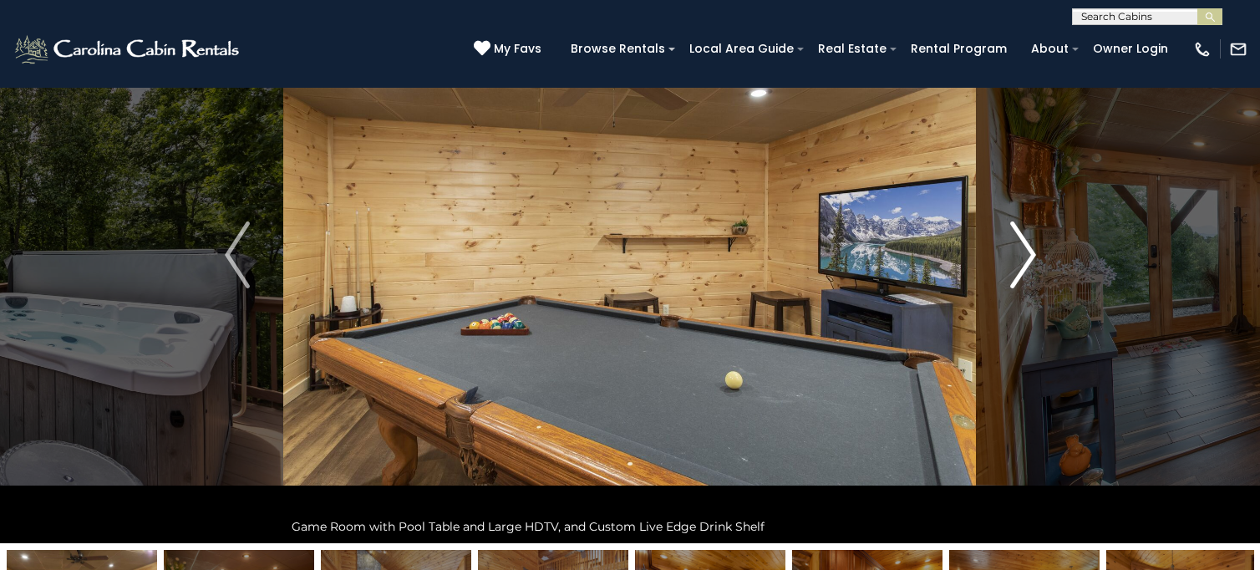
click at [1023, 252] on img "Next" at bounding box center [1023, 254] width 25 height 67
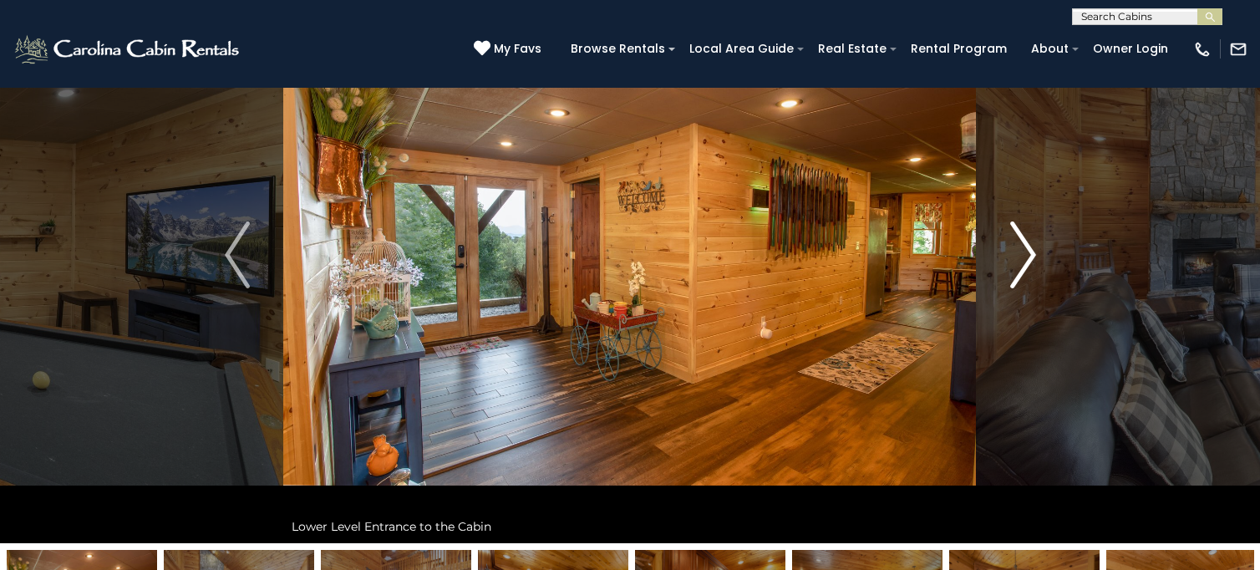
click at [1023, 252] on img "Next" at bounding box center [1023, 254] width 25 height 67
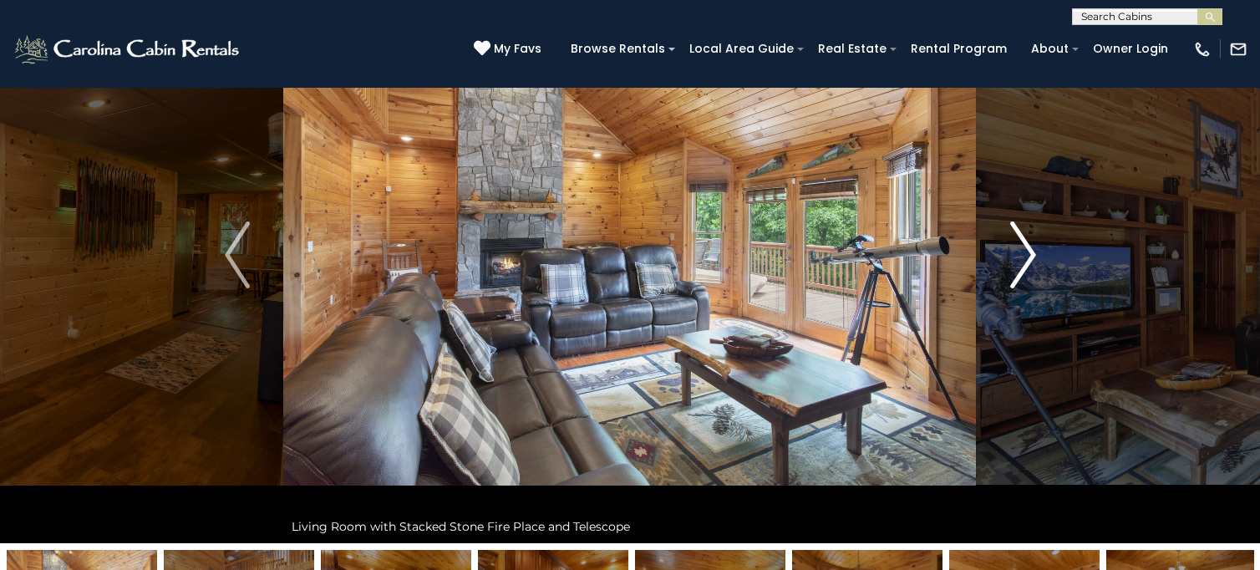
click at [1023, 252] on img "Next" at bounding box center [1023, 254] width 25 height 67
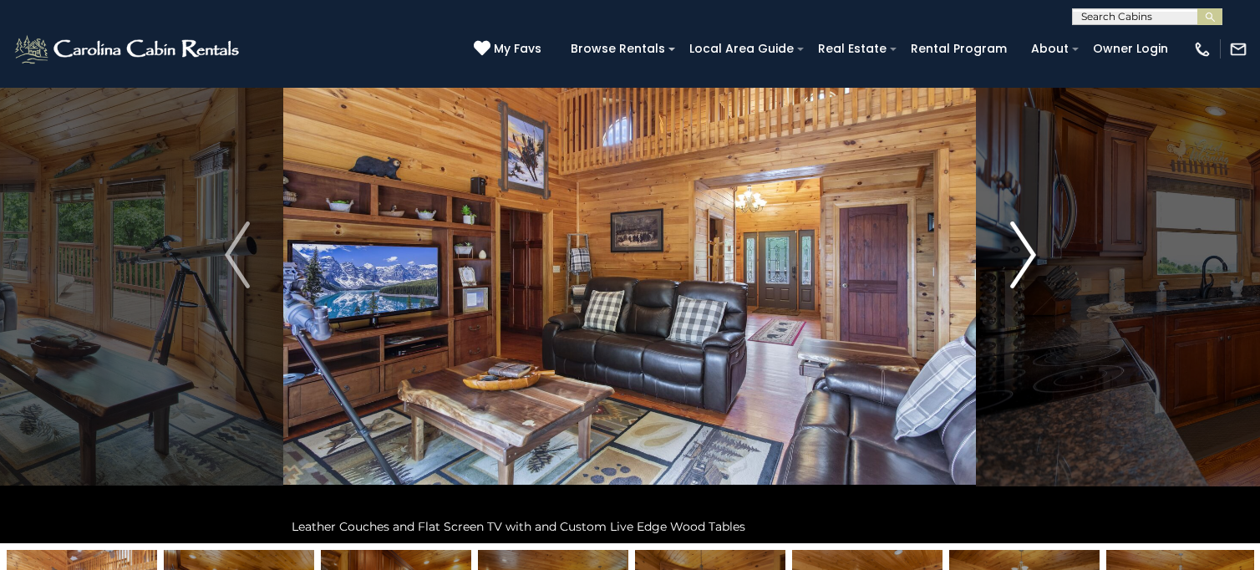
click at [1023, 252] on img "Next" at bounding box center [1023, 254] width 25 height 67
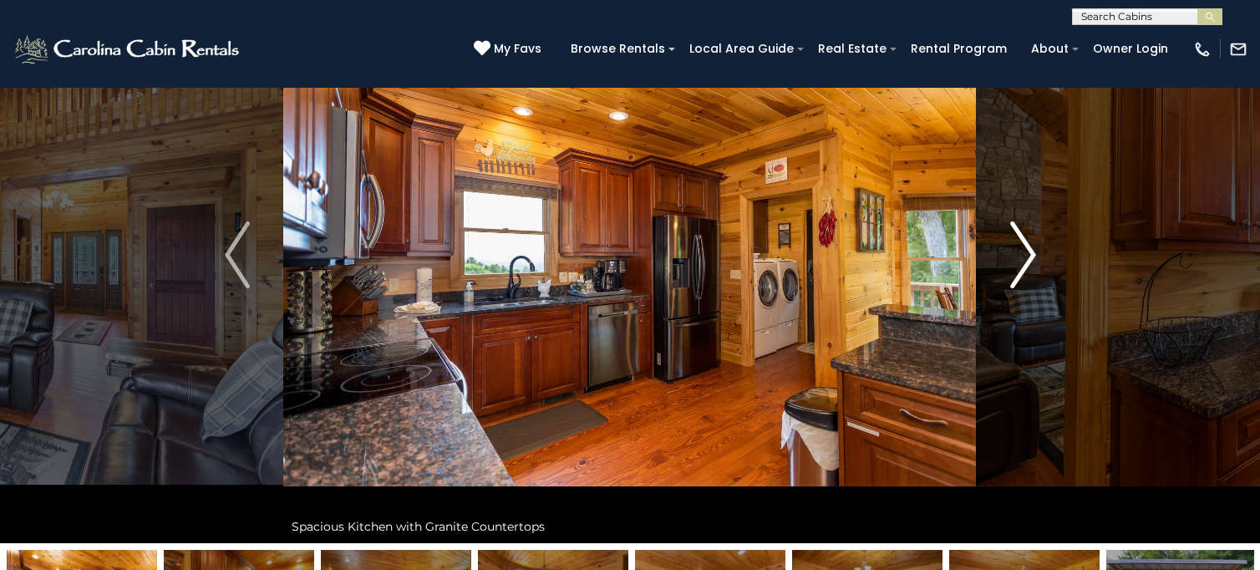
click at [1023, 252] on img "Next" at bounding box center [1023, 254] width 25 height 67
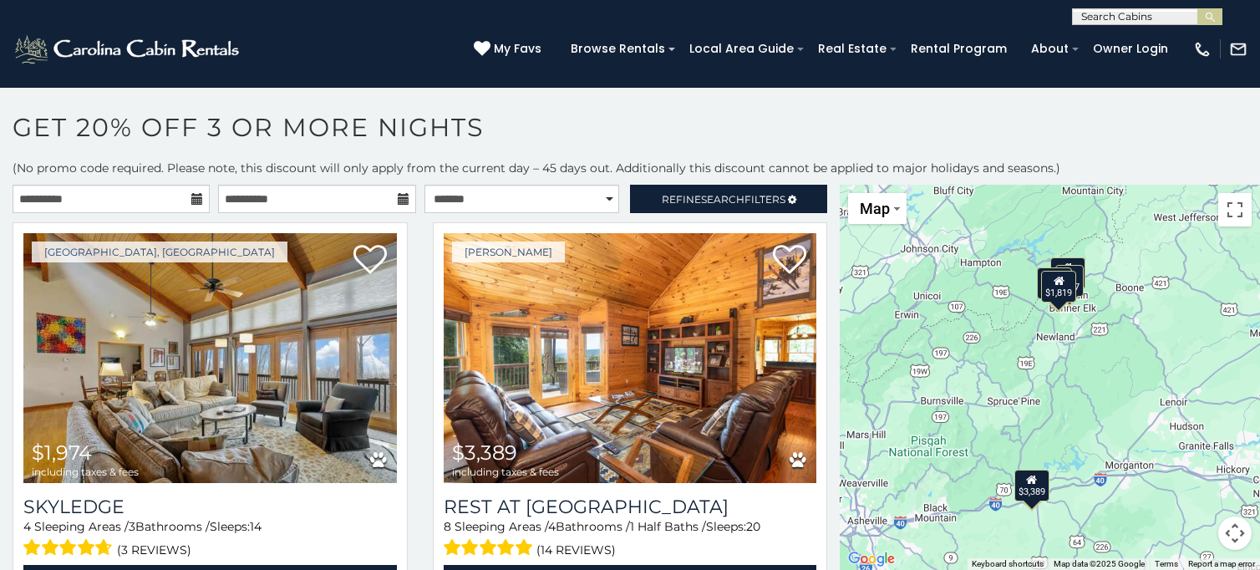
click at [1145, 20] on input "text" at bounding box center [1146, 20] width 146 height 17
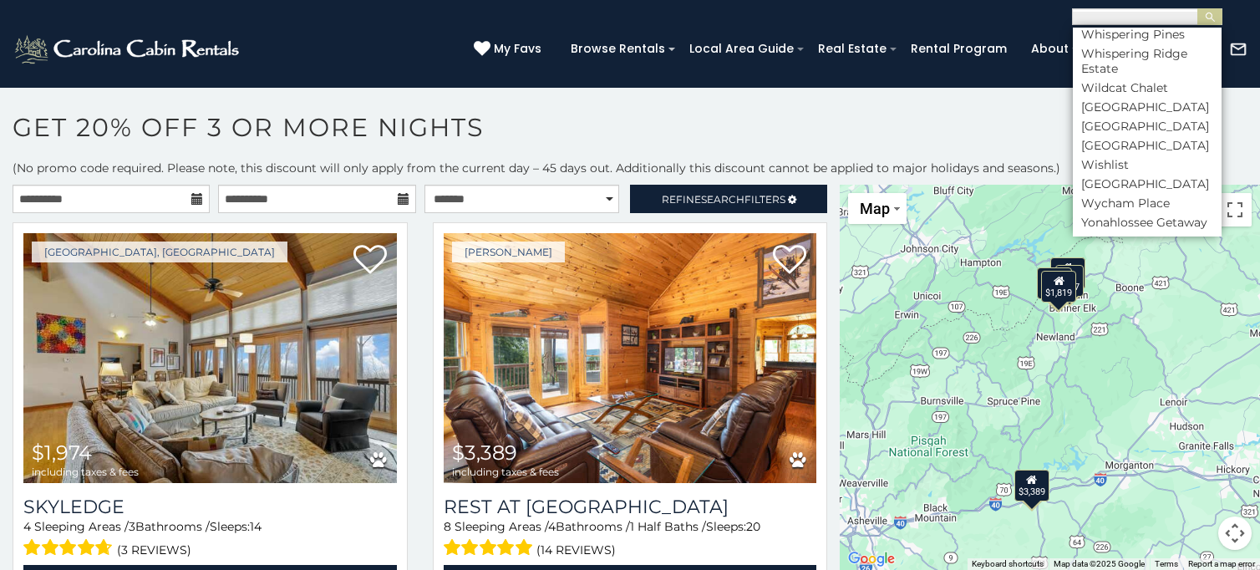
scroll to position [9354, 0]
click at [969, 149] on h1 "Get 20% off 3 or More Nights" at bounding box center [630, 136] width 1260 height 48
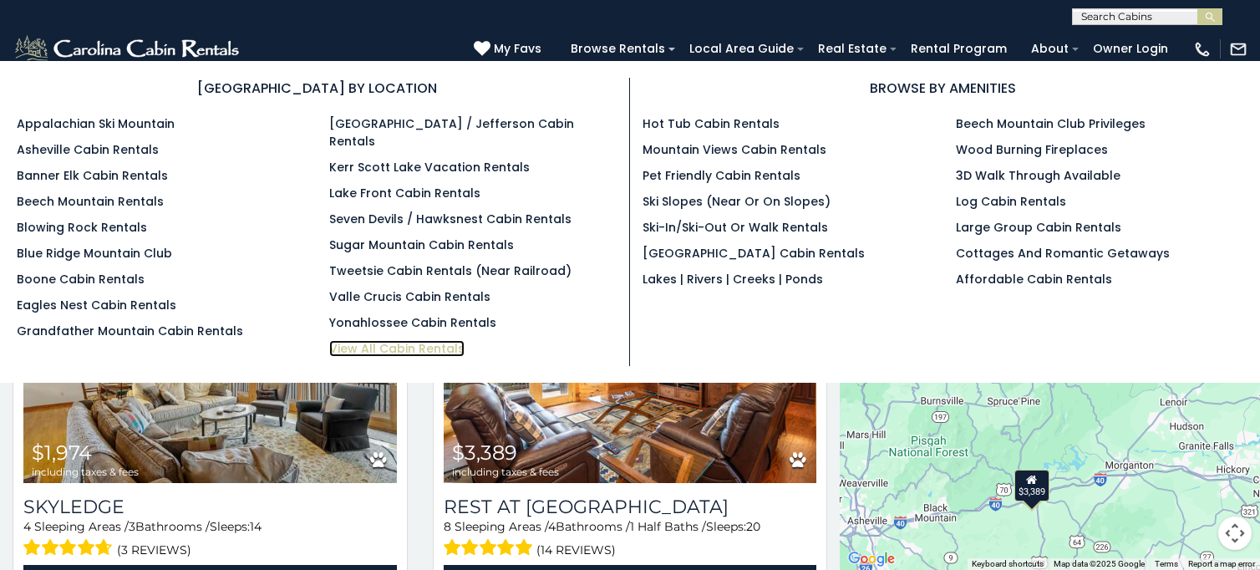
click at [423, 340] on link "View All Cabin Rentals" at bounding box center [396, 348] width 135 height 17
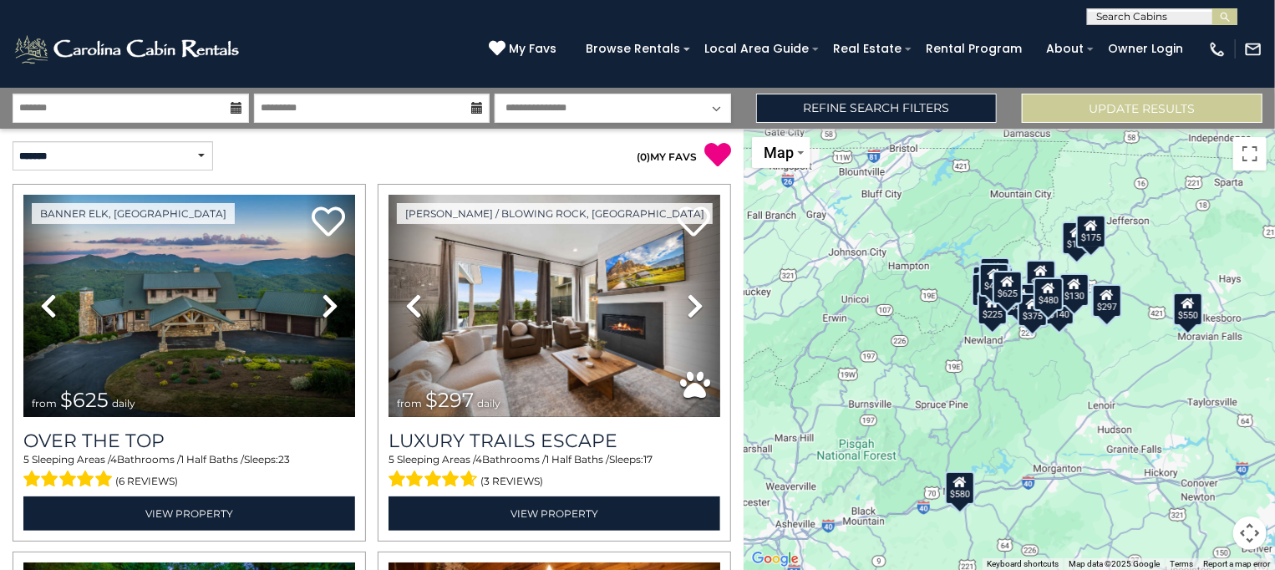
click at [231, 102] on icon at bounding box center [237, 108] width 12 height 12
click at [178, 111] on input "text" at bounding box center [131, 108] width 237 height 29
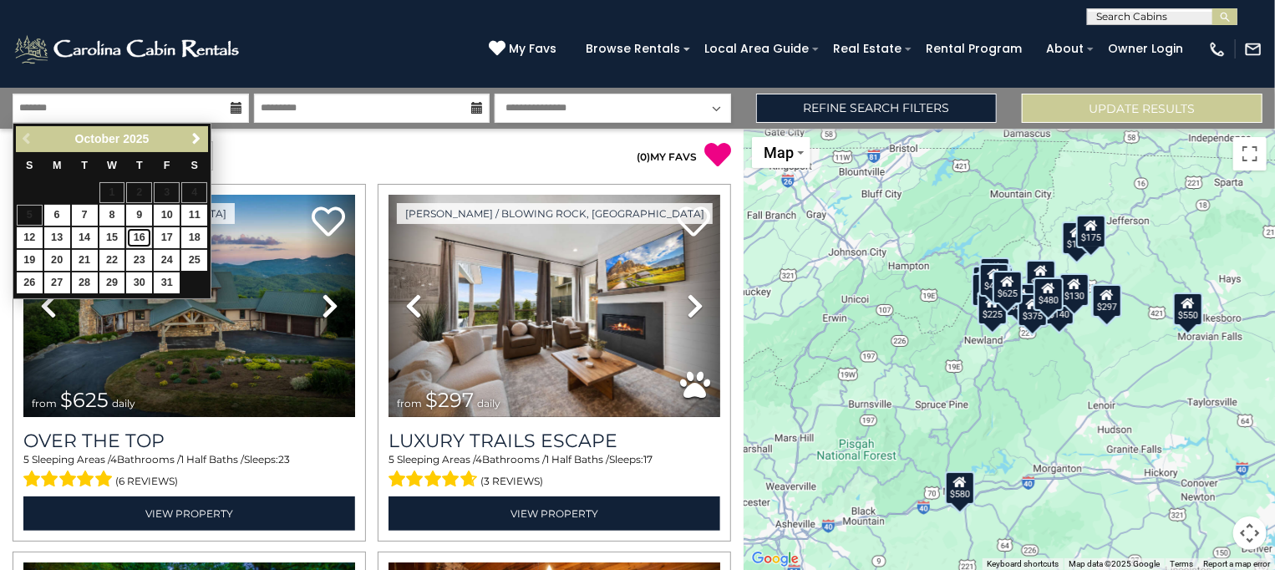
click at [134, 232] on link "16" at bounding box center [139, 237] width 26 height 21
type input "********"
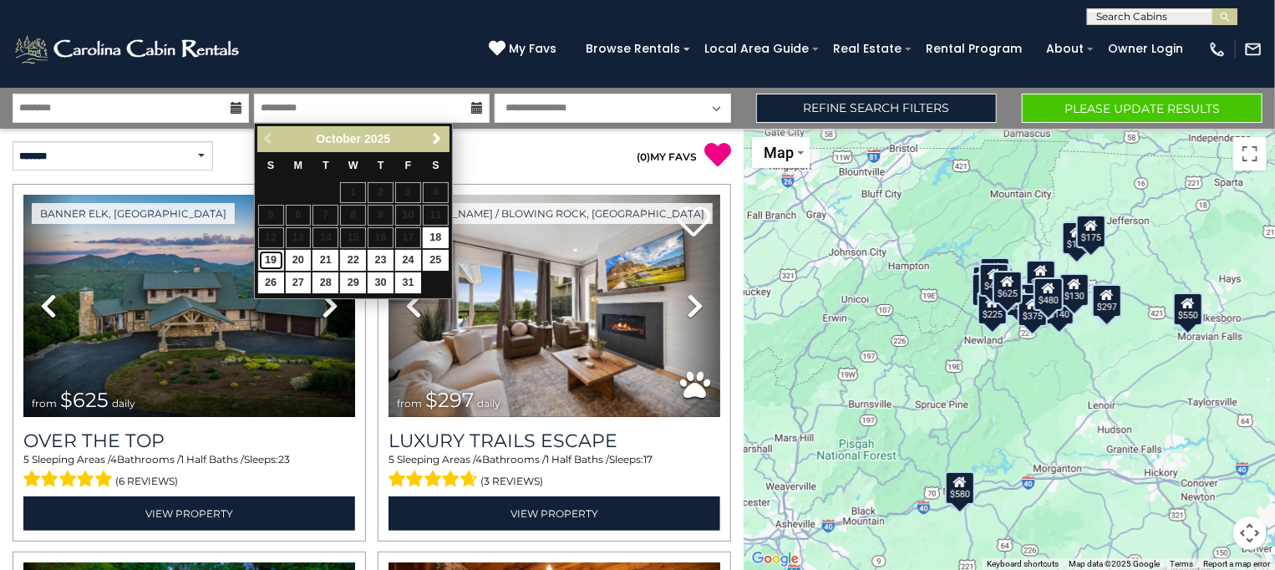
click at [269, 259] on link "19" at bounding box center [271, 260] width 26 height 21
type input "********"
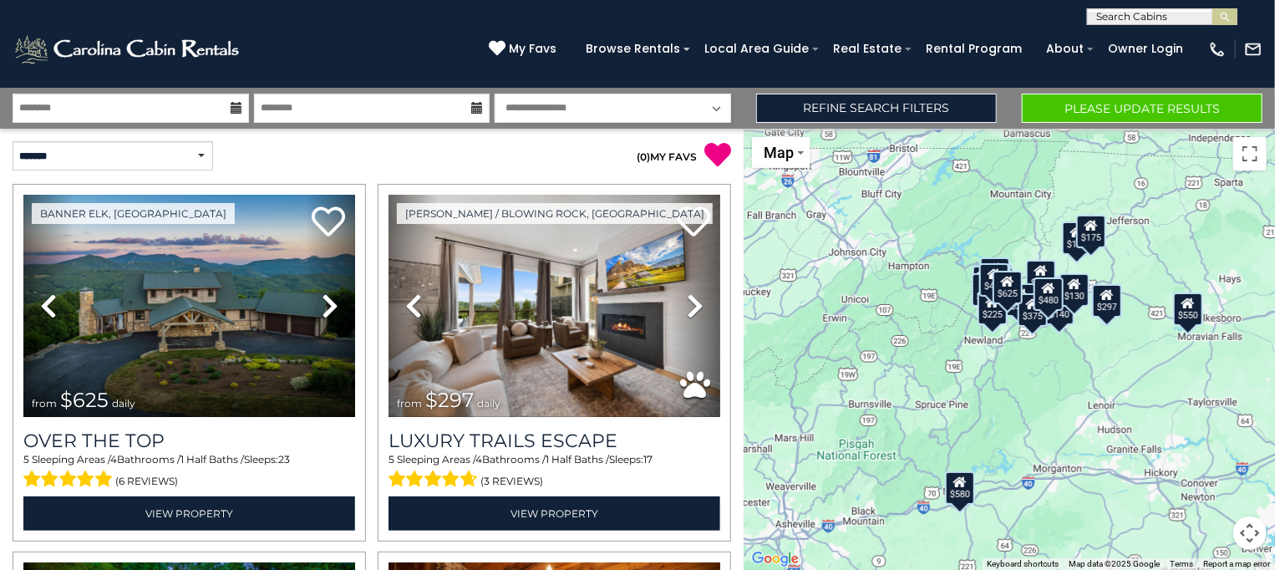
click at [617, 116] on select "**********" at bounding box center [613, 108] width 237 height 29
click at [495, 94] on select "**********" at bounding box center [613, 108] width 237 height 29
click at [1169, 110] on button "Please Update Results" at bounding box center [1142, 108] width 241 height 29
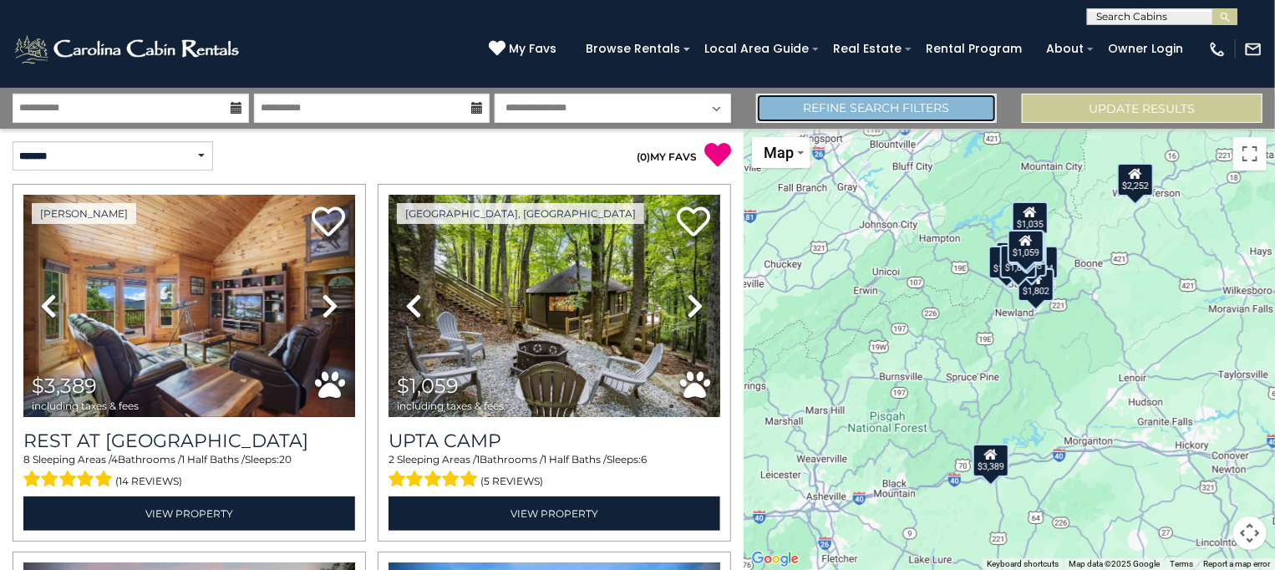
click at [947, 114] on link "Refine Search Filters" at bounding box center [876, 108] width 241 height 29
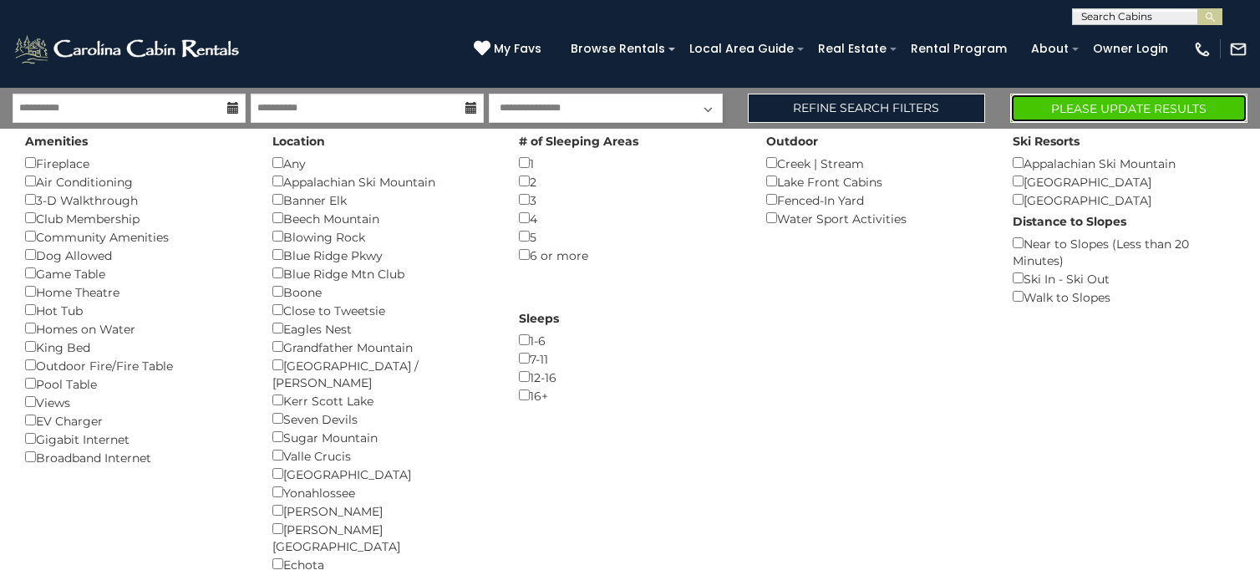
click at [1149, 110] on button "Please Update Results" at bounding box center [1129, 108] width 237 height 29
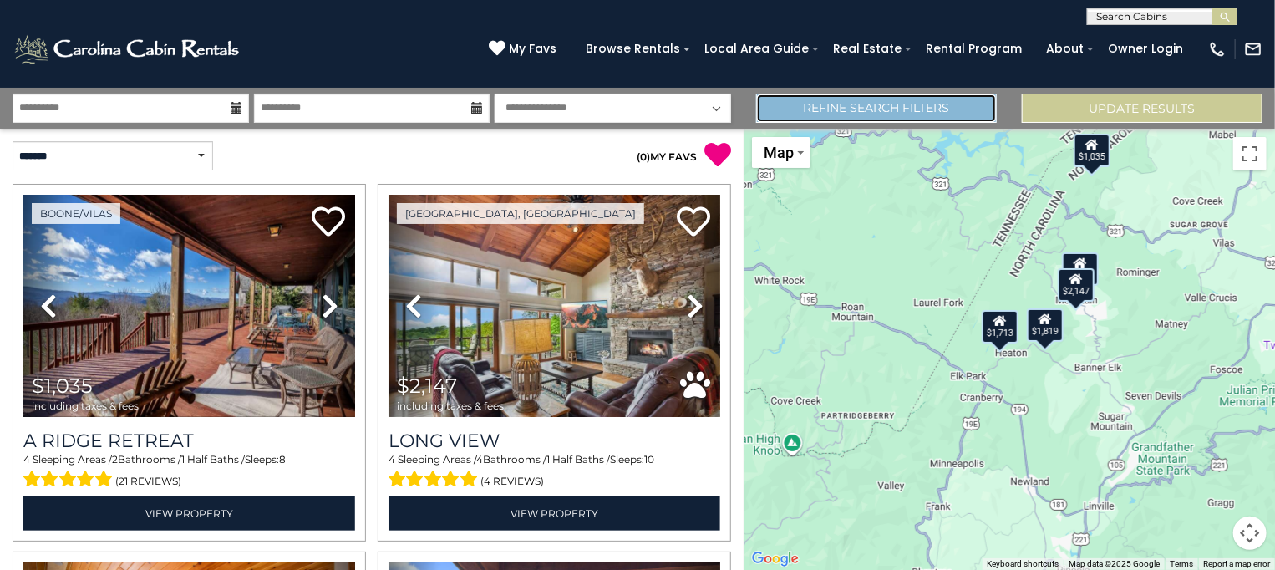
click at [932, 116] on link "Refine Search Filters" at bounding box center [876, 108] width 241 height 29
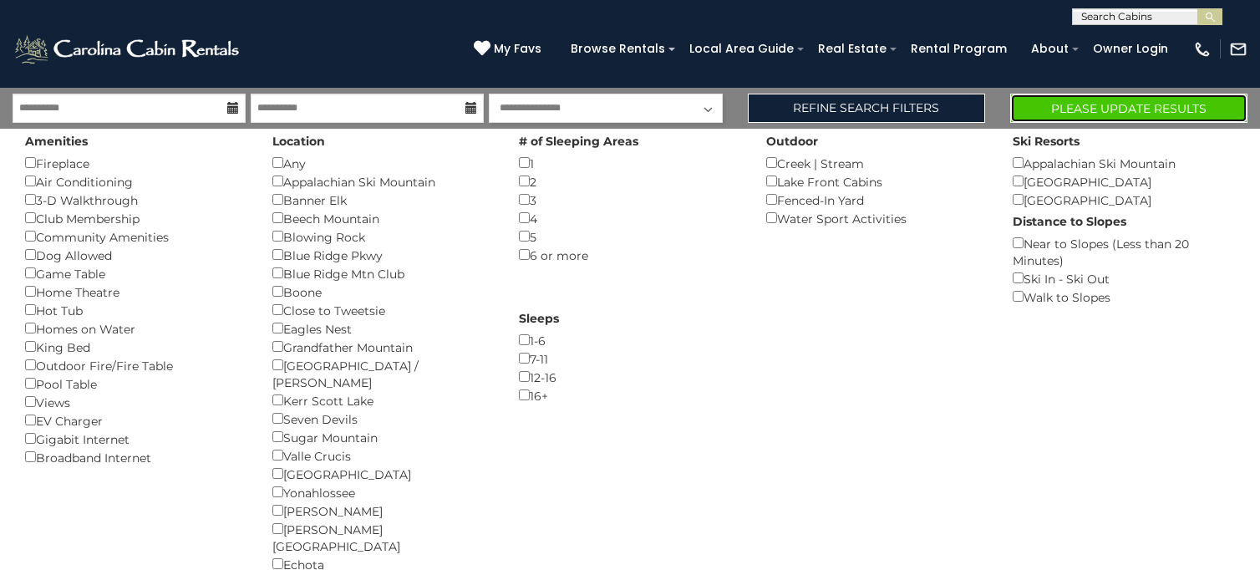
click at [1186, 109] on button "Please Update Results" at bounding box center [1129, 108] width 237 height 29
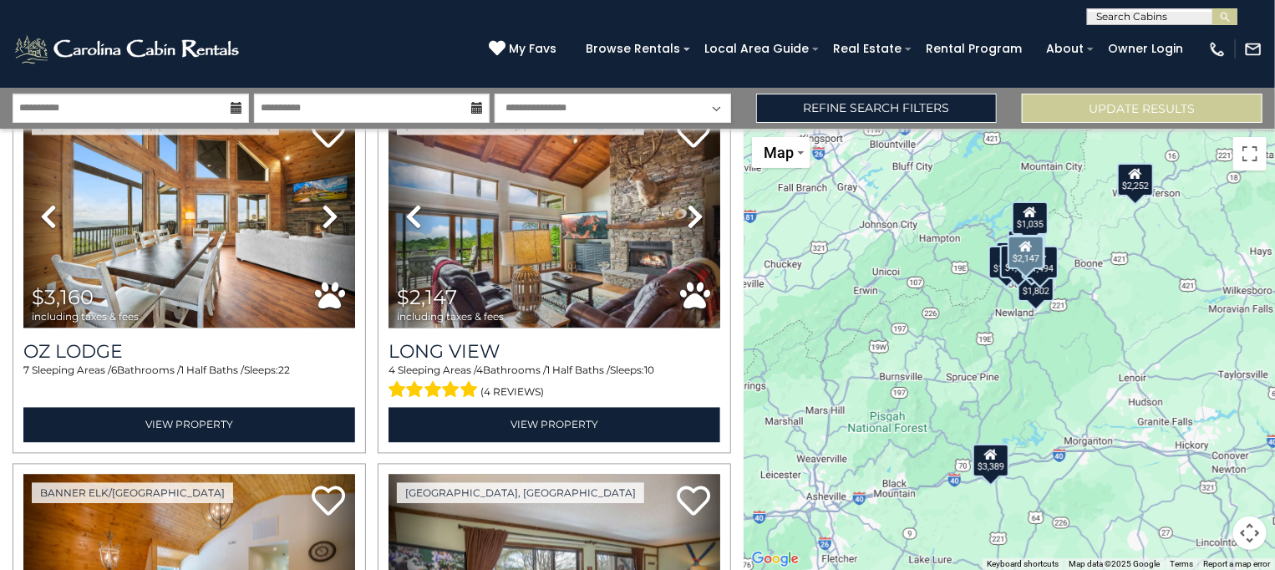
scroll to position [1563, 0]
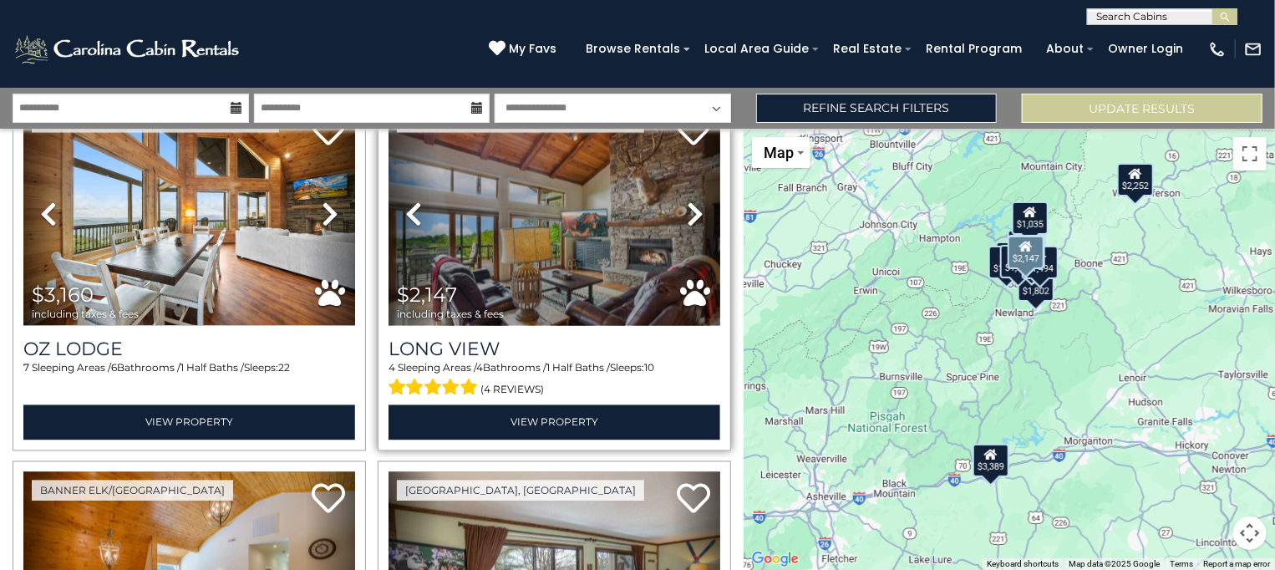
click at [687, 201] on icon at bounding box center [695, 214] width 17 height 27
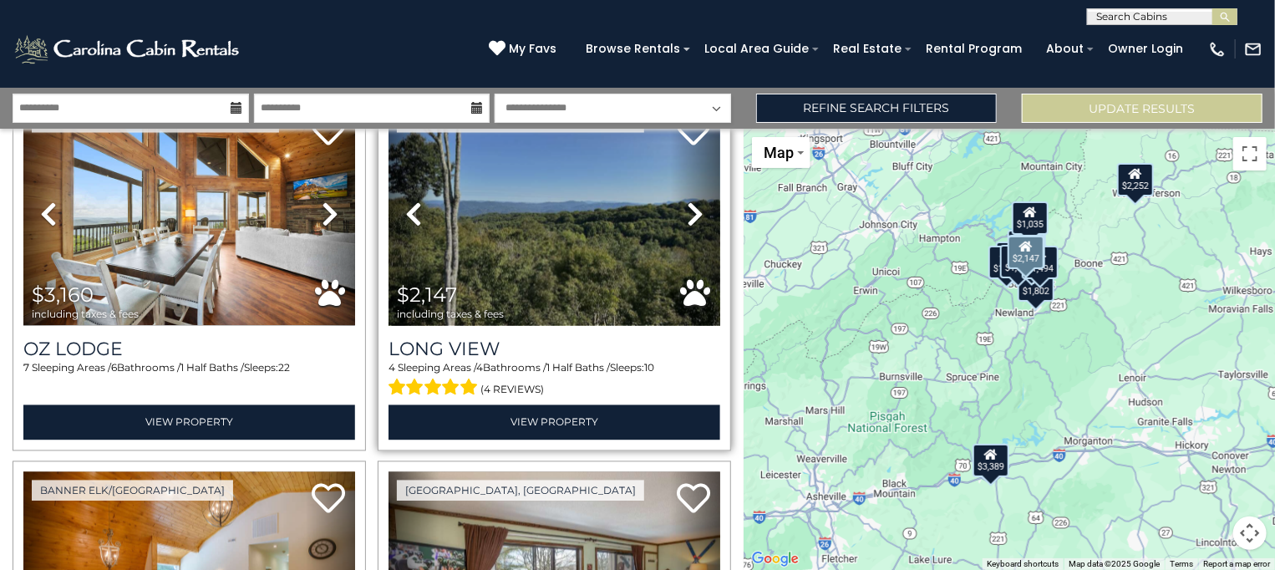
click at [687, 201] on icon at bounding box center [695, 214] width 17 height 27
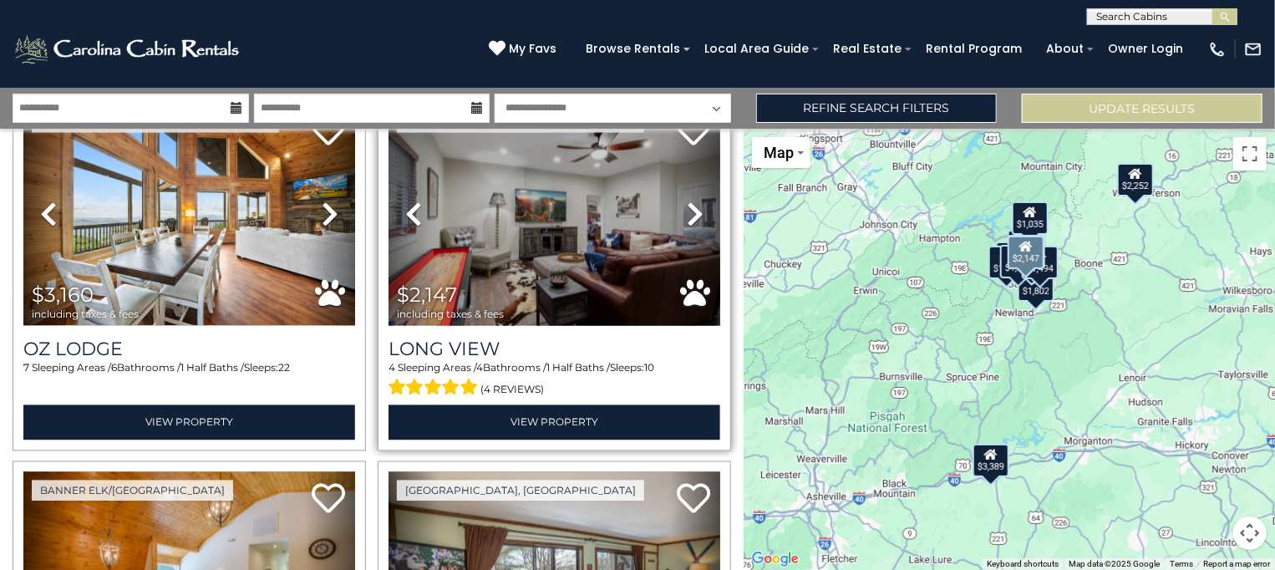
click at [687, 201] on icon at bounding box center [695, 214] width 17 height 27
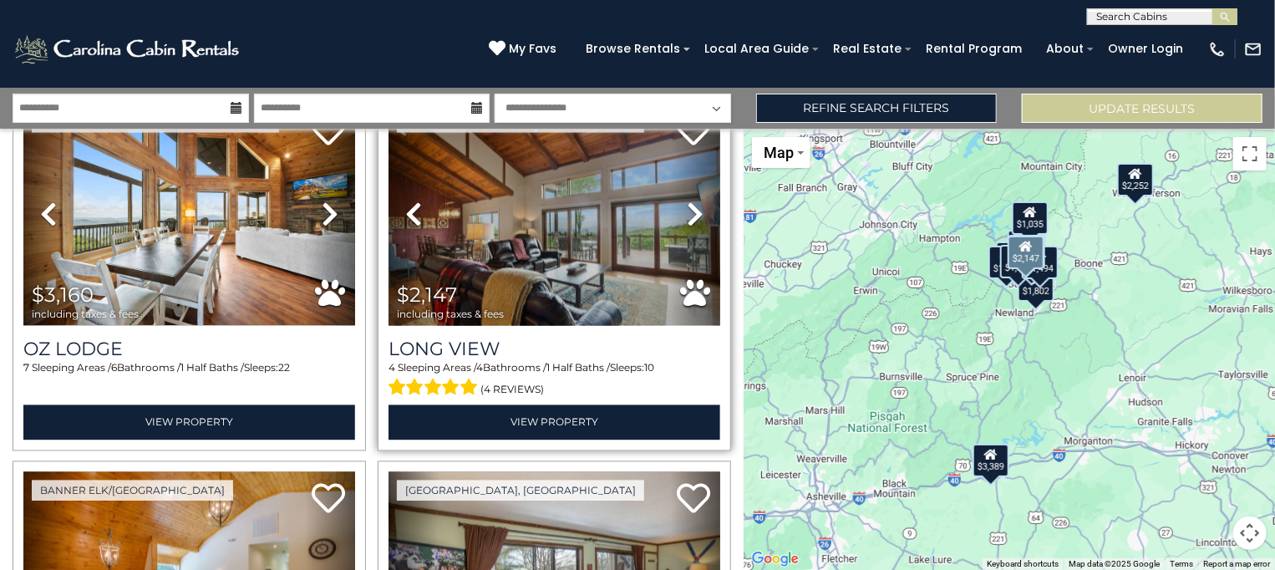
click at [687, 201] on icon at bounding box center [695, 214] width 17 height 27
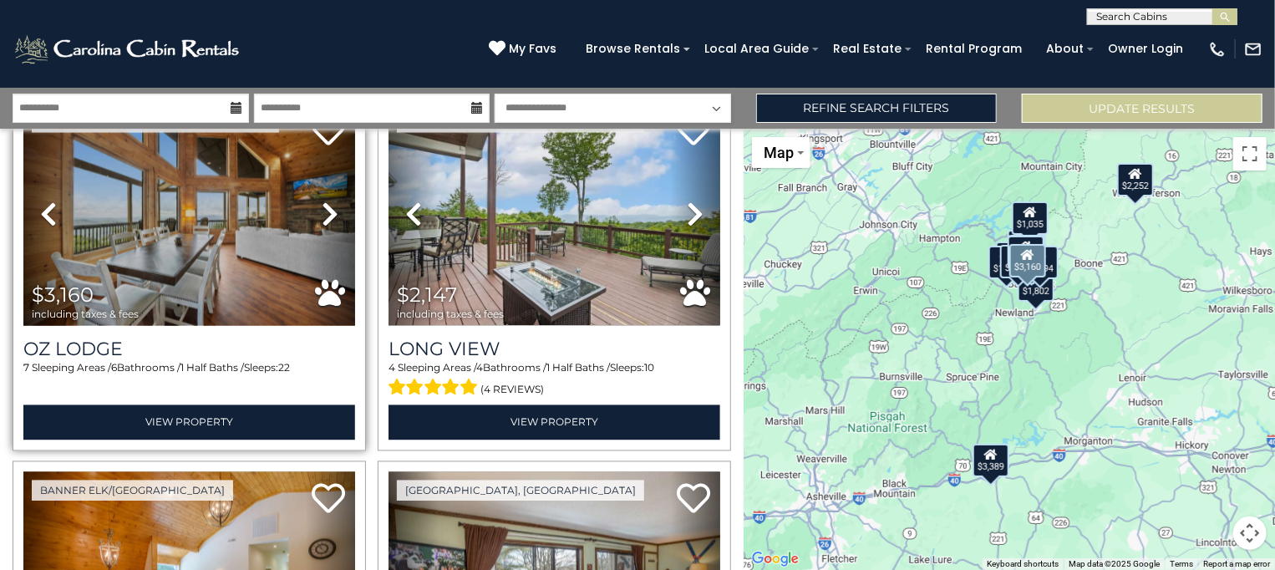
click at [328, 201] on icon at bounding box center [330, 214] width 17 height 27
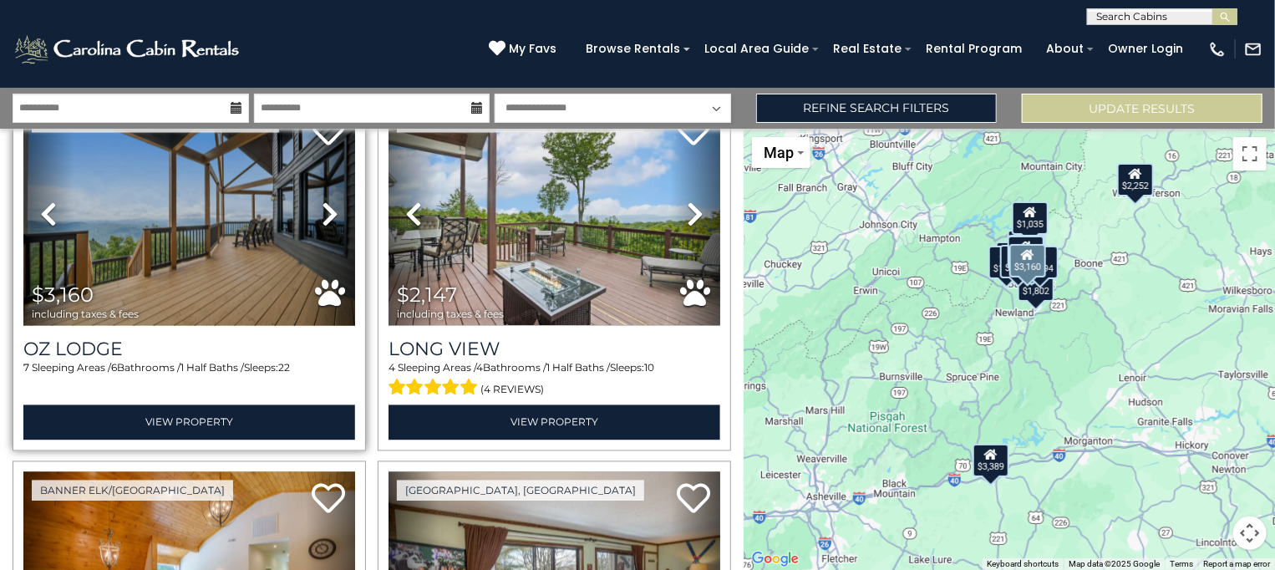
click at [328, 201] on icon at bounding box center [330, 214] width 17 height 27
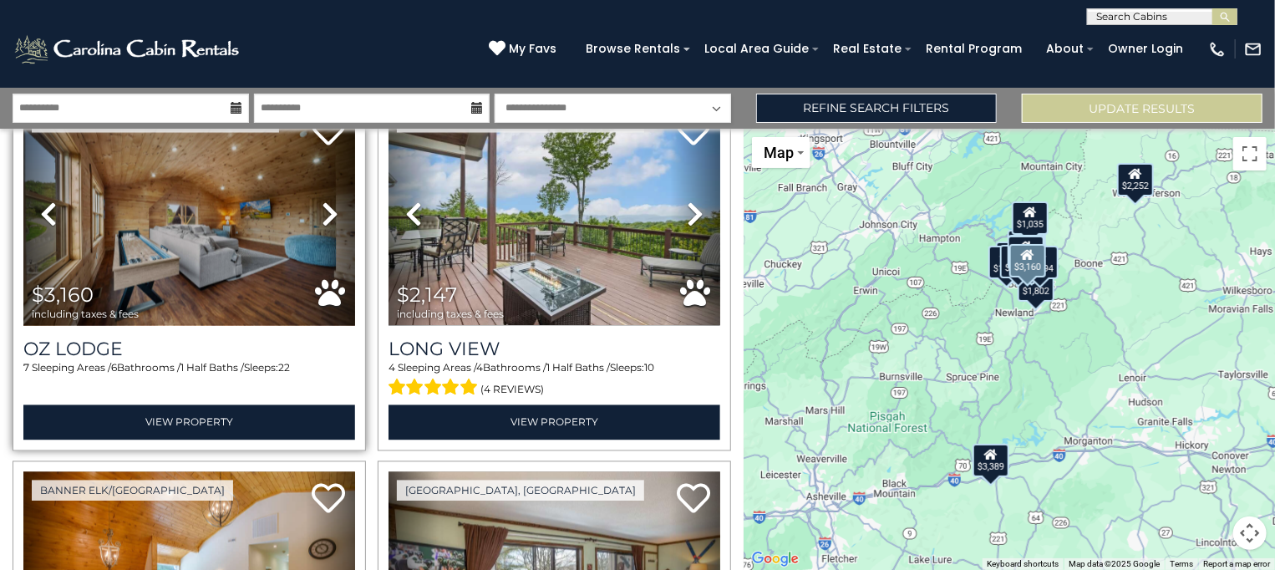
click at [328, 201] on icon at bounding box center [330, 214] width 17 height 27
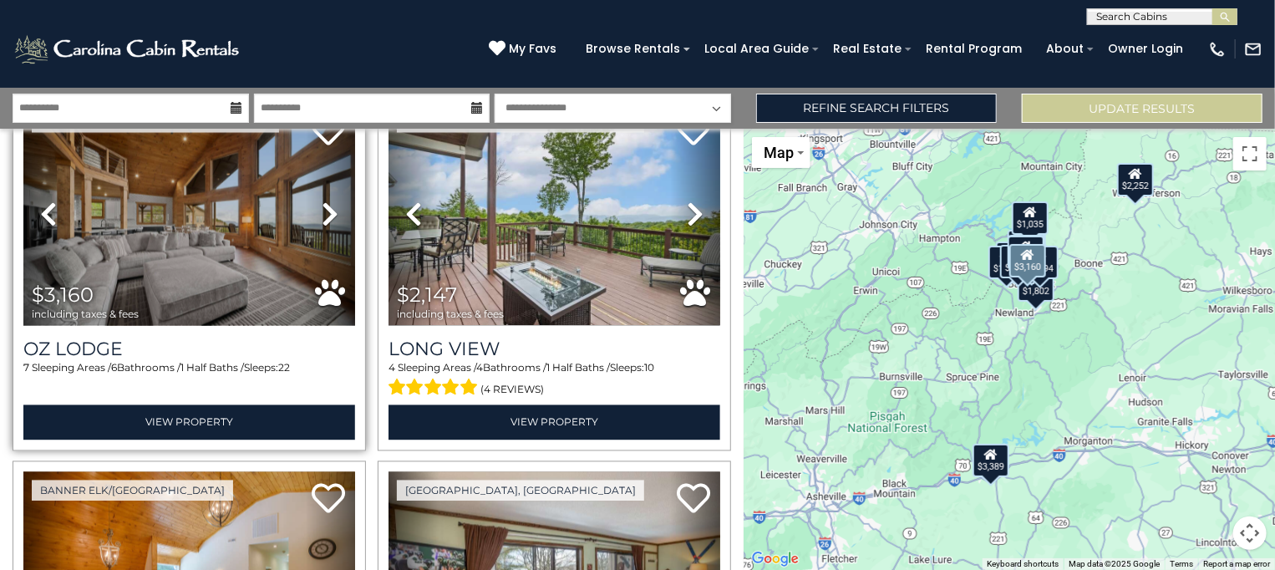
click at [329, 201] on icon at bounding box center [330, 214] width 17 height 27
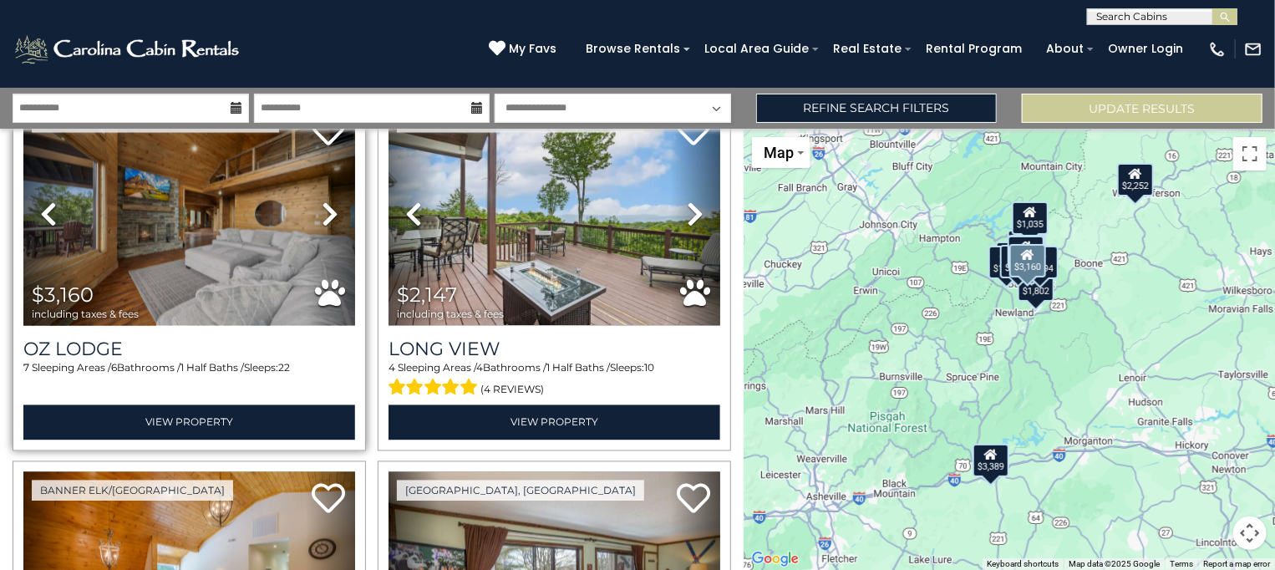
click at [331, 201] on icon at bounding box center [330, 214] width 17 height 27
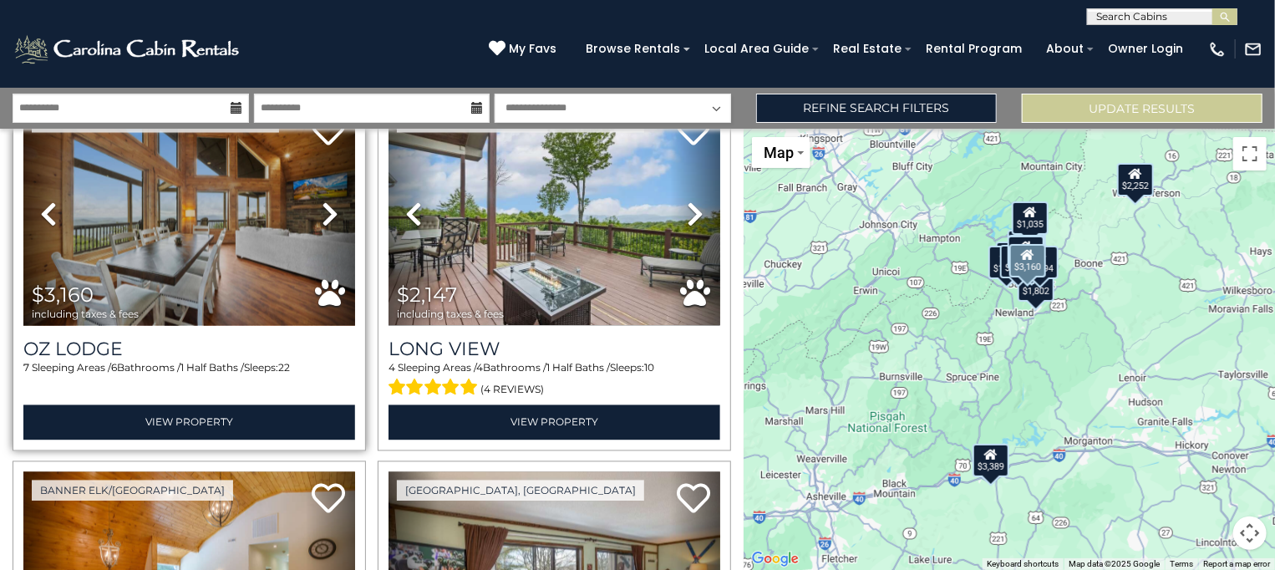
click at [333, 201] on icon at bounding box center [330, 214] width 17 height 27
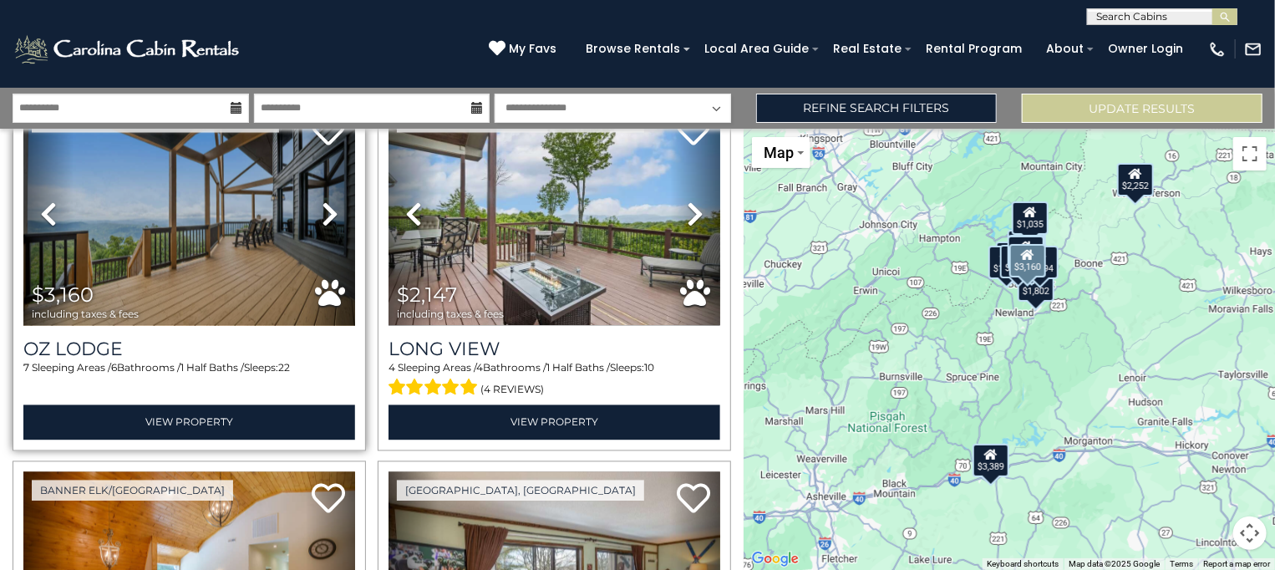
click at [336, 197] on link "Next" at bounding box center [331, 215] width 50 height 222
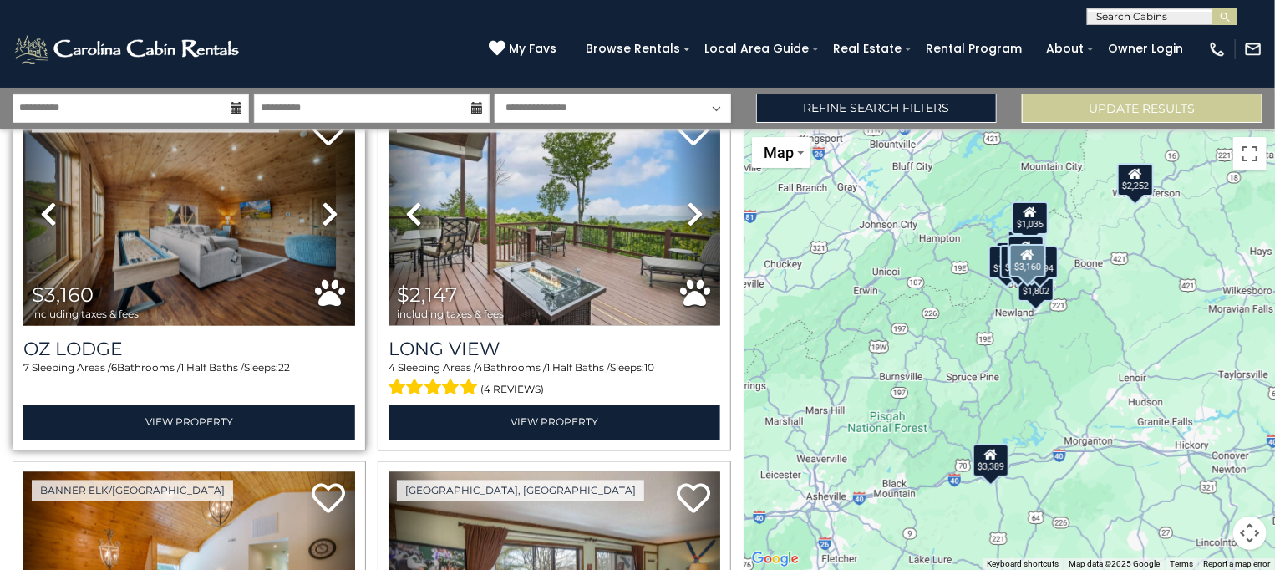
click at [336, 197] on link "Next" at bounding box center [331, 215] width 50 height 222
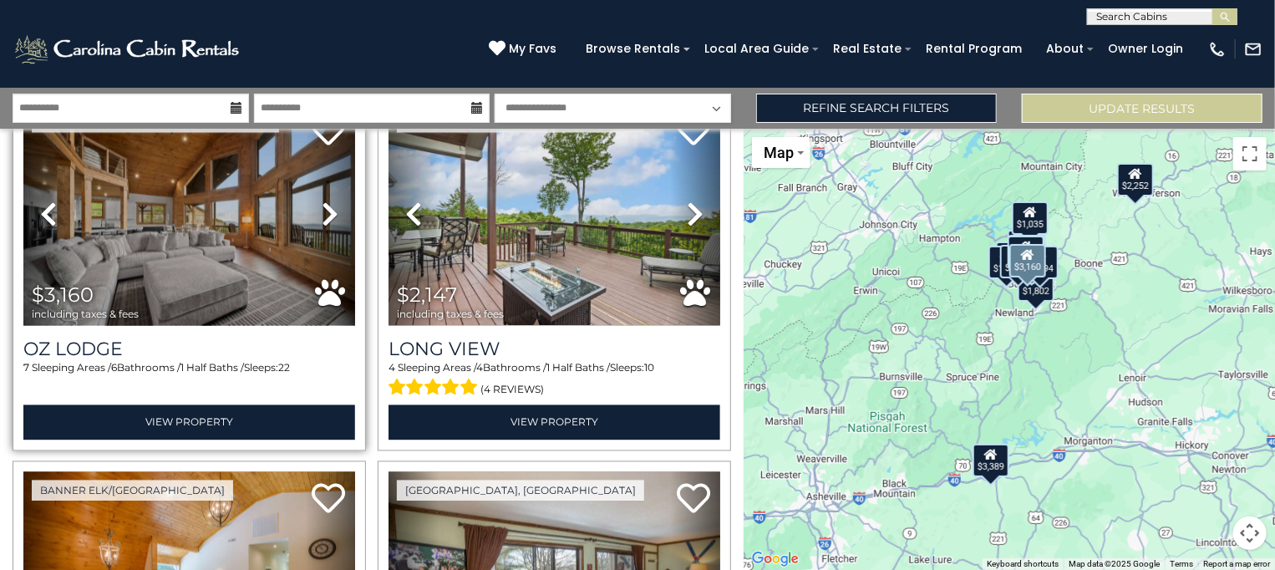
click at [336, 197] on link "Next" at bounding box center [331, 215] width 50 height 222
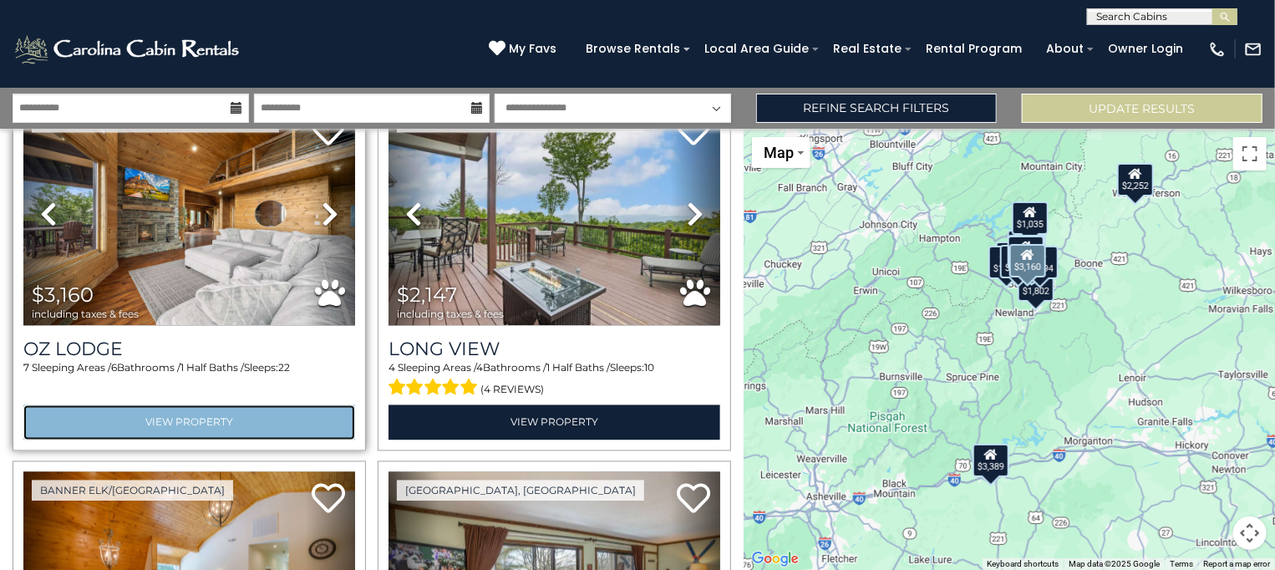
click at [235, 406] on link "View Property" at bounding box center [189, 422] width 332 height 34
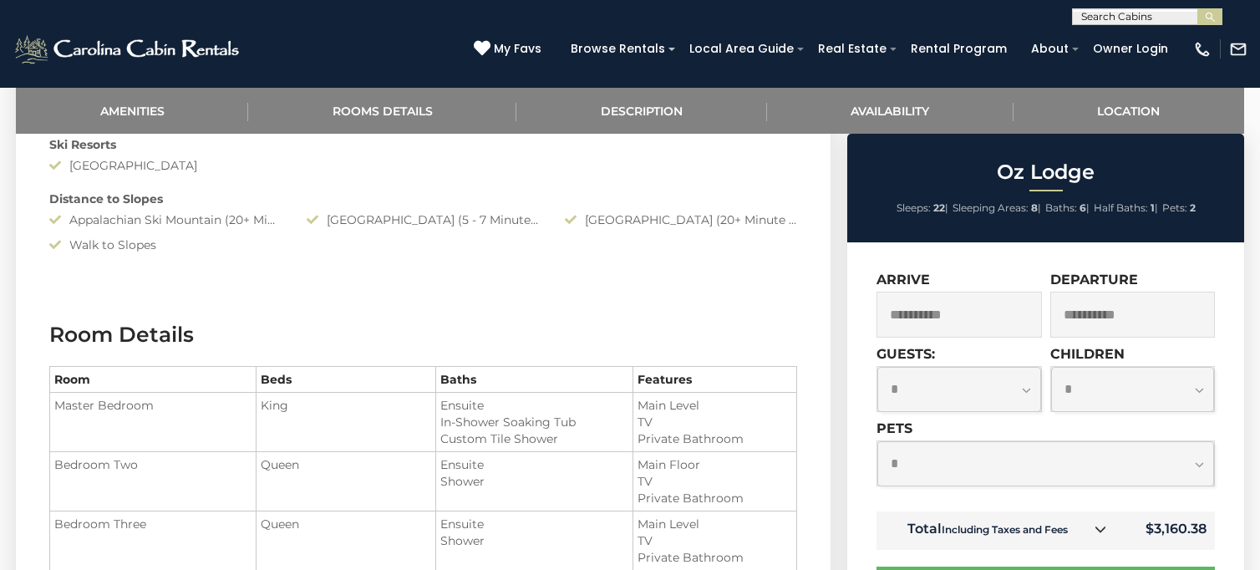
scroll to position [1357, 0]
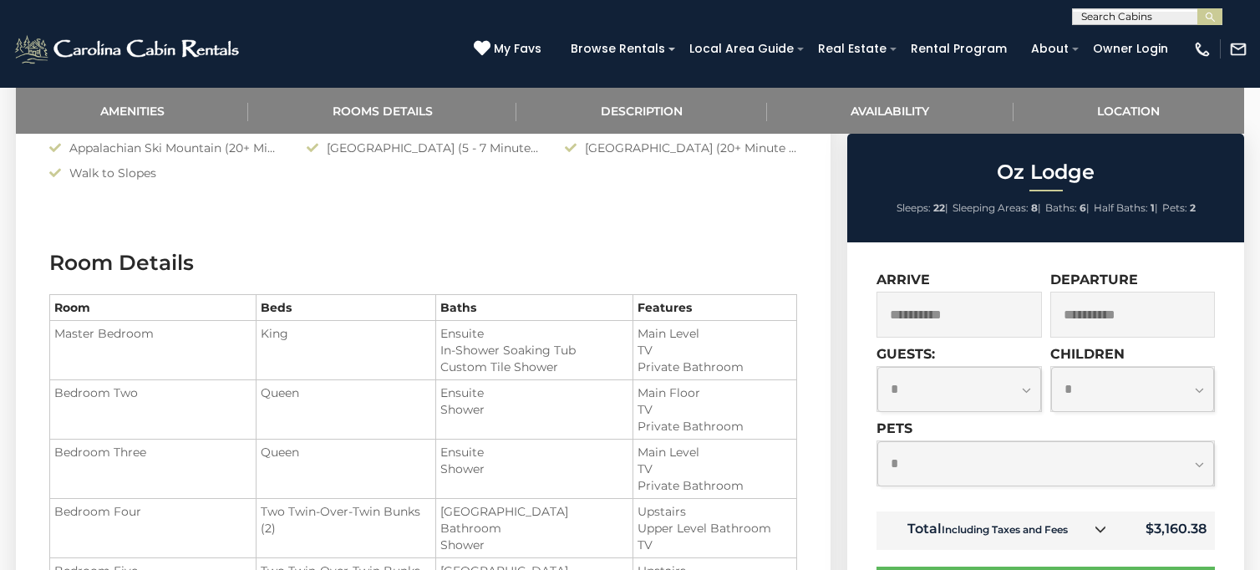
click at [1102, 526] on icon at bounding box center [1101, 529] width 12 height 12
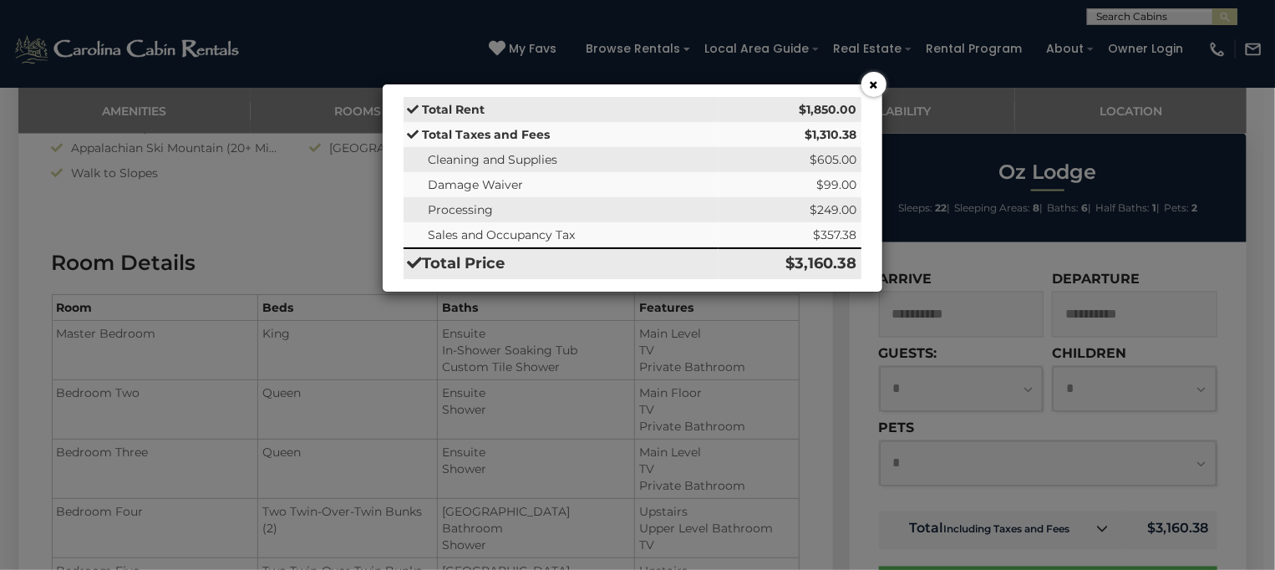
click at [872, 77] on button "×" at bounding box center [874, 84] width 25 height 25
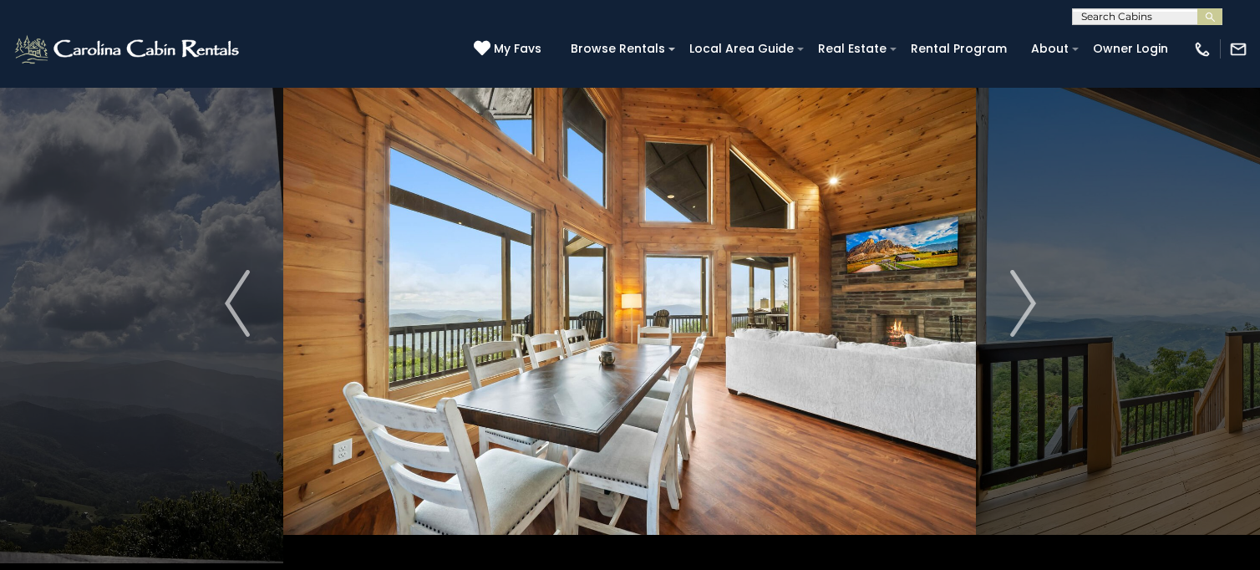
scroll to position [0, 0]
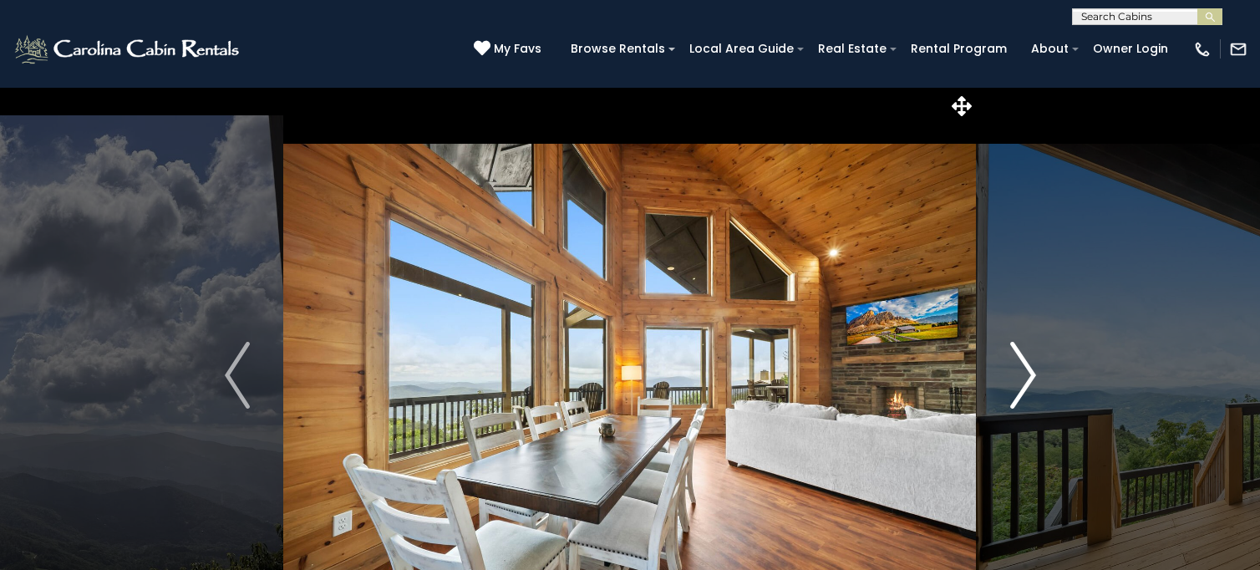
click at [1016, 369] on img "Next" at bounding box center [1023, 375] width 25 height 67
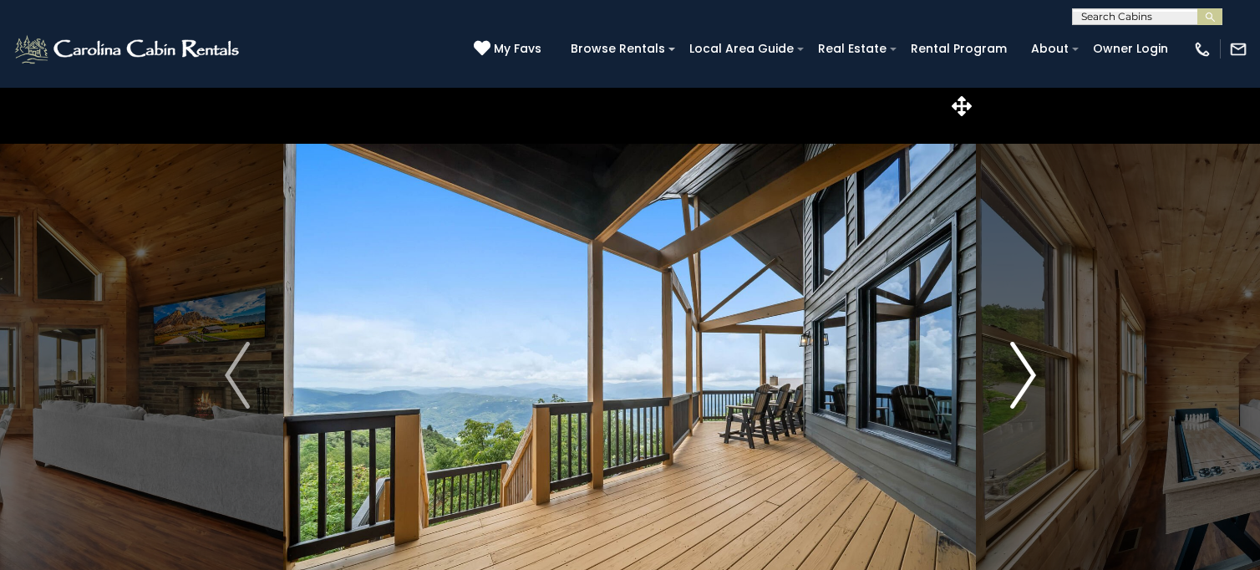
click at [1016, 369] on img "Next" at bounding box center [1023, 375] width 25 height 67
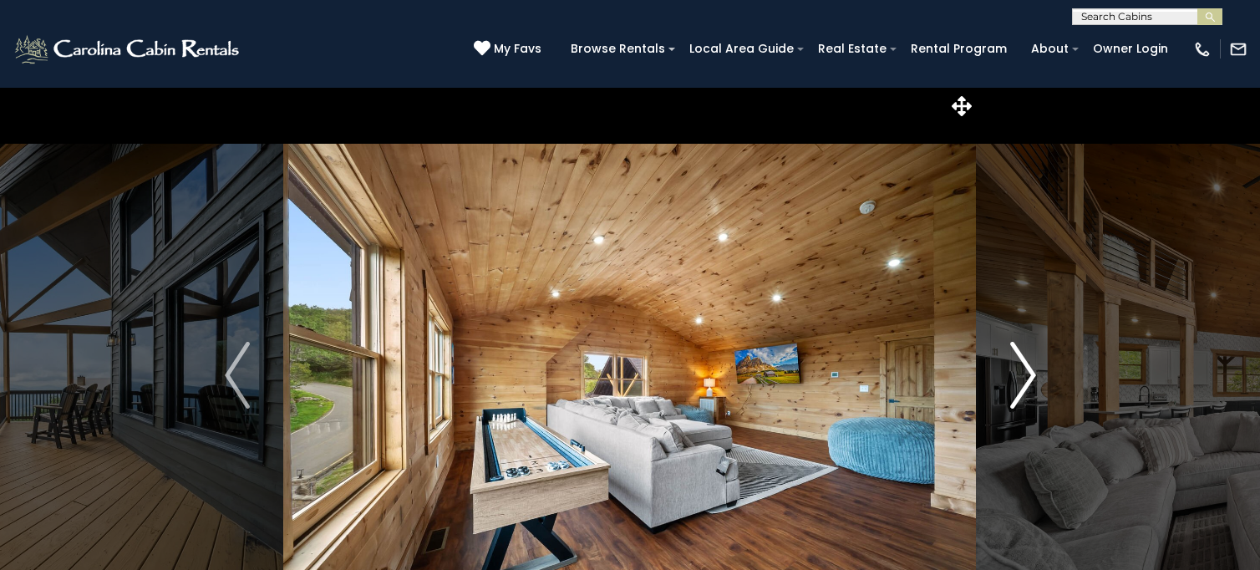
click at [1016, 369] on img "Next" at bounding box center [1023, 375] width 25 height 67
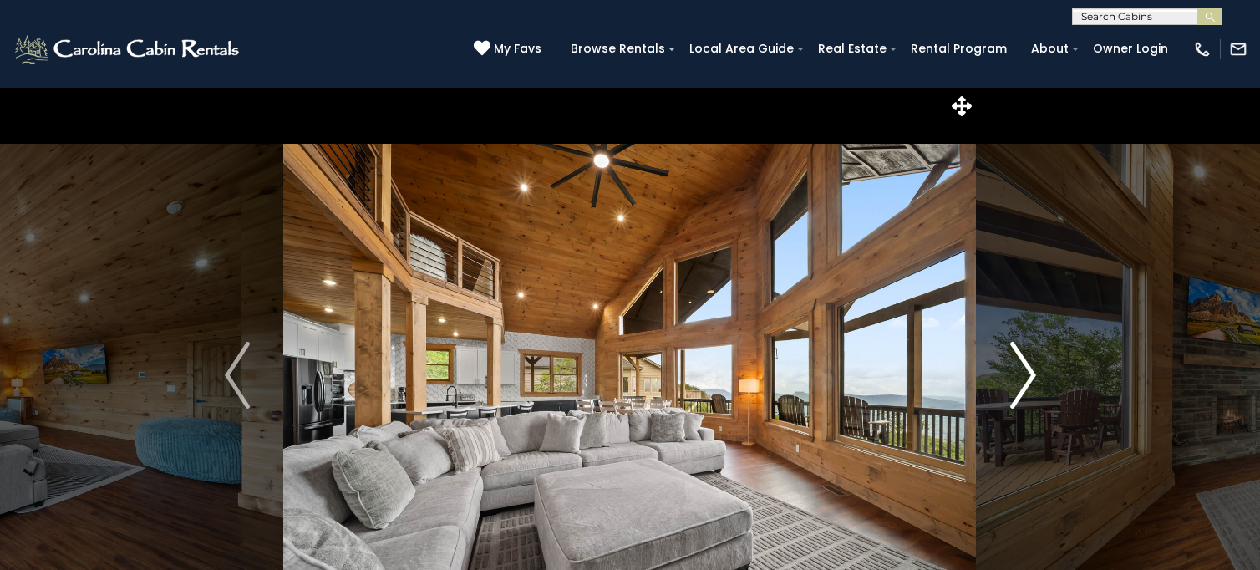
click at [1016, 369] on img "Next" at bounding box center [1023, 375] width 25 height 67
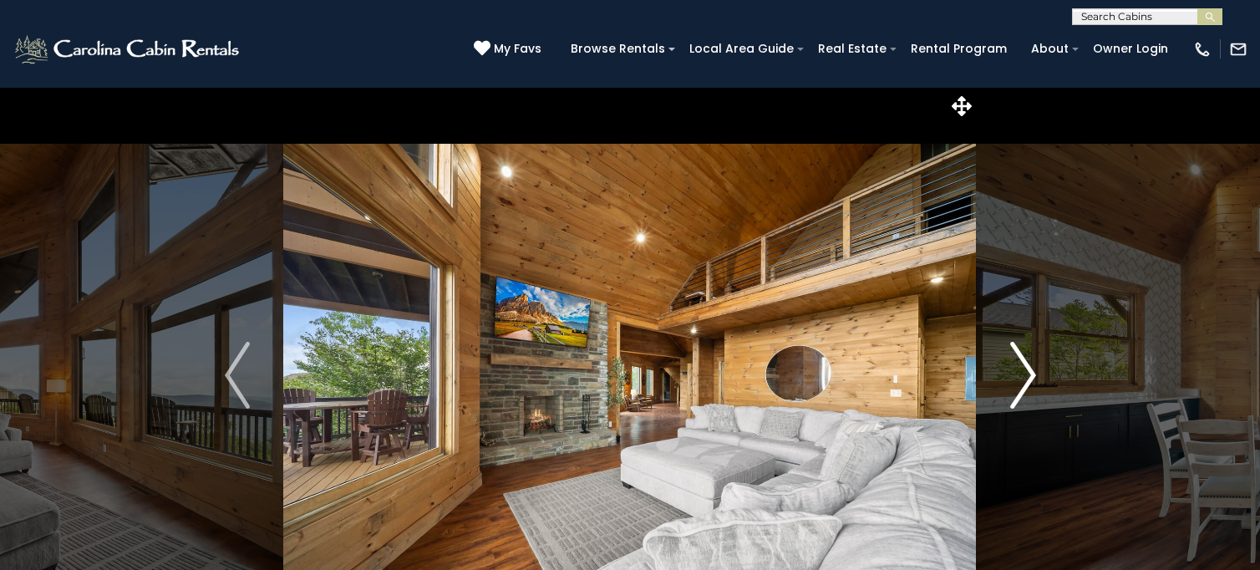
click at [1016, 369] on img "Next" at bounding box center [1023, 375] width 25 height 67
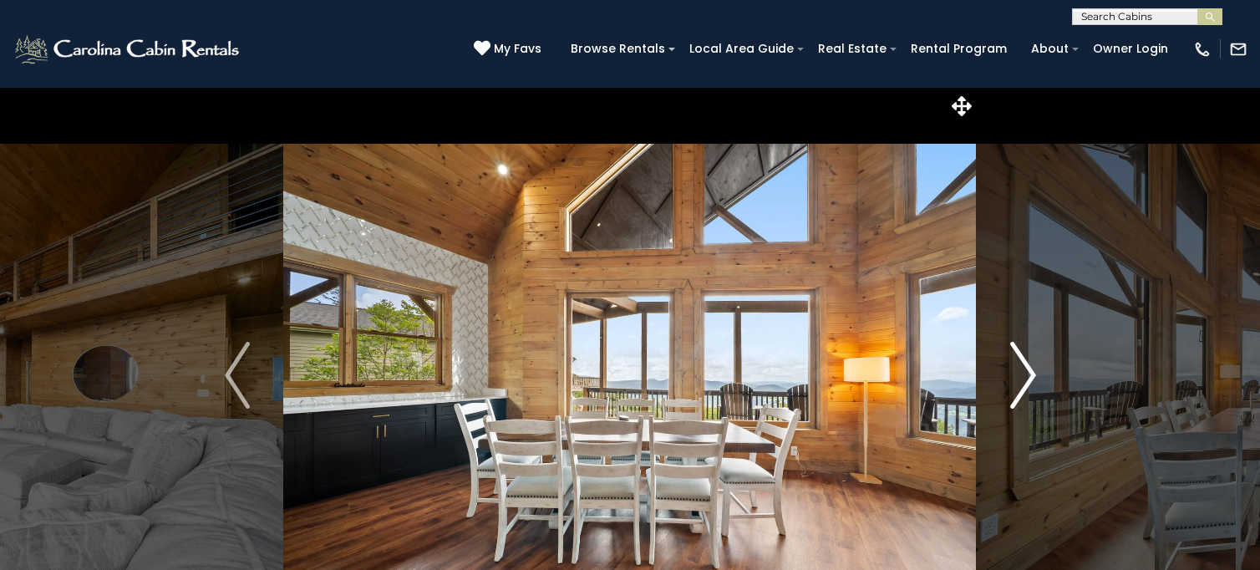
click at [1016, 369] on img "Next" at bounding box center [1023, 375] width 25 height 67
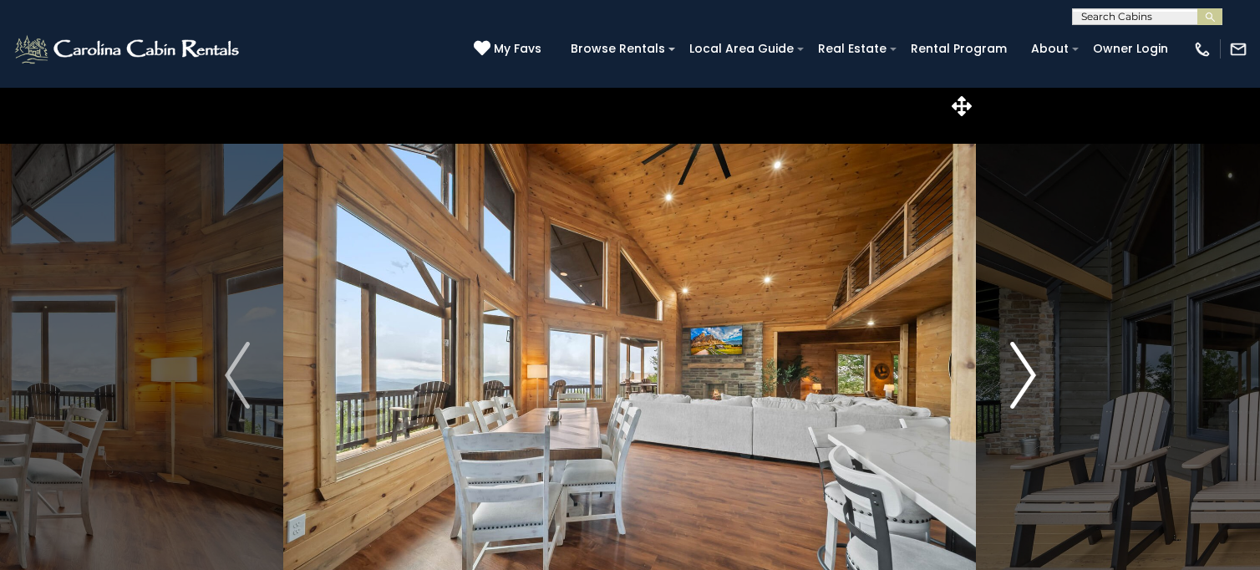
click at [1016, 369] on img "Next" at bounding box center [1023, 375] width 25 height 67
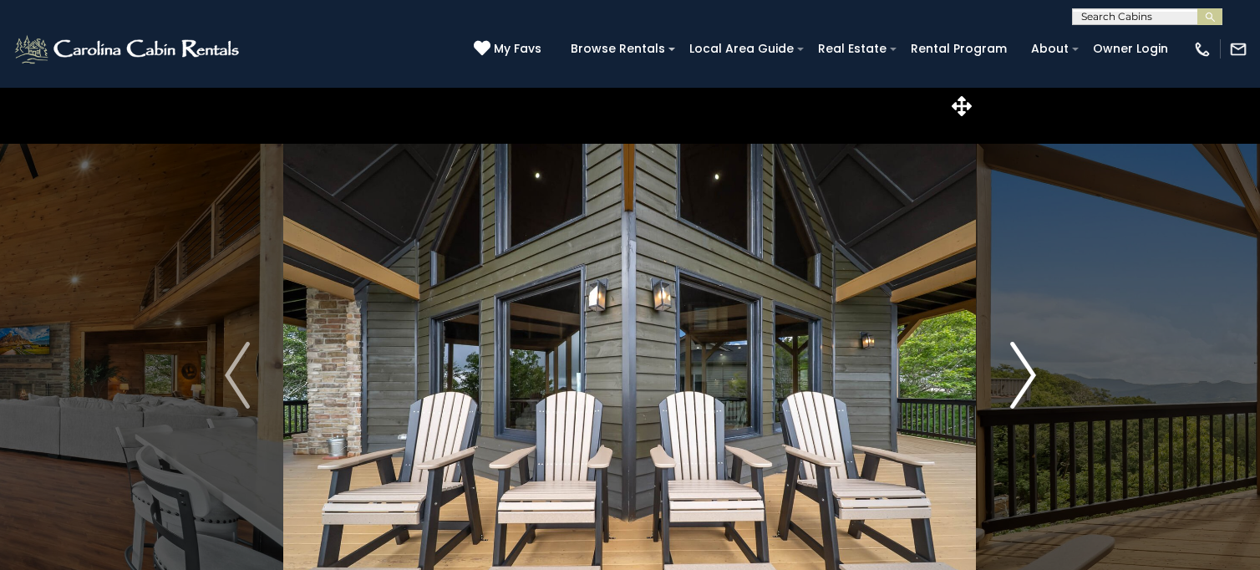
click at [1016, 369] on img "Next" at bounding box center [1023, 375] width 25 height 67
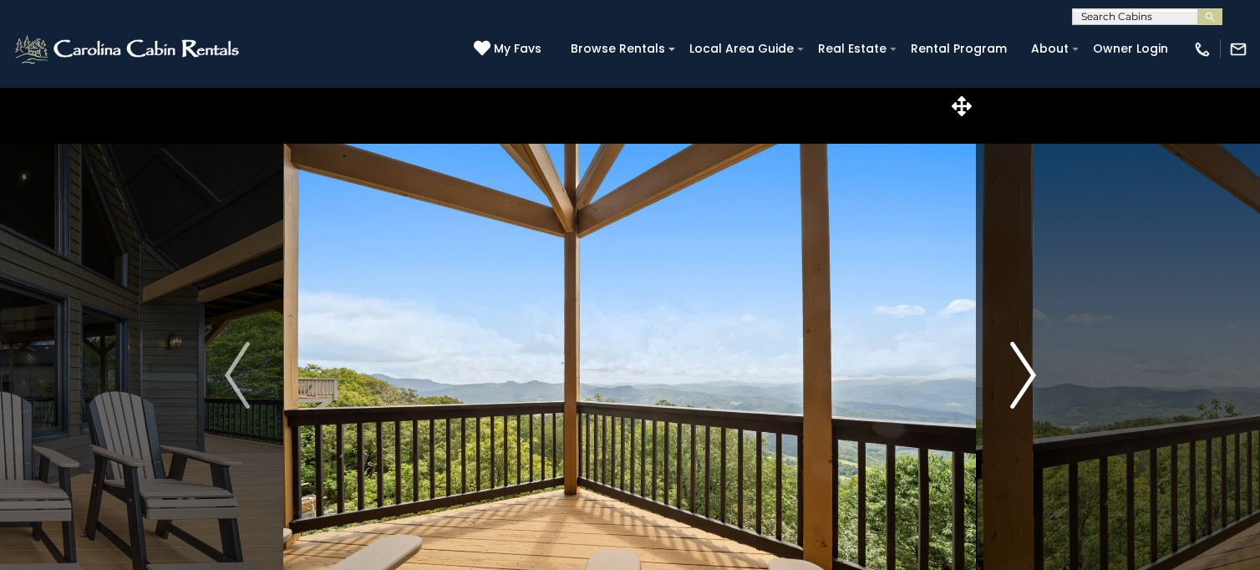
click at [1016, 369] on img "Next" at bounding box center [1023, 375] width 25 height 67
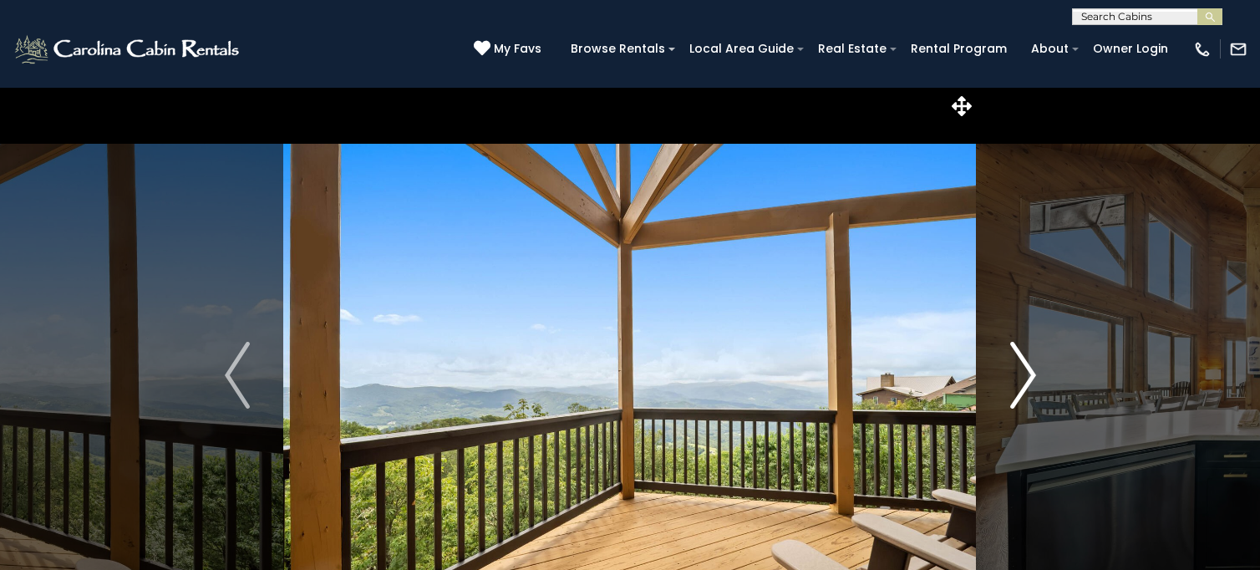
click at [1016, 369] on img "Next" at bounding box center [1023, 375] width 25 height 67
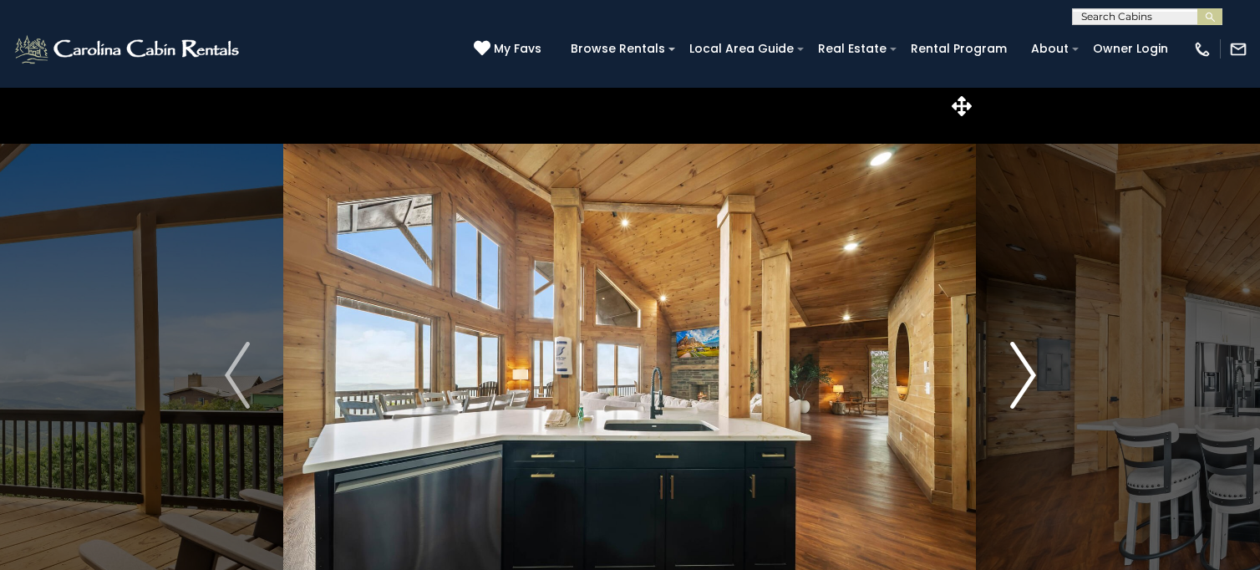
click at [1016, 369] on img "Next" at bounding box center [1023, 375] width 25 height 67
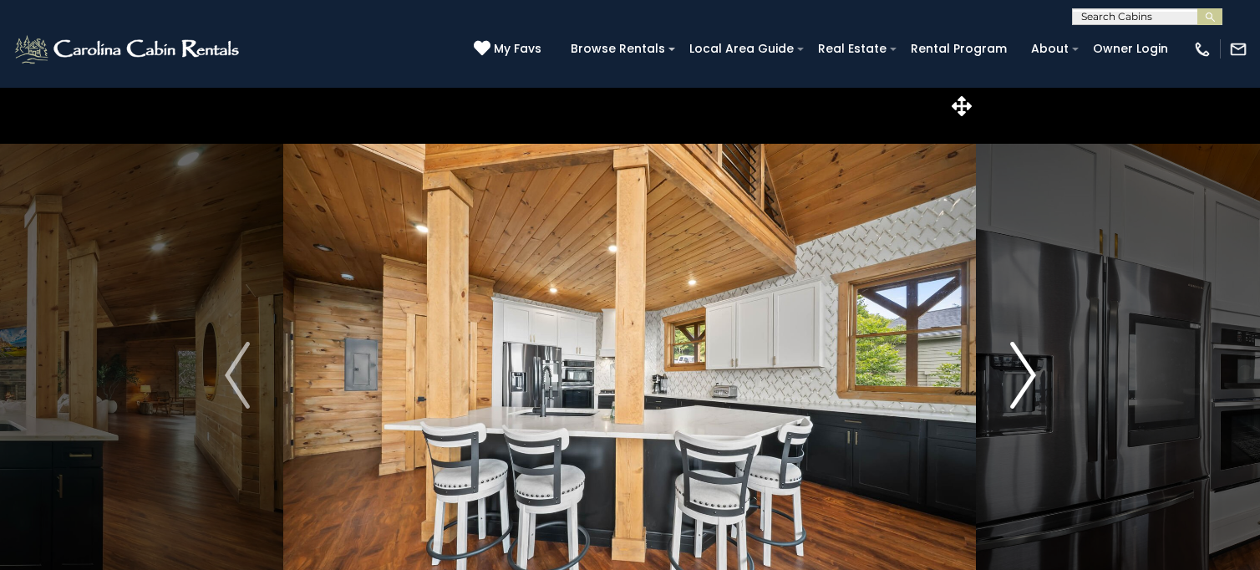
click at [1016, 369] on img "Next" at bounding box center [1023, 375] width 25 height 67
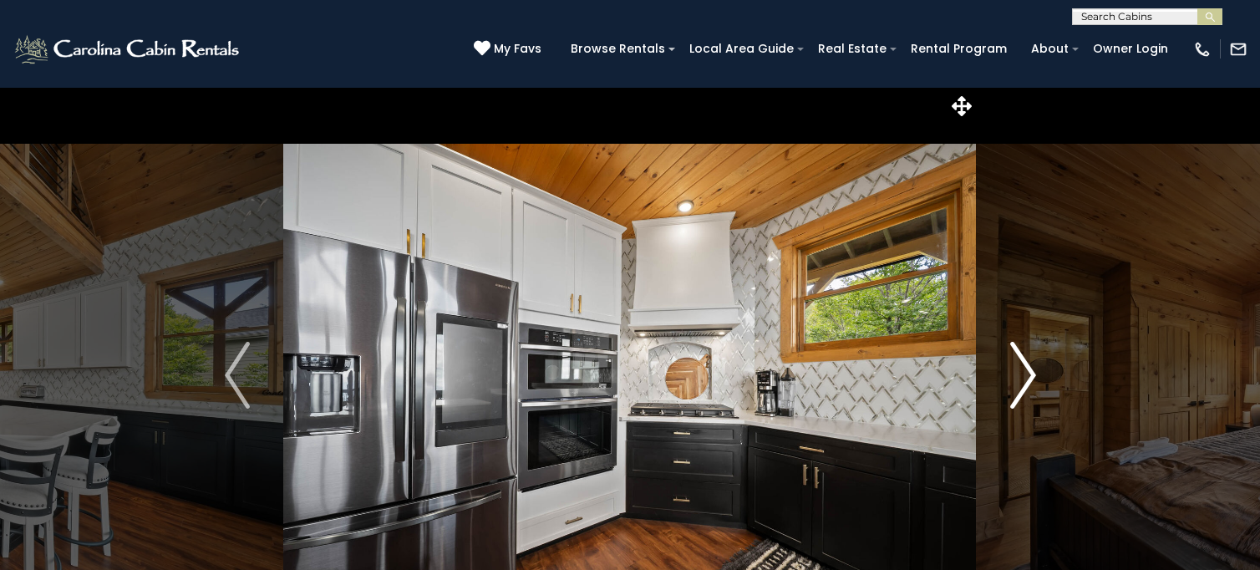
click at [1016, 369] on img "Next" at bounding box center [1023, 375] width 25 height 67
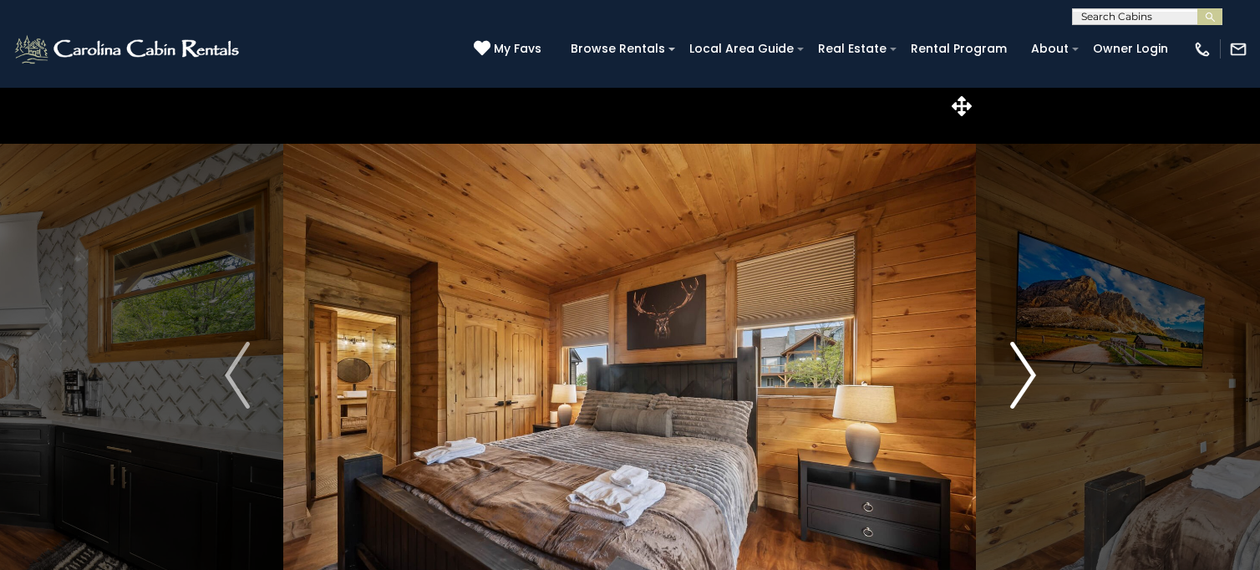
click at [1016, 369] on img "Next" at bounding box center [1023, 375] width 25 height 67
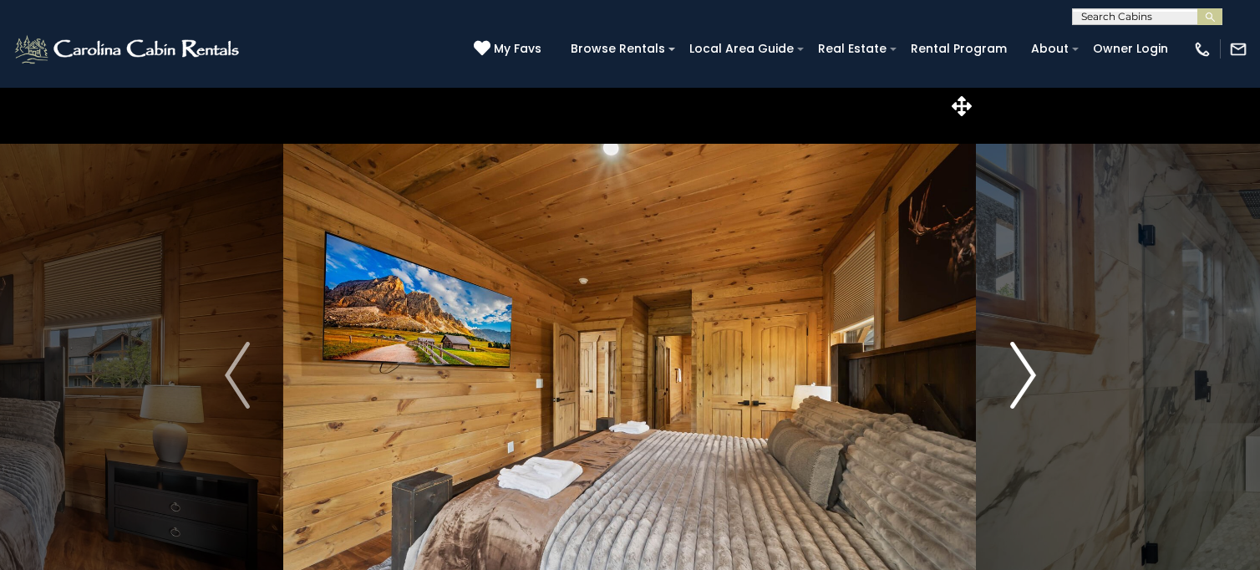
click at [1016, 369] on img "Next" at bounding box center [1023, 375] width 25 height 67
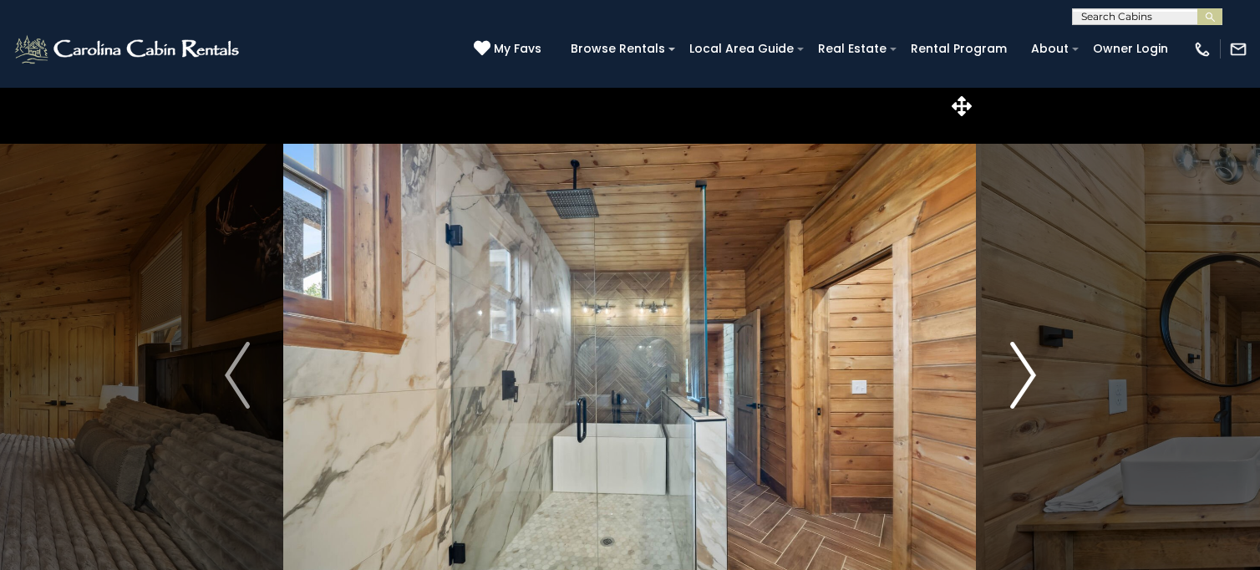
click at [1016, 369] on img "Next" at bounding box center [1023, 375] width 25 height 67
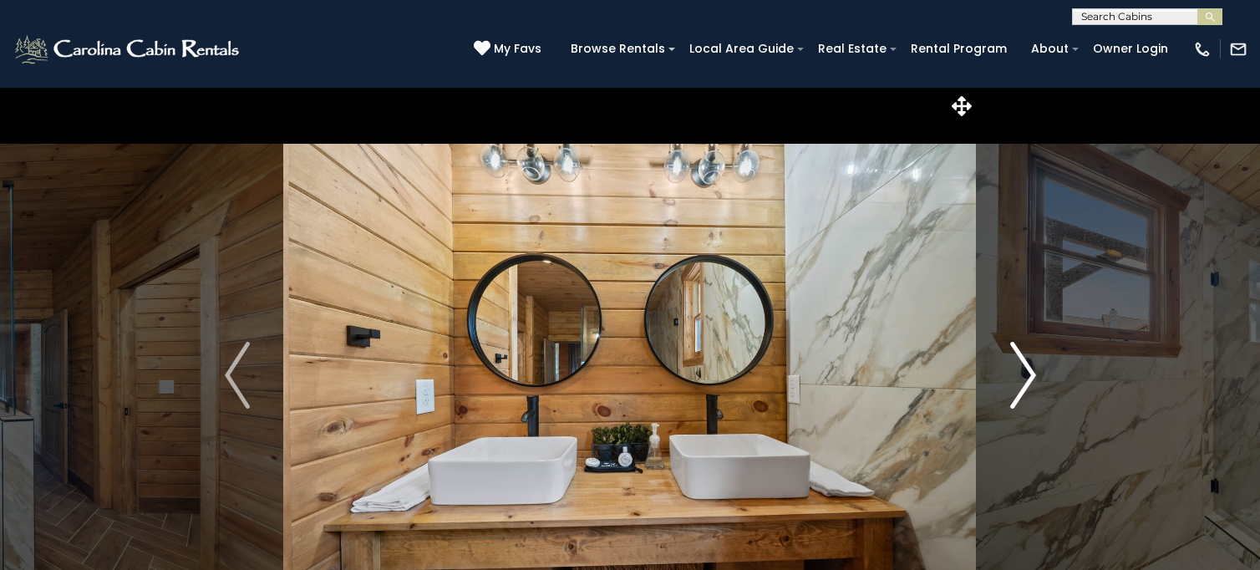
click at [1016, 369] on img "Next" at bounding box center [1023, 375] width 25 height 67
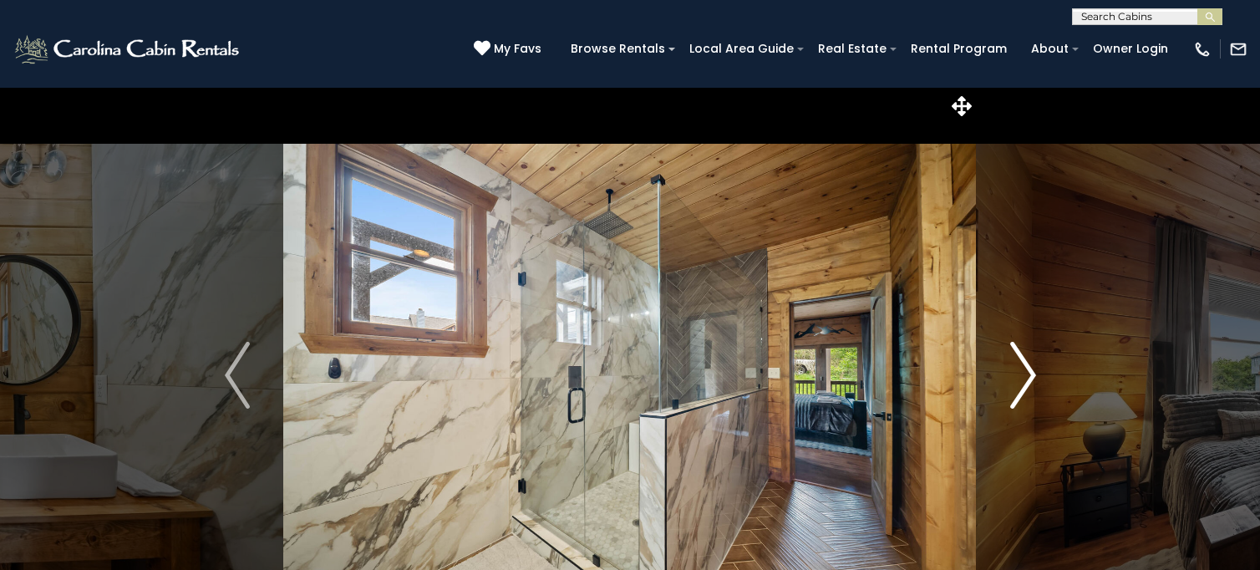
click at [1016, 369] on img "Next" at bounding box center [1023, 375] width 25 height 67
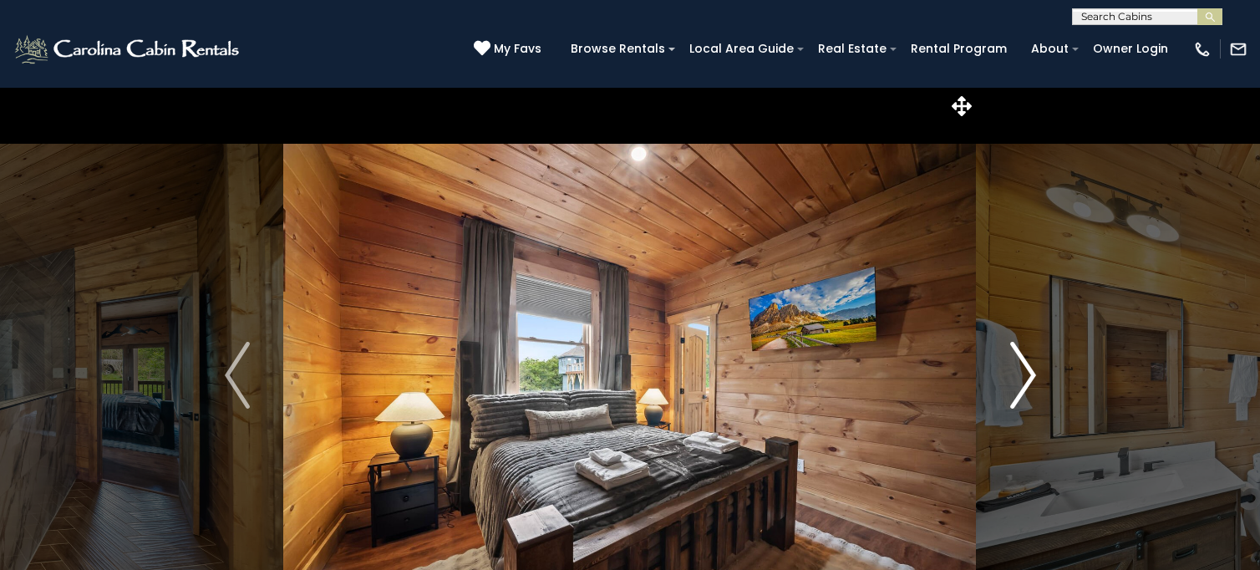
click at [1016, 369] on img "Next" at bounding box center [1023, 375] width 25 height 67
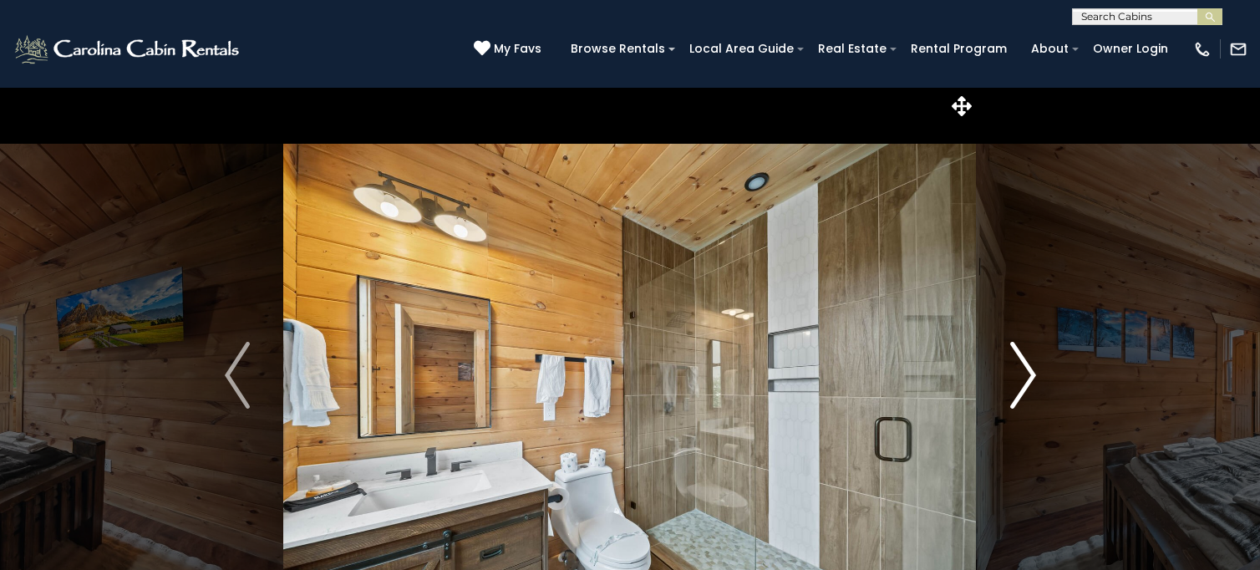
click at [1016, 369] on img "Next" at bounding box center [1023, 375] width 25 height 67
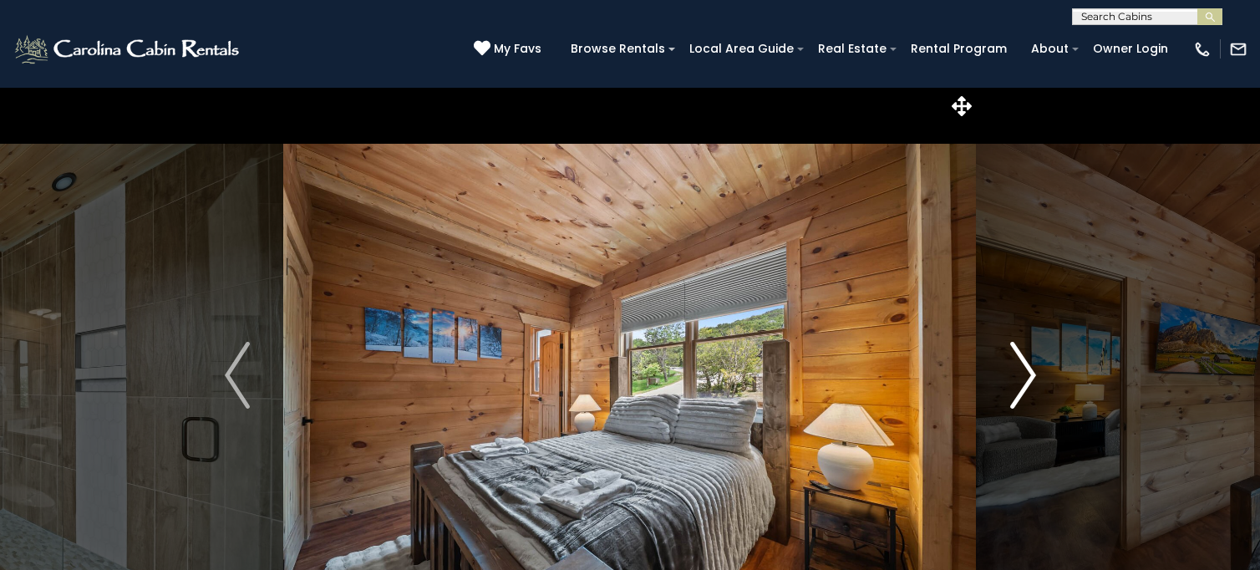
click at [1016, 369] on img "Next" at bounding box center [1023, 375] width 25 height 67
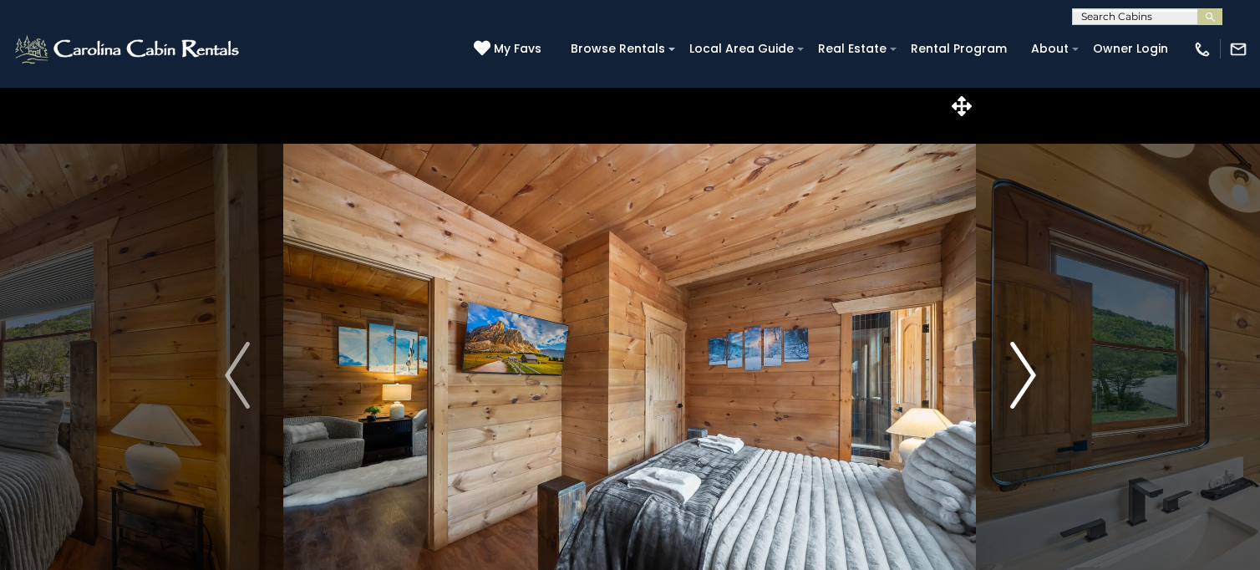
click at [1016, 369] on img "Next" at bounding box center [1023, 375] width 25 height 67
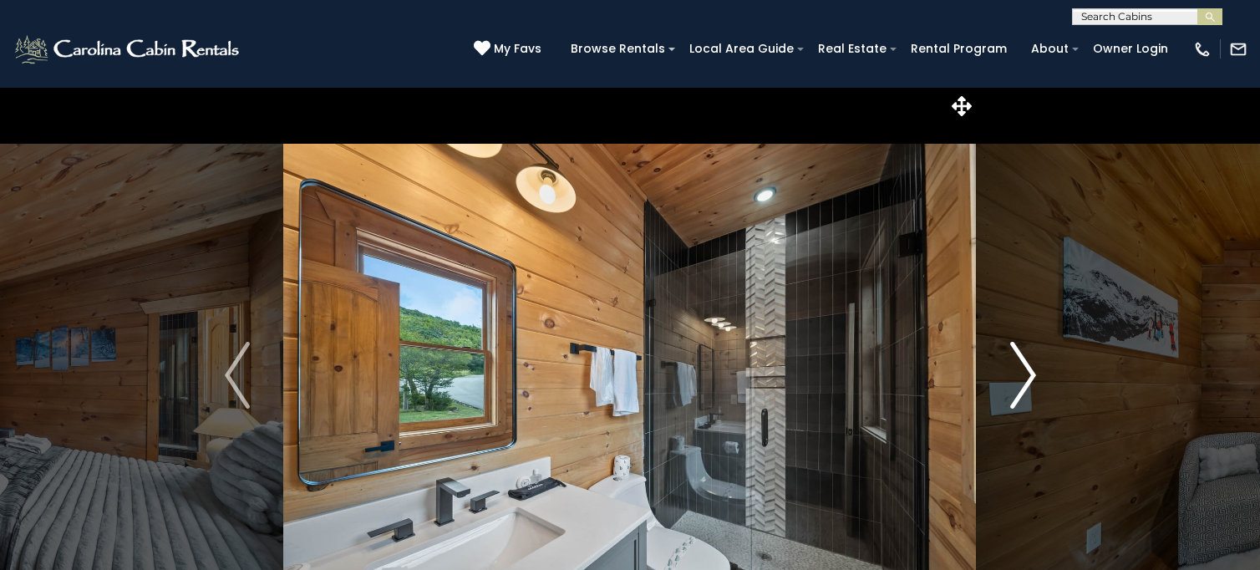
click at [1016, 369] on img "Next" at bounding box center [1023, 375] width 25 height 67
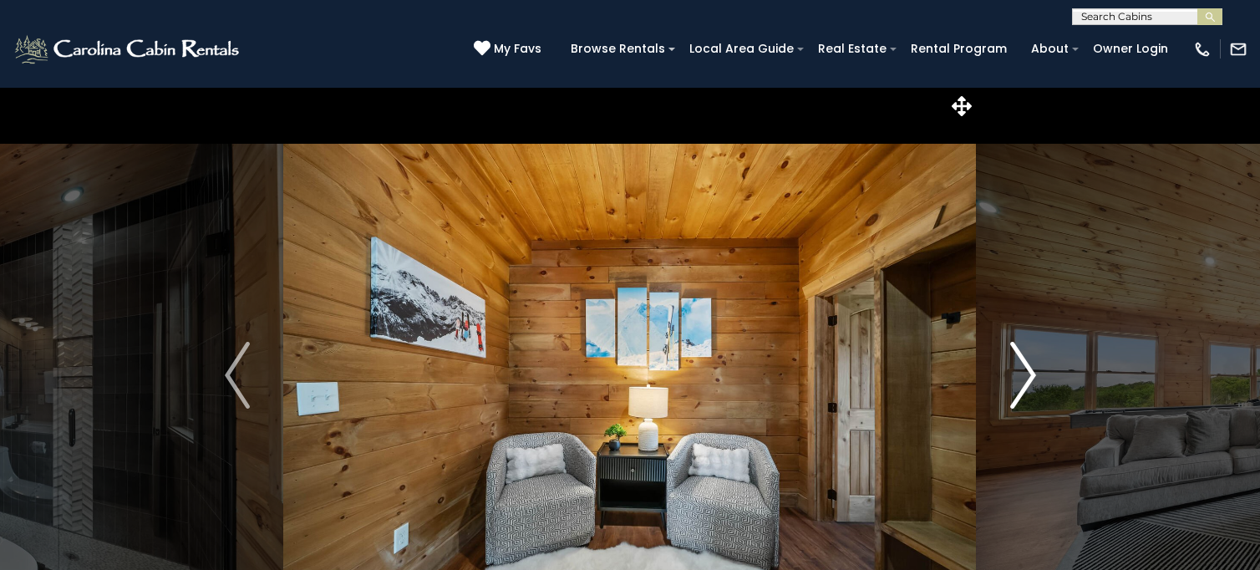
click at [1016, 369] on img "Next" at bounding box center [1023, 375] width 25 height 67
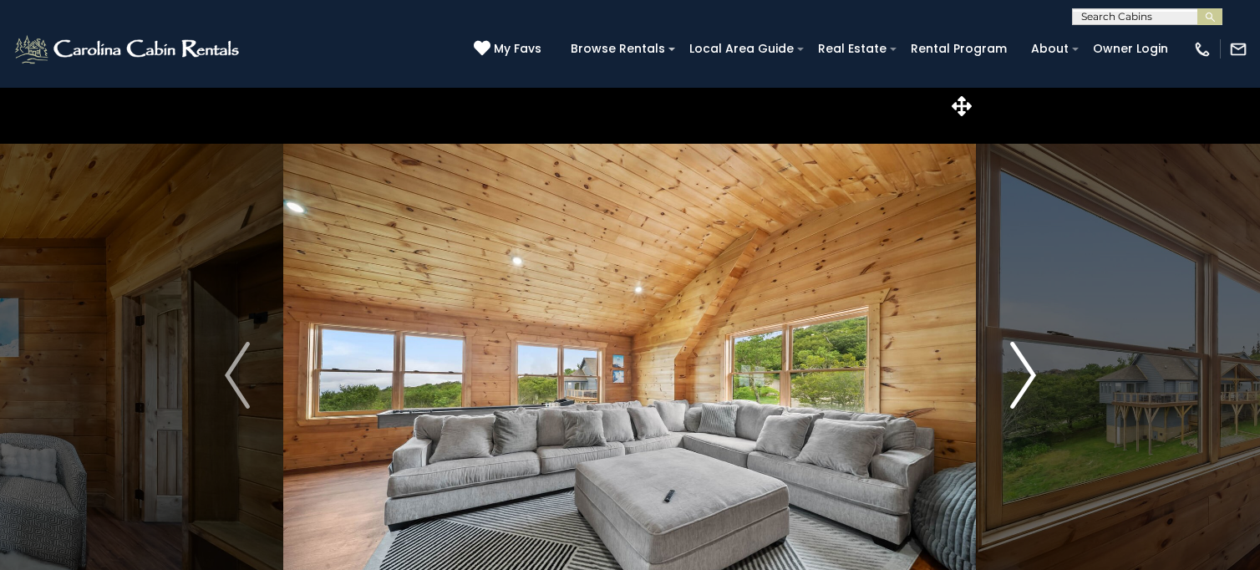
click at [1016, 369] on img "Next" at bounding box center [1023, 375] width 25 height 67
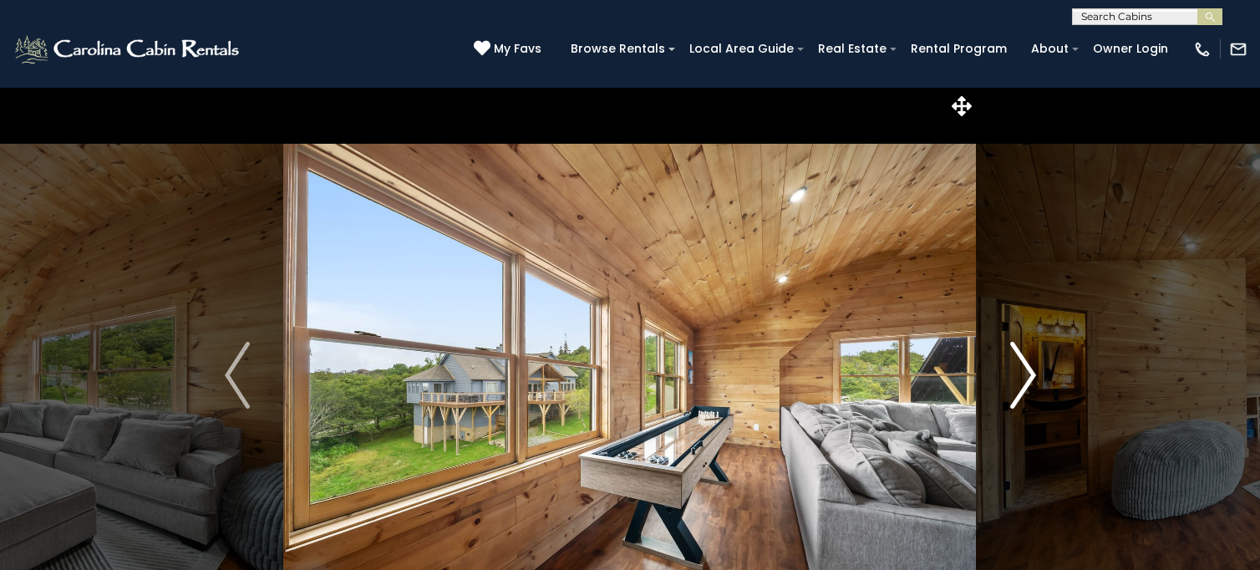
click at [1016, 369] on img "Next" at bounding box center [1023, 375] width 25 height 67
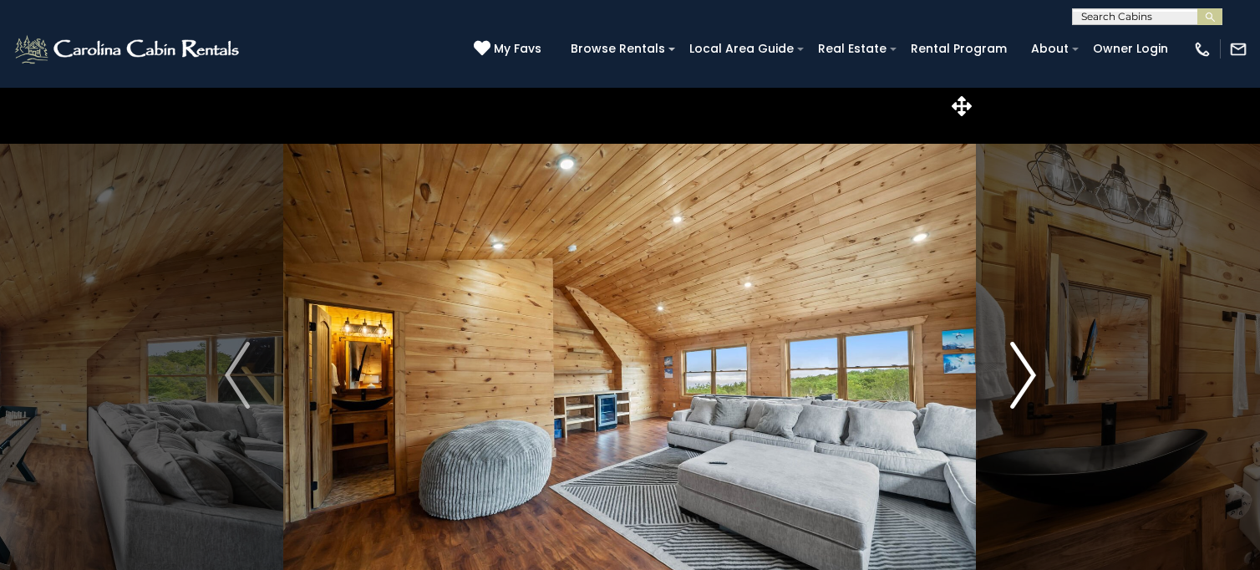
click at [1016, 369] on img "Next" at bounding box center [1023, 375] width 25 height 67
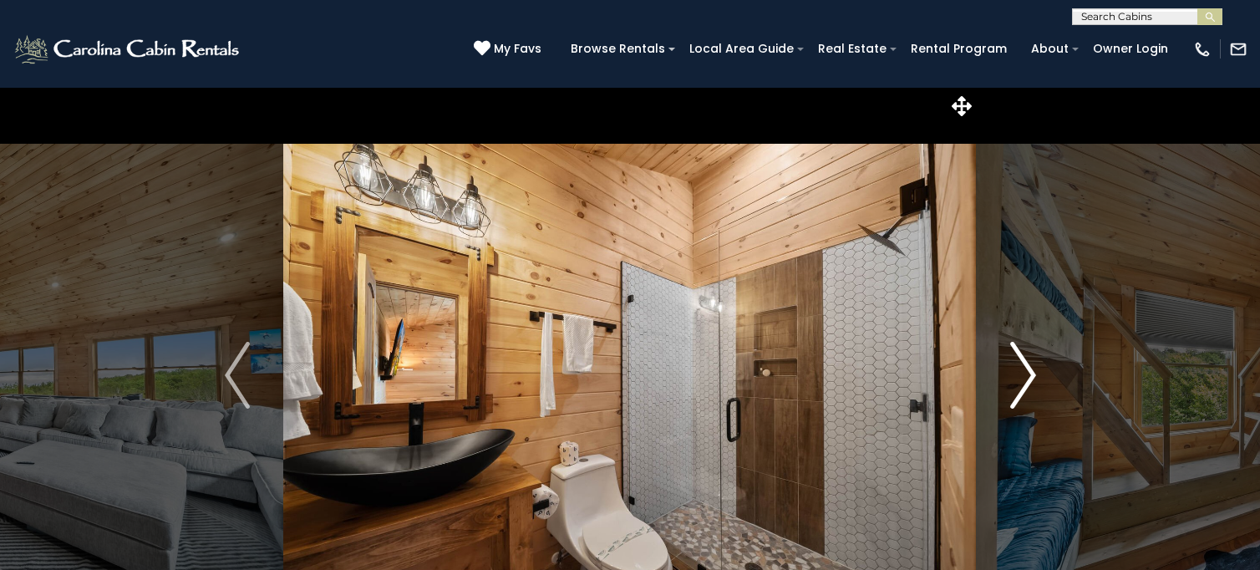
click at [1016, 369] on img "Next" at bounding box center [1023, 375] width 25 height 67
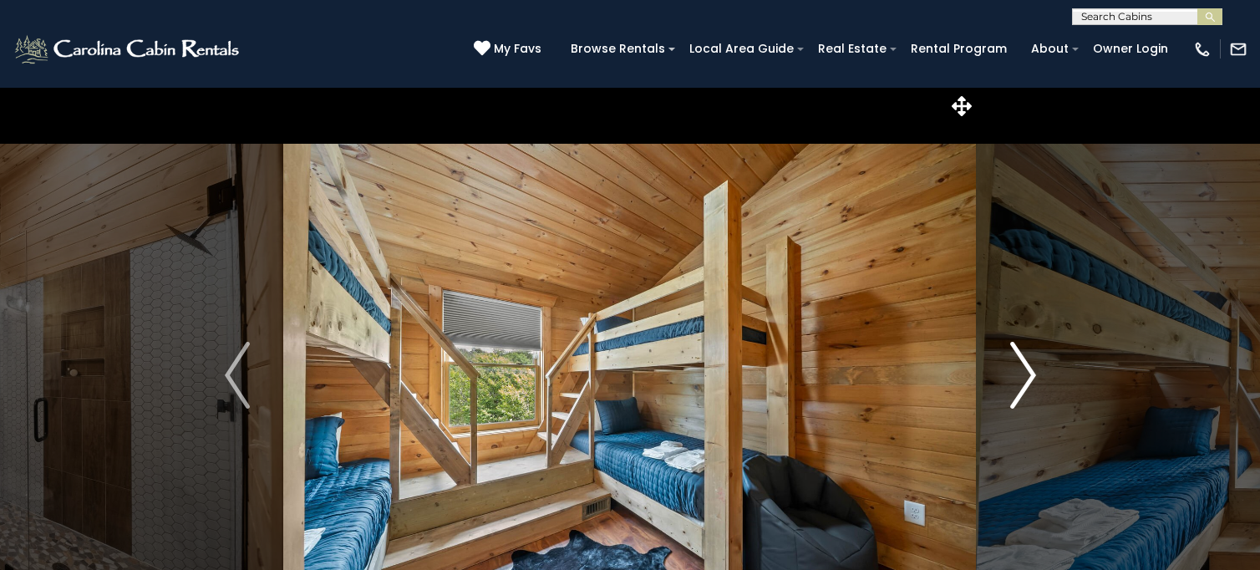
click at [1016, 369] on img "Next" at bounding box center [1023, 375] width 25 height 67
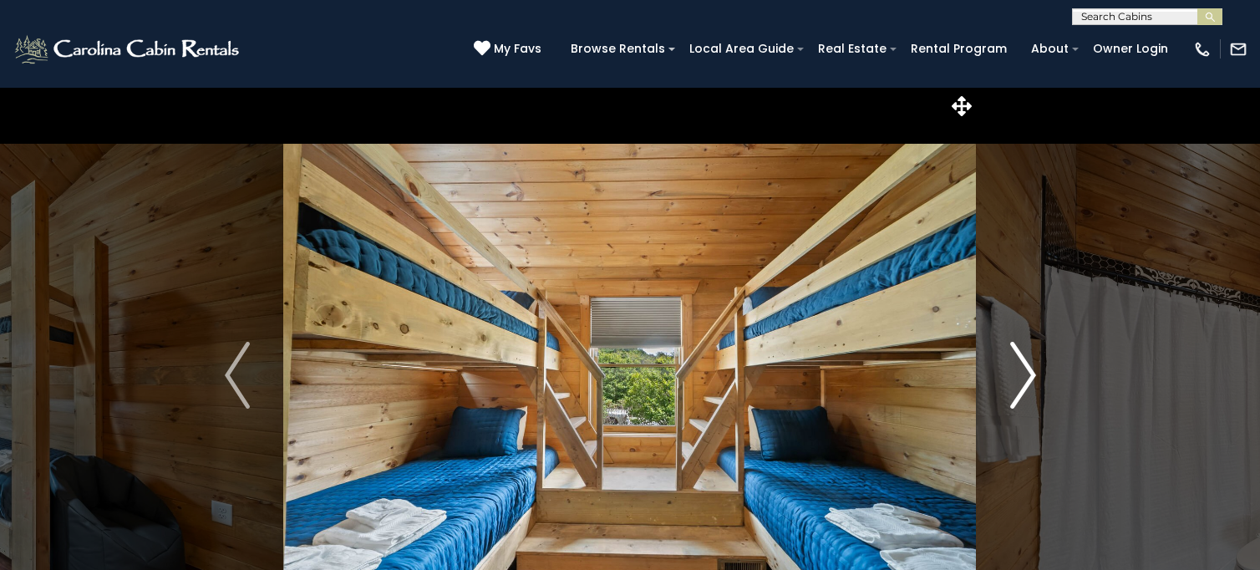
click at [1016, 369] on img "Next" at bounding box center [1023, 375] width 25 height 67
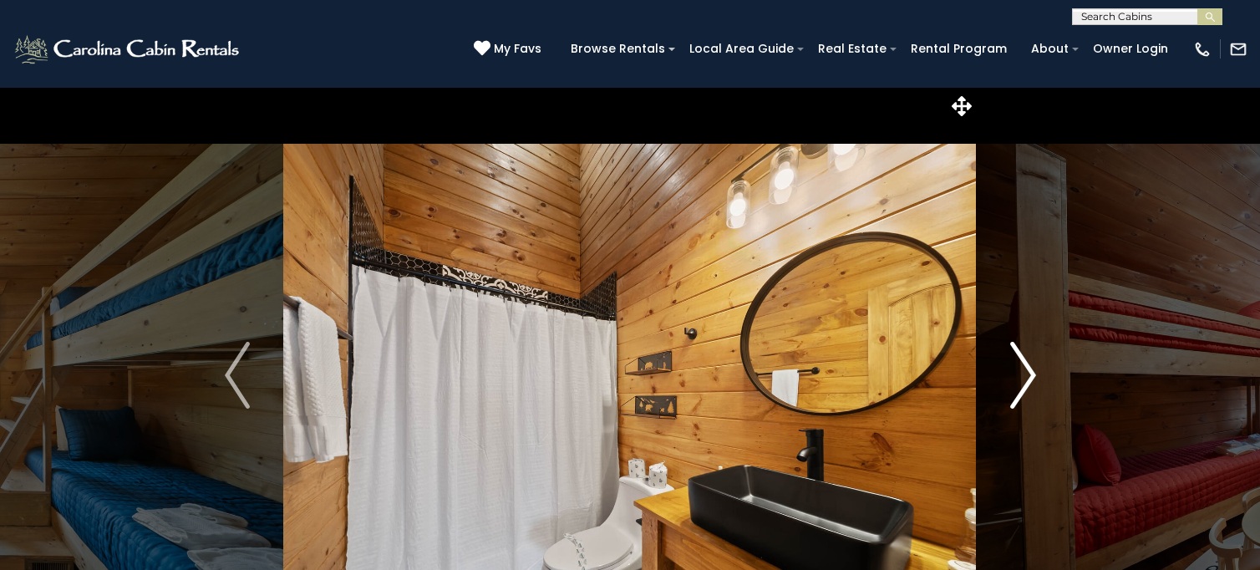
click at [1016, 369] on img "Next" at bounding box center [1023, 375] width 25 height 67
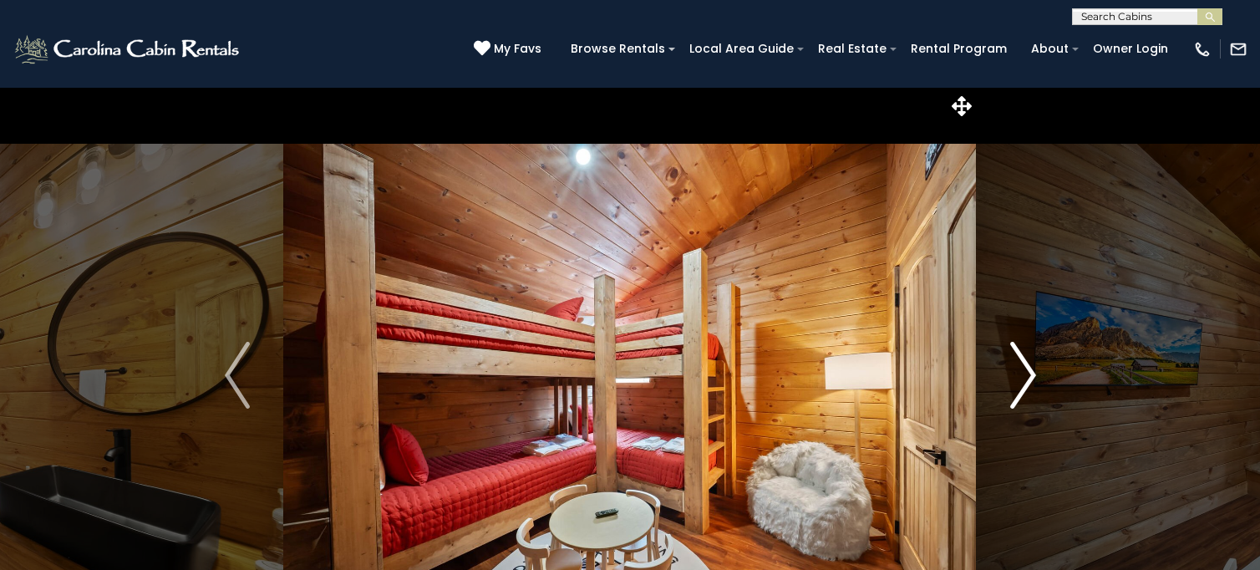
click at [1016, 369] on img "Next" at bounding box center [1023, 375] width 25 height 67
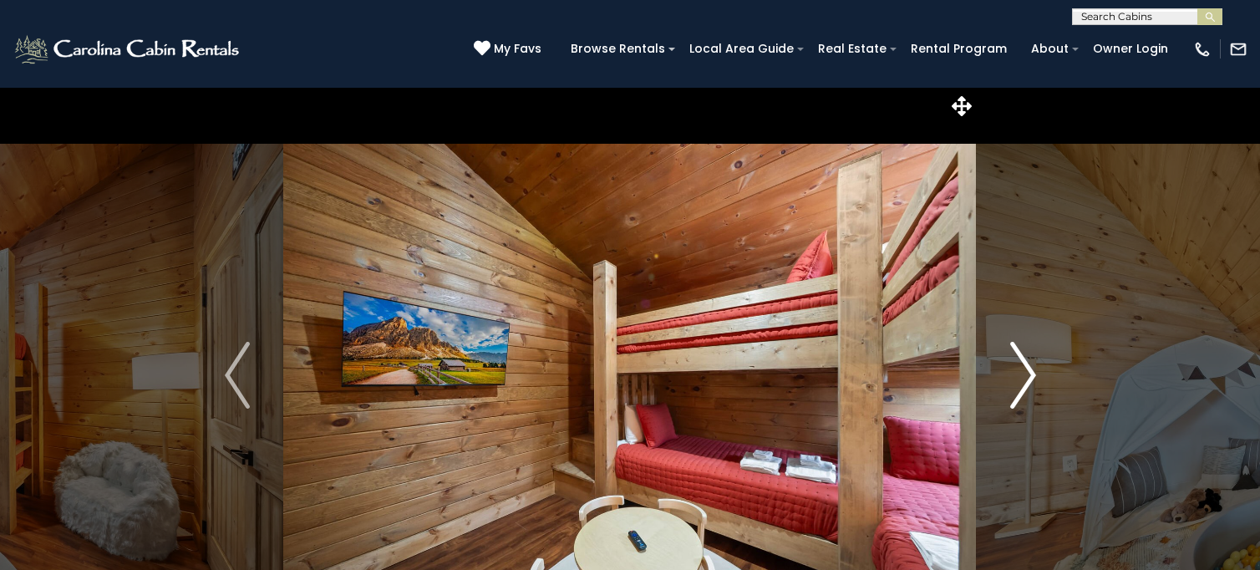
click at [1016, 369] on img "Next" at bounding box center [1023, 375] width 25 height 67
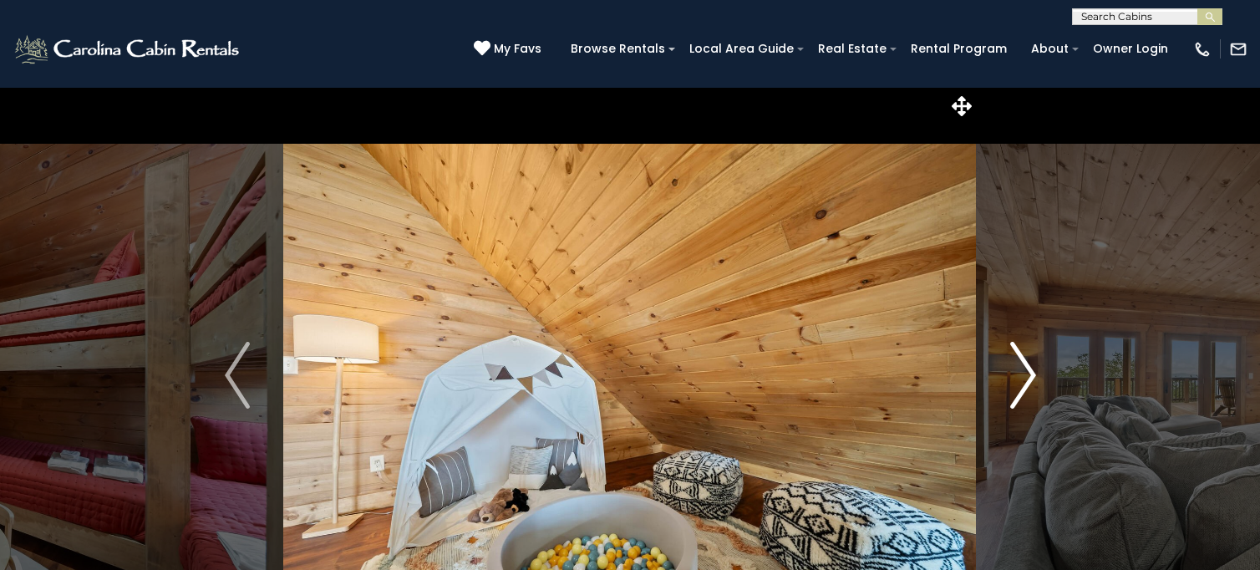
click at [1016, 369] on img "Next" at bounding box center [1023, 375] width 25 height 67
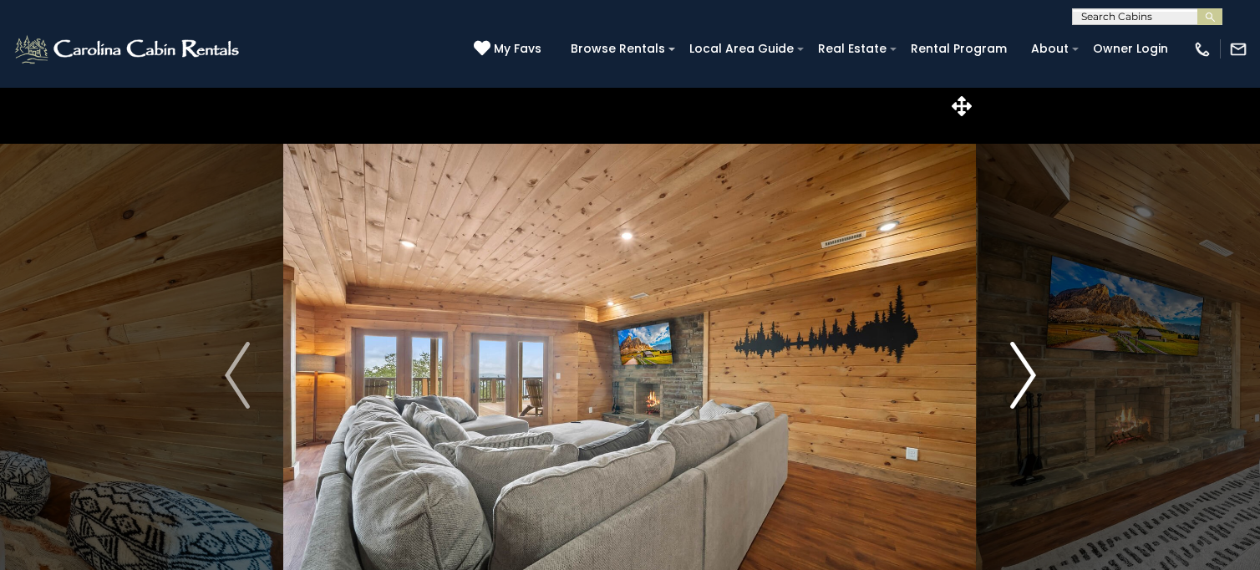
click at [1016, 369] on img "Next" at bounding box center [1023, 375] width 25 height 67
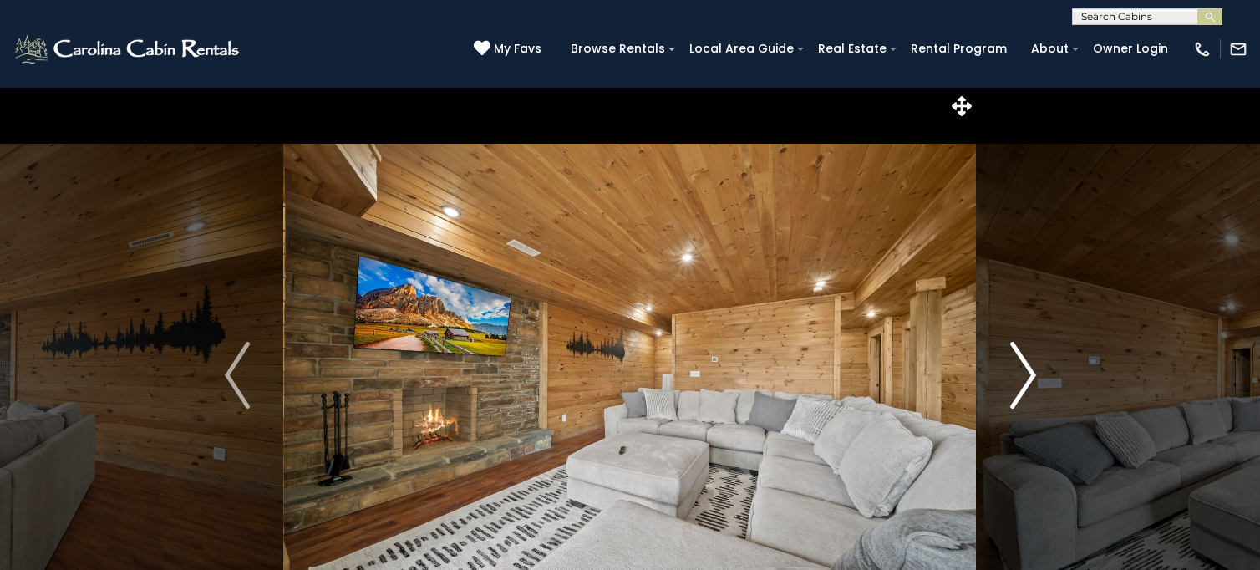
click at [1016, 369] on img "Next" at bounding box center [1023, 375] width 25 height 67
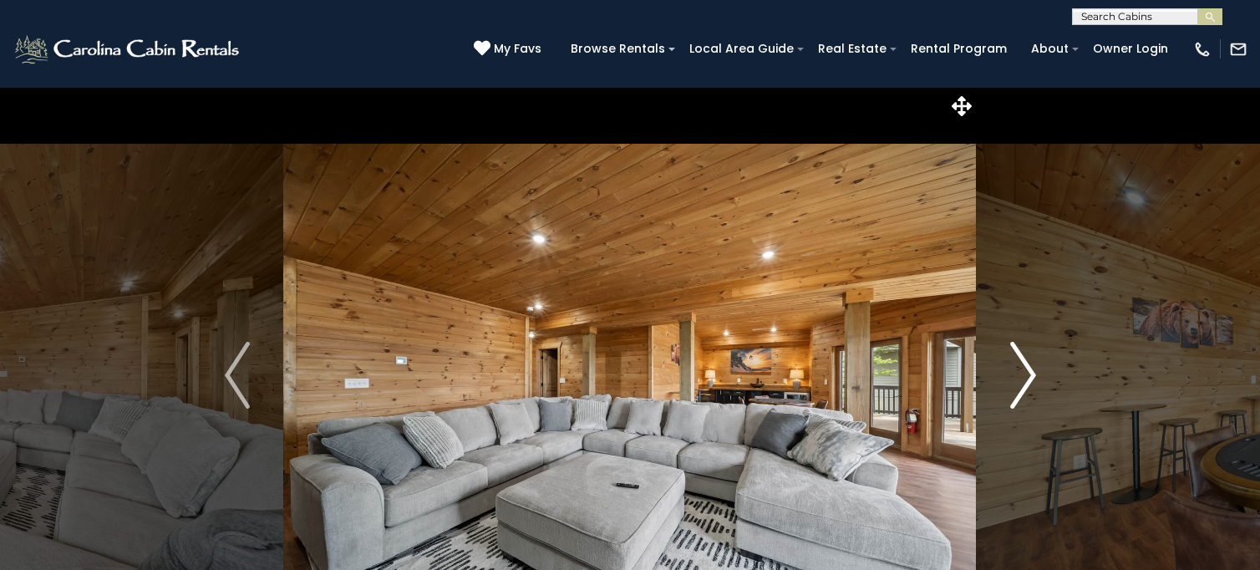
click at [1016, 369] on img "Next" at bounding box center [1023, 375] width 25 height 67
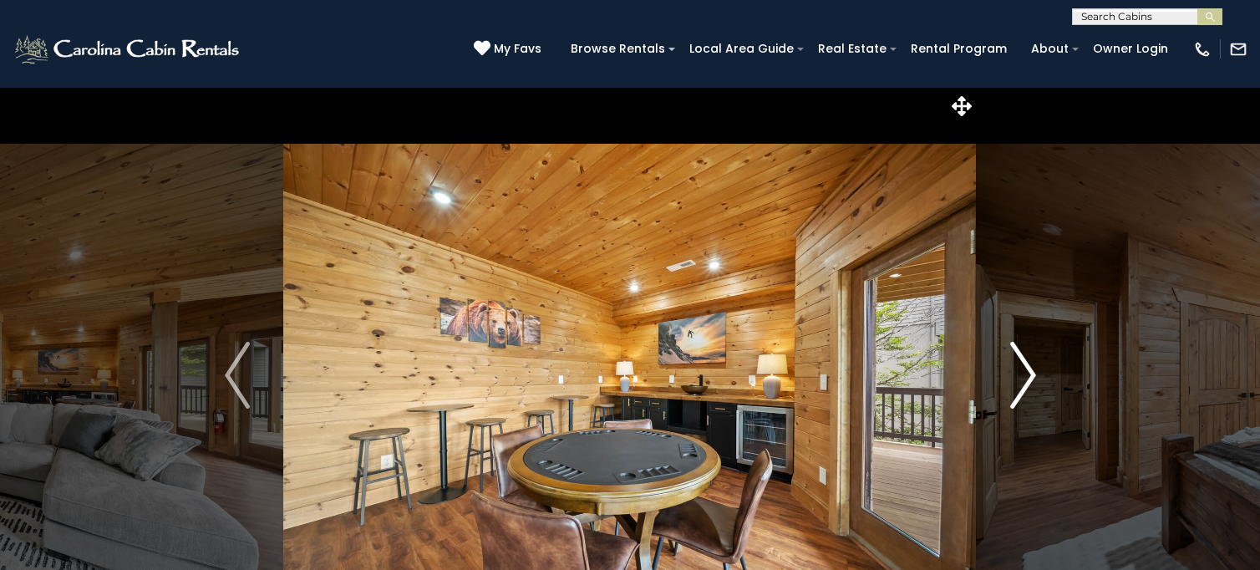
click at [1016, 369] on img "Next" at bounding box center [1023, 375] width 25 height 67
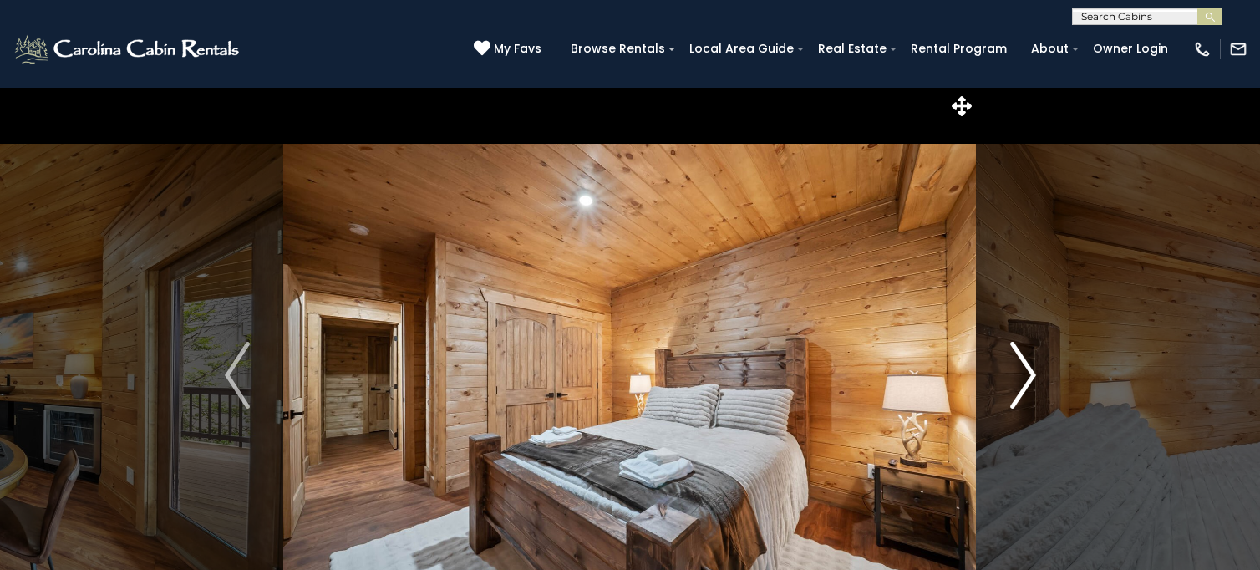
click at [1016, 369] on img "Next" at bounding box center [1023, 375] width 25 height 67
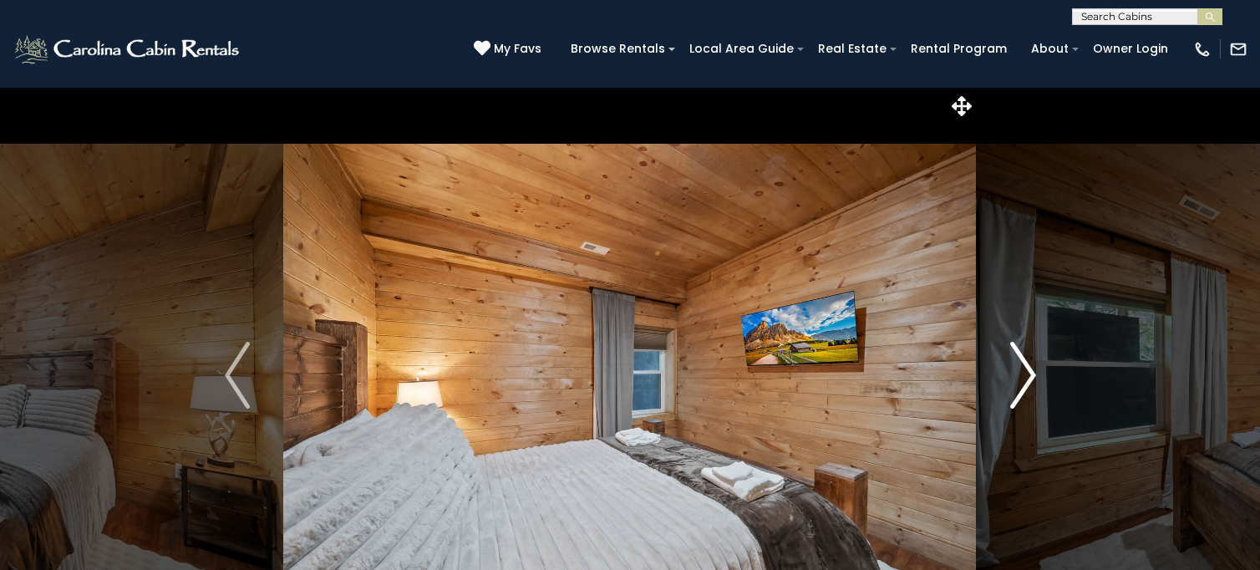
click at [1016, 369] on img "Next" at bounding box center [1023, 375] width 25 height 67
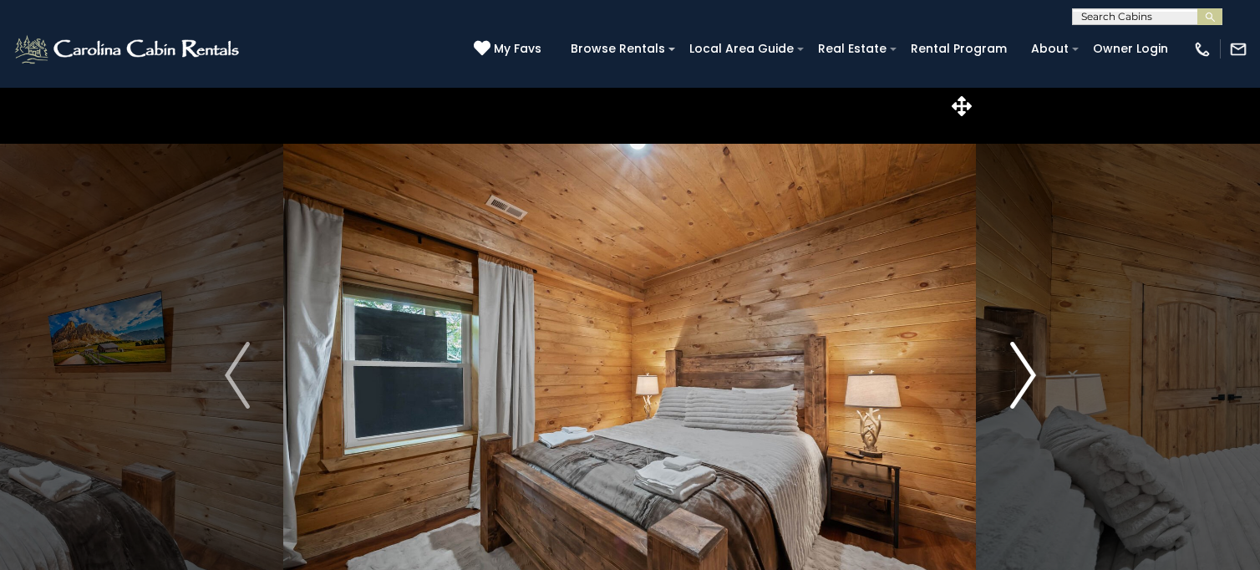
click at [1016, 369] on img "Next" at bounding box center [1023, 375] width 25 height 67
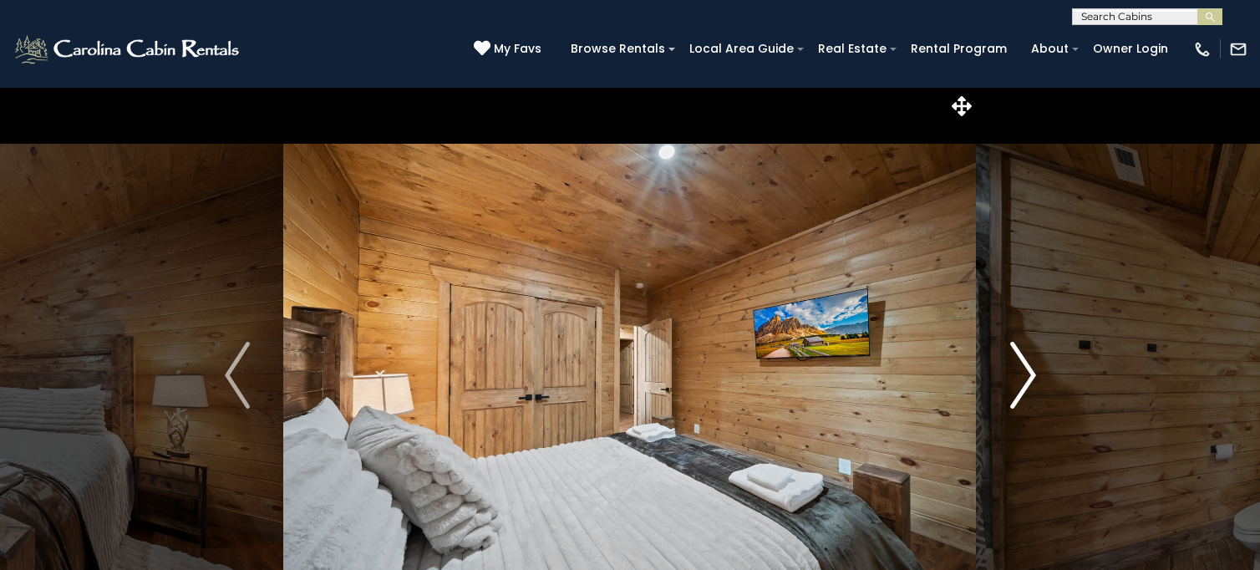
click at [1016, 369] on img "Next" at bounding box center [1023, 375] width 25 height 67
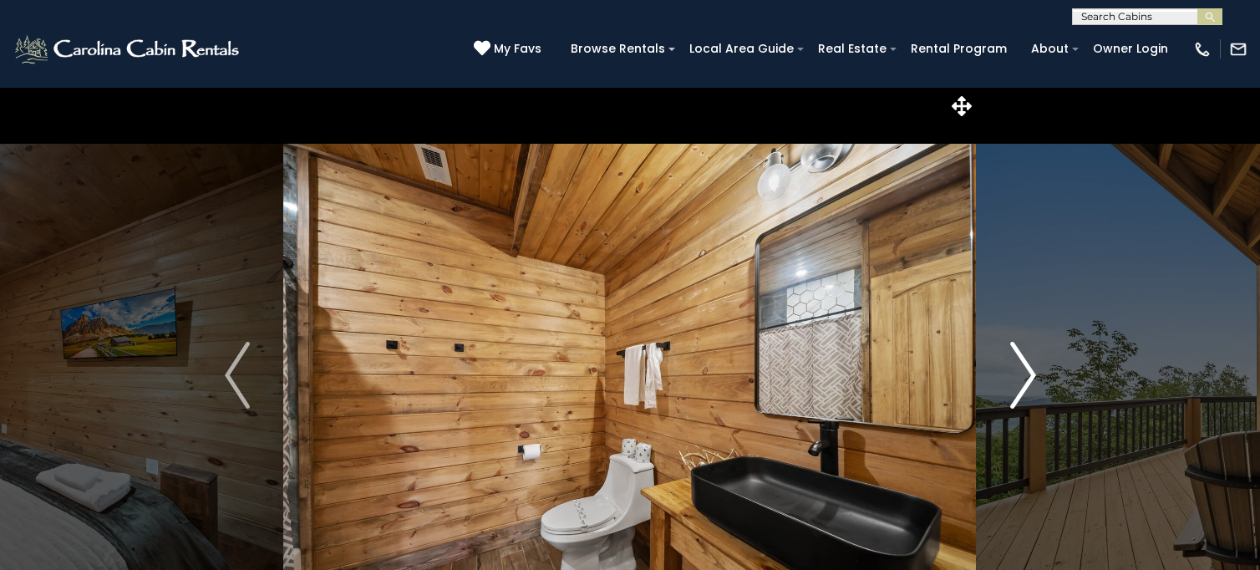
click at [1016, 369] on img "Next" at bounding box center [1023, 375] width 25 height 67
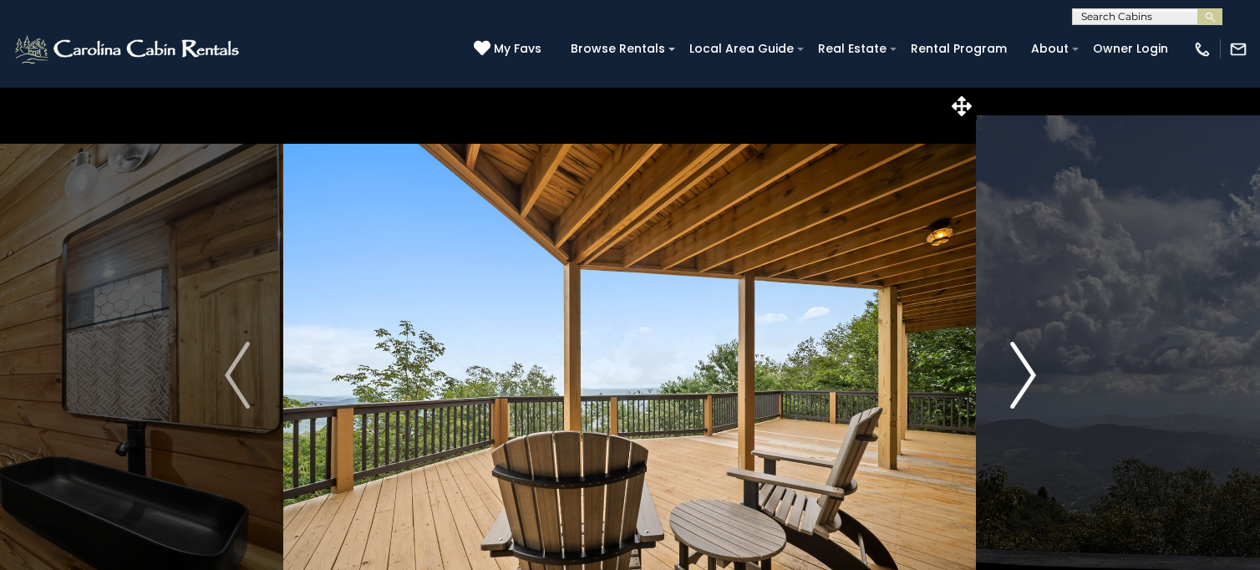
click at [1016, 369] on img "Next" at bounding box center [1023, 375] width 25 height 67
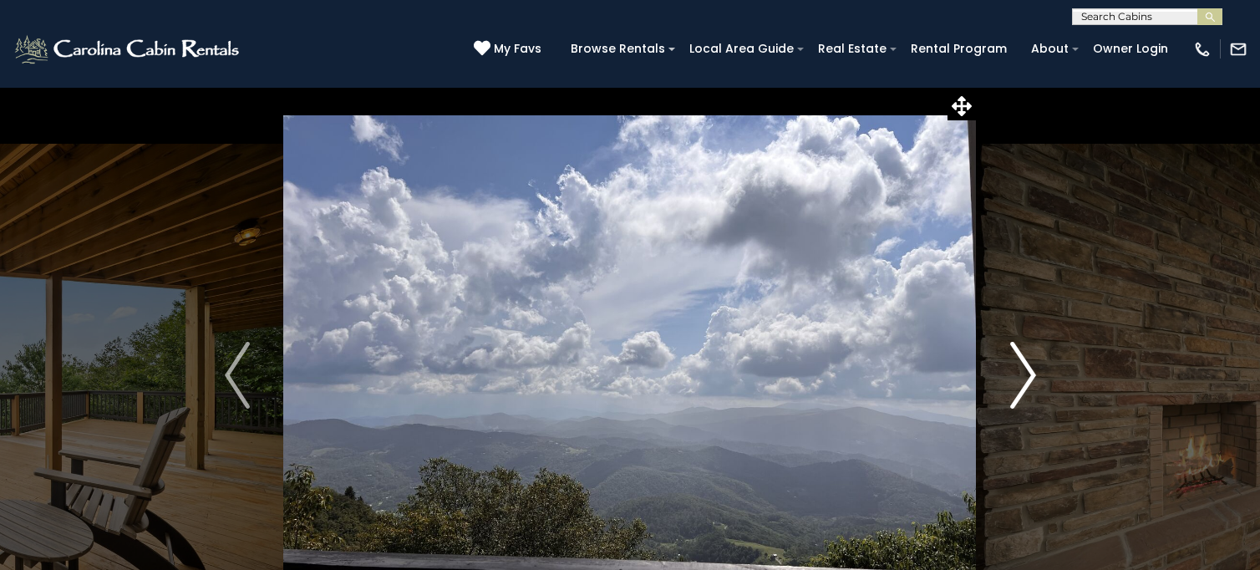
click at [1016, 369] on img "Next" at bounding box center [1023, 375] width 25 height 67
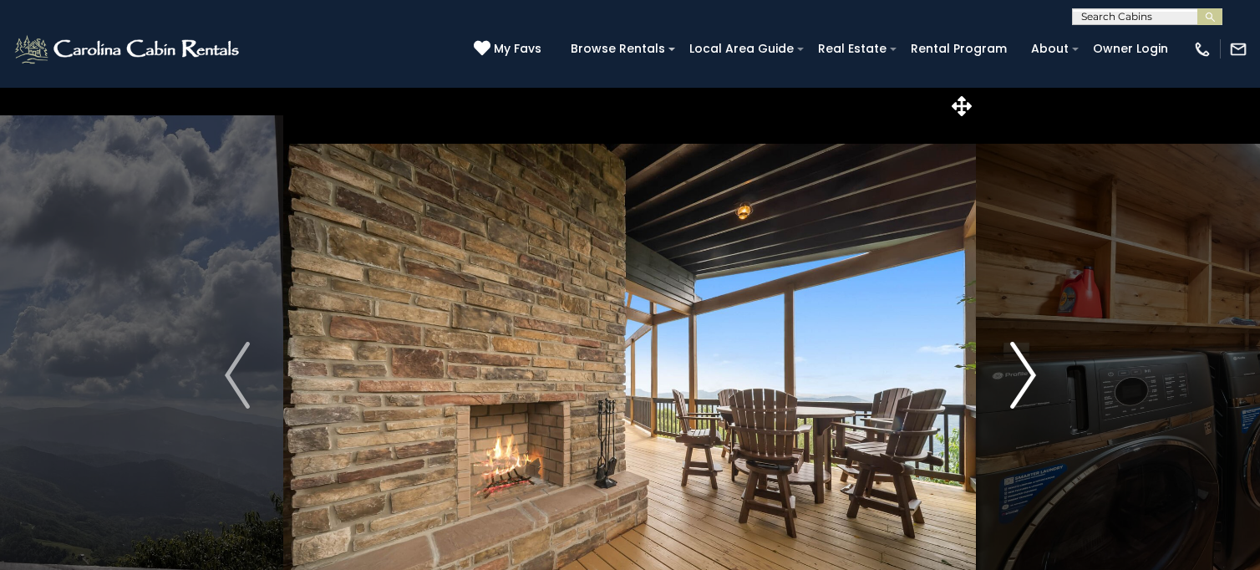
click at [1016, 369] on img "Next" at bounding box center [1023, 375] width 25 height 67
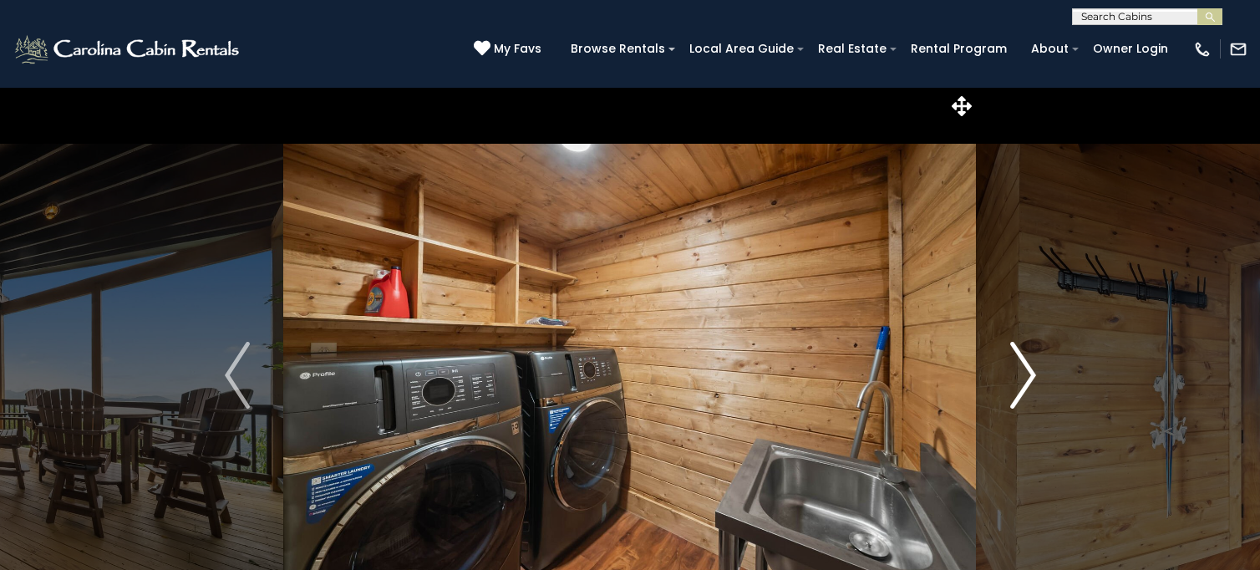
click at [1016, 369] on img "Next" at bounding box center [1023, 375] width 25 height 67
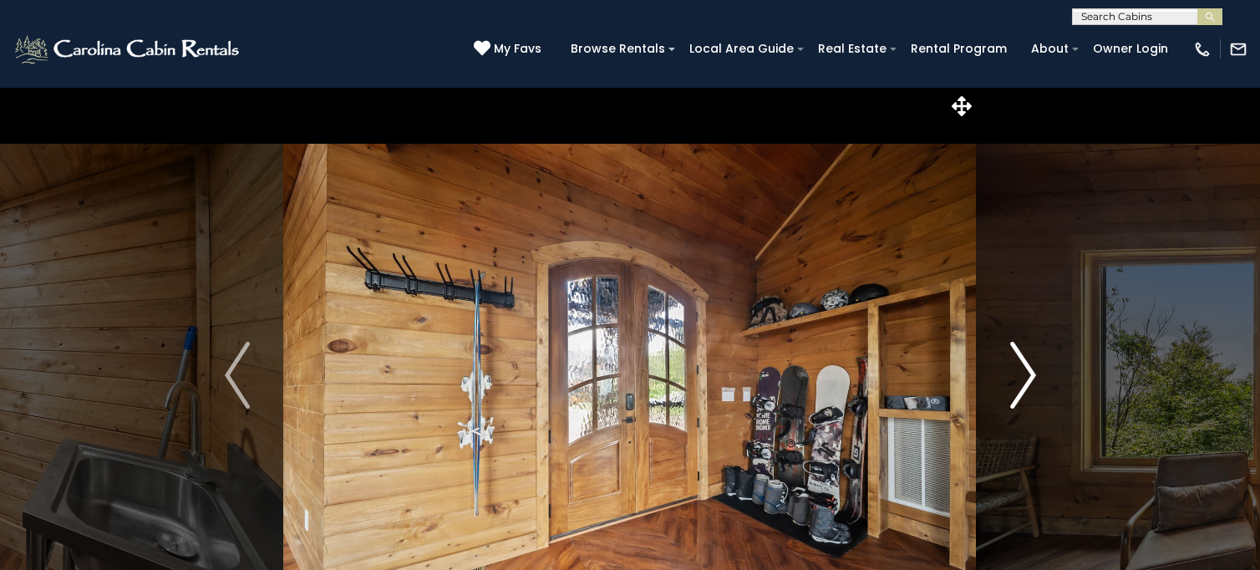
click at [1016, 369] on img "Next" at bounding box center [1023, 375] width 25 height 67
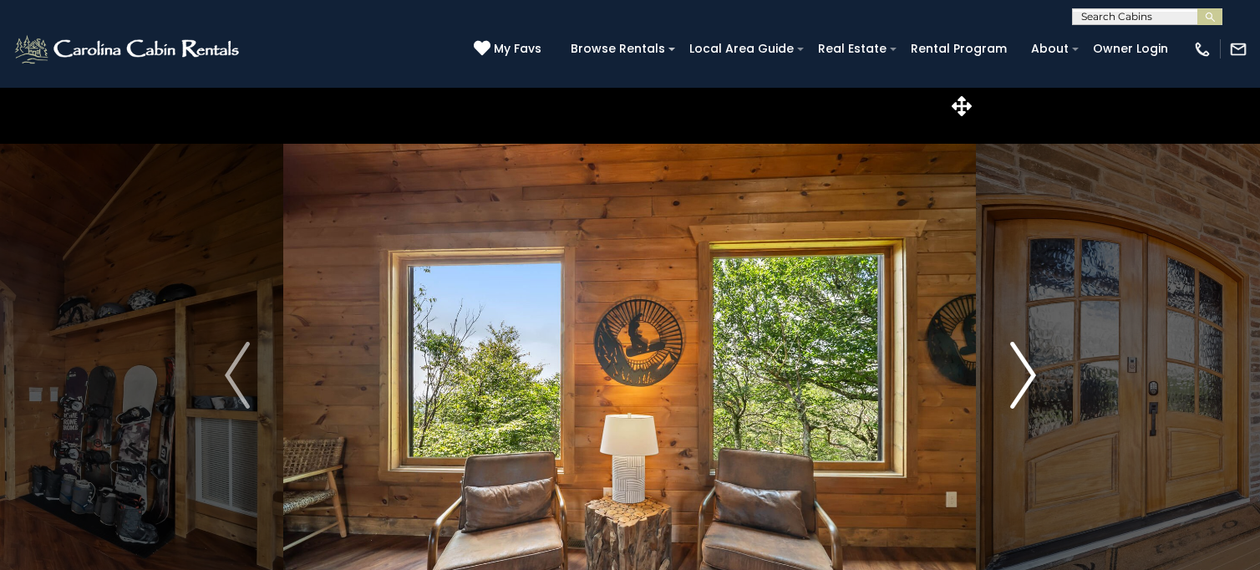
click at [1016, 369] on img "Next" at bounding box center [1023, 375] width 25 height 67
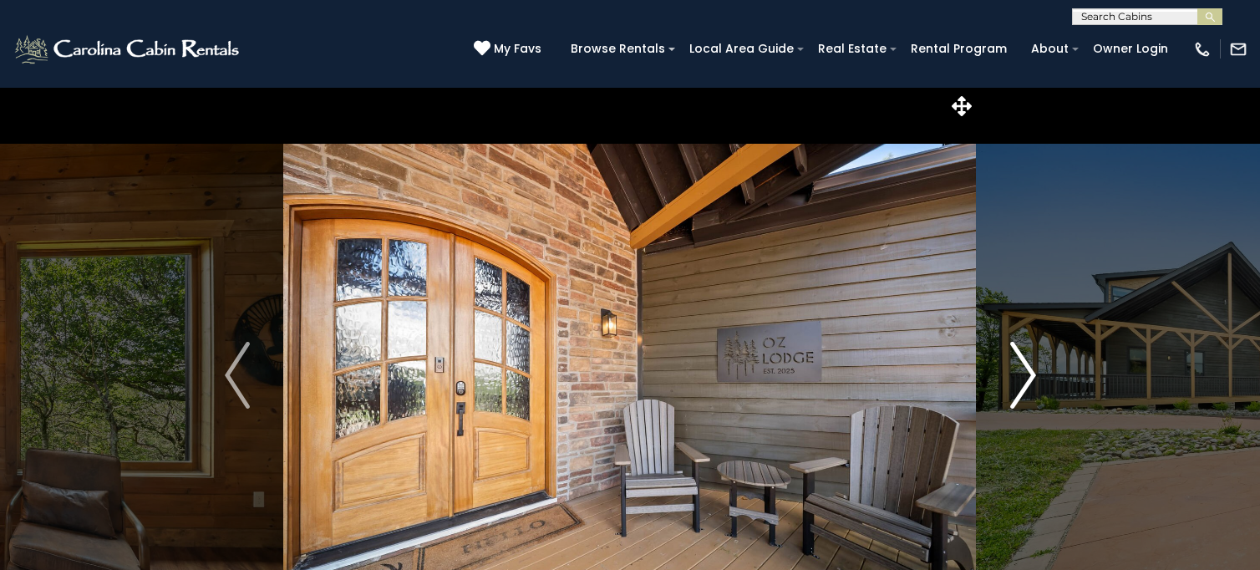
click at [1016, 369] on img "Next" at bounding box center [1023, 375] width 25 height 67
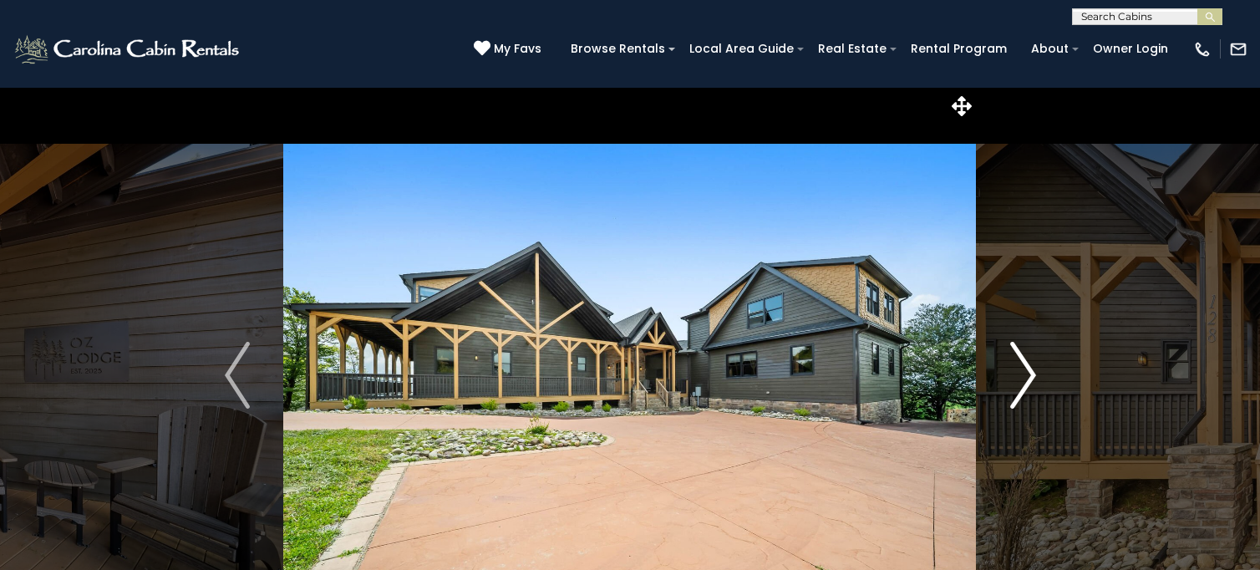
click at [1016, 369] on img "Next" at bounding box center [1023, 375] width 25 height 67
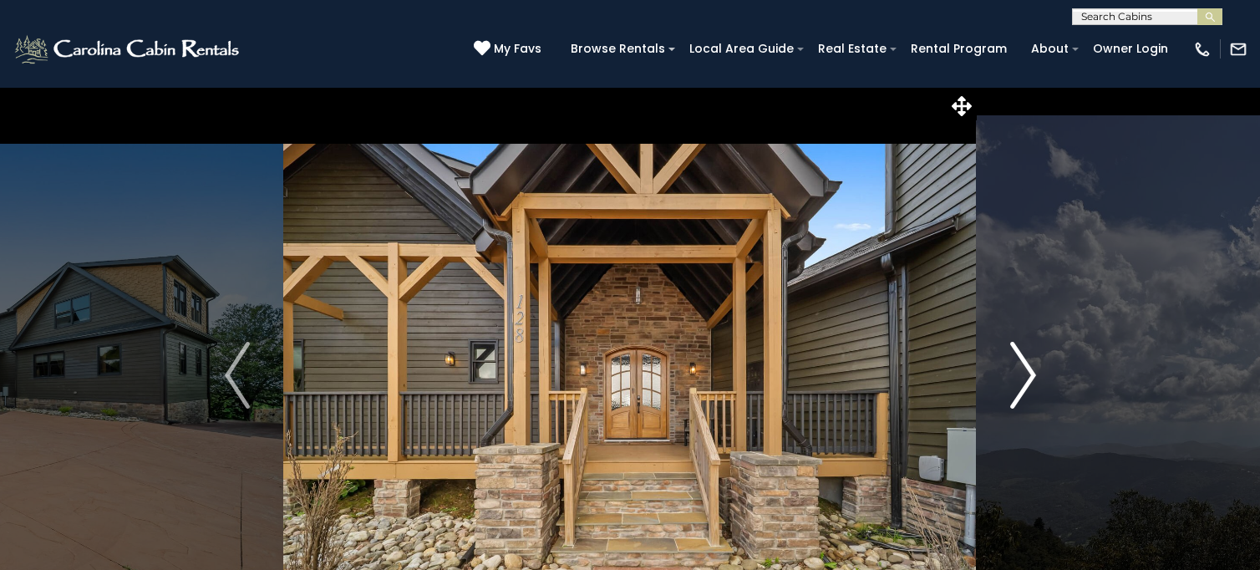
click at [1016, 369] on img "Next" at bounding box center [1023, 375] width 25 height 67
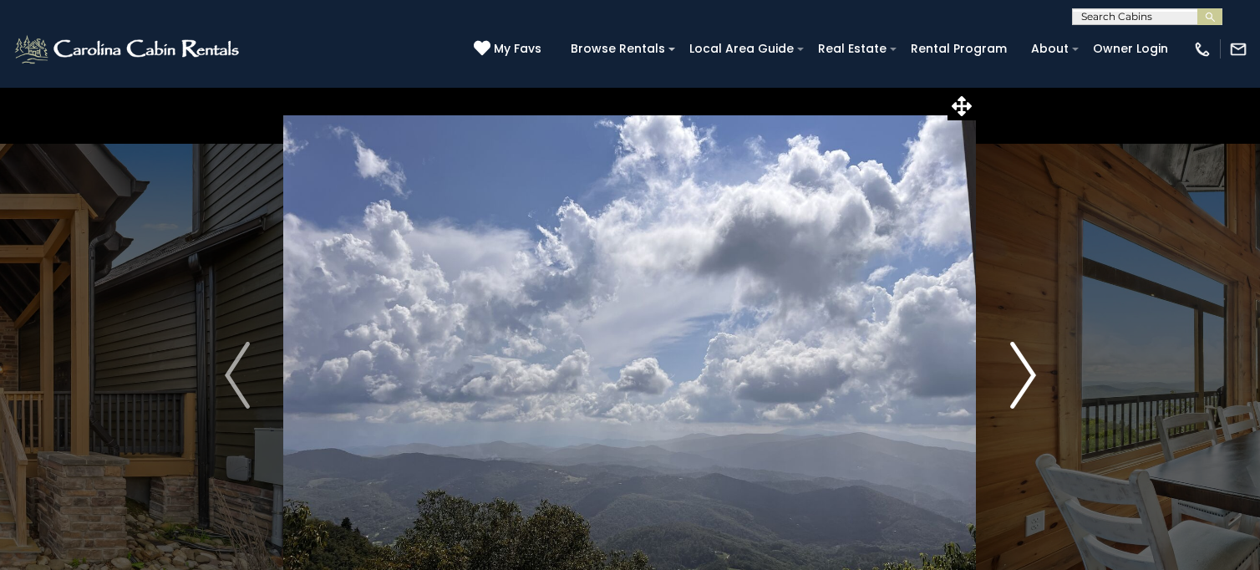
click at [1016, 369] on img "Next" at bounding box center [1023, 375] width 25 height 67
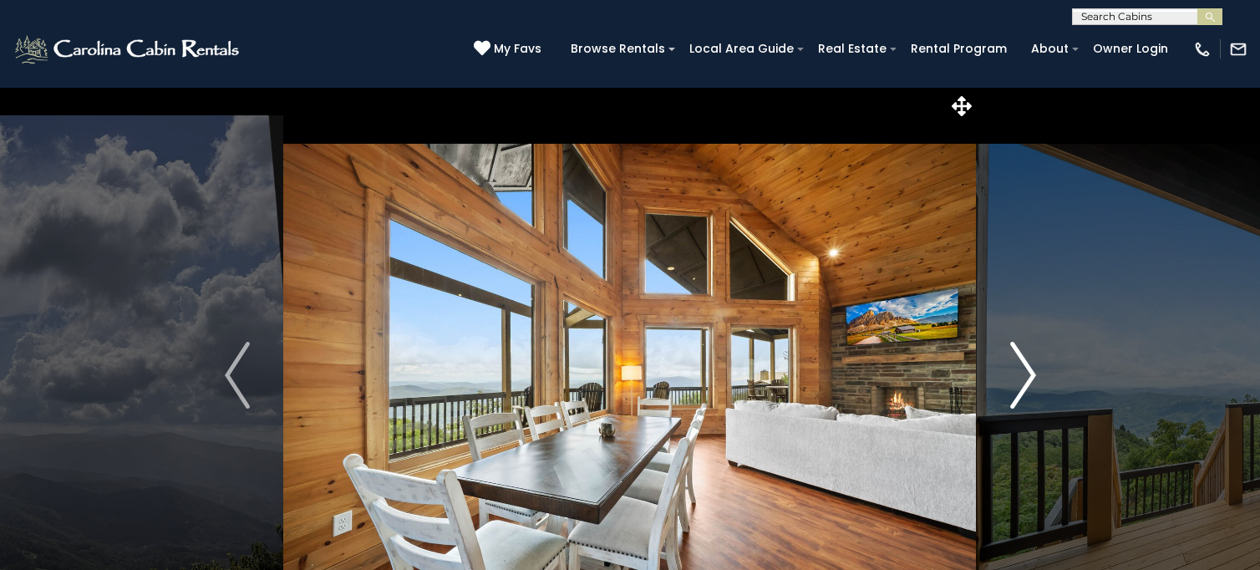
click at [1016, 369] on img "Next" at bounding box center [1023, 375] width 25 height 67
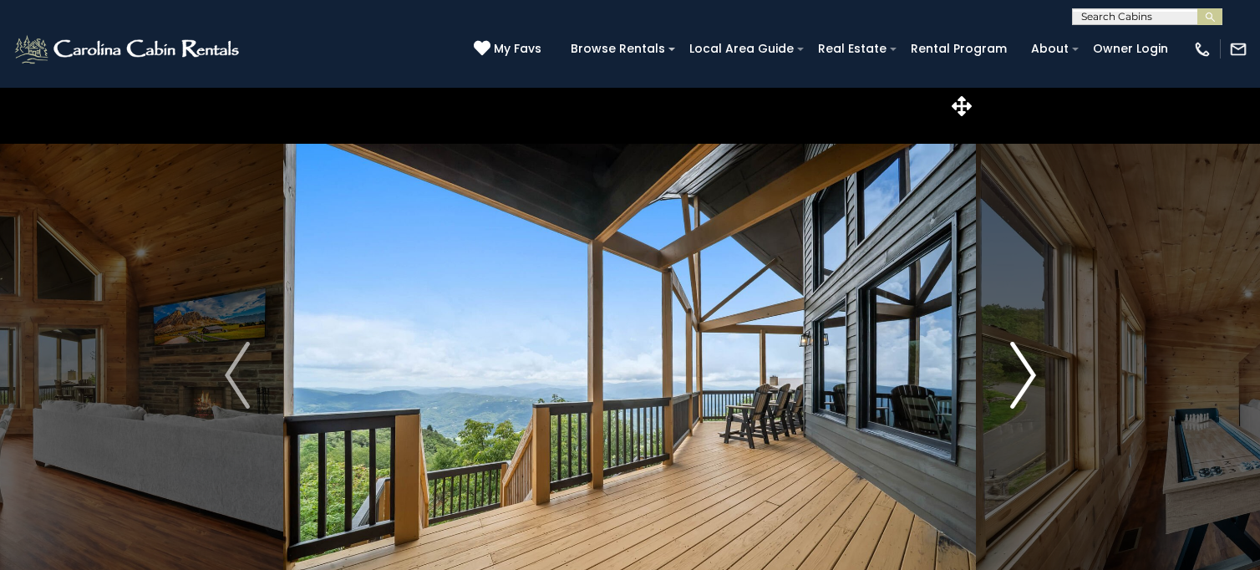
click at [1016, 369] on img "Next" at bounding box center [1023, 375] width 25 height 67
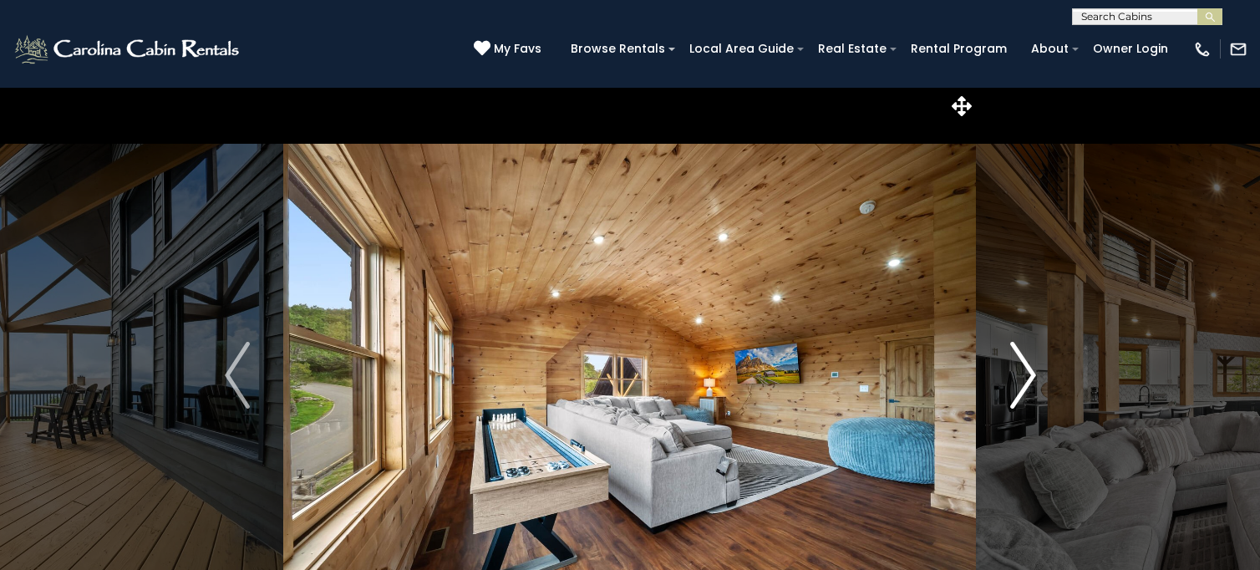
click at [1016, 369] on img "Next" at bounding box center [1023, 375] width 25 height 67
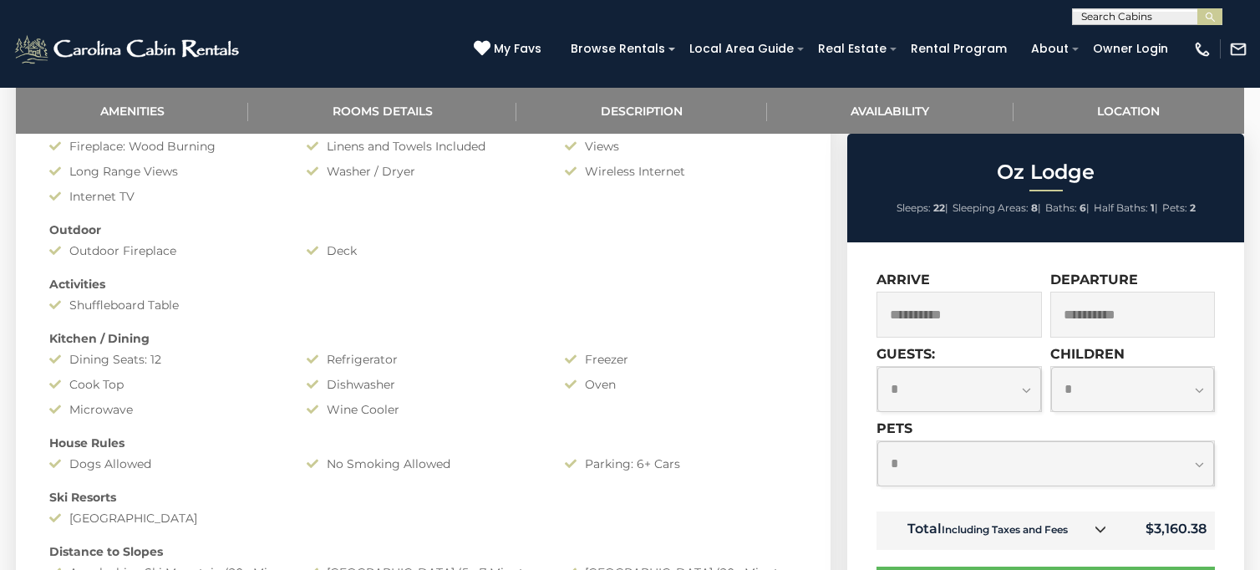
scroll to position [937, 0]
click at [1025, 395] on select "**********" at bounding box center [960, 389] width 164 height 44
select select "*"
click at [878, 368] on select "**********" at bounding box center [960, 389] width 164 height 44
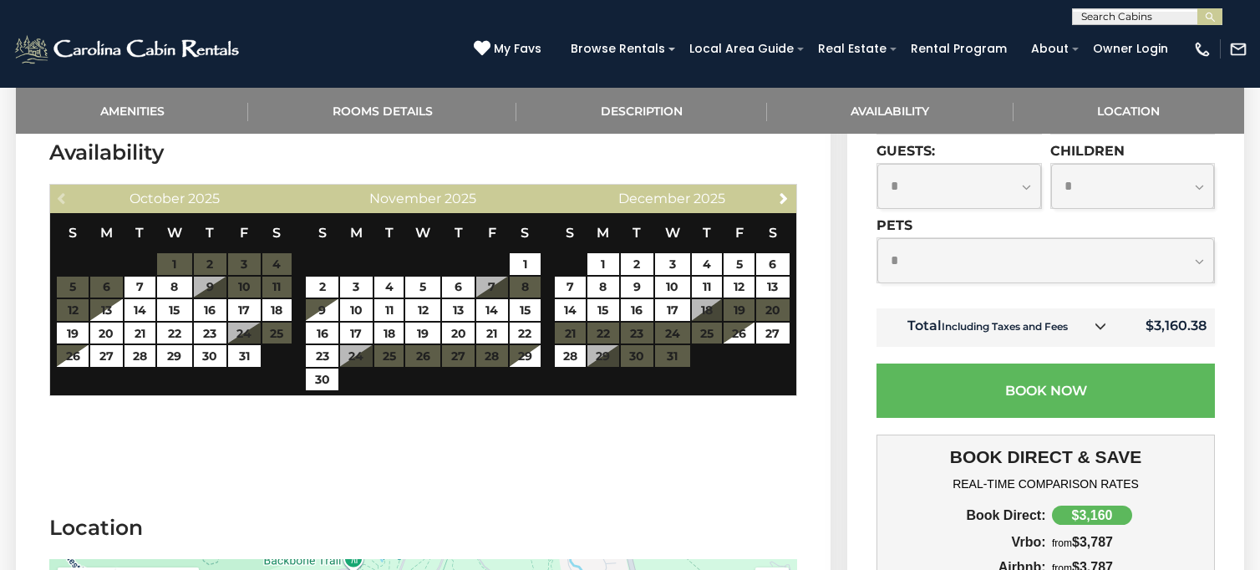
scroll to position [3337, 0]
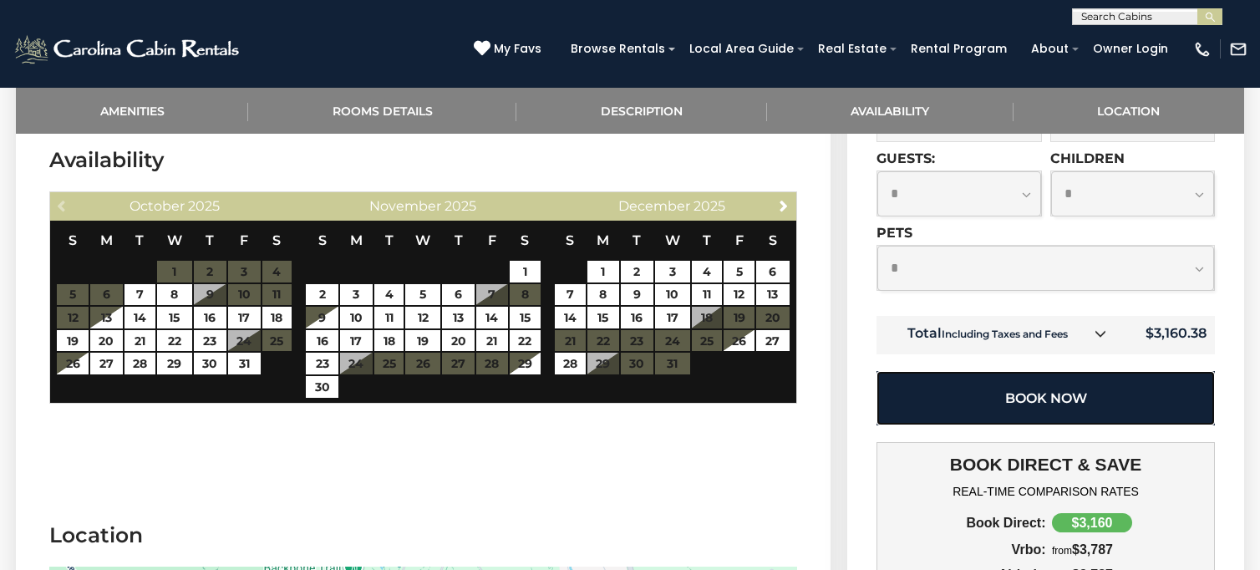
click at [1126, 371] on button "Book Now" at bounding box center [1046, 398] width 339 height 54
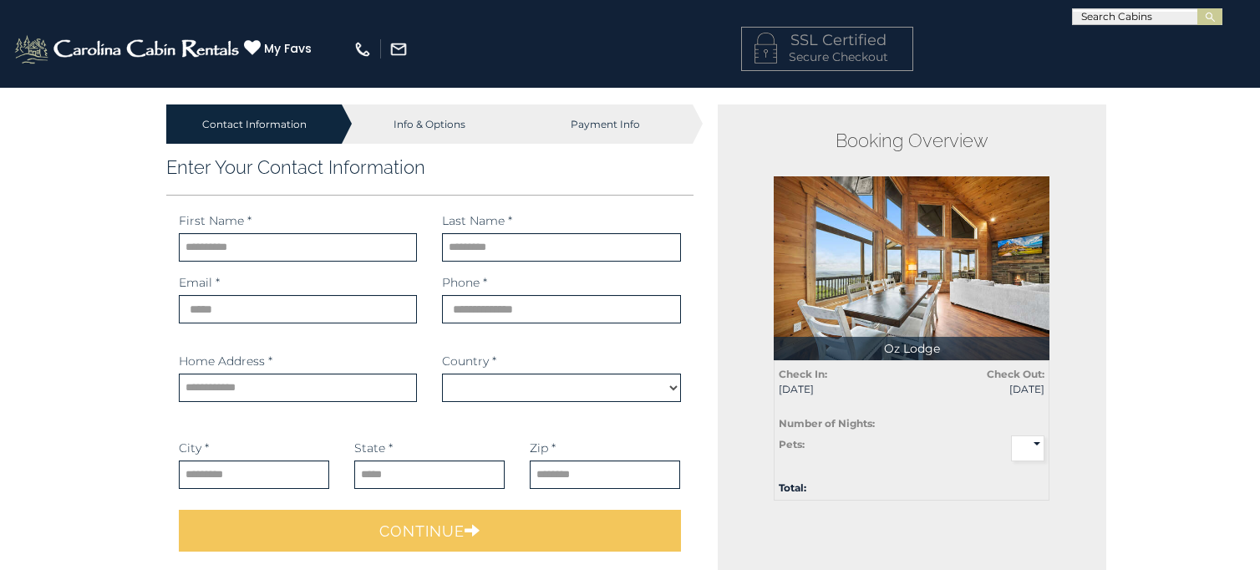
select select "*********"
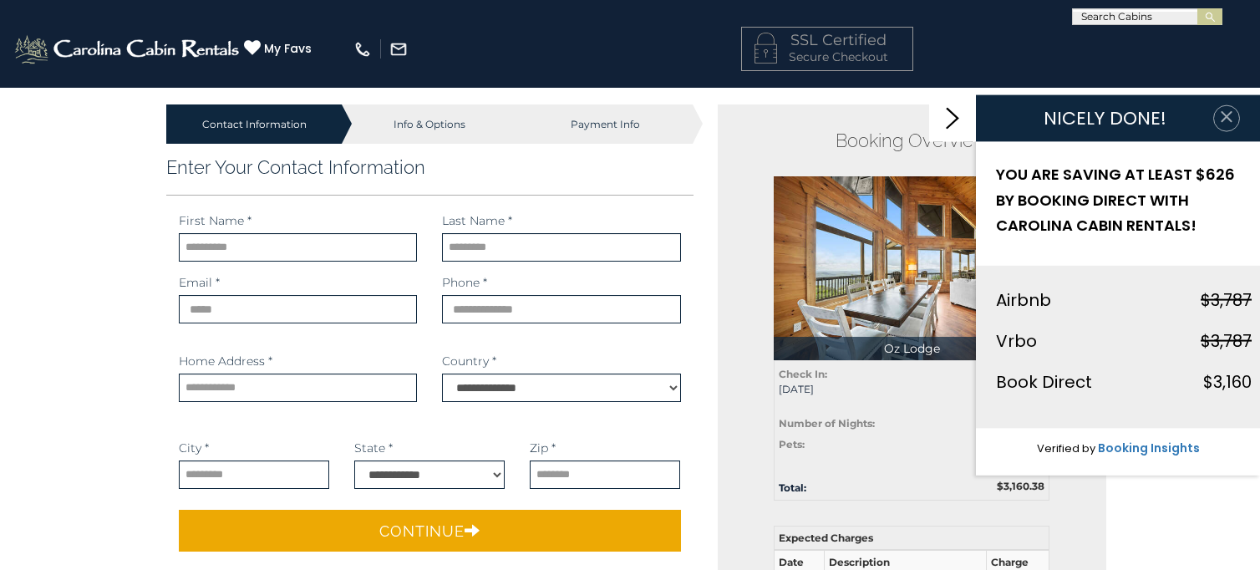
click at [1225, 118] on icon "button" at bounding box center [1226, 116] width 11 height 11
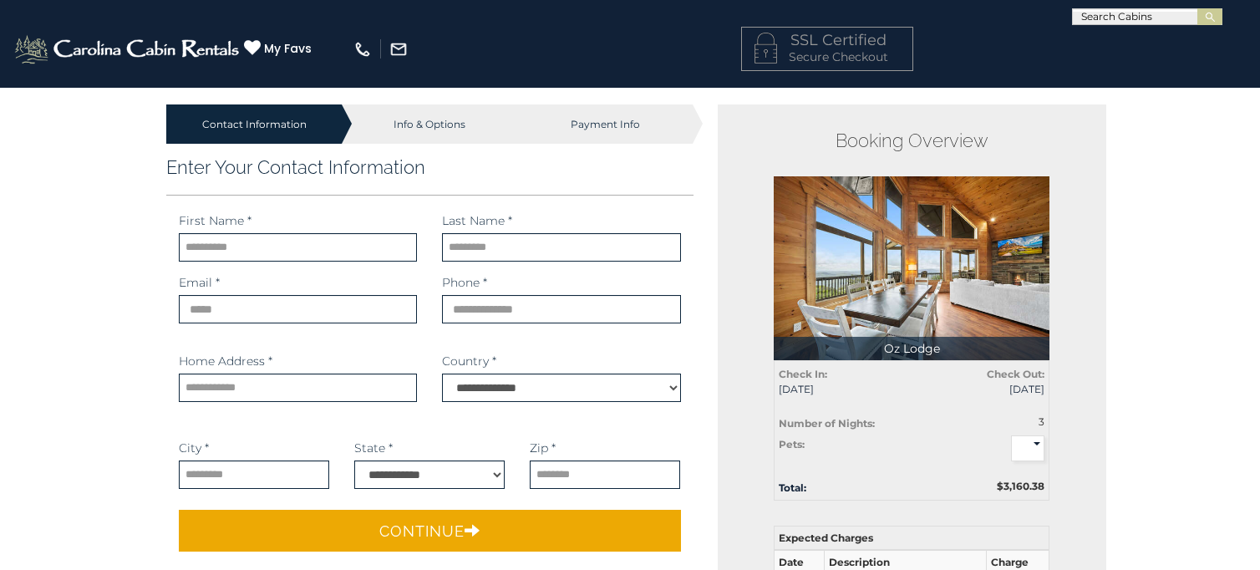
click at [450, 122] on div "Info & Options" at bounding box center [430, 123] width 176 height 39
click at [587, 135] on div "Payment Info" at bounding box center [605, 123] width 176 height 39
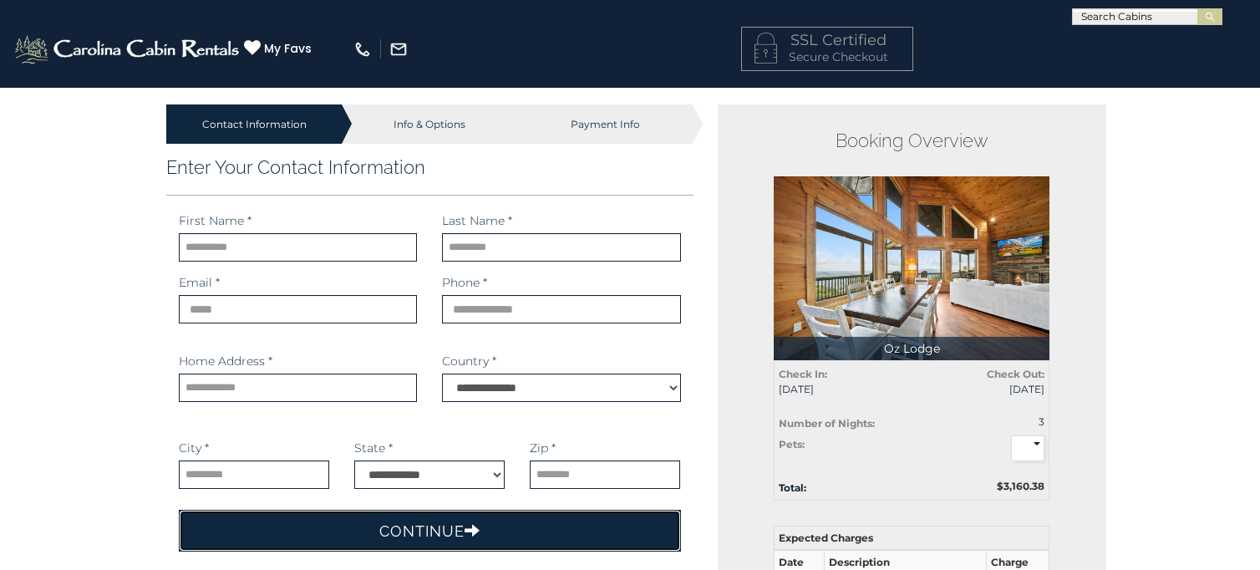
click at [641, 528] on button "Continue" at bounding box center [430, 531] width 502 height 42
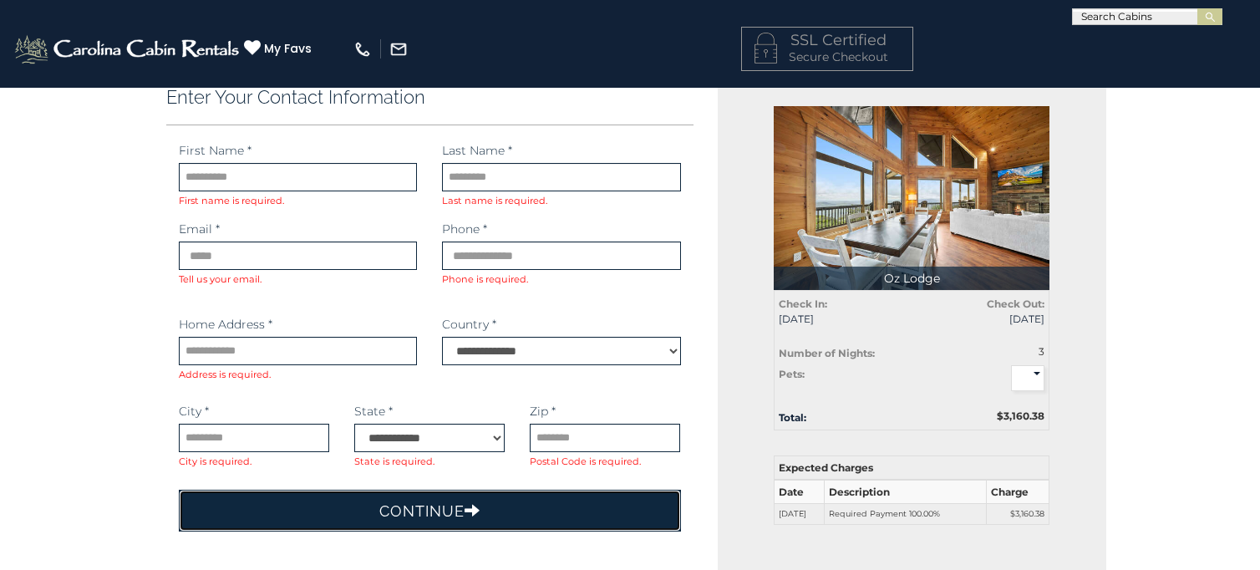
scroll to position [70, 0]
click at [603, 512] on button "Continue" at bounding box center [430, 511] width 502 height 42
click at [443, 499] on button "Continue" at bounding box center [430, 511] width 502 height 42
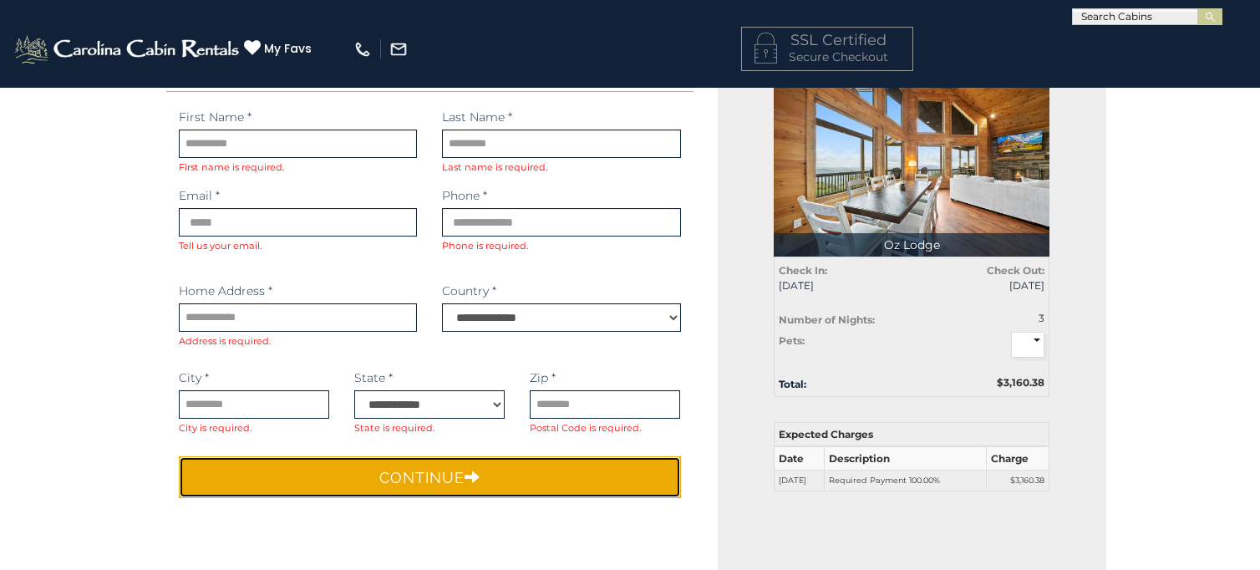
scroll to position [0, 0]
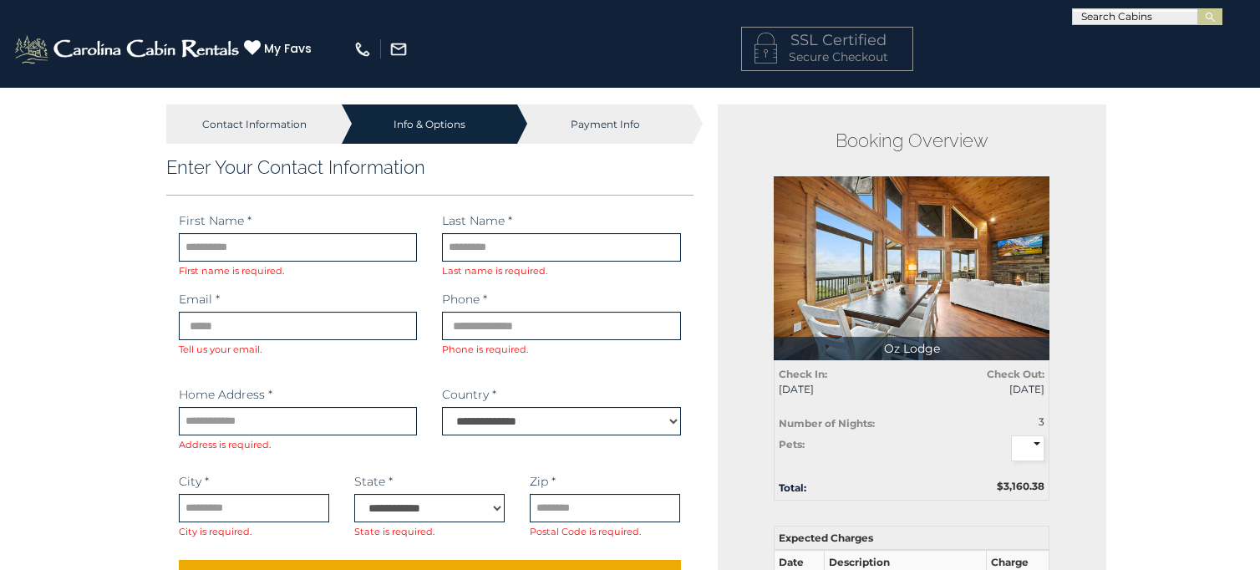
click at [662, 123] on div "Payment Info" at bounding box center [605, 123] width 176 height 39
click at [632, 130] on div "Payment Info" at bounding box center [605, 123] width 176 height 39
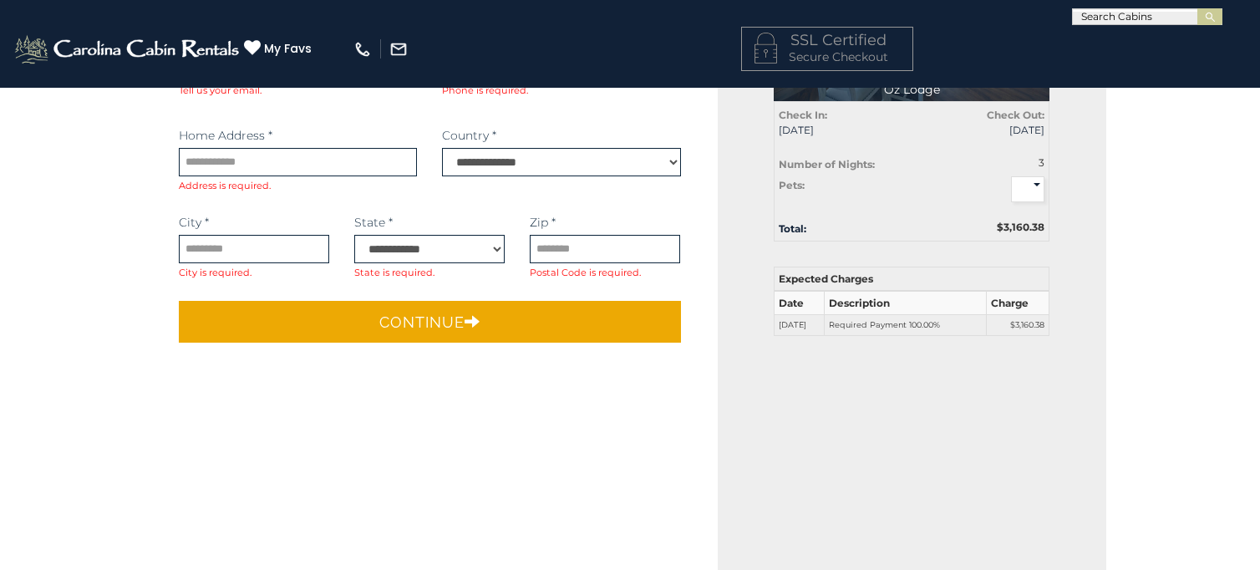
scroll to position [261, 0]
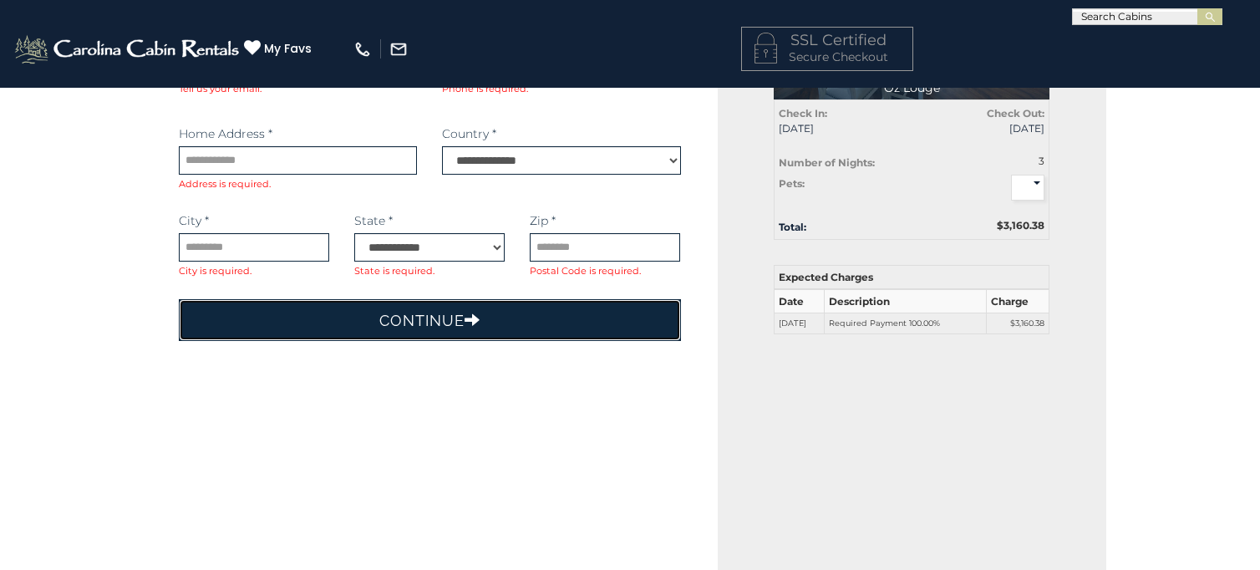
click at [534, 324] on button "Continue" at bounding box center [430, 320] width 502 height 42
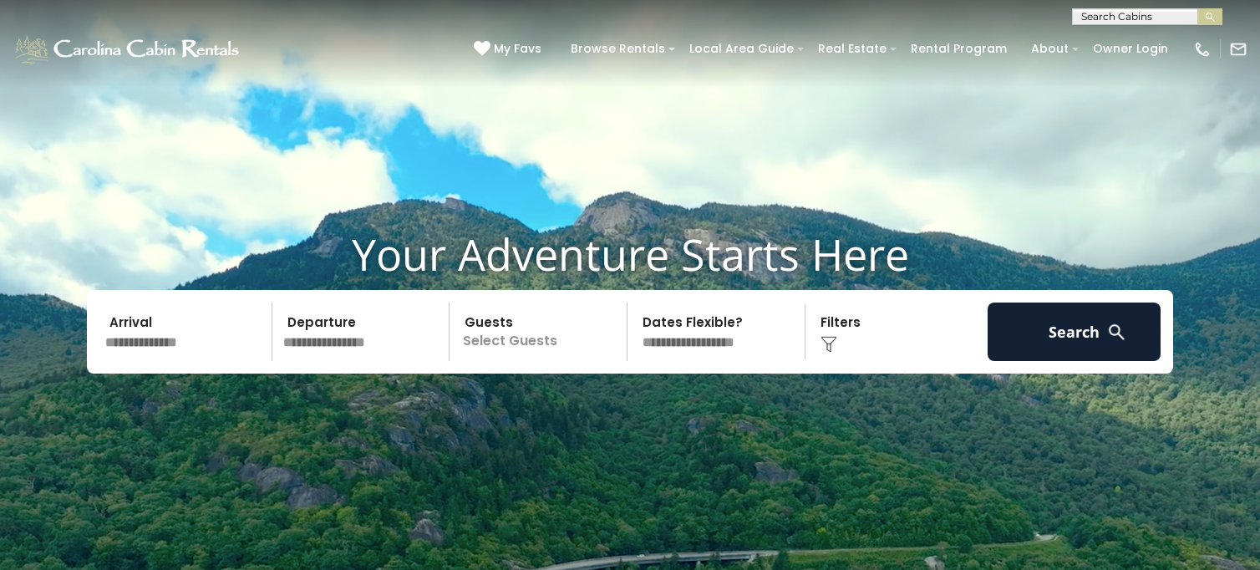
click at [186, 339] on input "text" at bounding box center [185, 332] width 173 height 59
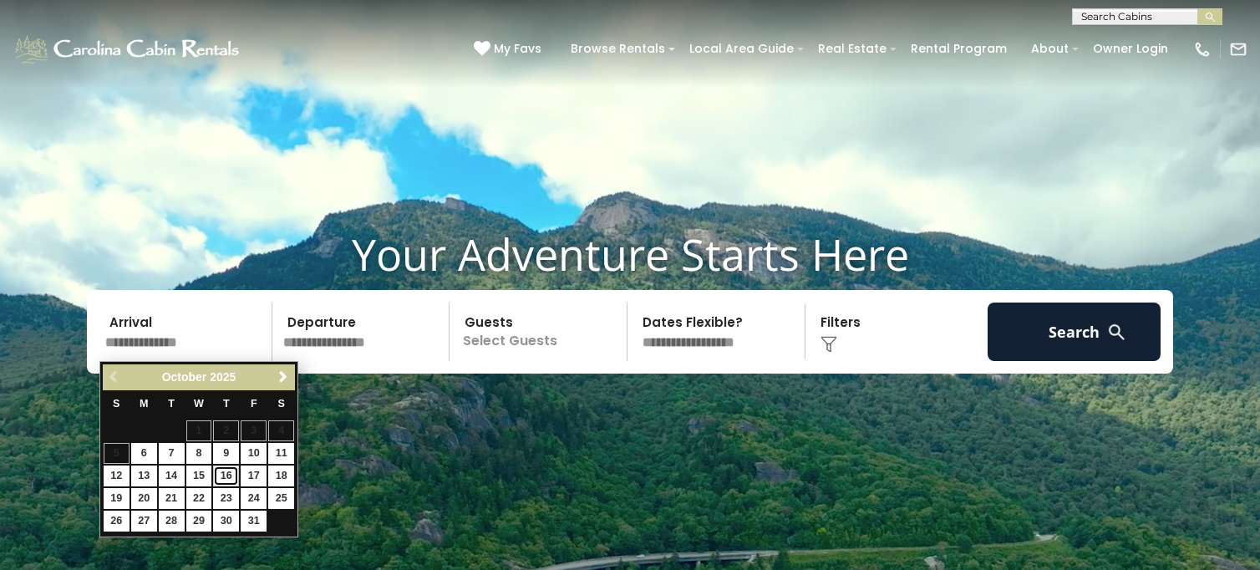
click at [227, 476] on link "16" at bounding box center [226, 476] width 26 height 21
type input "********"
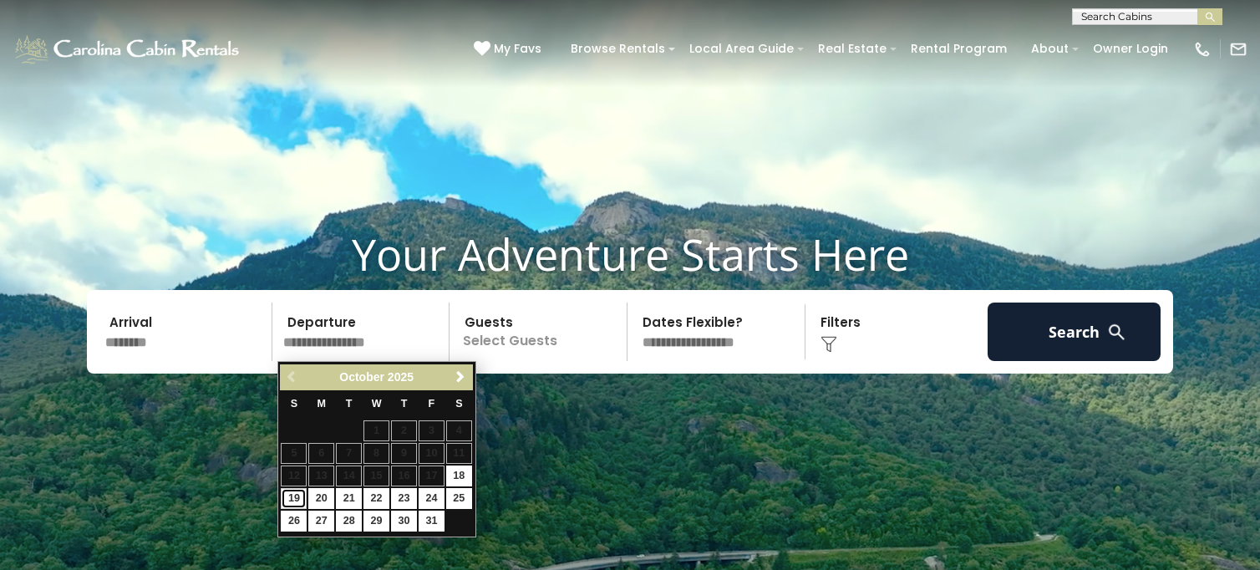
click at [290, 496] on link "19" at bounding box center [294, 498] width 26 height 21
type input "********"
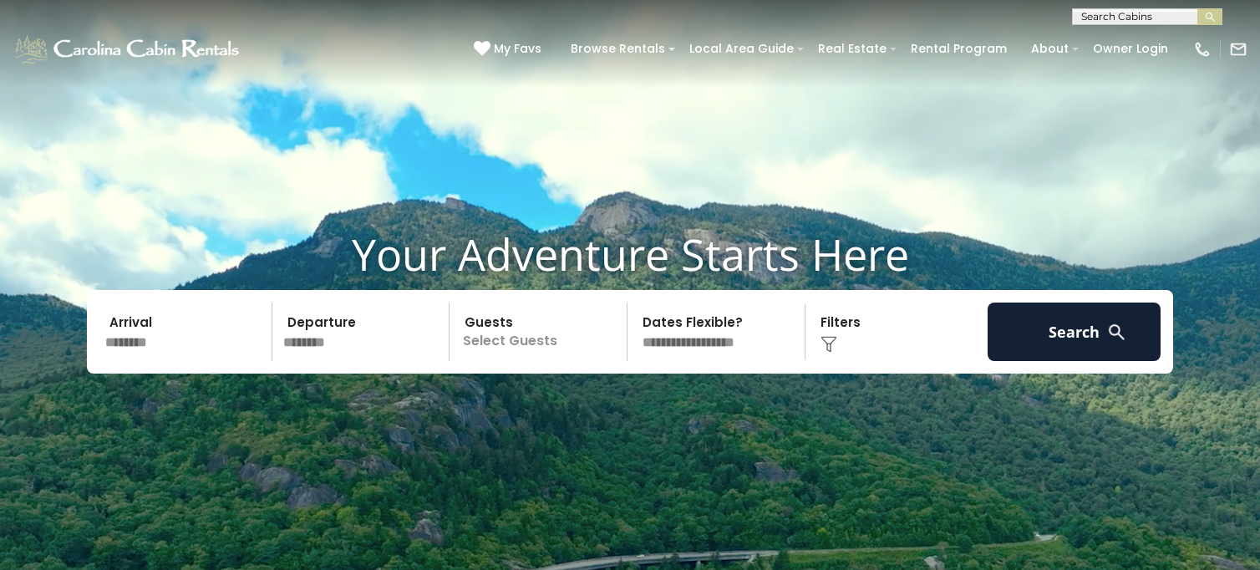
click at [527, 339] on p "Select Guests" at bounding box center [541, 332] width 172 height 59
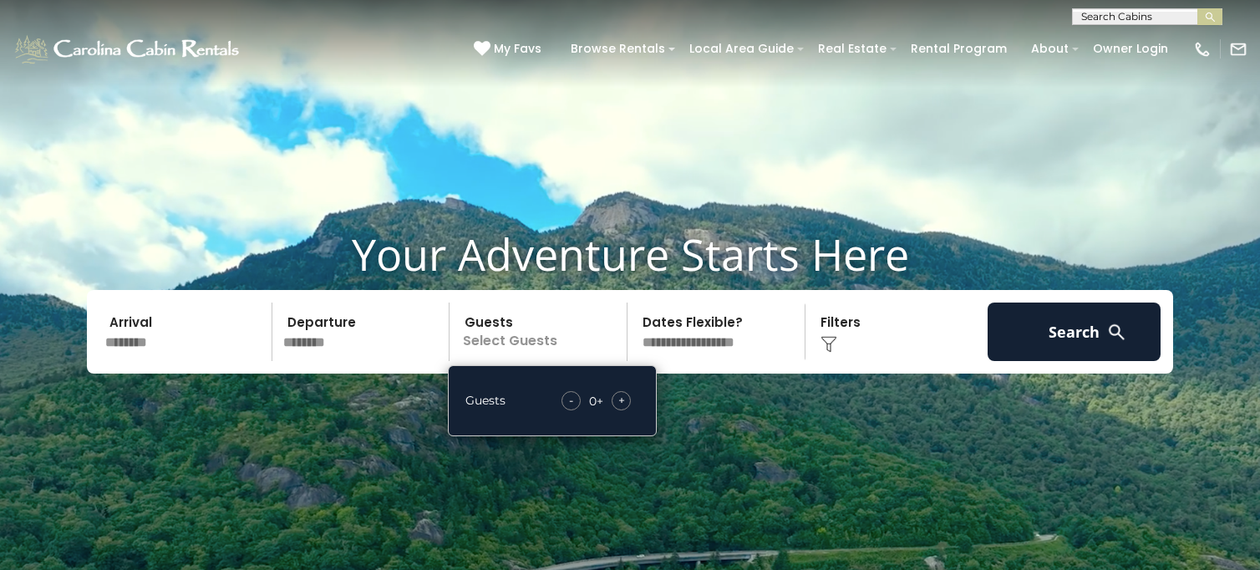
click at [622, 403] on span "+" at bounding box center [622, 400] width 7 height 17
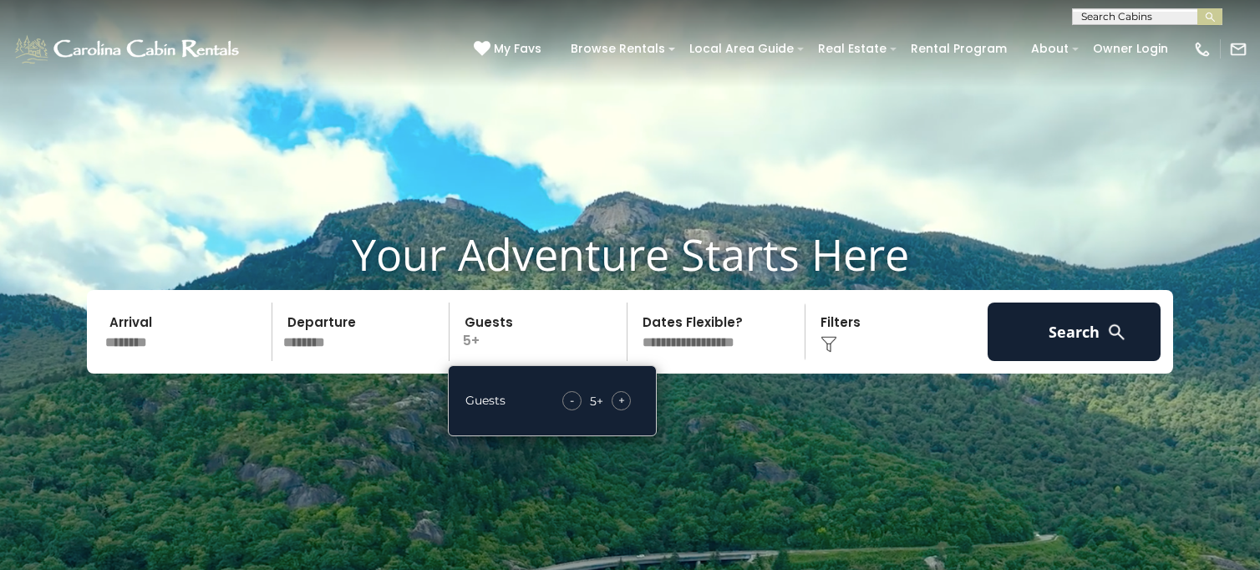
click at [622, 403] on span "+" at bounding box center [622, 400] width 7 height 17
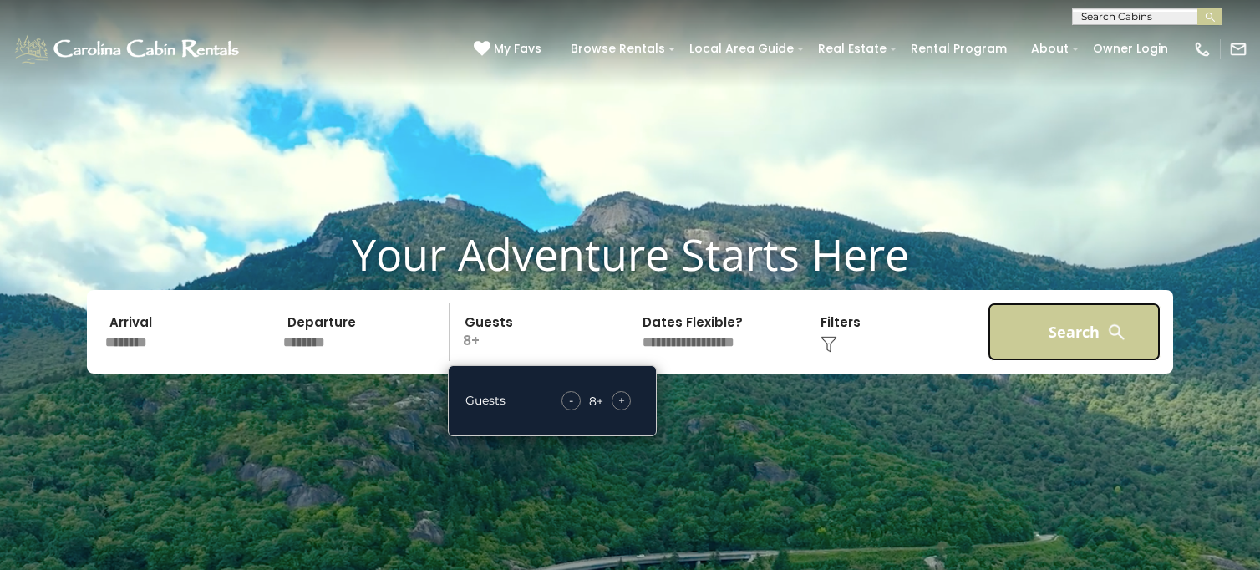
click at [1107, 346] on button "Search" at bounding box center [1074, 332] width 173 height 59
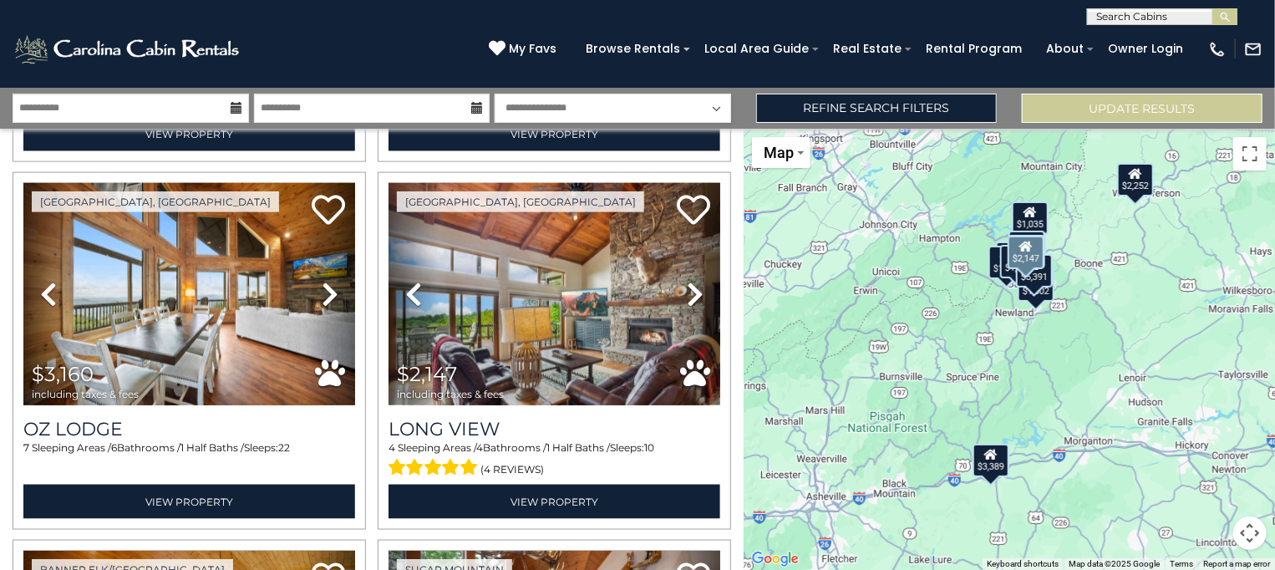
scroll to position [1122, 0]
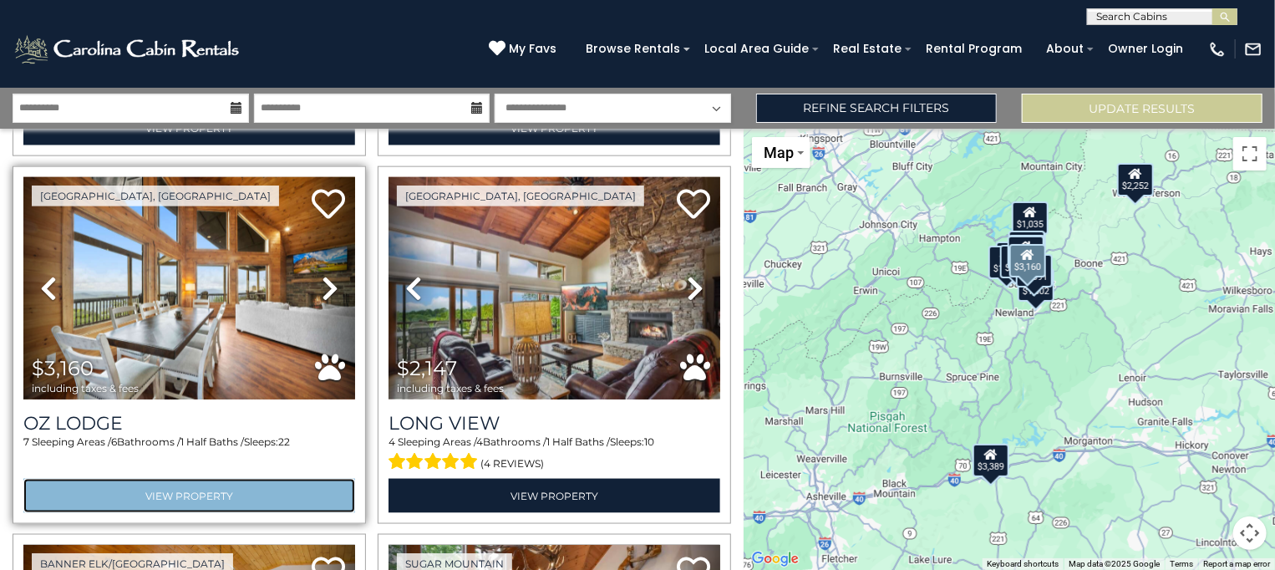
click at [298, 479] on link "View Property" at bounding box center [189, 496] width 332 height 34
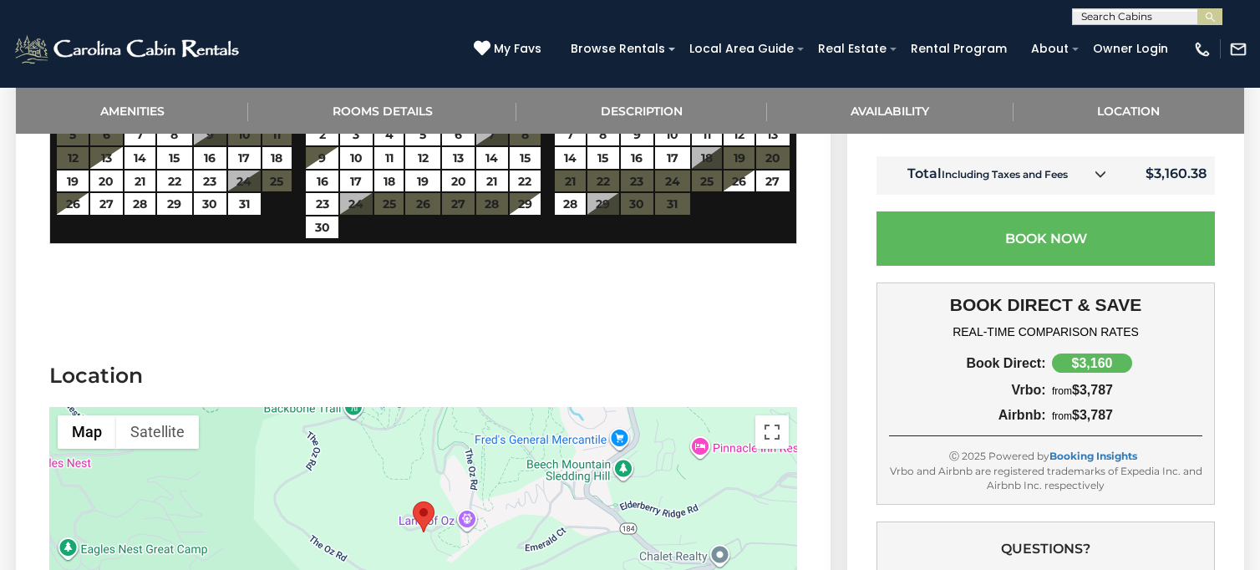
scroll to position [3491, 0]
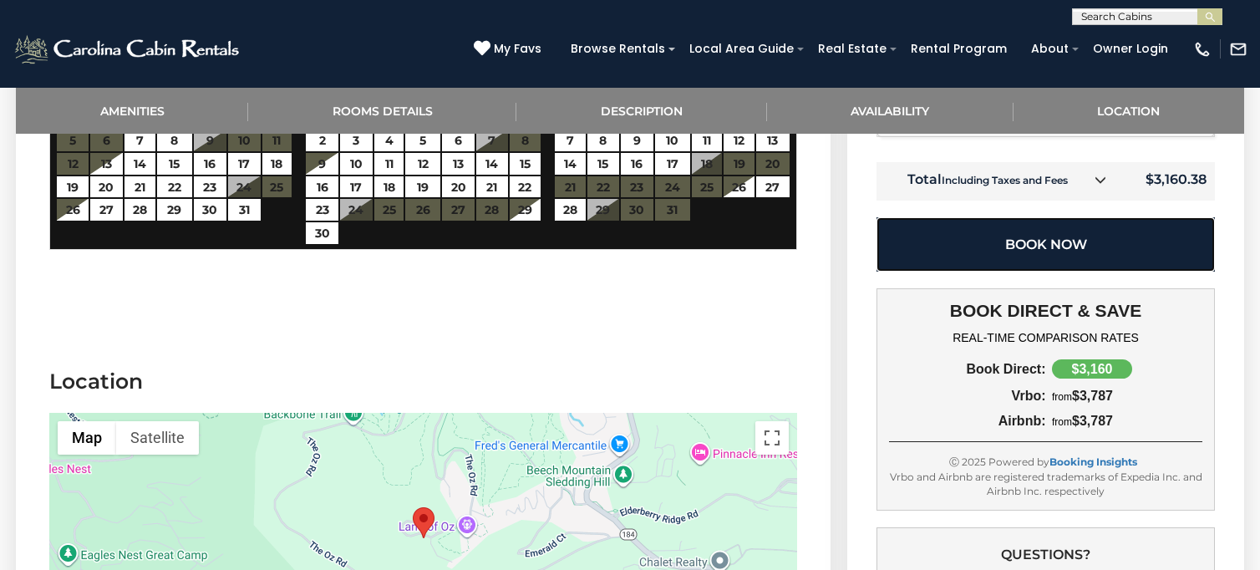
click at [1107, 219] on button "Book Now" at bounding box center [1046, 244] width 339 height 54
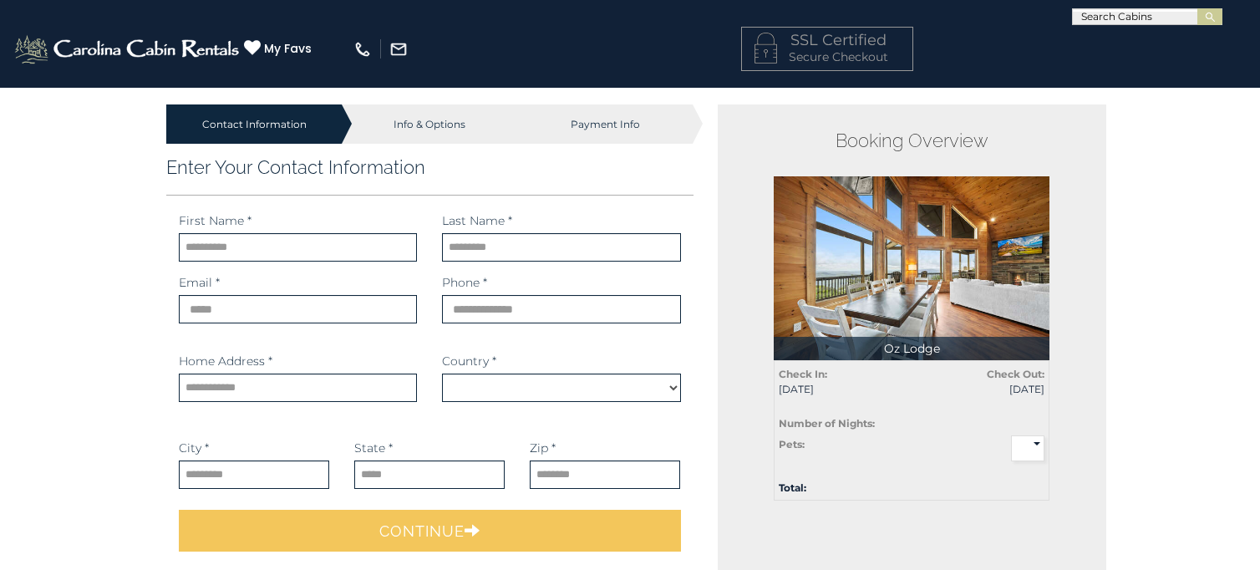
select select "*********"
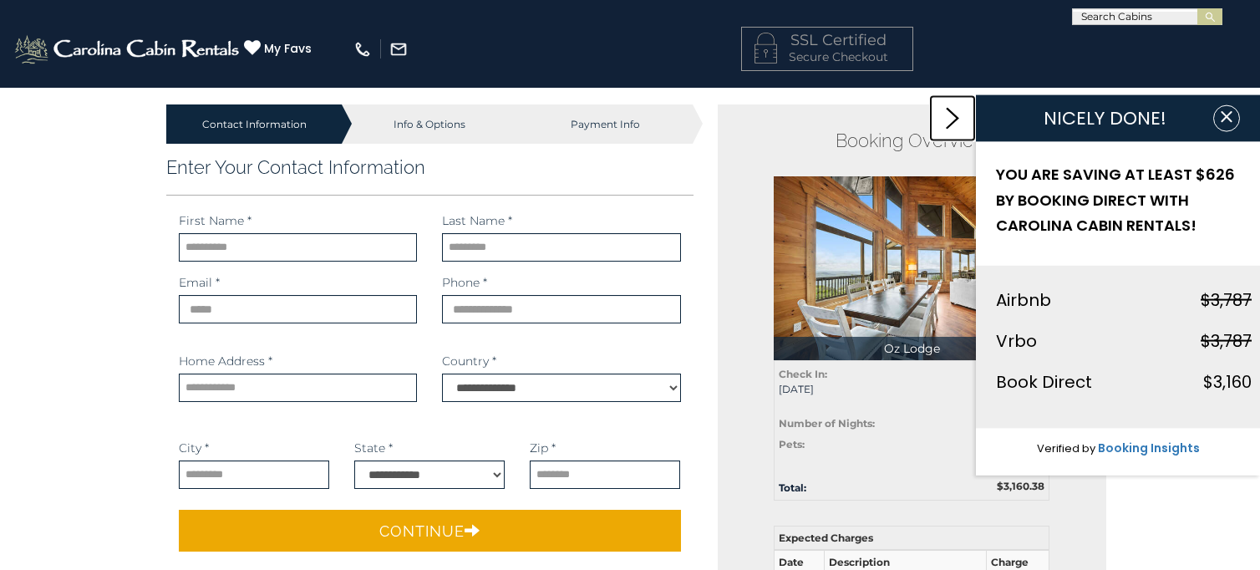
click at [957, 116] on icon at bounding box center [952, 119] width 13 height 22
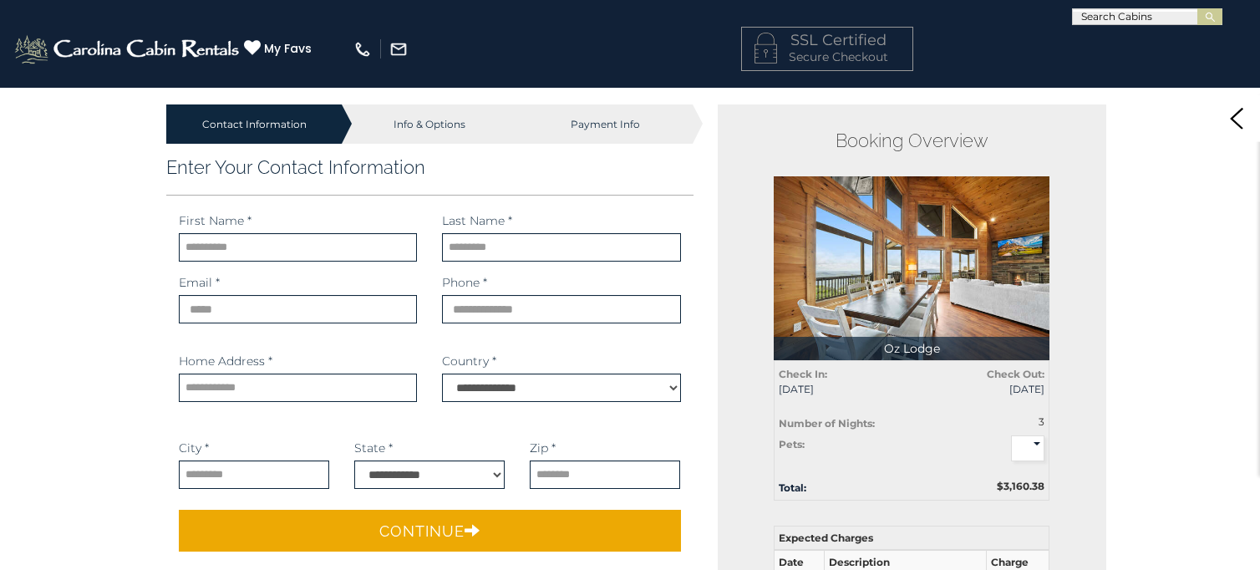
click at [1036, 446] on select "* * *" at bounding box center [1027, 448] width 33 height 27
select select
click at [1011, 435] on select "* * *" at bounding box center [1027, 448] width 33 height 27
click at [384, 241] on input "text" at bounding box center [298, 247] width 238 height 28
type input "**********"
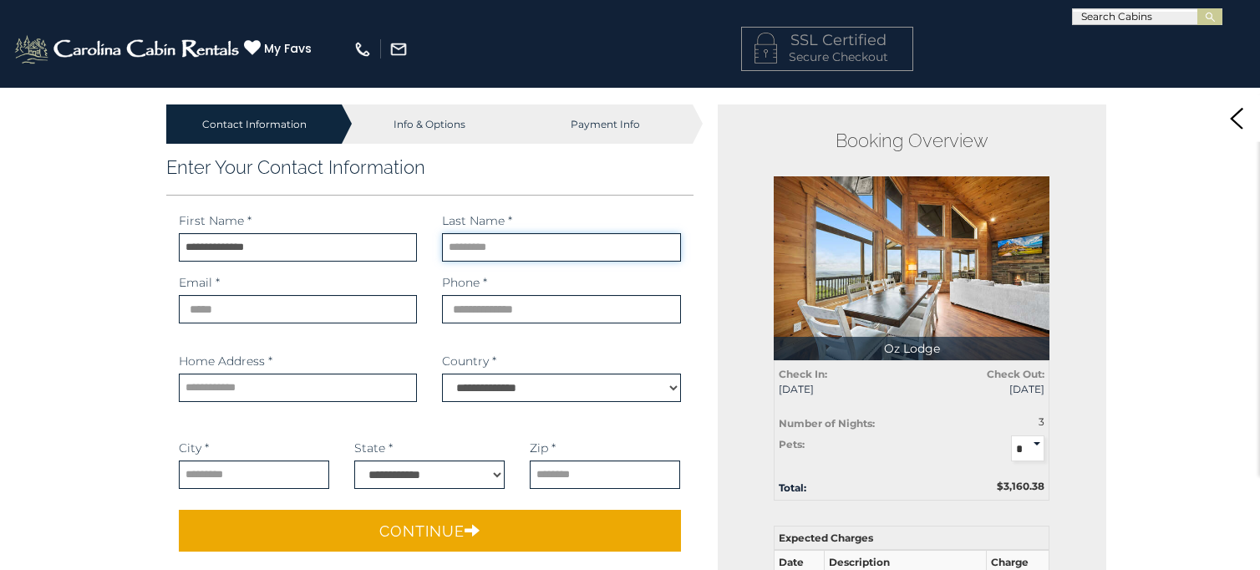
type input "********"
type input "**********"
type input "*****"
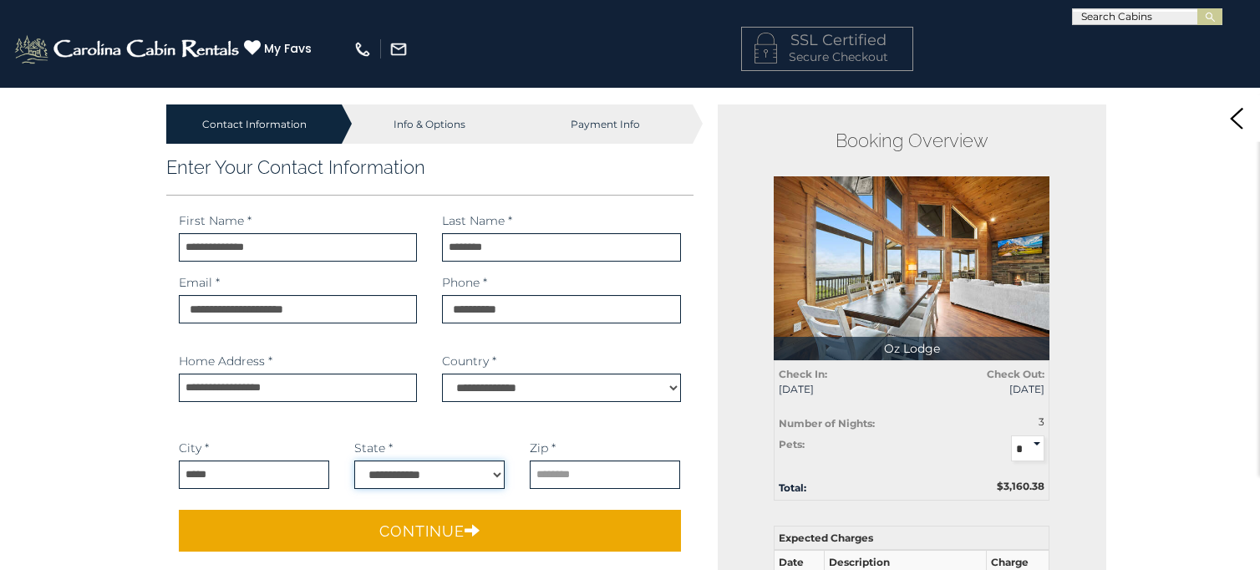
select select "**"
type input "*****"
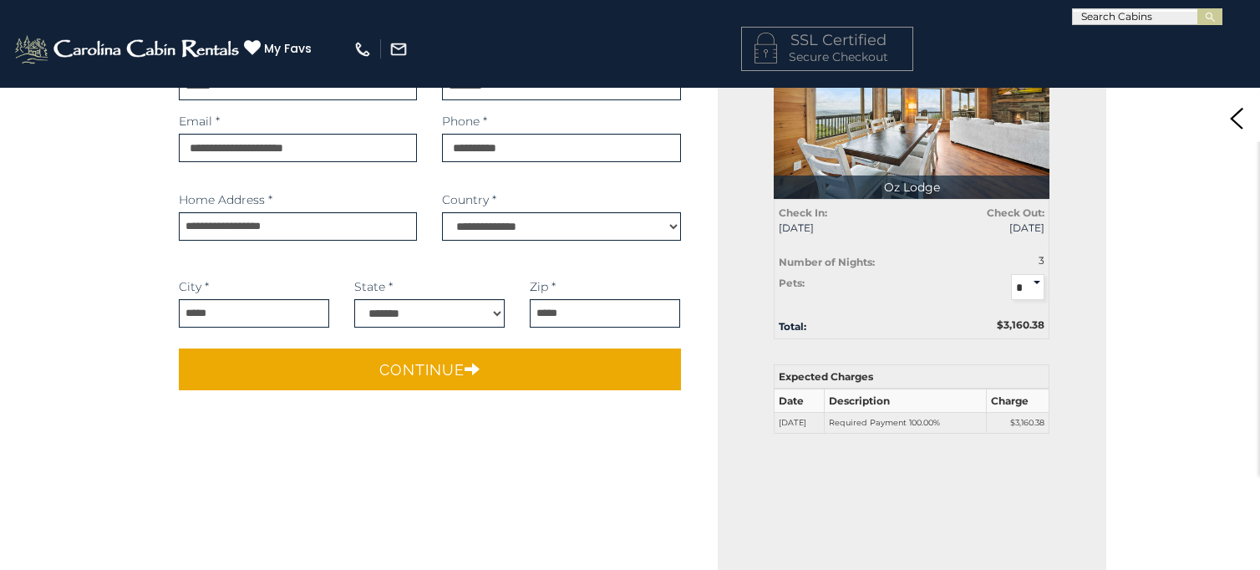
scroll to position [160, 0]
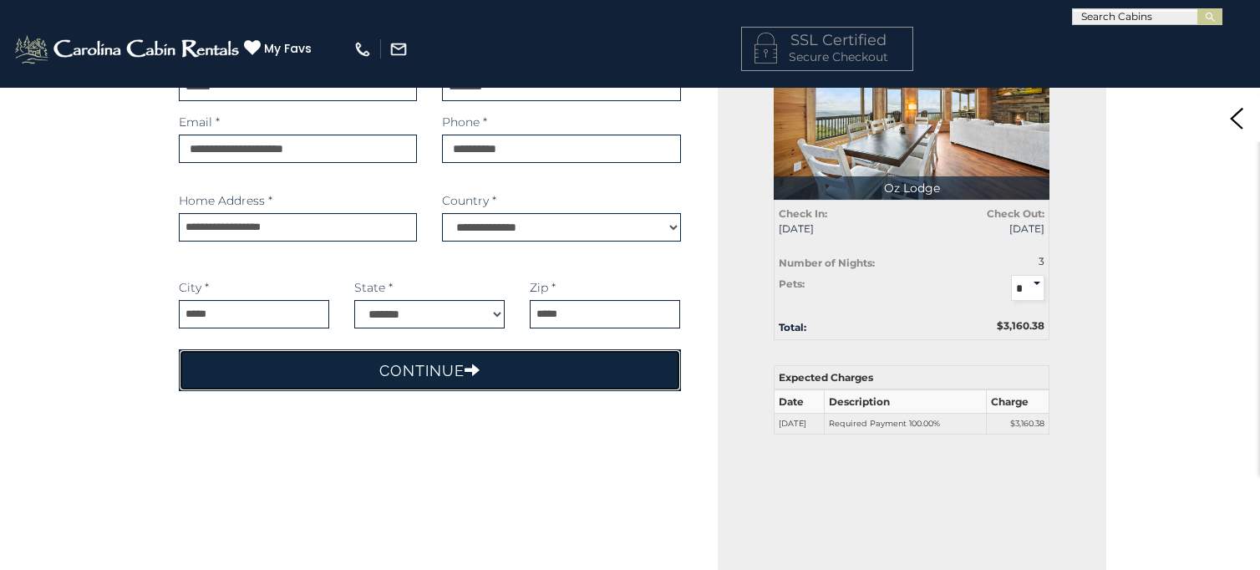
click at [267, 375] on button "Continue" at bounding box center [430, 370] width 502 height 42
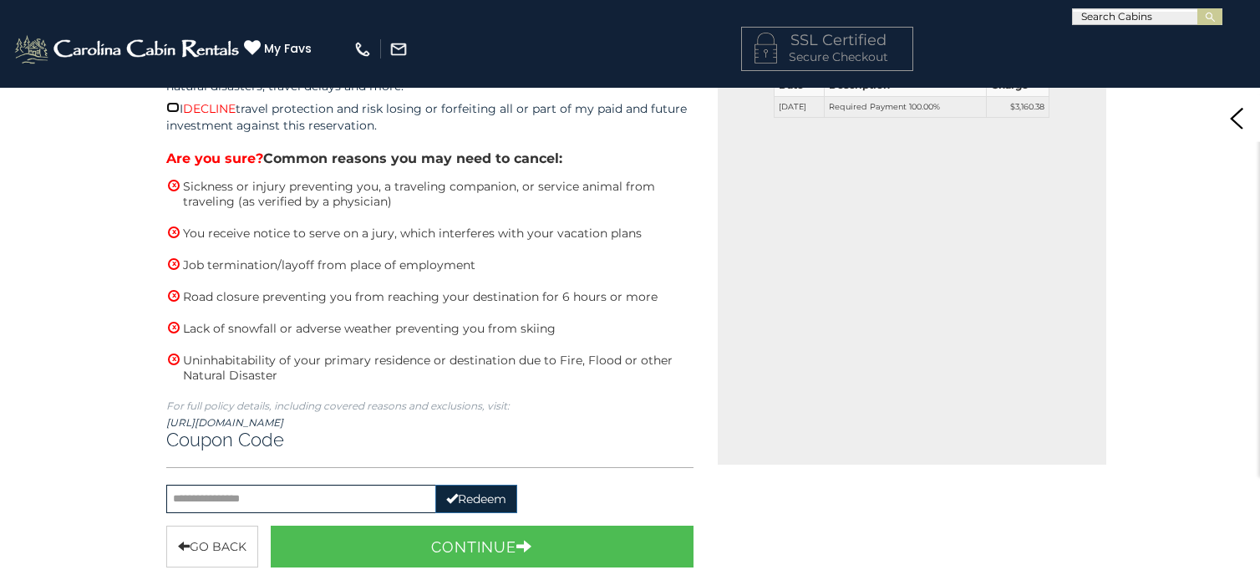
scroll to position [544, 0]
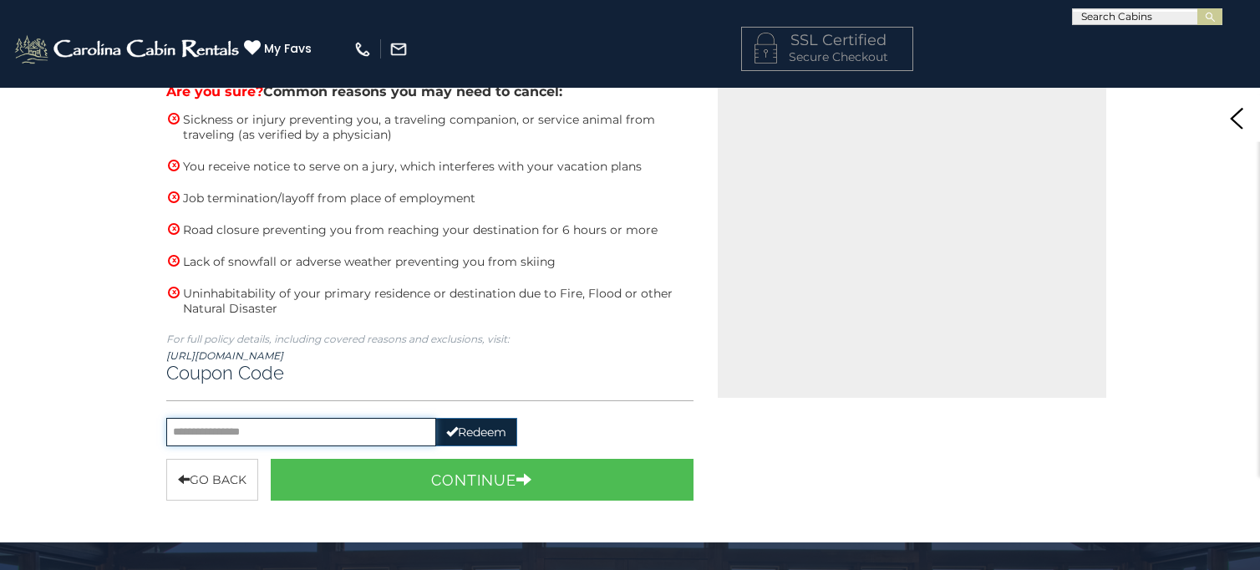
click at [331, 420] on input "text" at bounding box center [301, 432] width 270 height 28
click at [486, 425] on button "Redeem" at bounding box center [476, 432] width 82 height 28
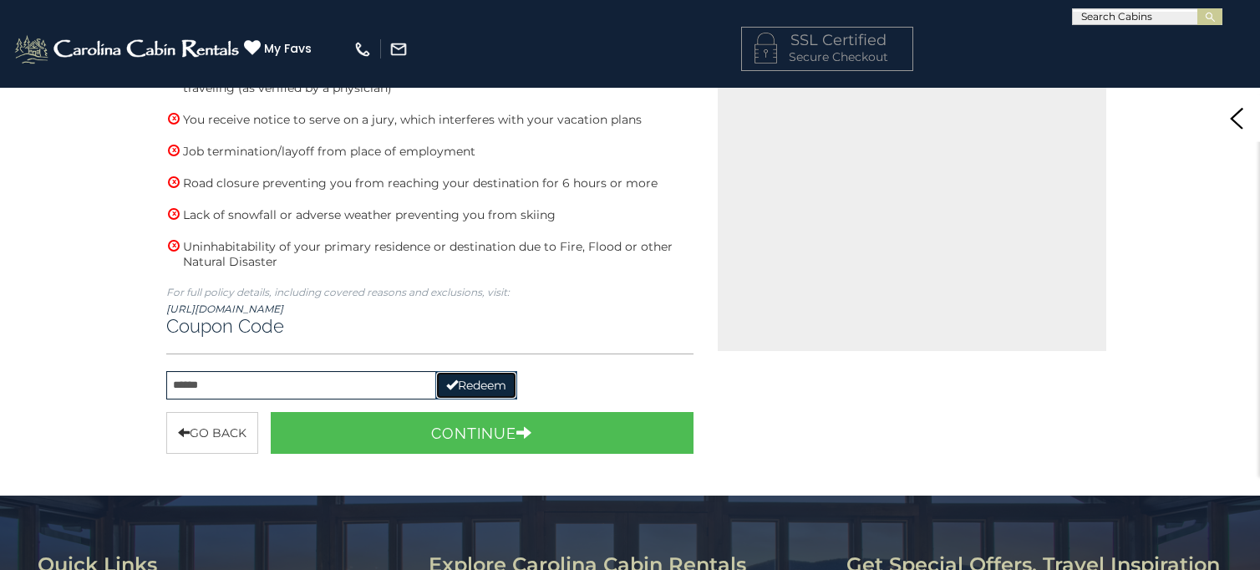
scroll to position [592, 0]
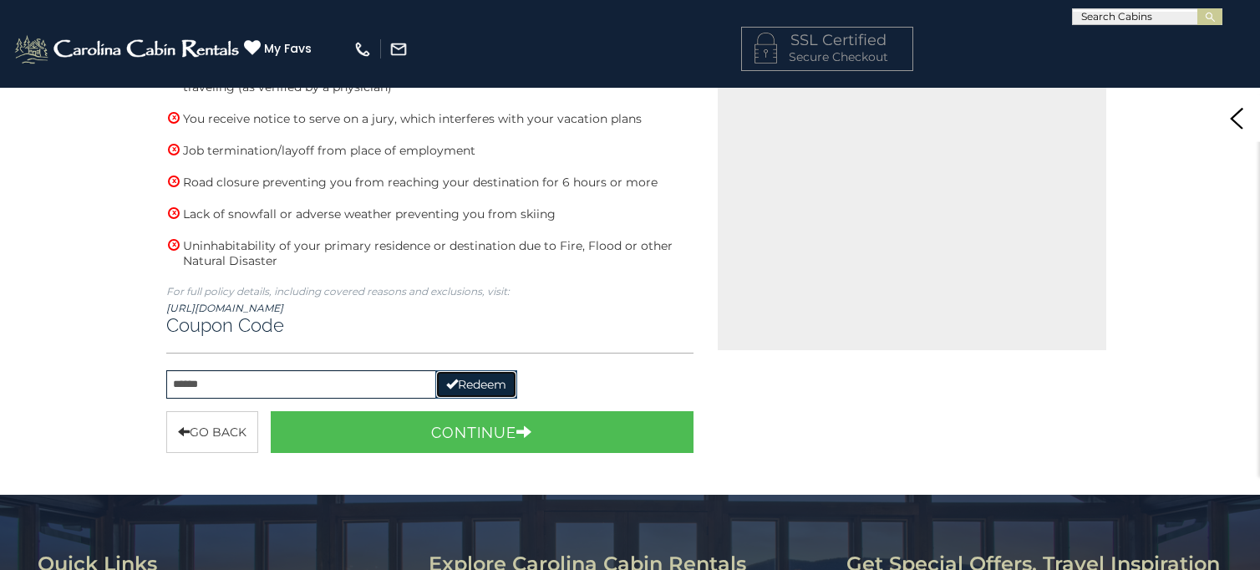
click at [485, 371] on button "Redeem" at bounding box center [476, 384] width 82 height 28
click at [351, 370] on input "******" at bounding box center [301, 384] width 270 height 28
click at [476, 379] on button "Redeem" at bounding box center [476, 384] width 82 height 28
click at [320, 374] on input "******" at bounding box center [301, 384] width 270 height 28
type input "*"
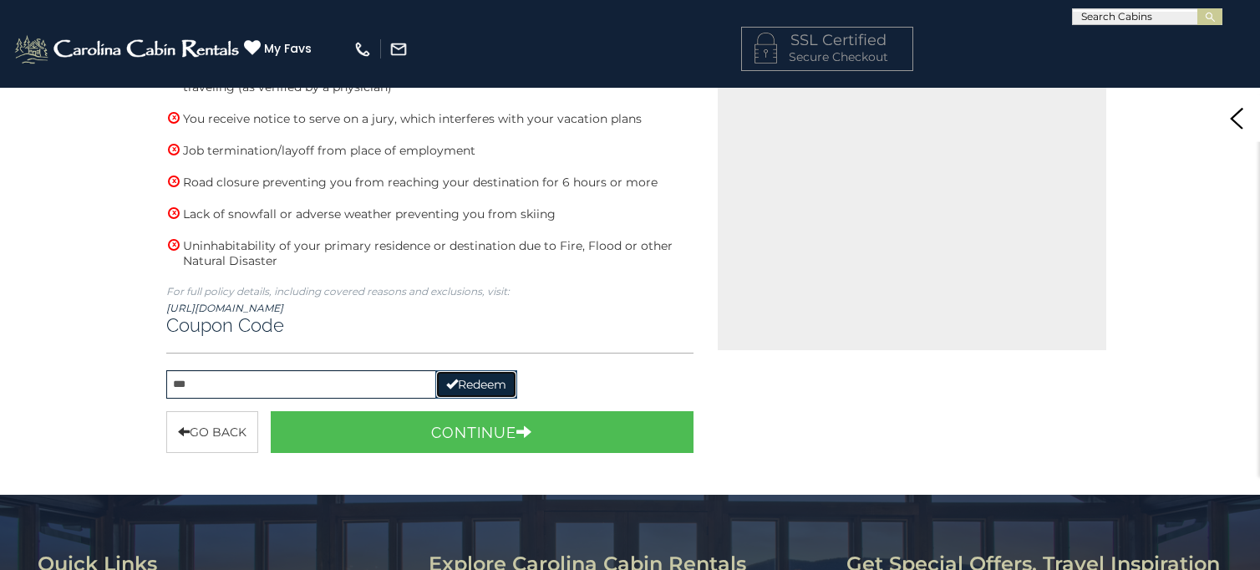
click at [469, 375] on button "Redeem" at bounding box center [476, 384] width 82 height 28
click at [394, 378] on input "***" at bounding box center [301, 384] width 270 height 28
type input "*"
type input "***"
click at [486, 370] on button "Redeem" at bounding box center [476, 384] width 82 height 28
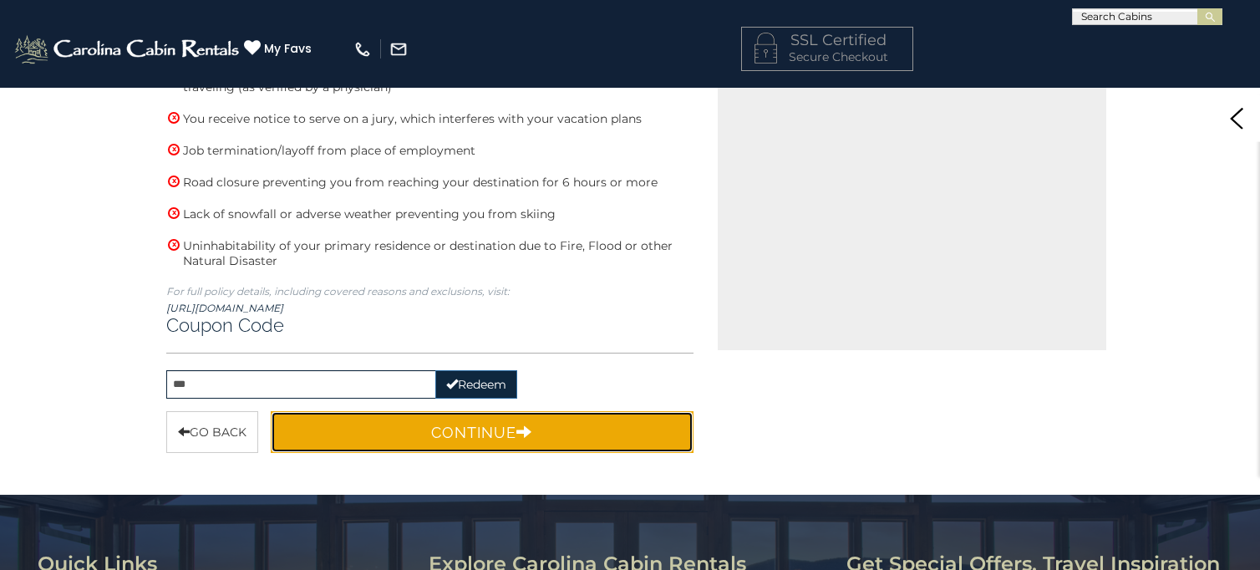
click at [487, 419] on button "Continue" at bounding box center [482, 432] width 423 height 42
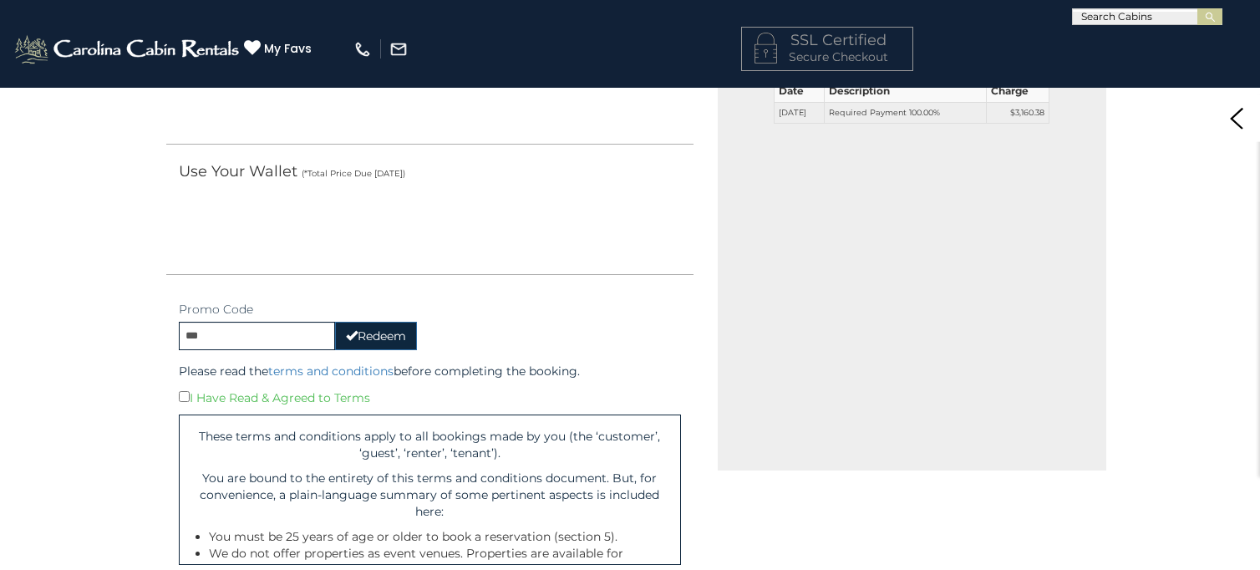
scroll to position [473, 0]
click at [402, 329] on button "Redeem" at bounding box center [376, 334] width 82 height 28
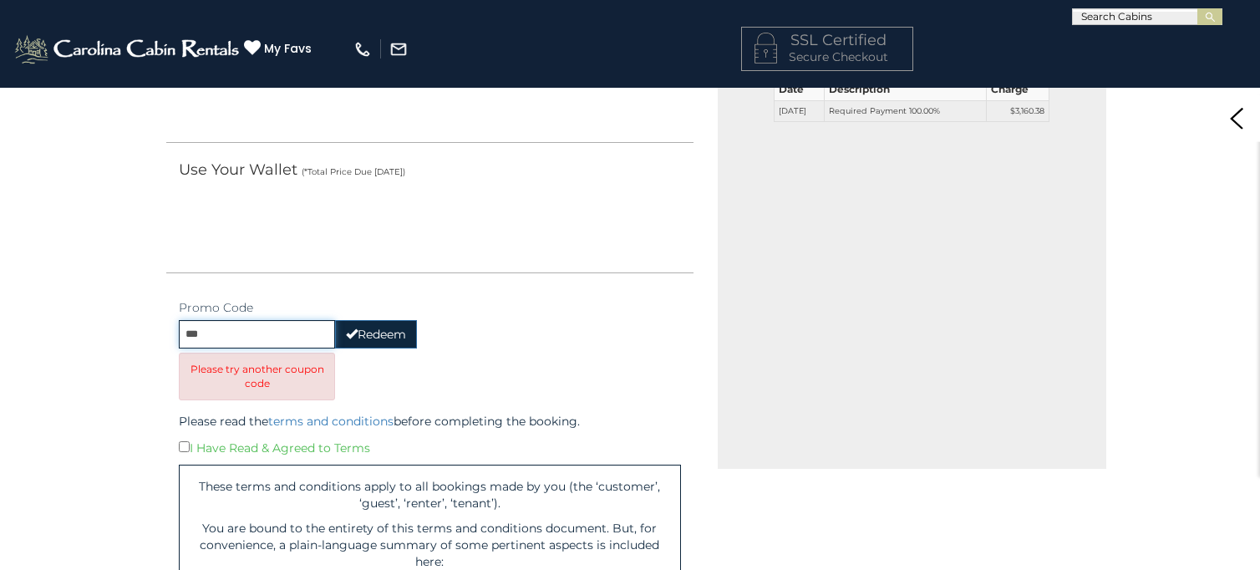
click at [269, 335] on input "***" at bounding box center [257, 334] width 156 height 28
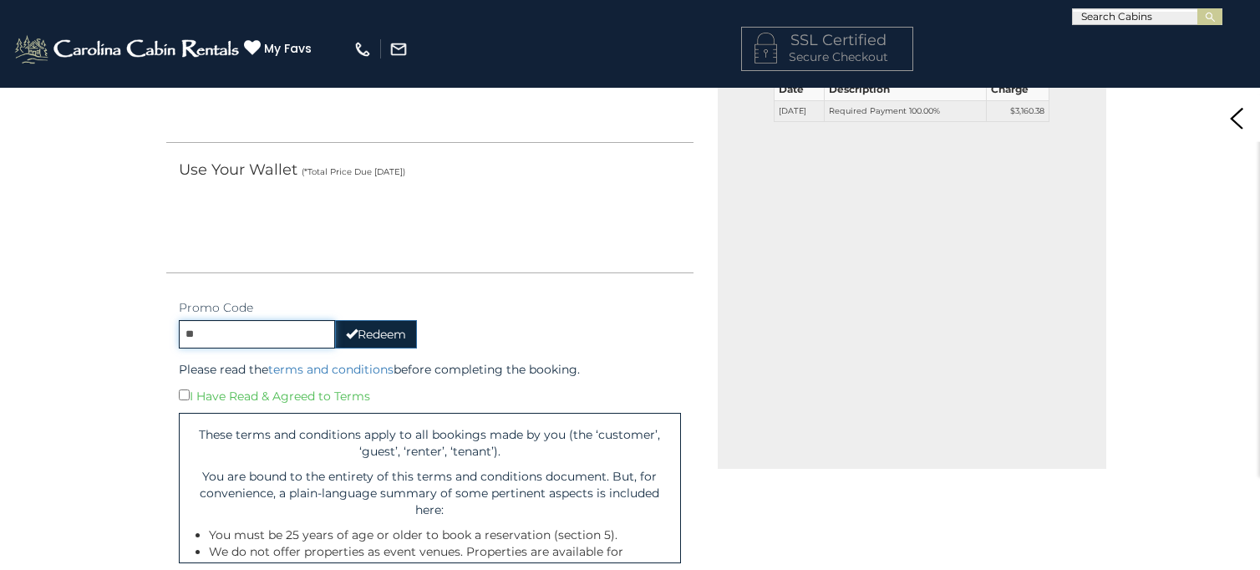
type input "*"
click at [387, 333] on button "Redeem" at bounding box center [376, 334] width 82 height 28
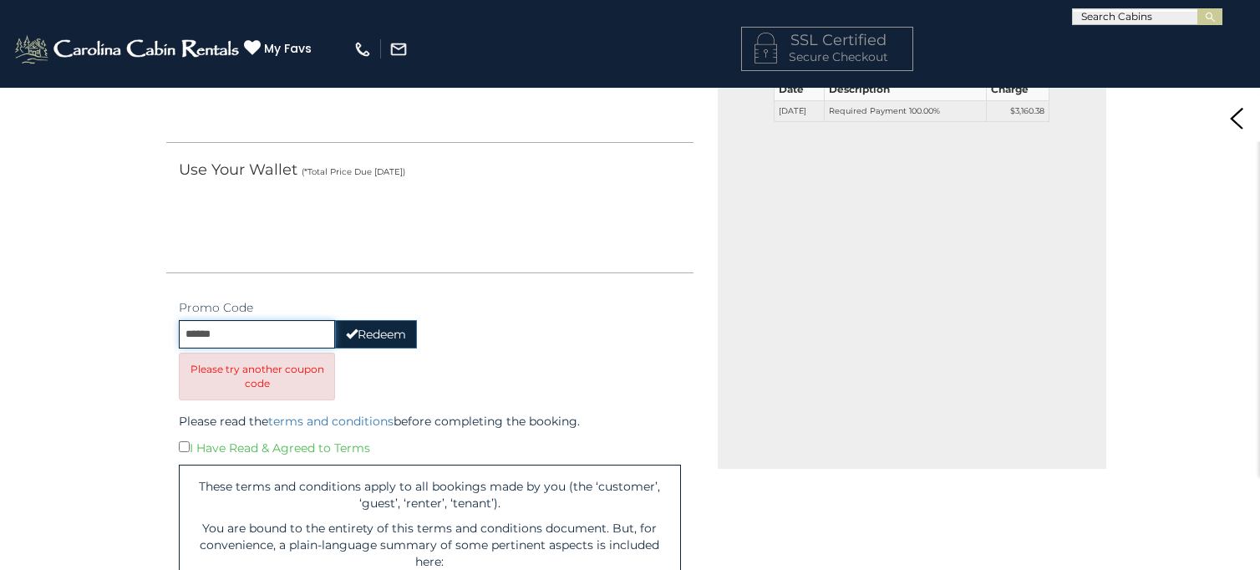
click at [323, 323] on input "******" at bounding box center [257, 334] width 156 height 28
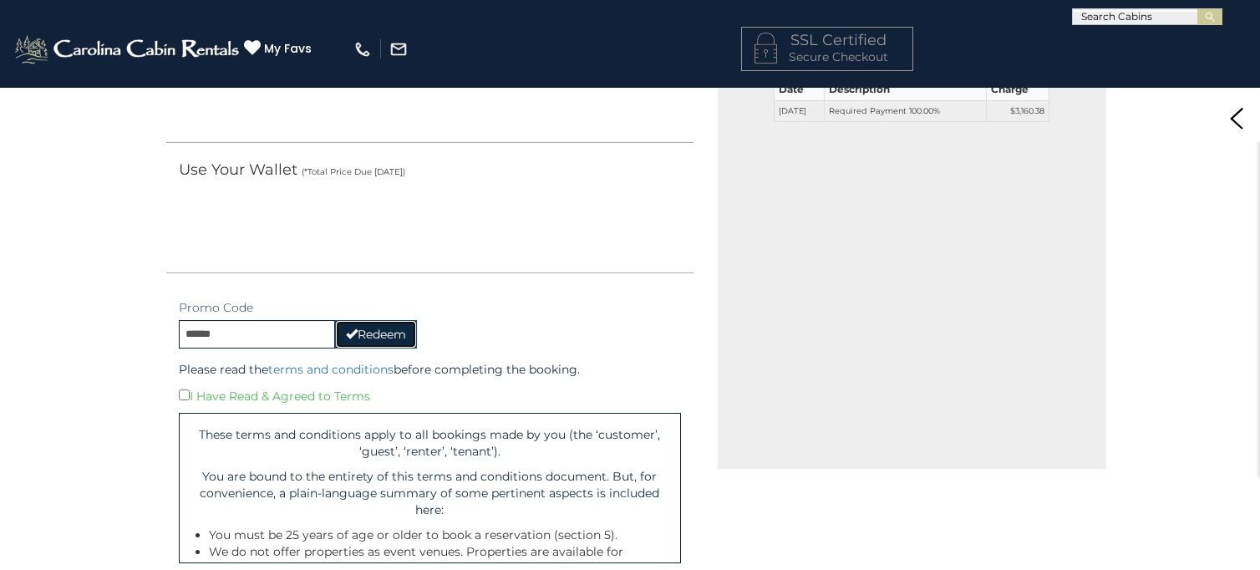
click at [393, 328] on button "Redeem" at bounding box center [376, 334] width 82 height 28
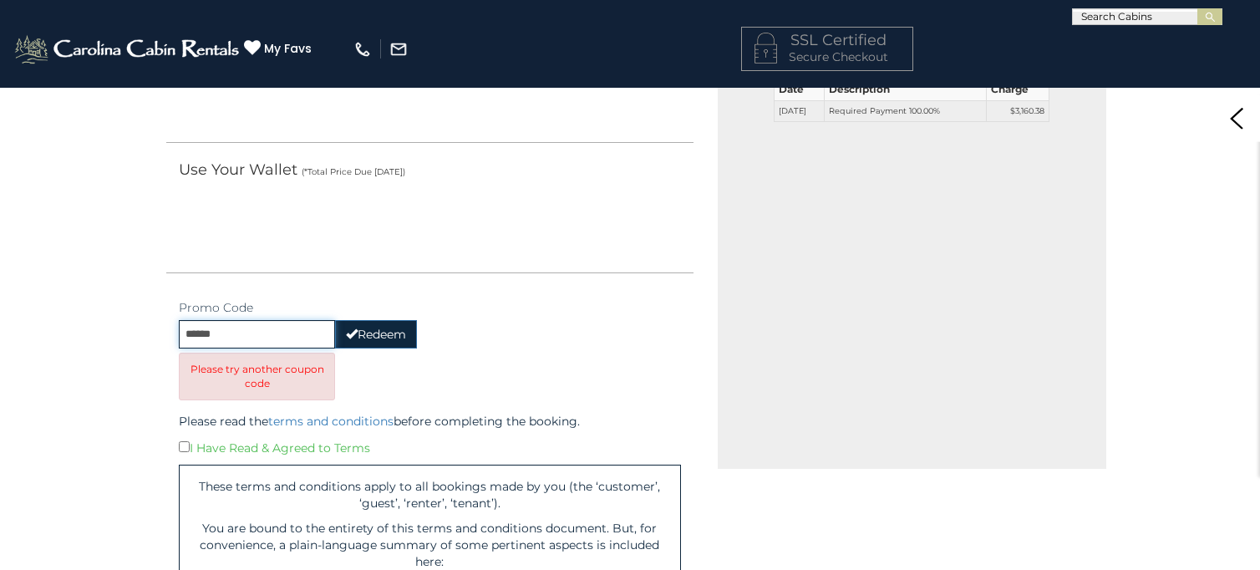
click at [299, 328] on input "******" at bounding box center [257, 334] width 156 height 28
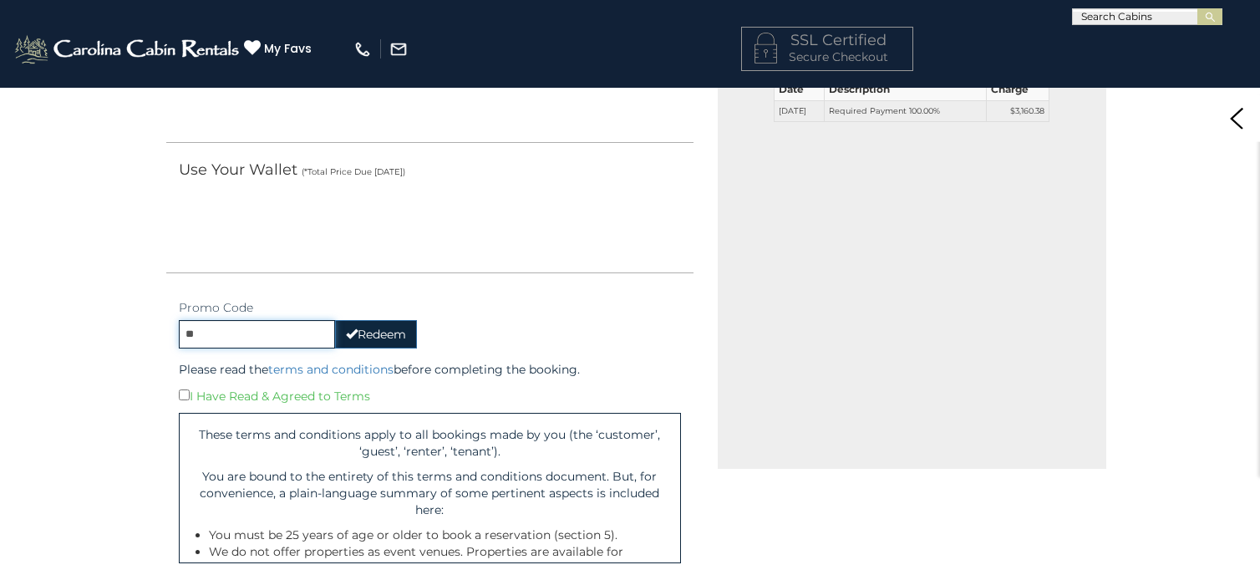
type input "*"
click at [381, 334] on button "Redeem" at bounding box center [376, 334] width 82 height 28
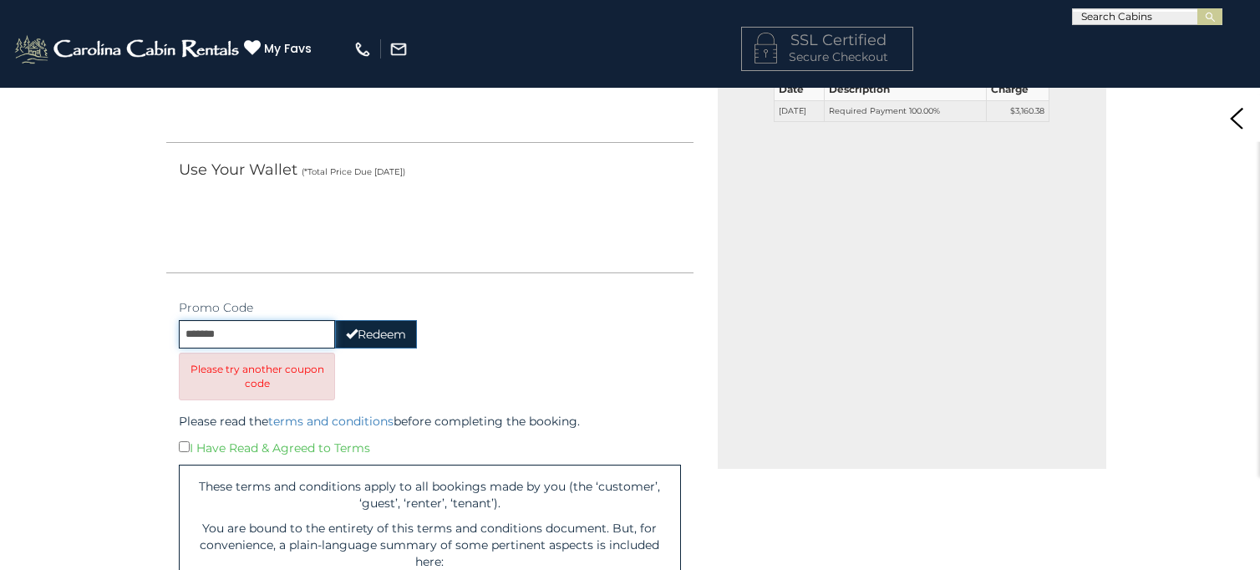
click at [258, 323] on input "*******" at bounding box center [257, 334] width 156 height 28
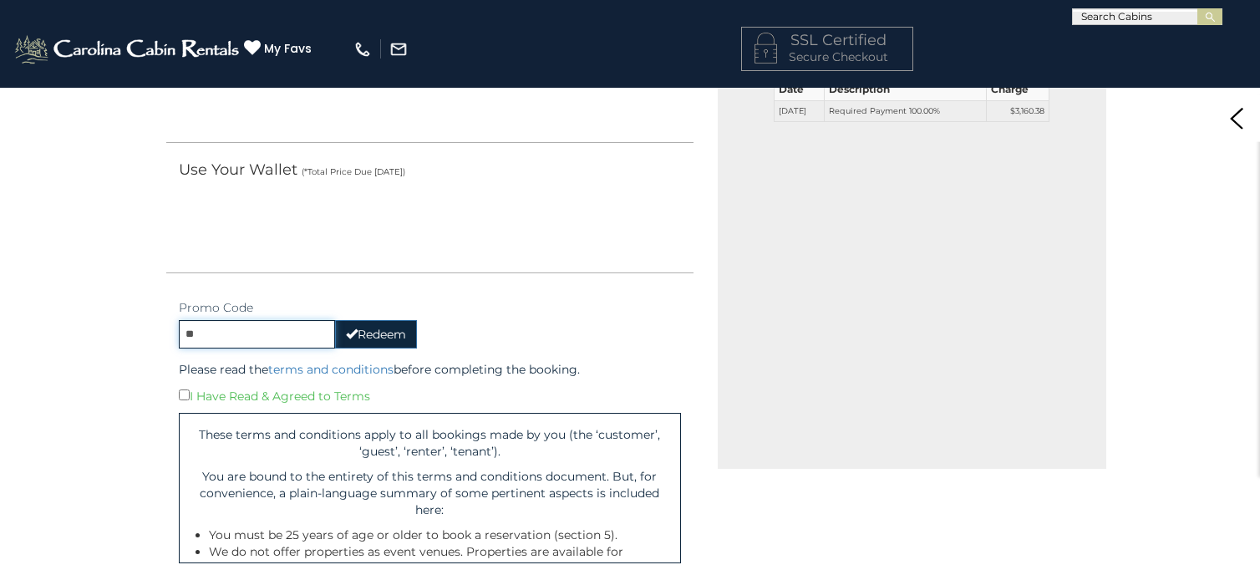
type input "*"
click at [369, 327] on button "Redeem" at bounding box center [376, 334] width 82 height 28
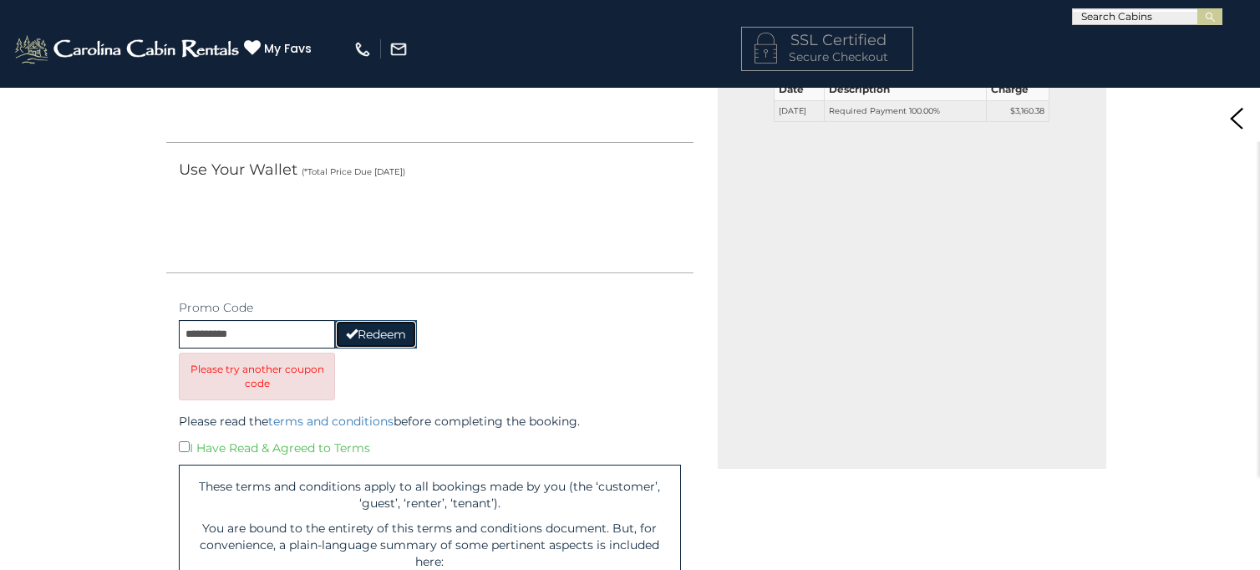
click at [369, 327] on button "Redeem" at bounding box center [376, 334] width 82 height 28
click at [313, 335] on input "**********" at bounding box center [257, 334] width 156 height 28
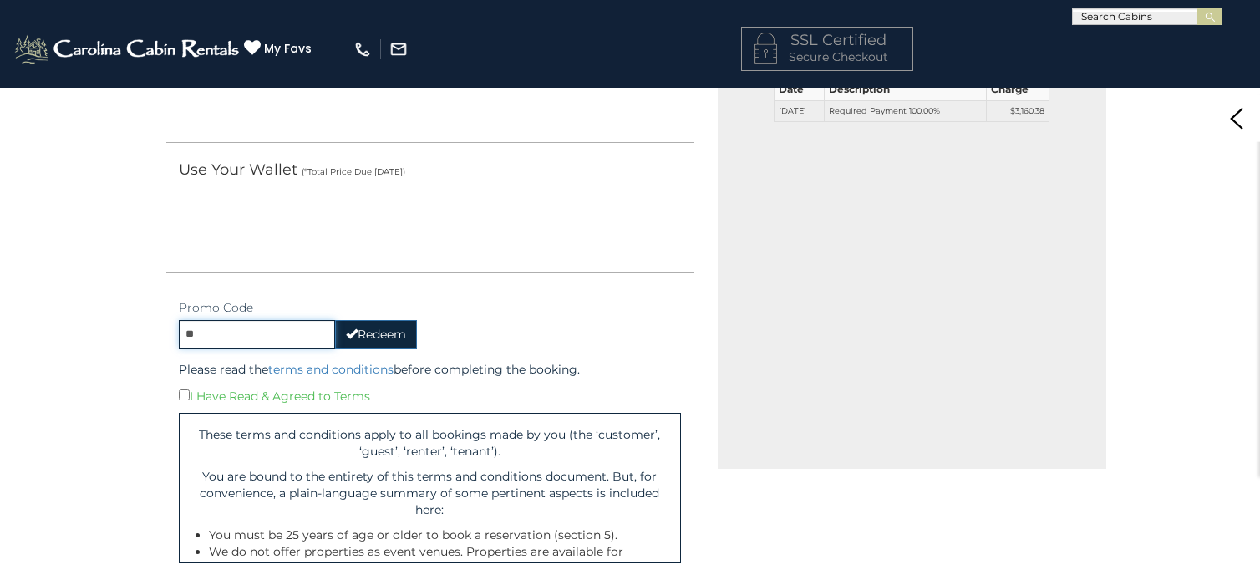
type input "*"
click at [390, 332] on button "Redeem" at bounding box center [376, 334] width 82 height 28
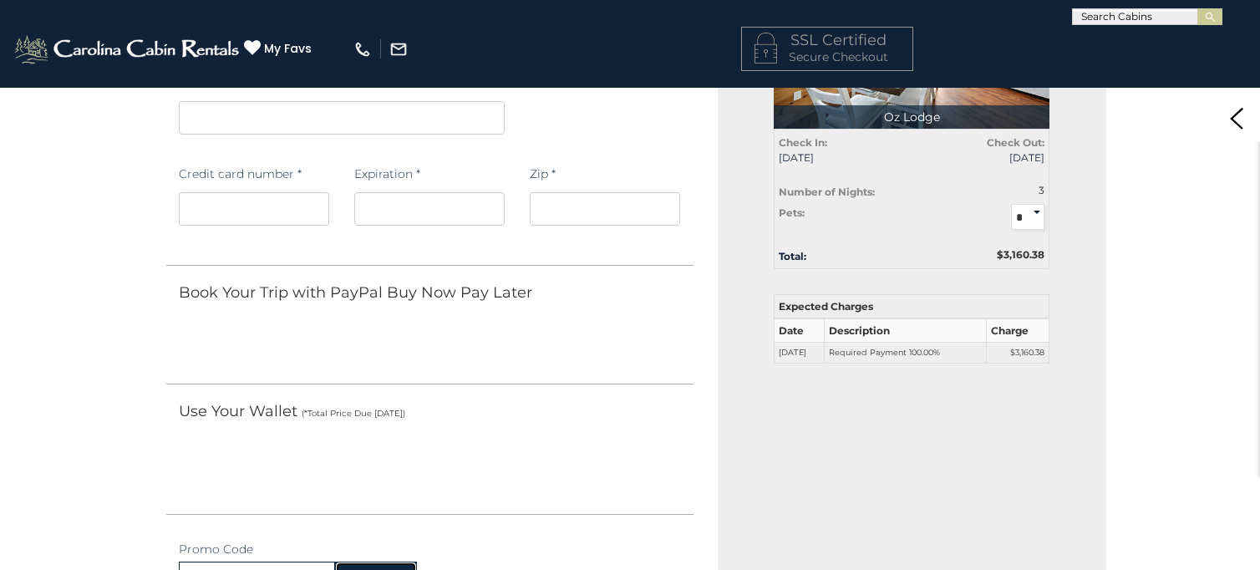
scroll to position [465, 0]
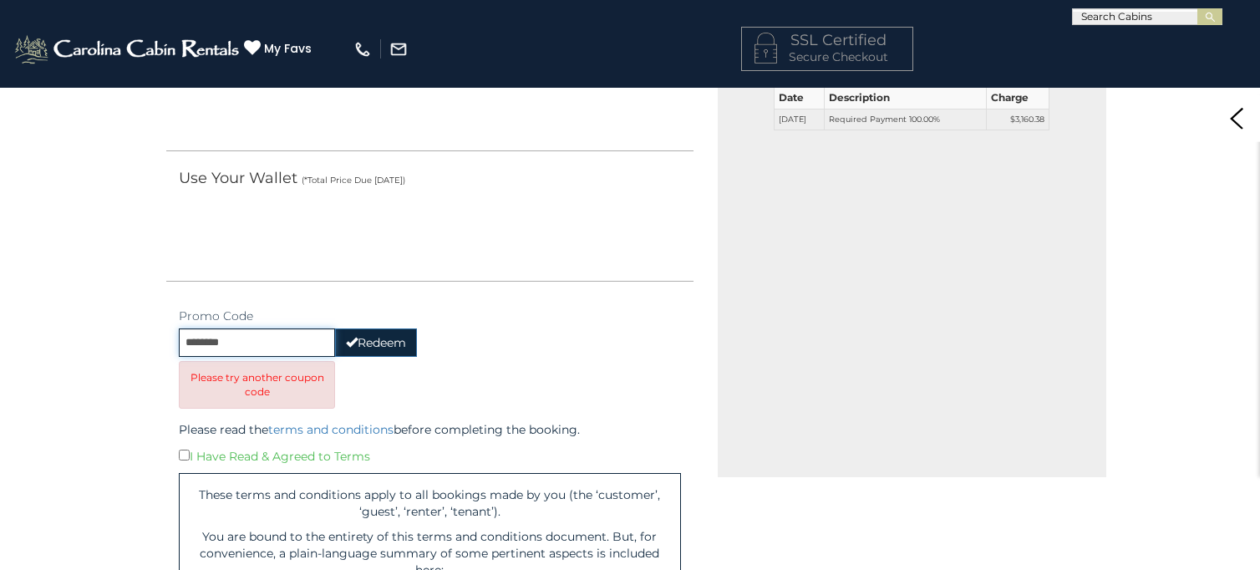
click at [297, 349] on input "********" at bounding box center [257, 342] width 156 height 28
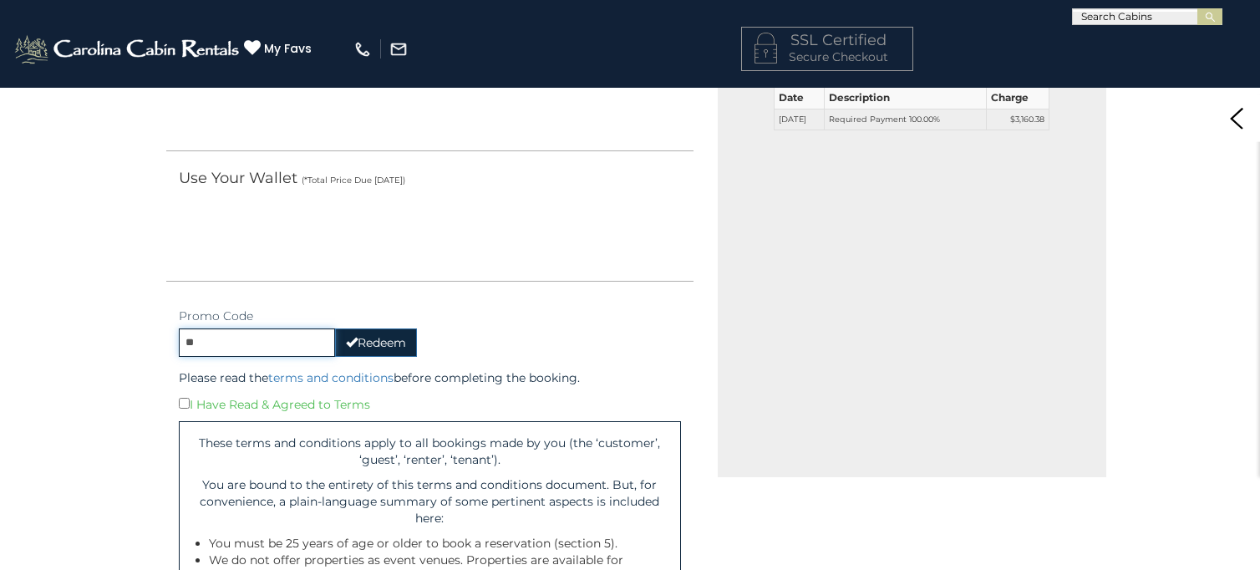
type input "*"
paste input "*******"
click at [387, 338] on button "Redeem" at bounding box center [376, 342] width 82 height 28
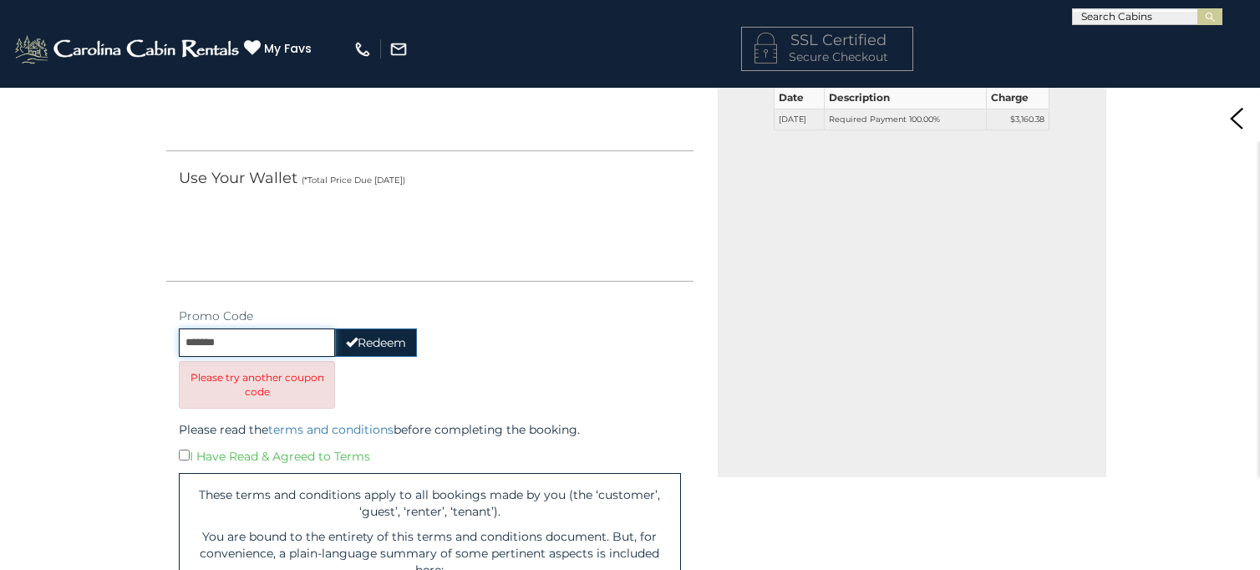
click at [312, 336] on input "*******" at bounding box center [257, 342] width 156 height 28
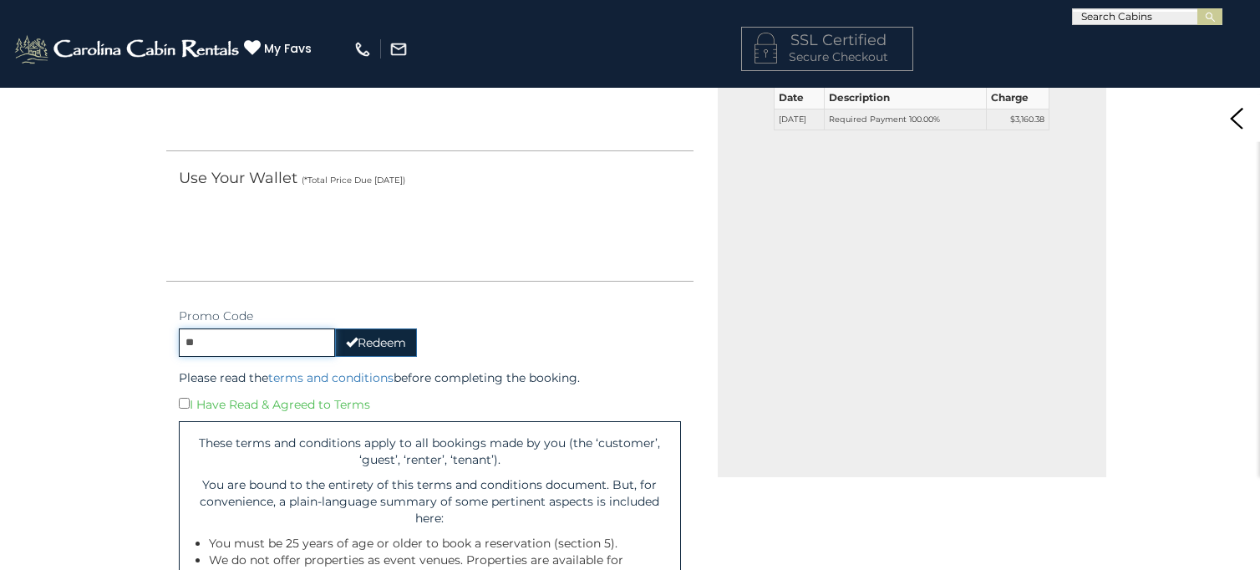
type input "*"
paste input "*********"
click at [393, 343] on button "Redeem" at bounding box center [376, 342] width 82 height 28
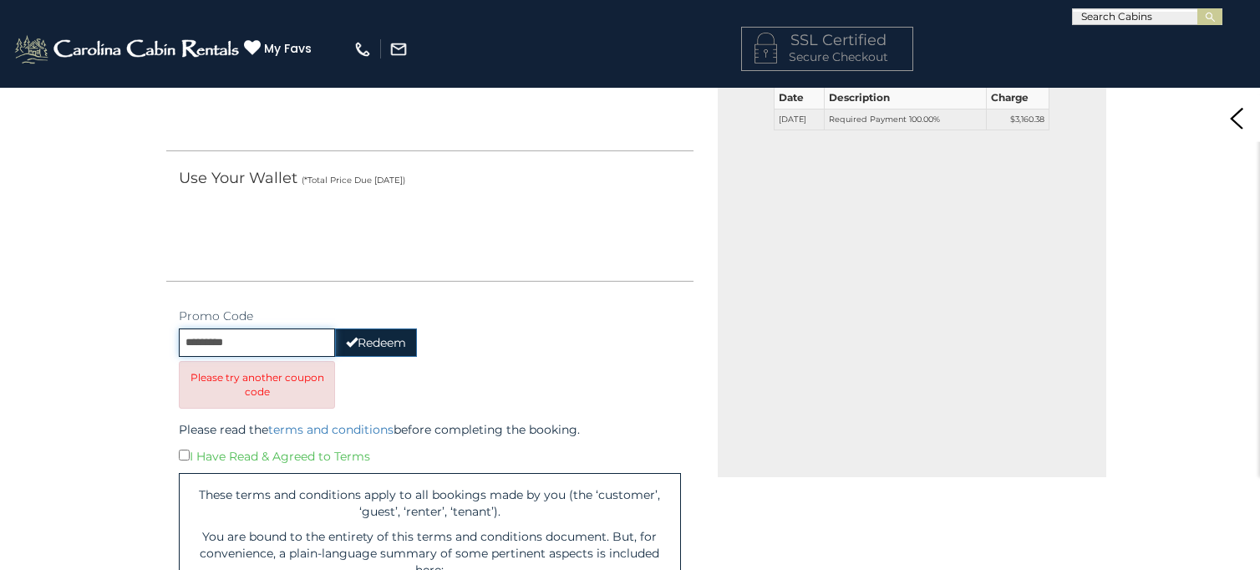
click at [280, 342] on input "*********" at bounding box center [257, 342] width 156 height 28
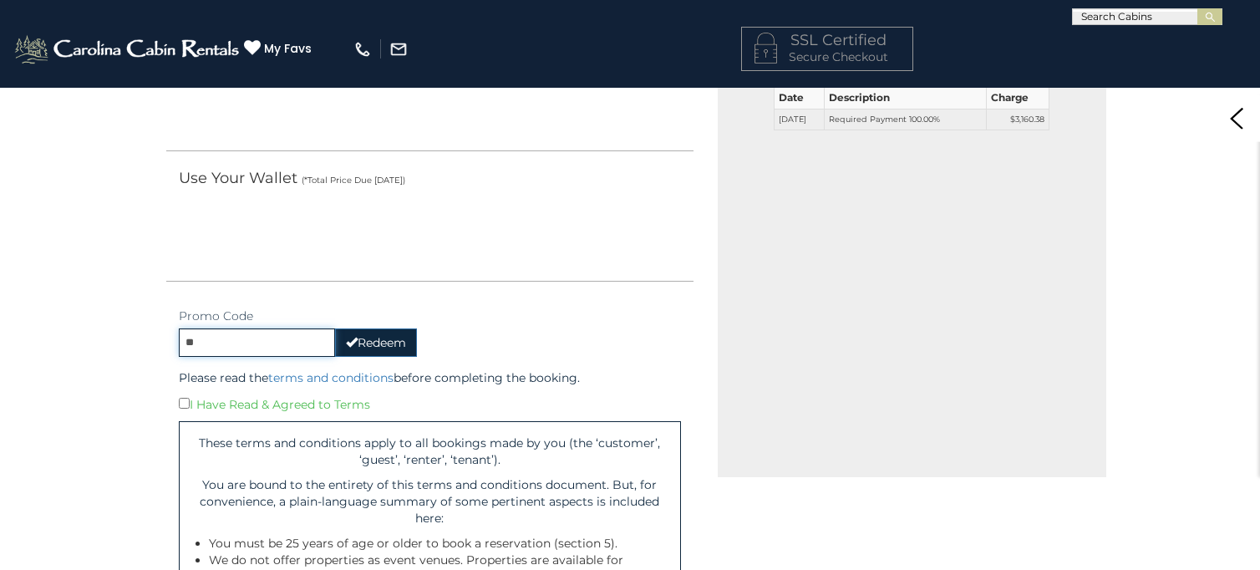
type input "*"
paste input "******"
click at [405, 339] on button "Redeem" at bounding box center [376, 342] width 82 height 28
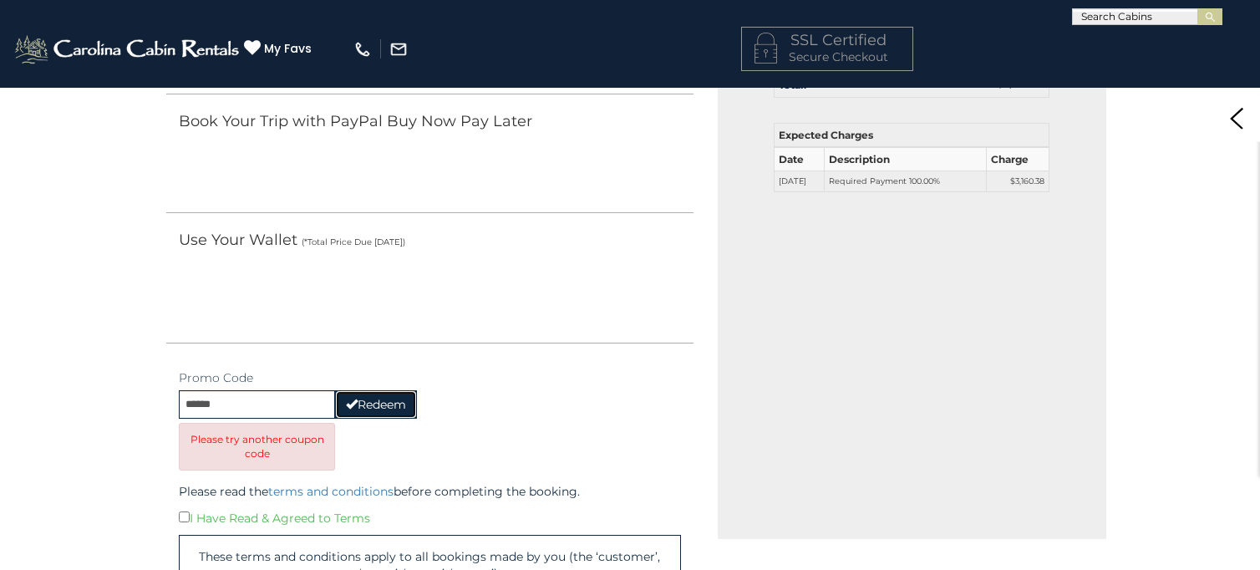
scroll to position [405, 0]
click at [310, 395] on input "******" at bounding box center [257, 403] width 156 height 28
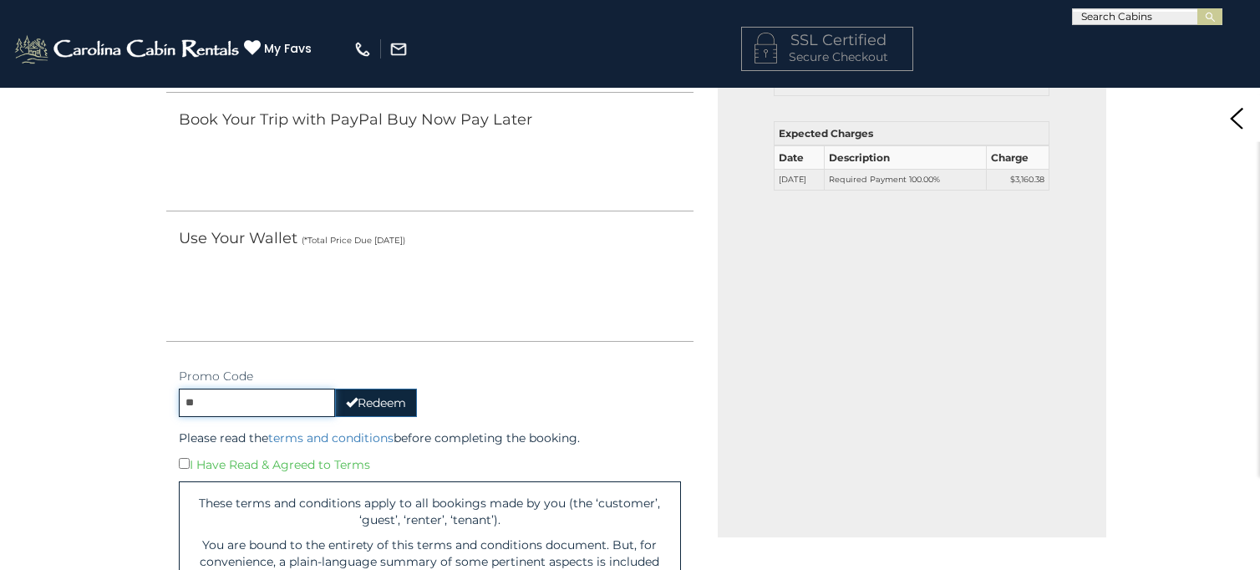
type input "*"
paste input "******"
click at [387, 398] on button "Redeem" at bounding box center [376, 403] width 82 height 28
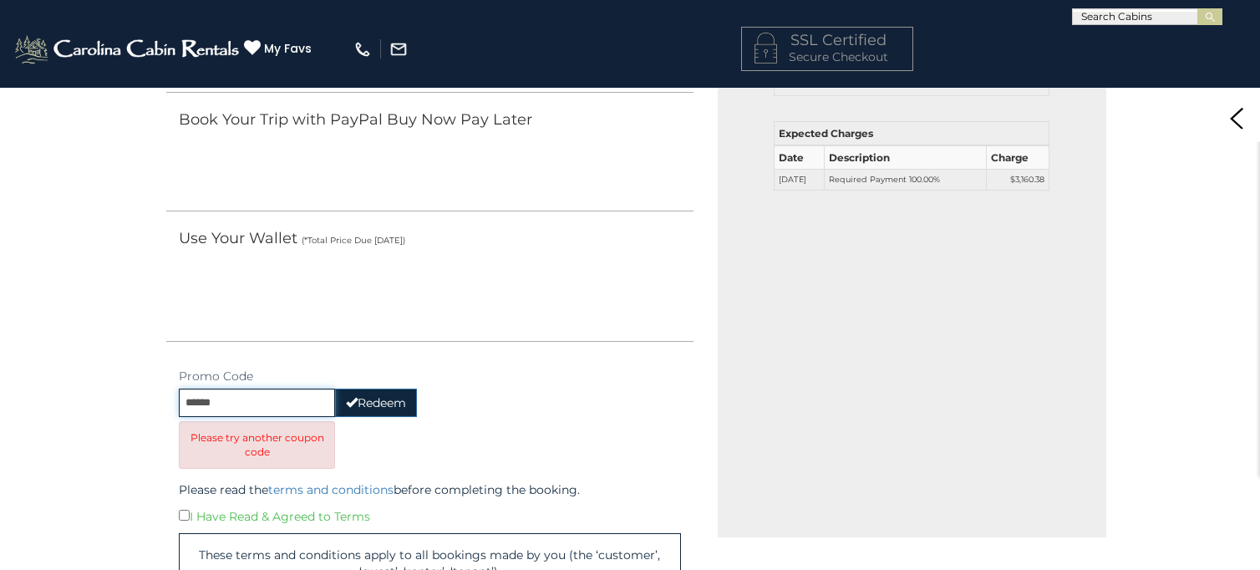
click at [293, 393] on input "******" at bounding box center [257, 403] width 156 height 28
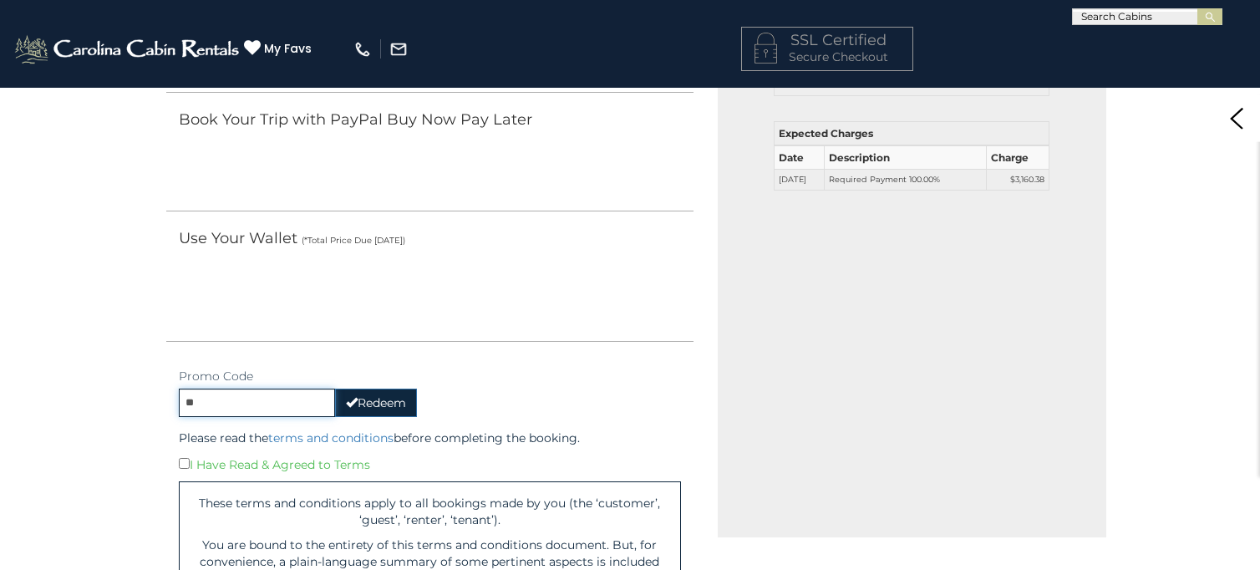
type input "*"
paste input "*****"
click at [380, 398] on button "Redeem" at bounding box center [376, 403] width 82 height 28
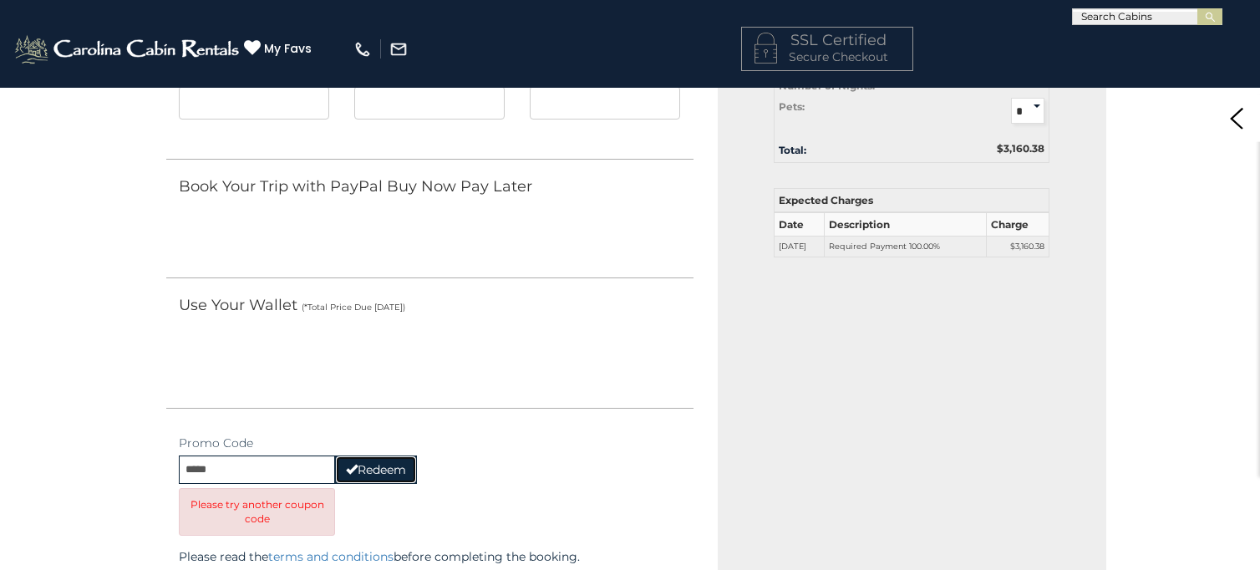
scroll to position [401, 0]
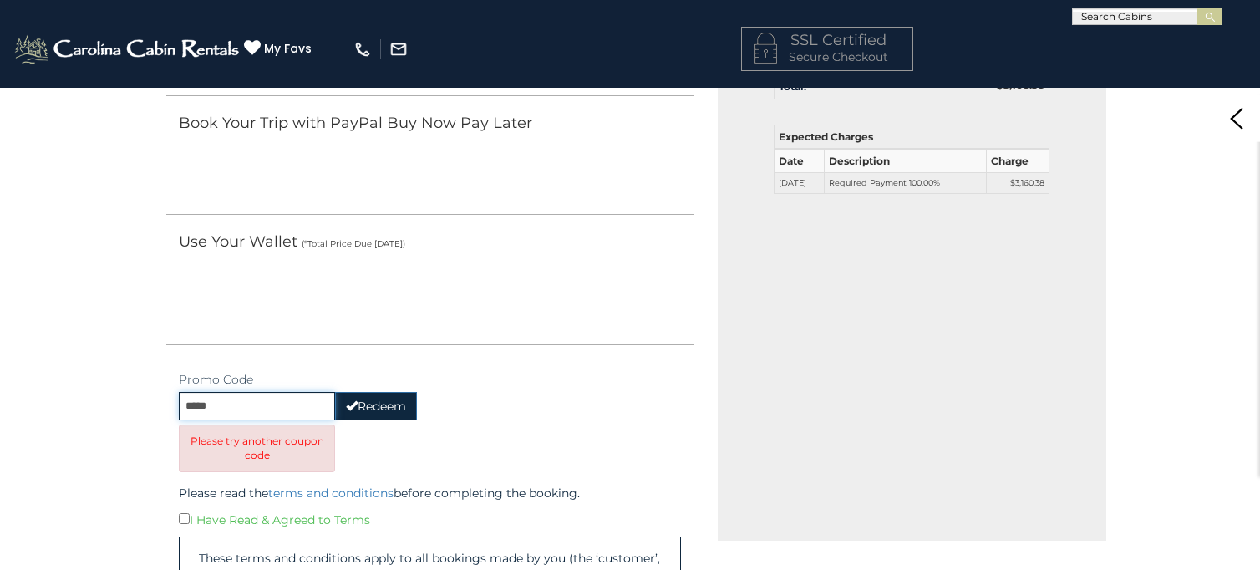
click at [313, 409] on input "*****" at bounding box center [257, 406] width 156 height 28
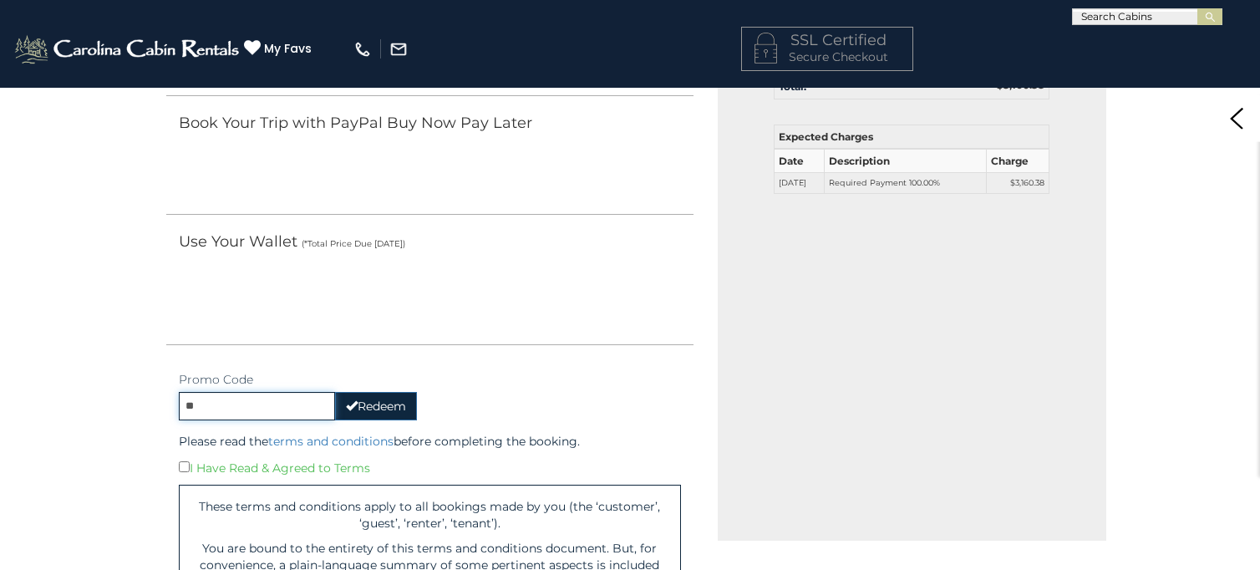
type input "*"
paste input "******"
type input "******"
click at [390, 401] on button "Redeem" at bounding box center [376, 406] width 82 height 28
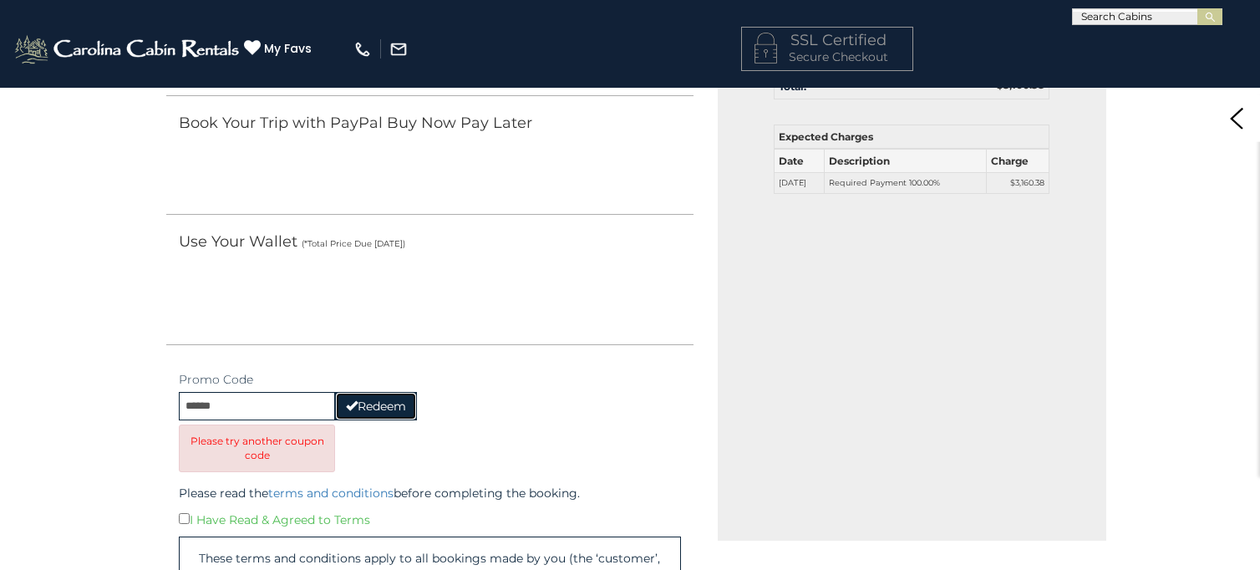
scroll to position [0, 0]
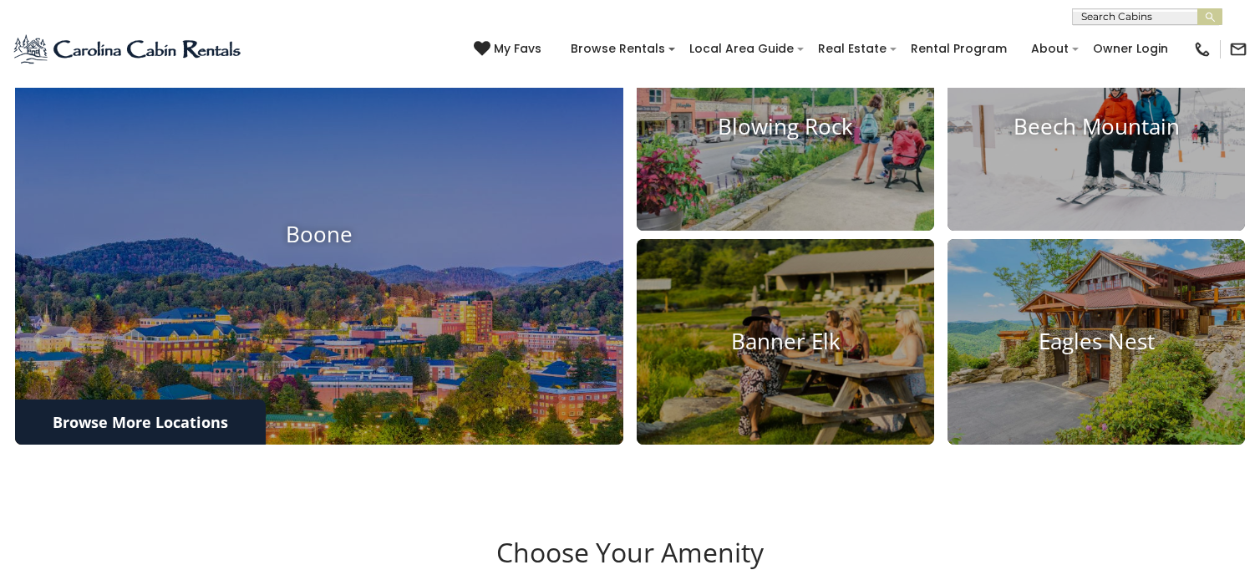
scroll to position [648, 0]
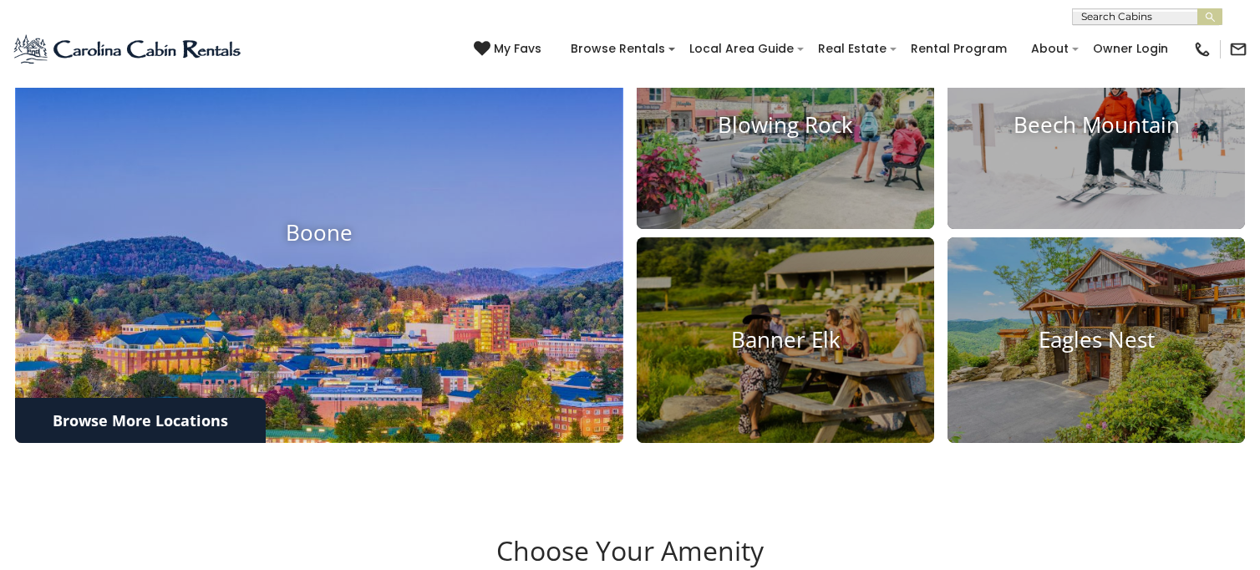
click at [451, 256] on img at bounding box center [319, 233] width 669 height 462
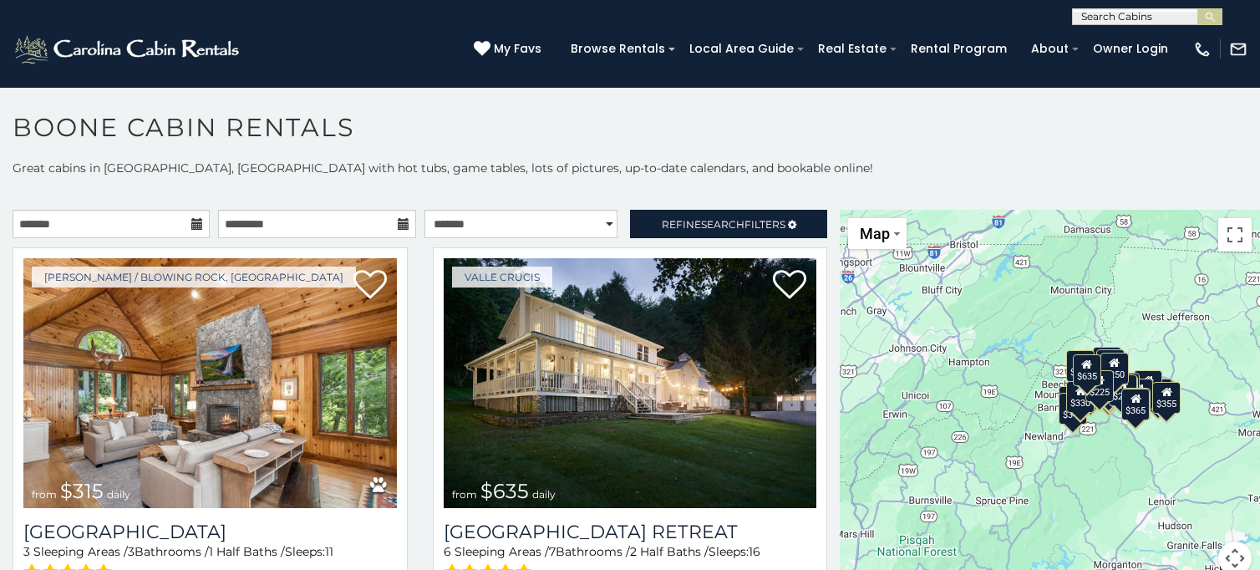
click at [193, 221] on icon at bounding box center [197, 224] width 12 height 12
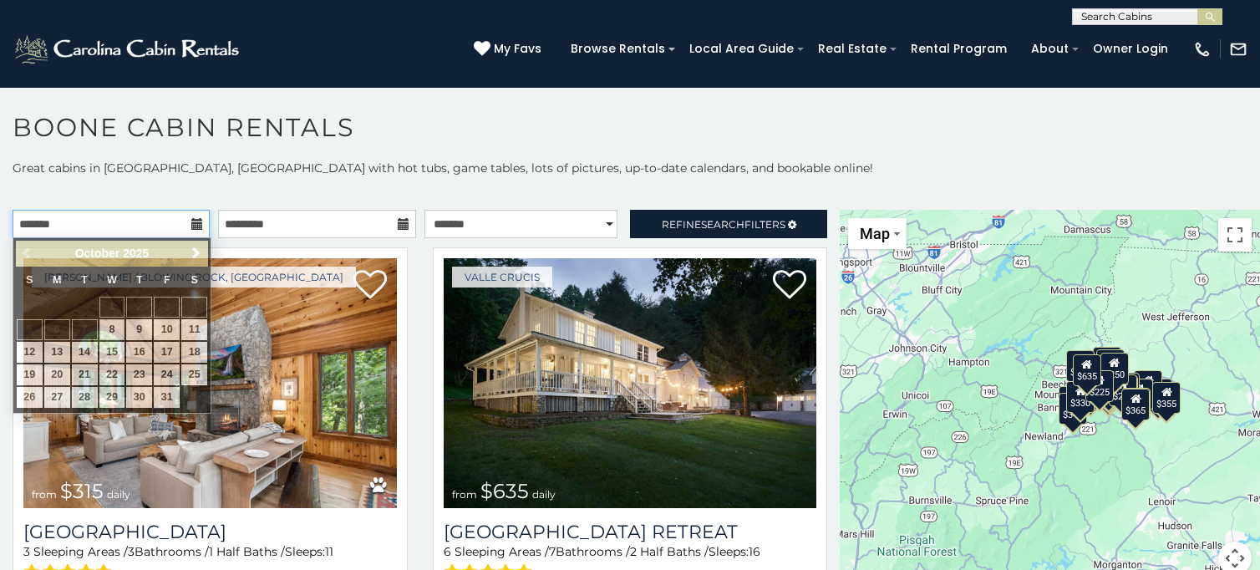
click at [176, 220] on input "text" at bounding box center [111, 224] width 197 height 28
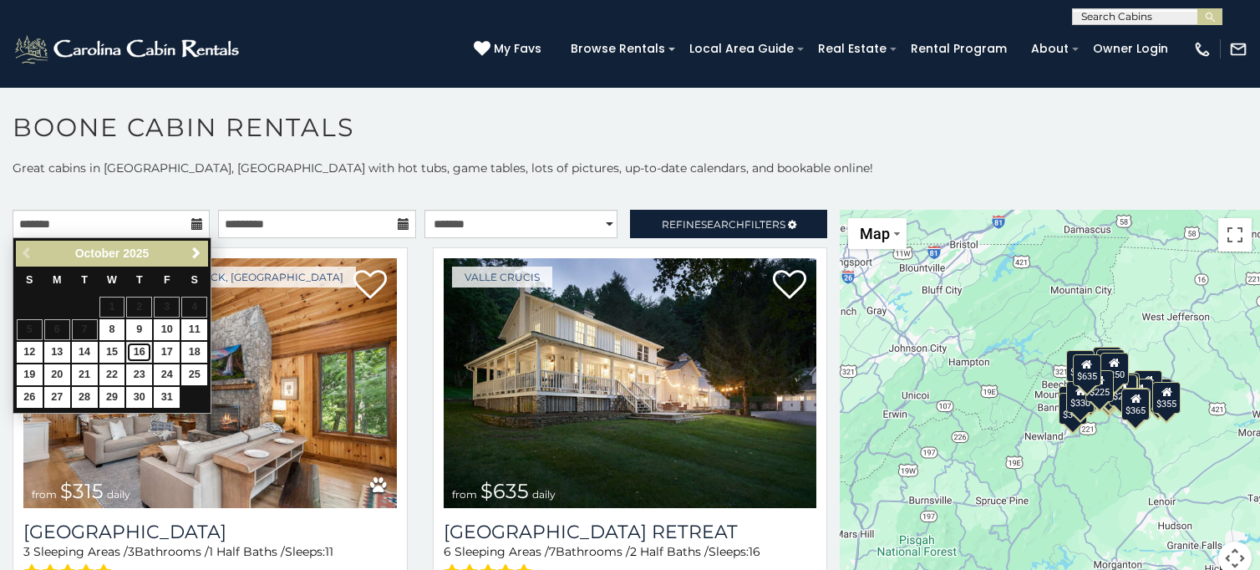
click at [135, 352] on link "16" at bounding box center [139, 352] width 26 height 21
type input "**********"
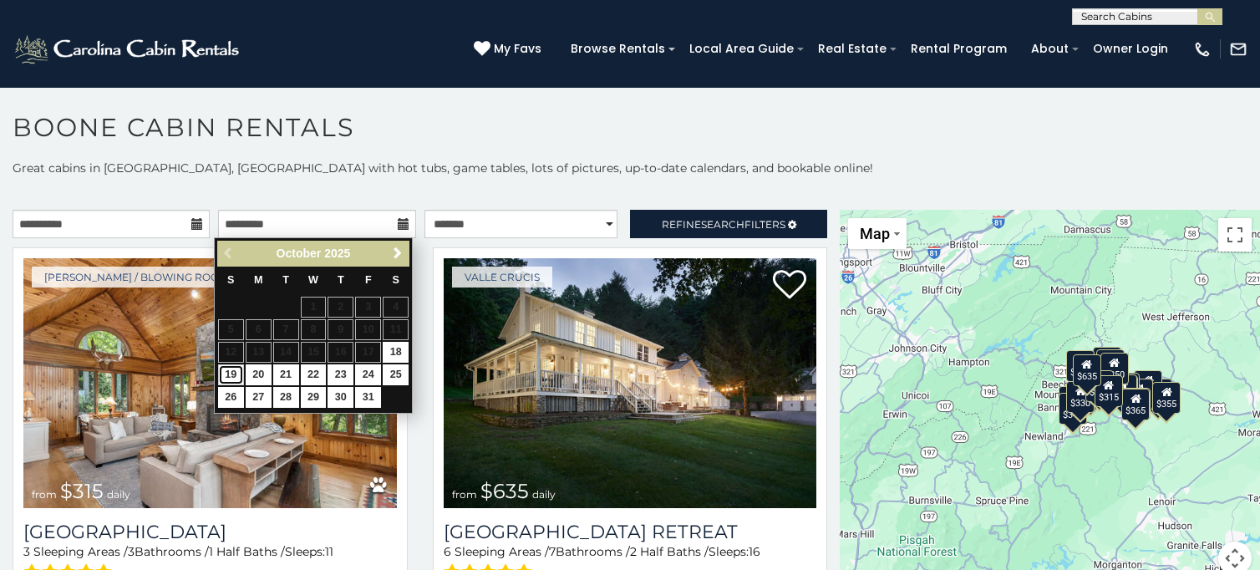
click at [232, 372] on link "19" at bounding box center [231, 374] width 26 height 21
type input "**********"
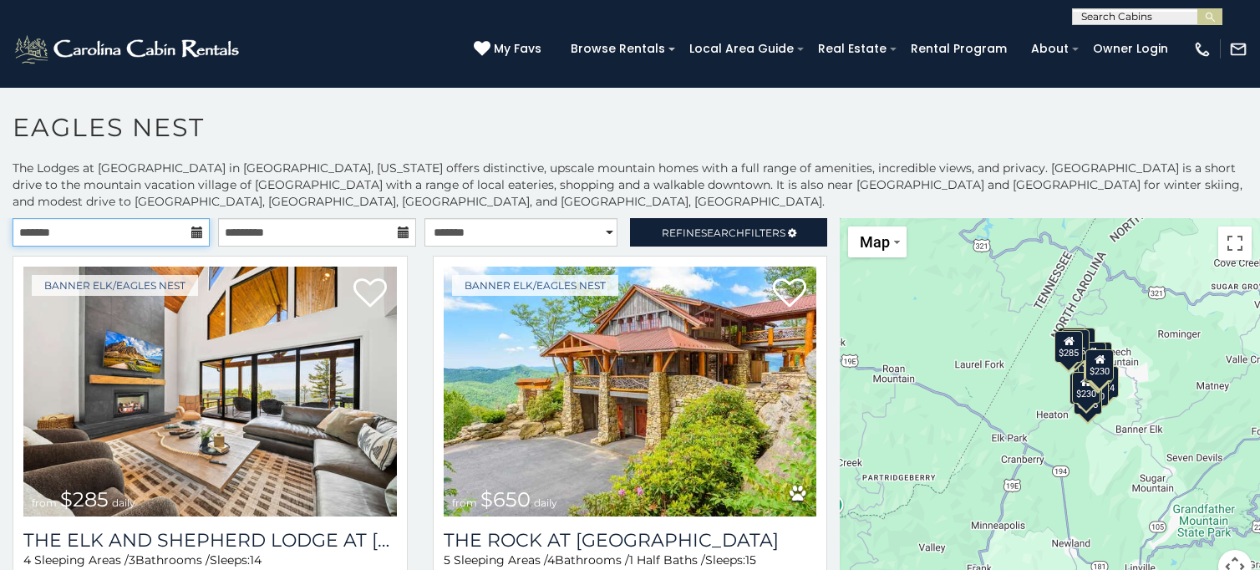
click at [145, 235] on input "text" at bounding box center [111, 232] width 197 height 28
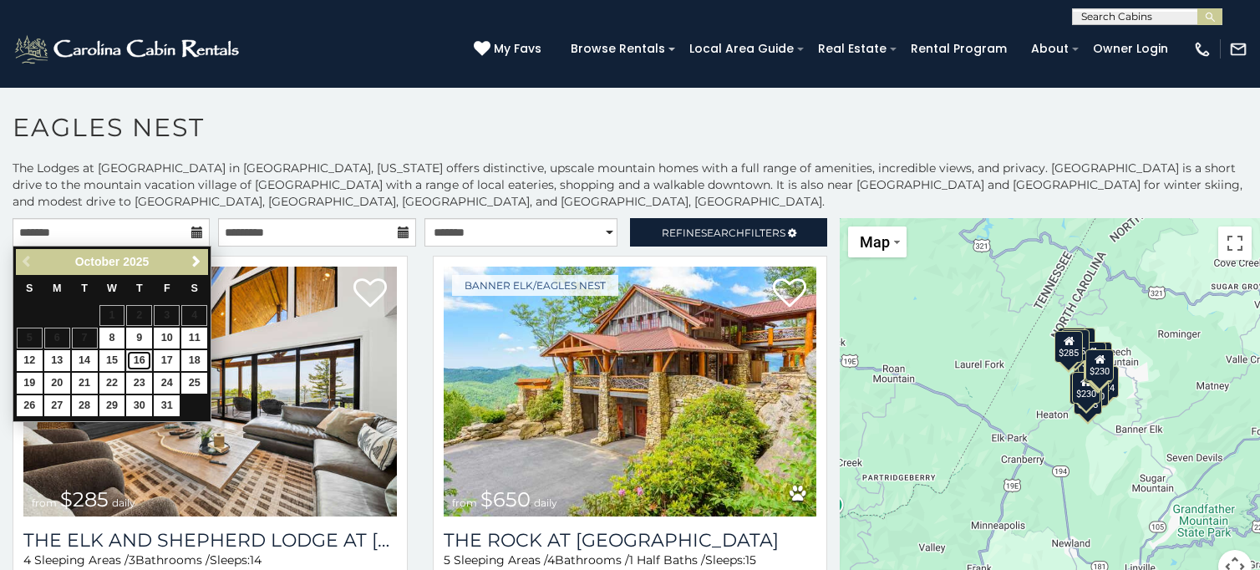
click at [138, 362] on link "16" at bounding box center [139, 360] width 26 height 21
type input "**********"
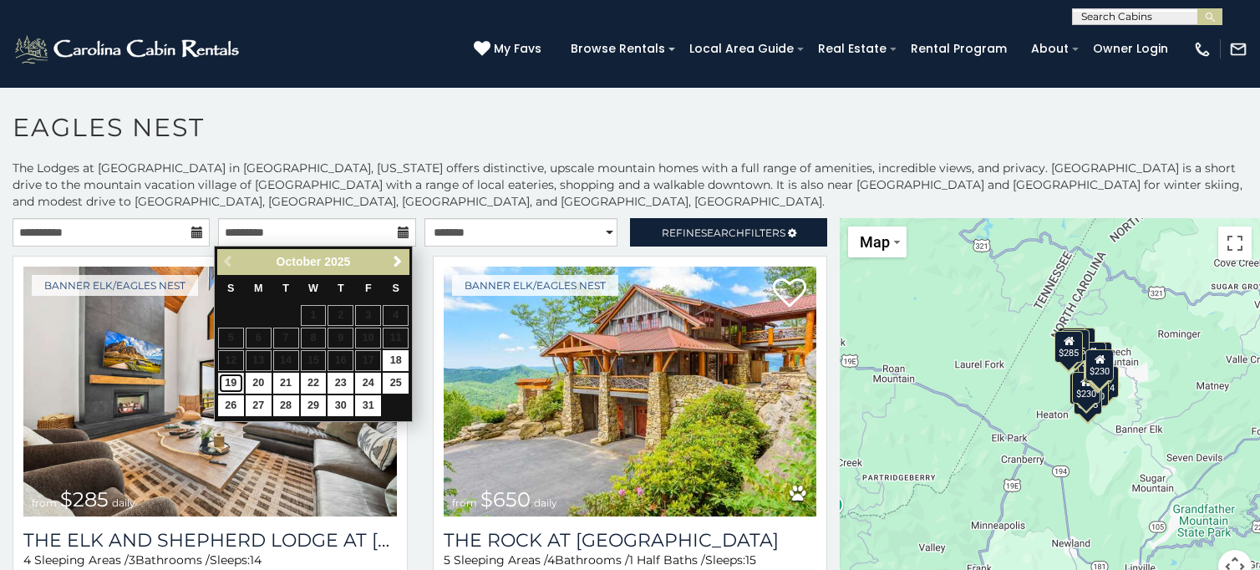
click at [222, 379] on link "19" at bounding box center [231, 383] width 26 height 21
type input "**********"
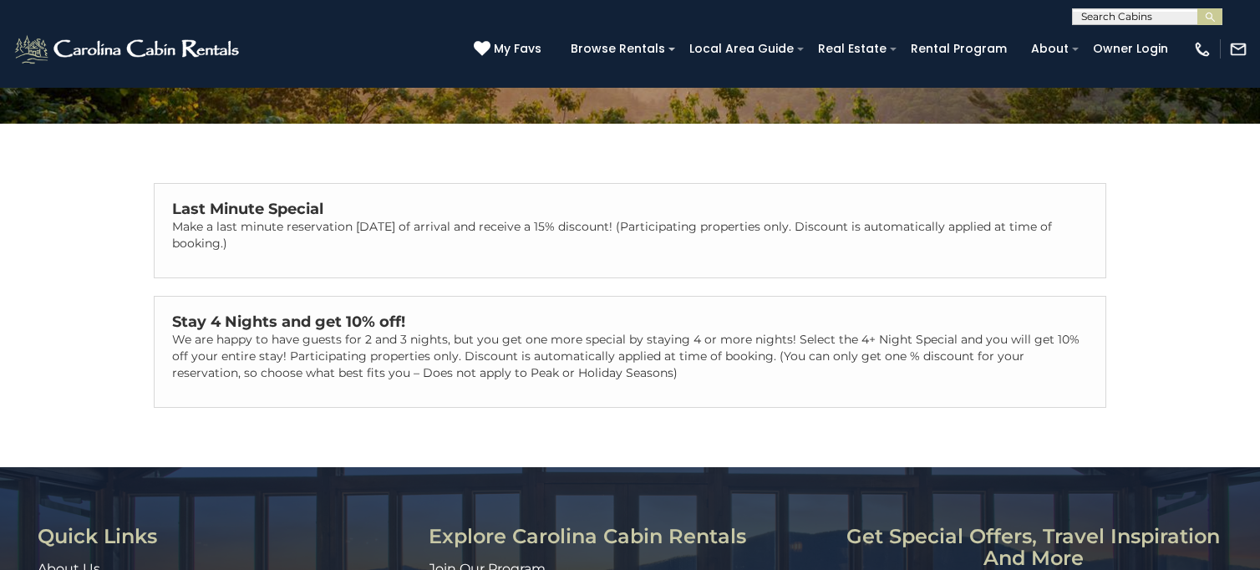
scroll to position [257, 0]
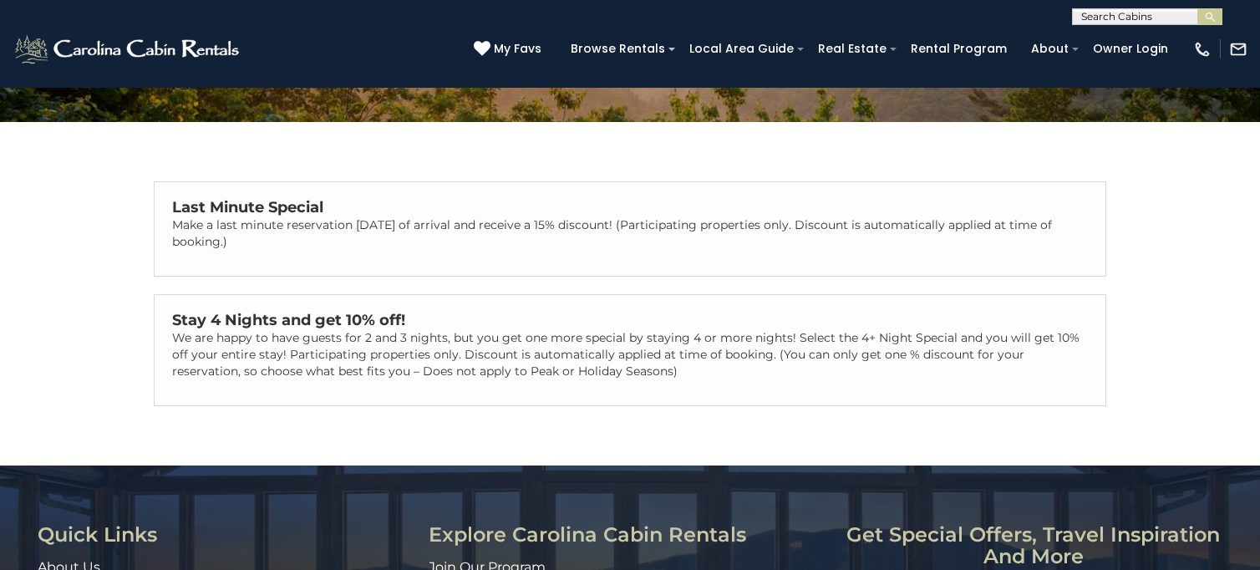
click at [640, 296] on div "Stay 4 Nights and get 10% off! We are happy to have guests for 2 and 3 nights, …" at bounding box center [630, 350] width 951 height 110
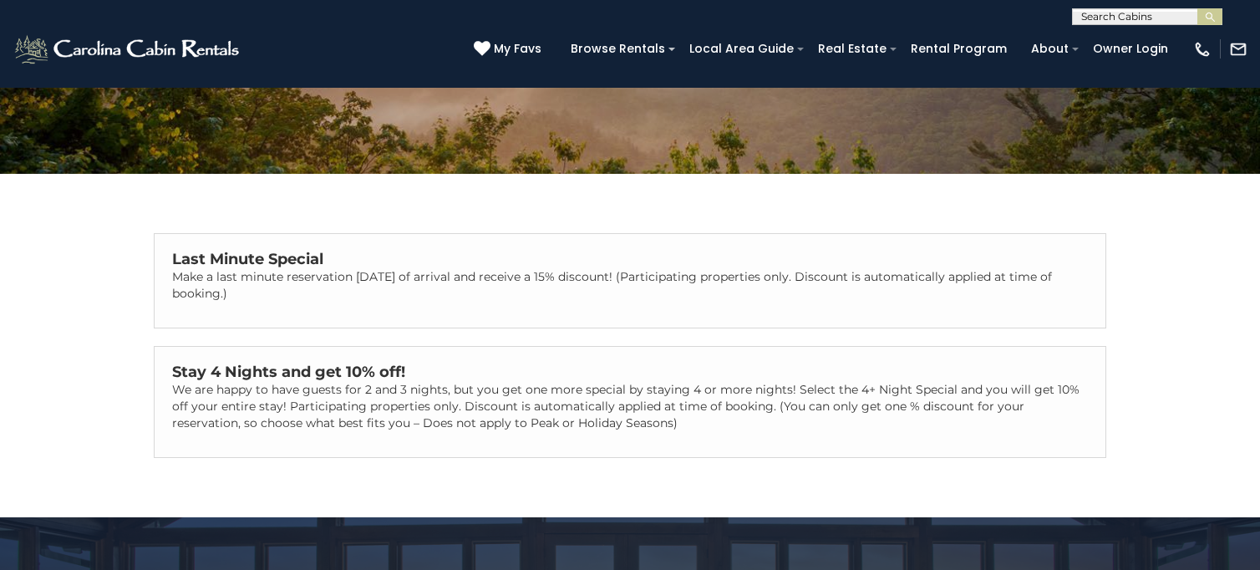
scroll to position [0, 0]
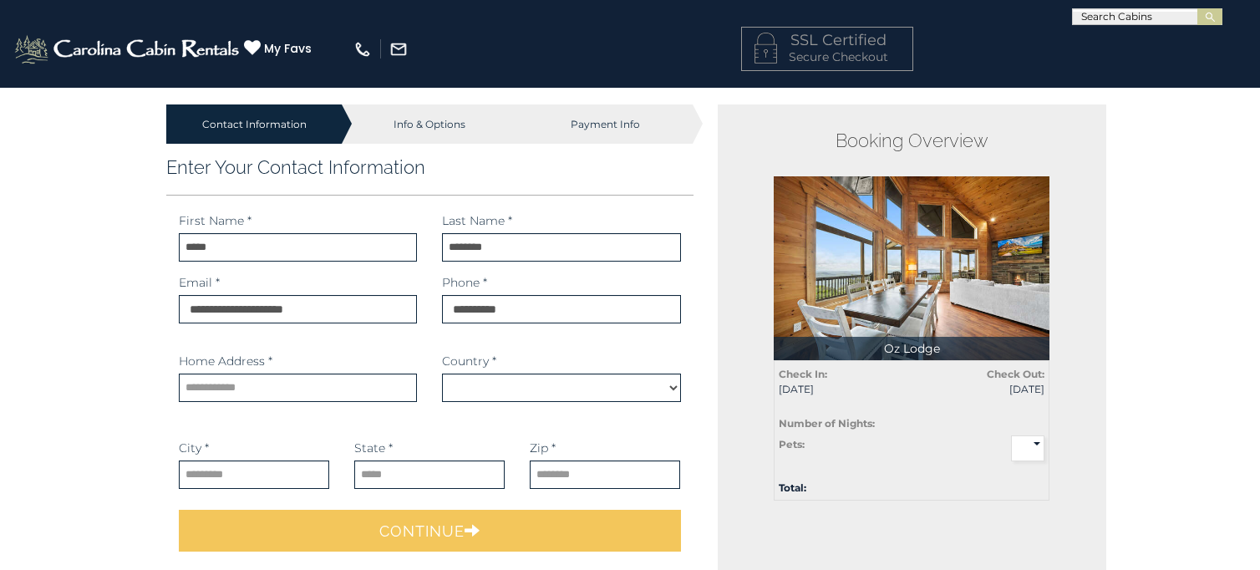
select select "*********"
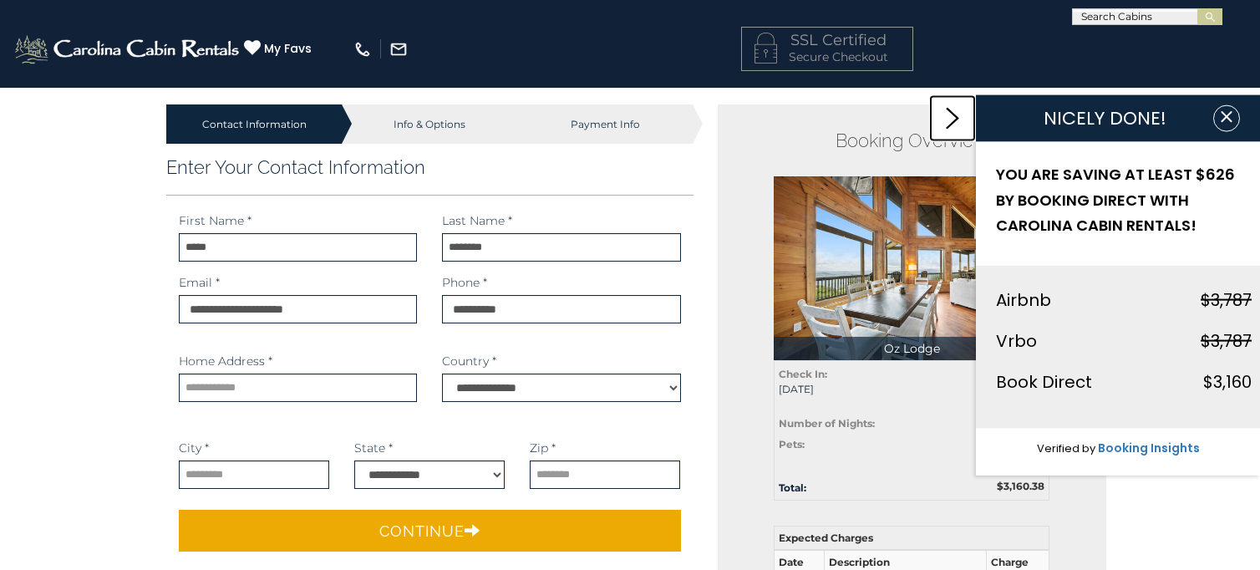
click at [950, 124] on icon at bounding box center [952, 119] width 13 height 22
